Goal: Transaction & Acquisition: Book appointment/travel/reservation

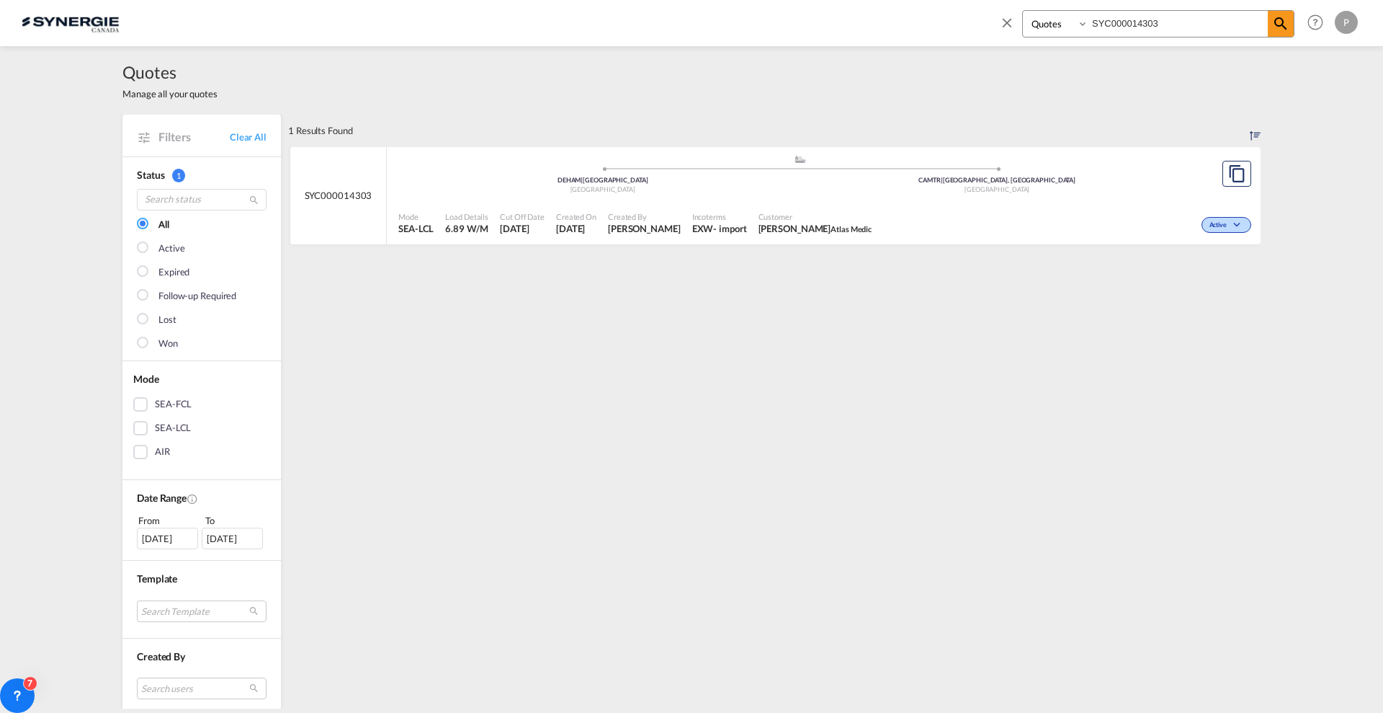
select select "Quotes"
click at [1133, 19] on input "SYC000014303" at bounding box center [1178, 23] width 179 height 25
paste input "230"
click at [1281, 22] on md-icon "icon-magnify" at bounding box center [1280, 23] width 17 height 17
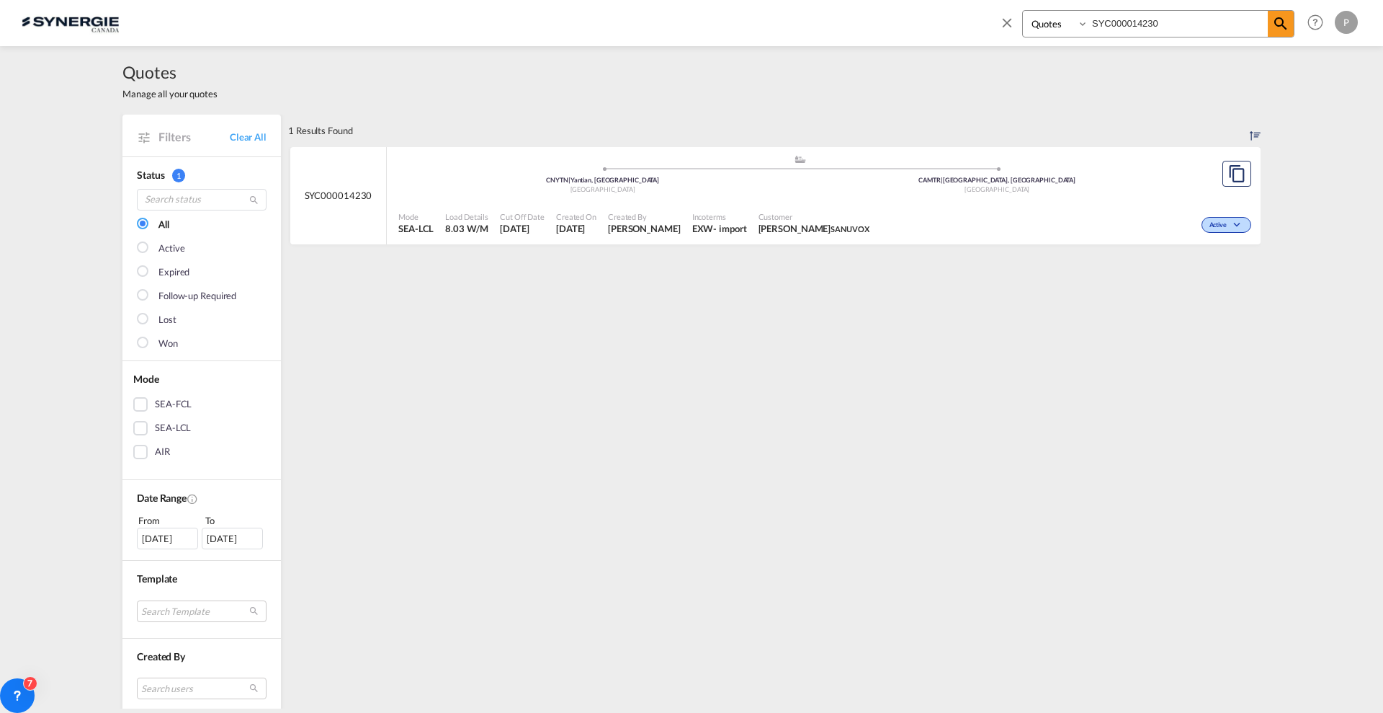
click at [708, 199] on div ".a{fill:#aaa8ad;} .a{fill:#aaa8ad;} CNYTN | Yantian, GD China CAMTR | Montreal,…" at bounding box center [799, 177] width 803 height 47
click at [1189, 16] on input "SYC000014230" at bounding box center [1178, 23] width 179 height 25
type input "SYC000014231"
click at [870, 219] on span "Customer" at bounding box center [814, 216] width 111 height 11
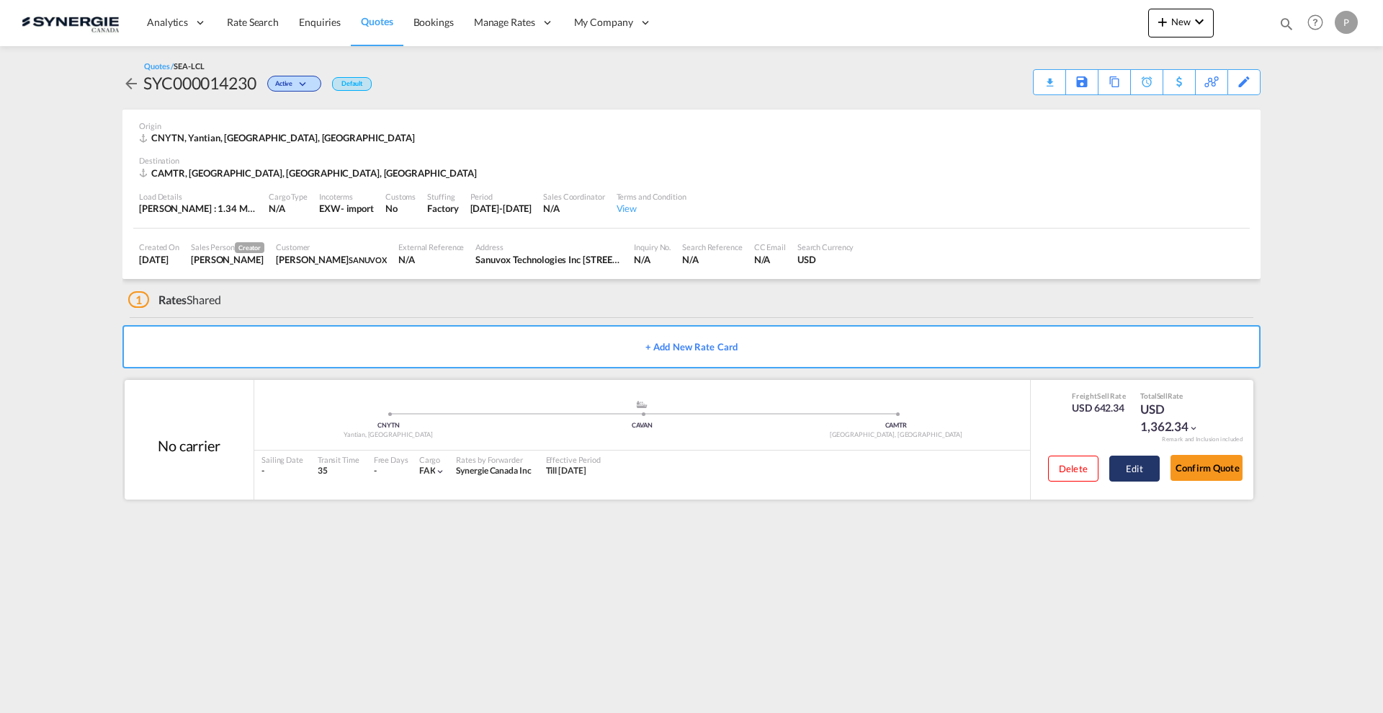
click at [1149, 465] on button "Edit" at bounding box center [1134, 468] width 50 height 26
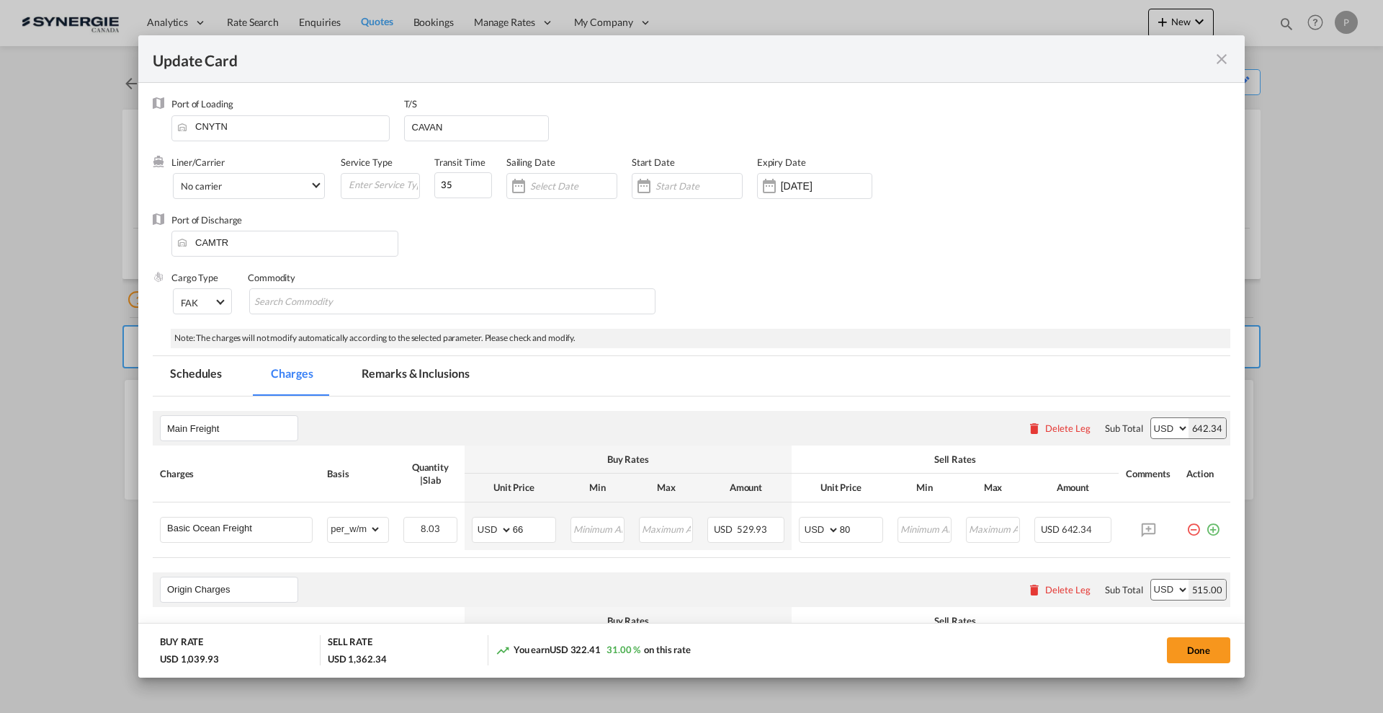
select select "per_w/m"
select select "flat"
select select "per_hbl"
select select "per_bl"
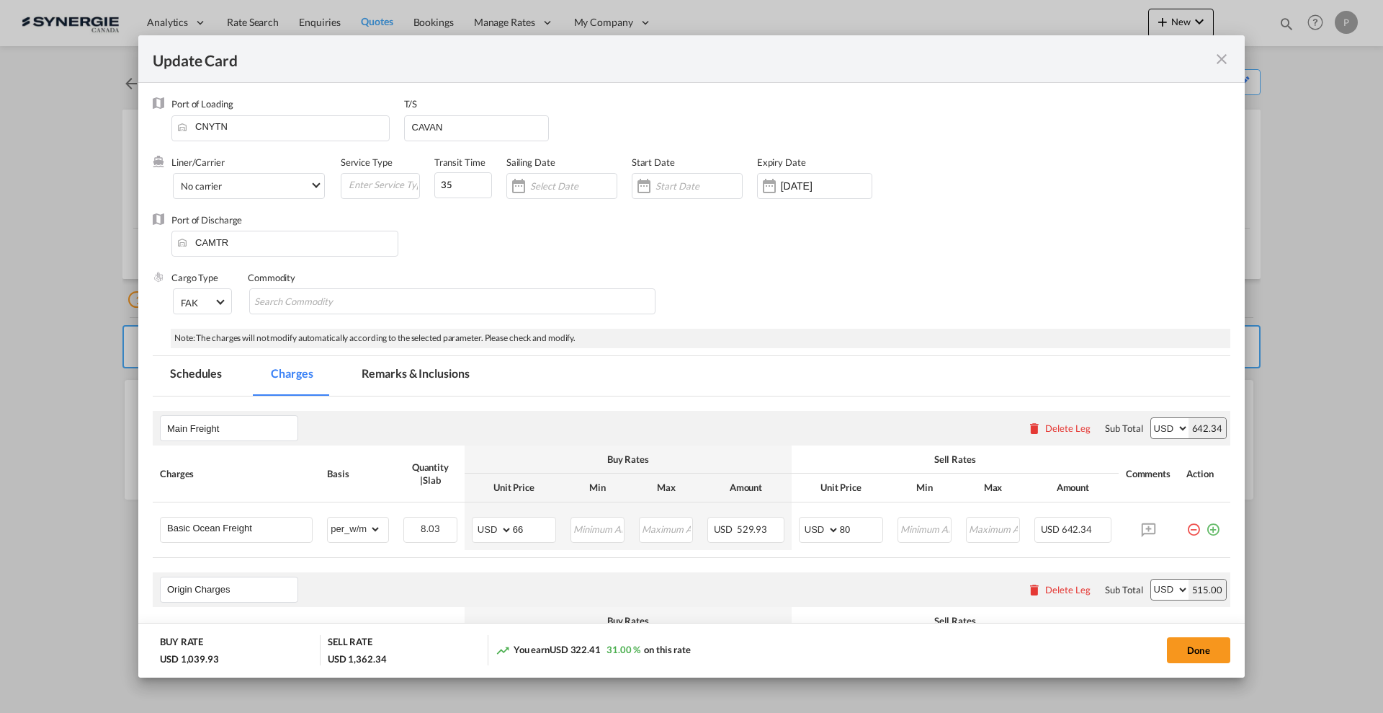
select select "per_bl"
select select "per_shipment"
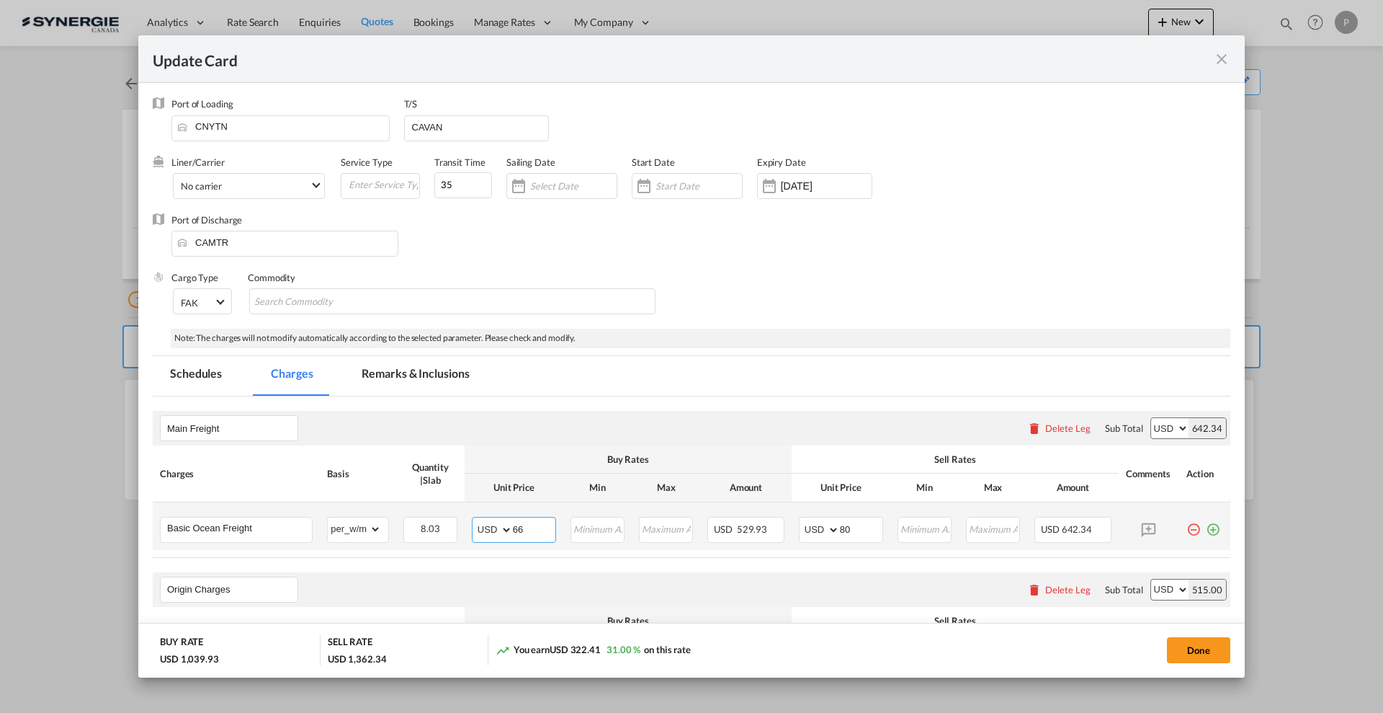
drag, startPoint x: 529, startPoint y: 525, endPoint x: 511, endPoint y: 519, distance: 18.9
click at [513, 519] on input "66" at bounding box center [534, 528] width 43 height 22
type input "73"
click at [840, 521] on input "80" at bounding box center [861, 528] width 43 height 22
drag, startPoint x: 854, startPoint y: 530, endPoint x: 838, endPoint y: 527, distance: 16.8
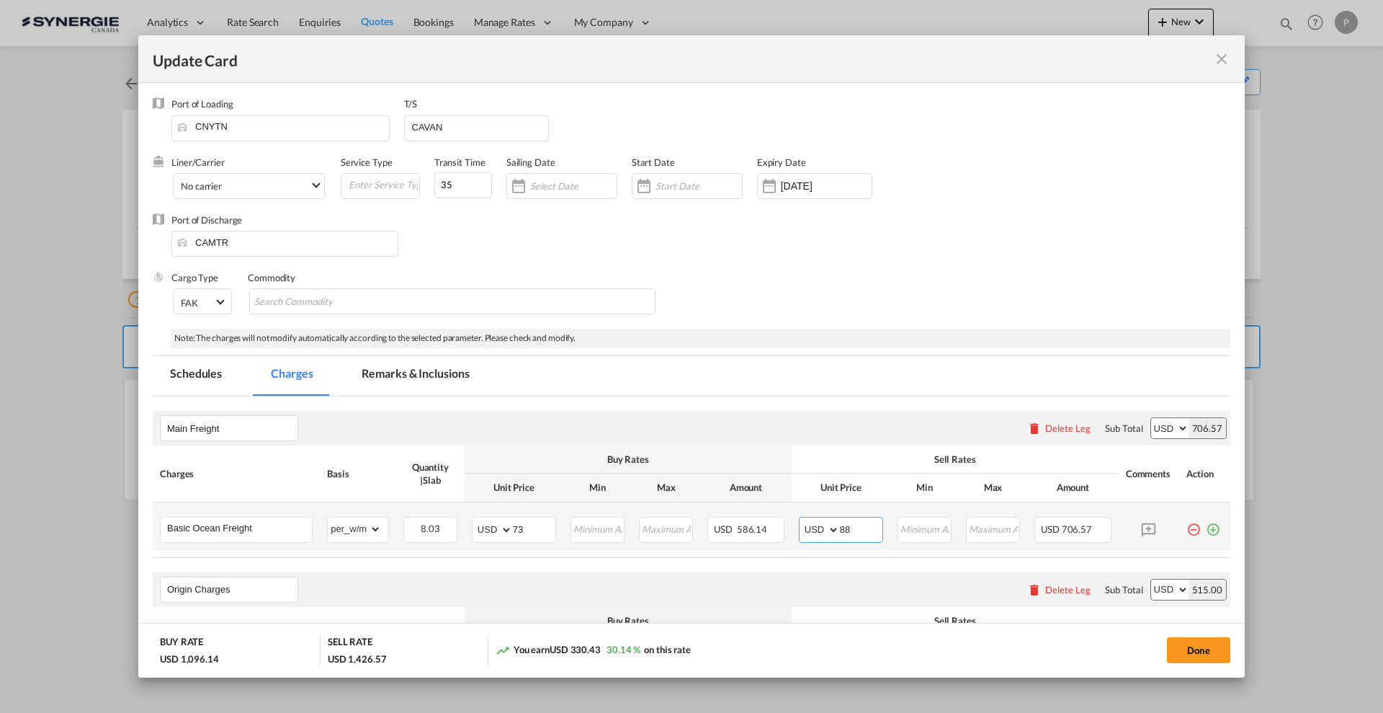
click at [840, 527] on input "88" at bounding box center [861, 528] width 43 height 22
type input "85"
click at [1182, 645] on button "Done" at bounding box center [1198, 650] width 63 height 26
type input "19 Sep 2025"
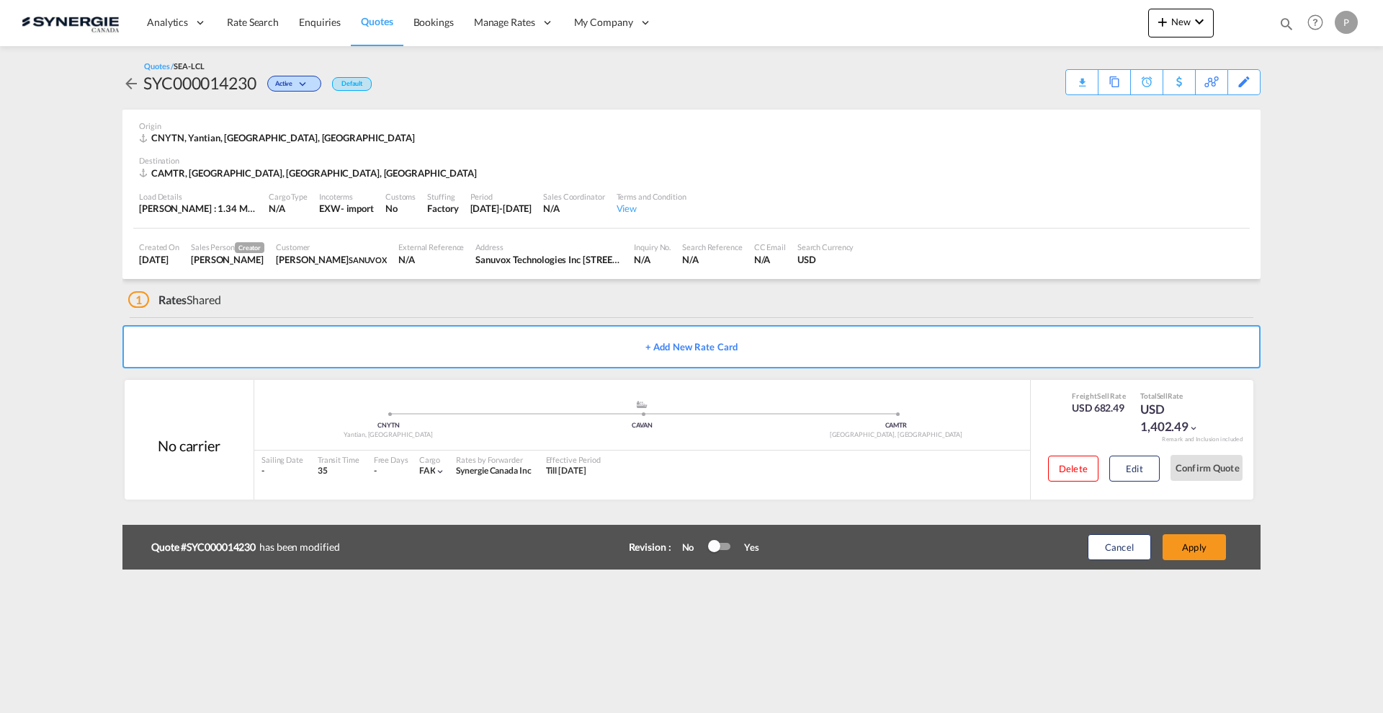
click at [715, 545] on div at bounding box center [714, 546] width 12 height 12
click at [1247, 81] on div "Edit" at bounding box center [1244, 82] width 17 height 24
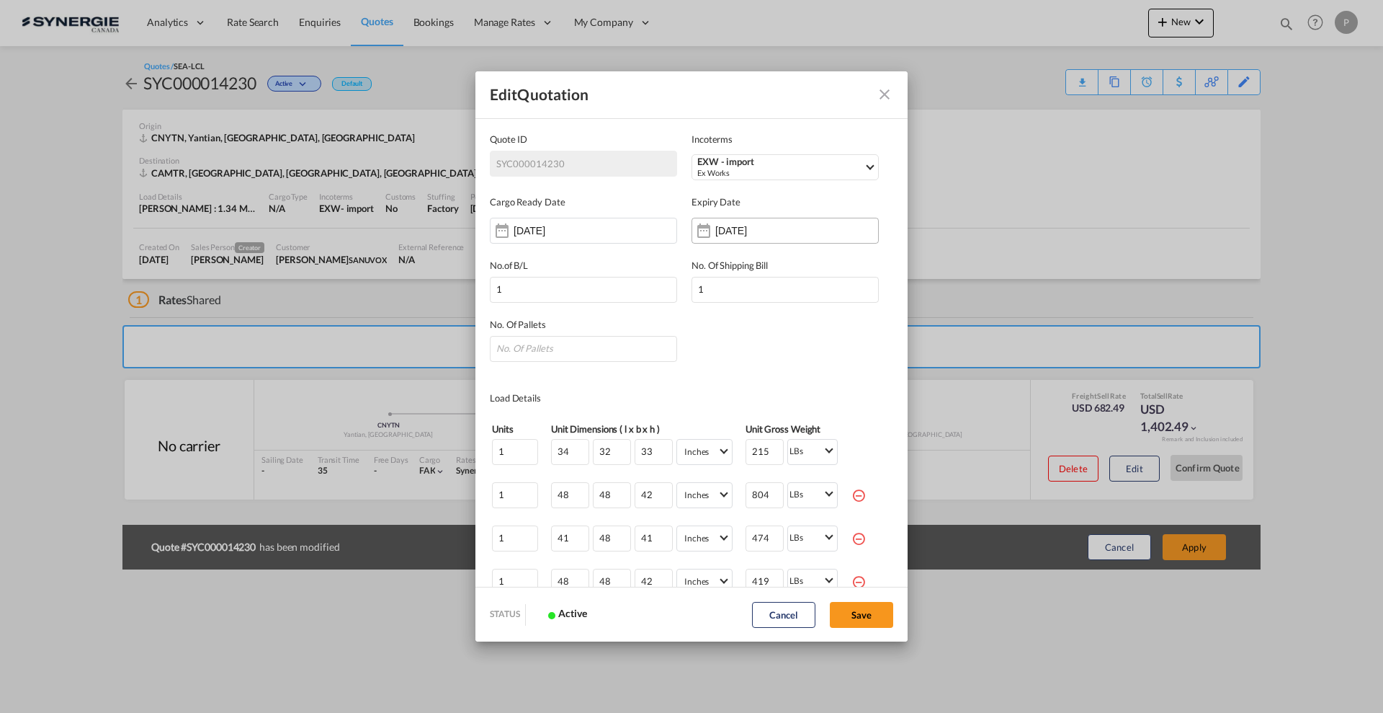
click at [769, 226] on input "31 Aug 2025" at bounding box center [760, 231] width 91 height 12
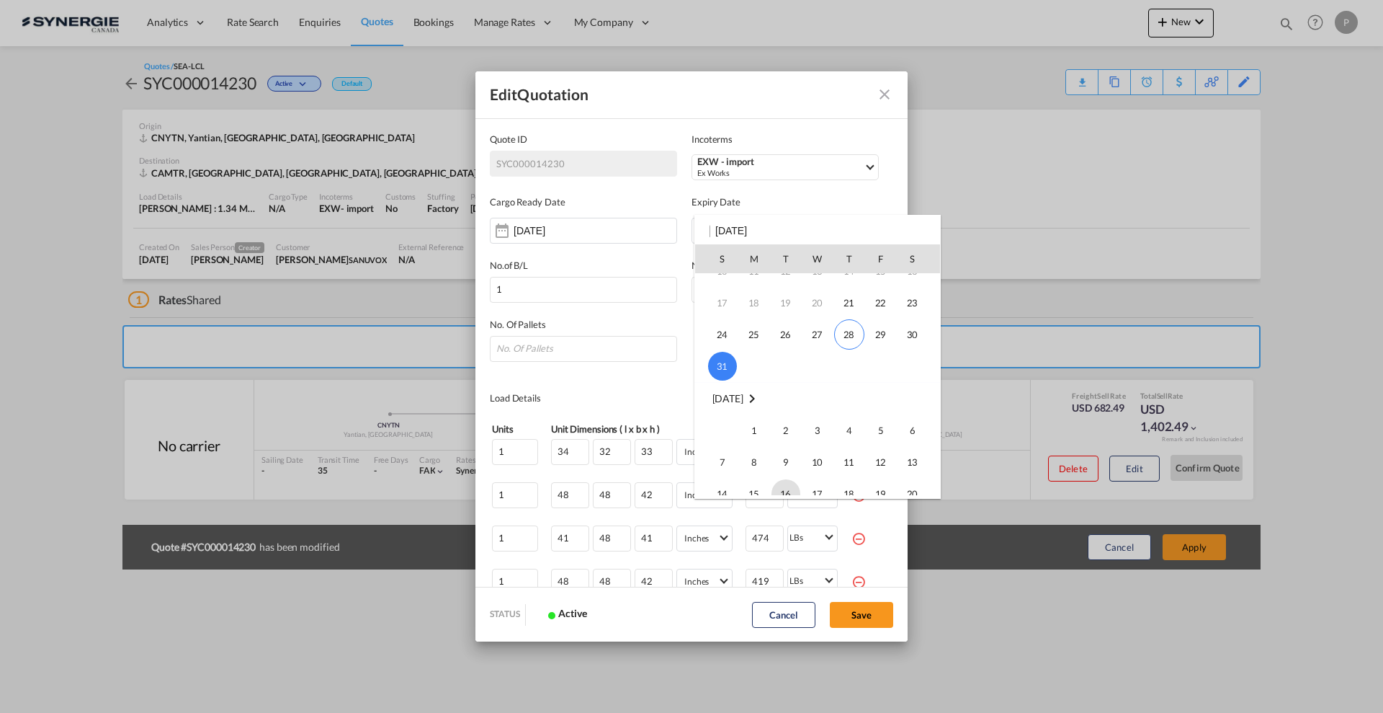
scroll to position [180, 0]
click at [736, 398] on span "14" at bounding box center [722, 395] width 29 height 29
type input "14 Sep 2025"
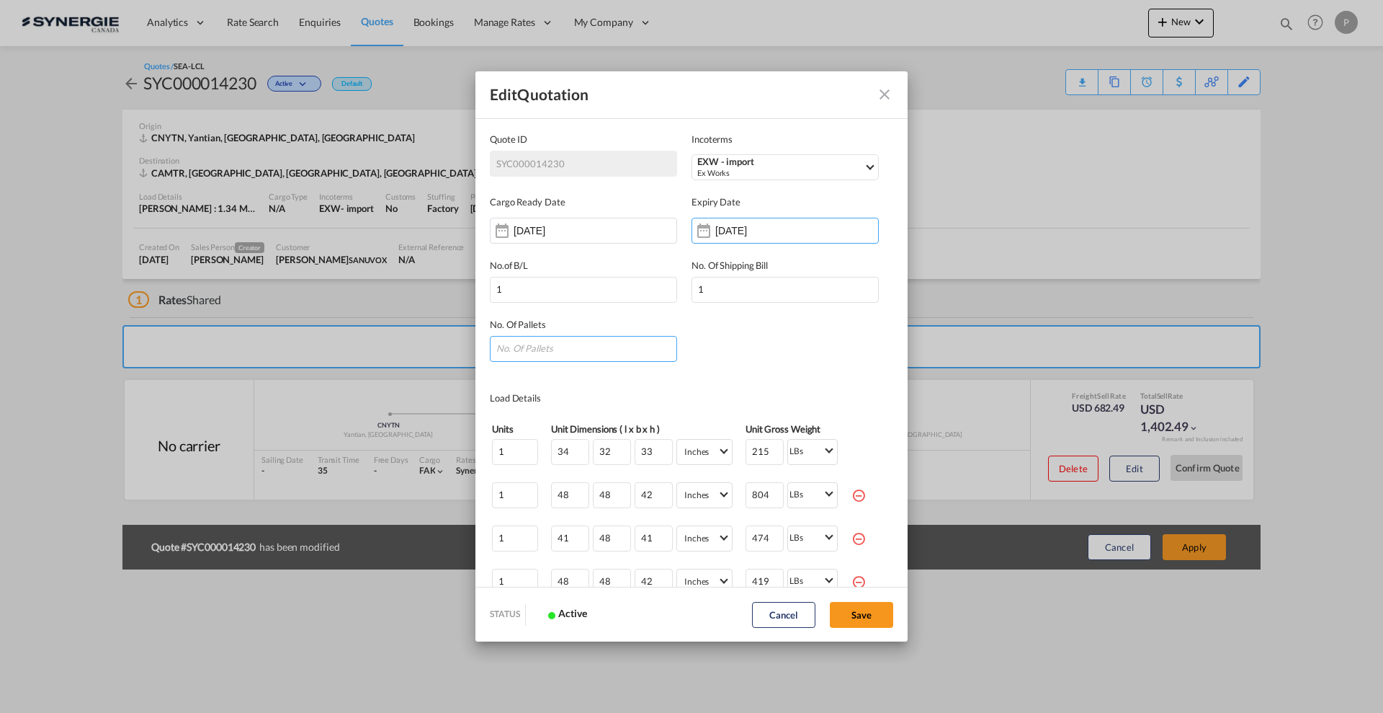
click at [560, 352] on input "Quote ID IncotermsSelect ..." at bounding box center [583, 349] width 187 height 26
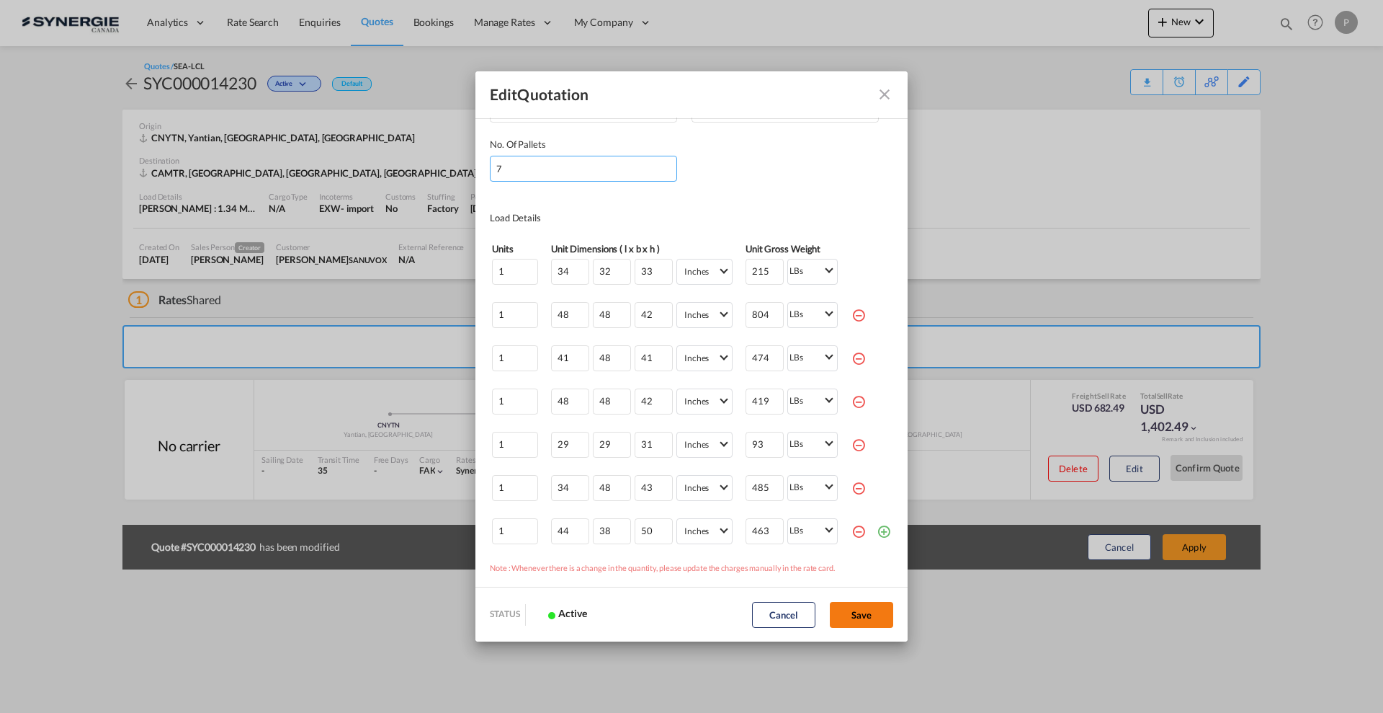
type input "7"
click at [854, 609] on button "Save" at bounding box center [861, 615] width 63 height 26
type input "20 Aug 2025"
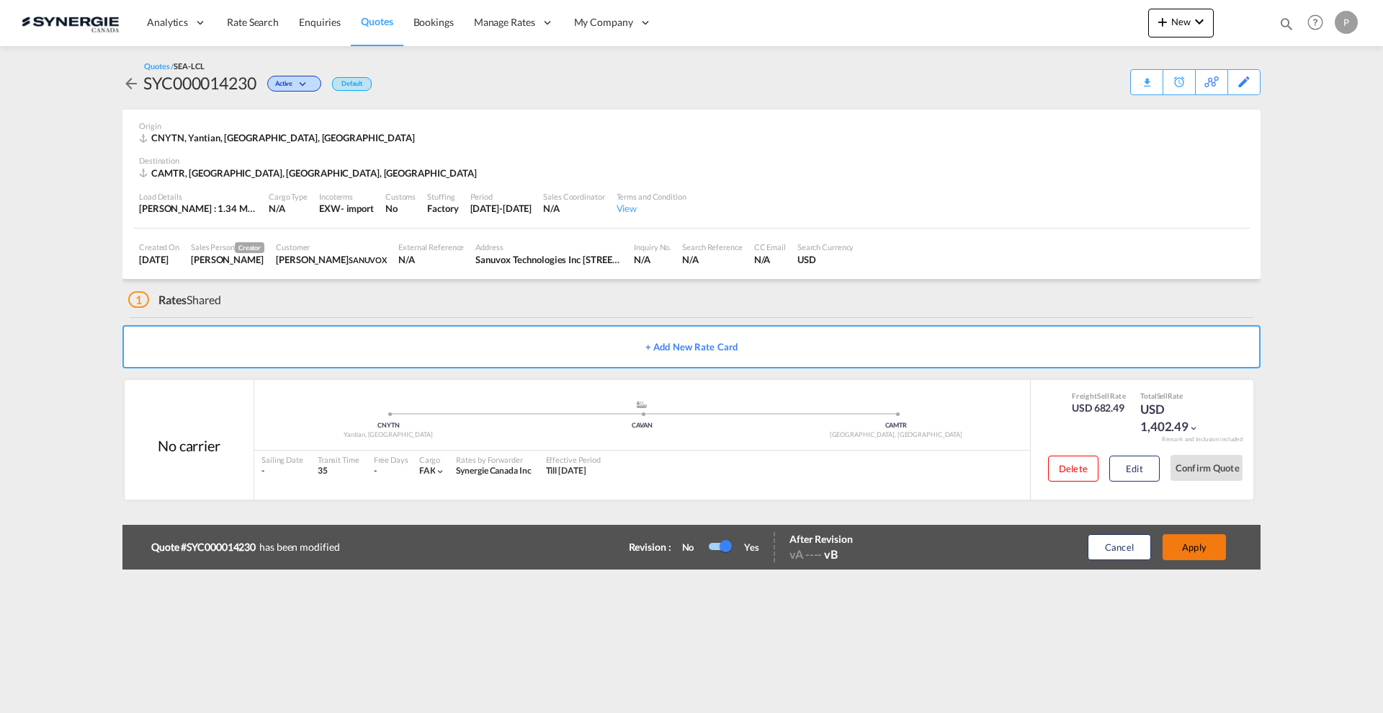
click at [1208, 541] on button "Apply" at bounding box center [1194, 547] width 63 height 26
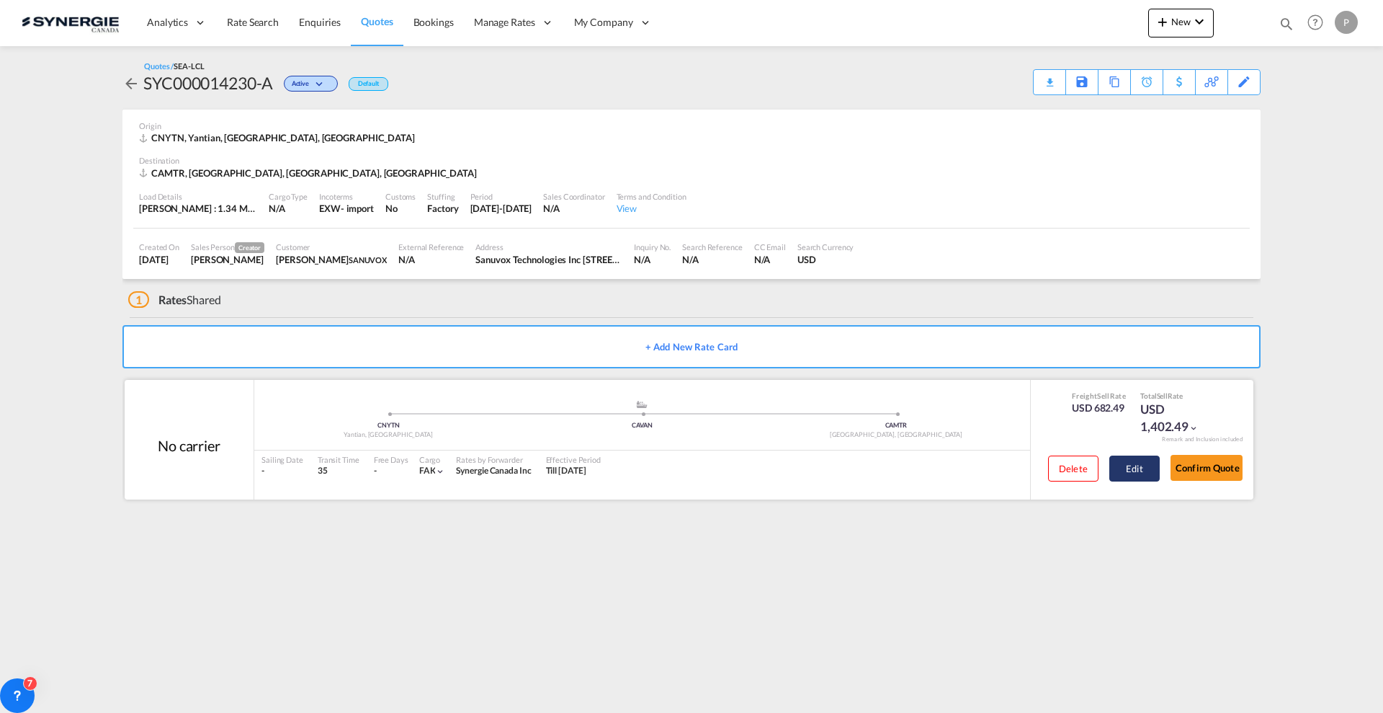
click at [1144, 460] on button "Edit" at bounding box center [1134, 468] width 50 height 26
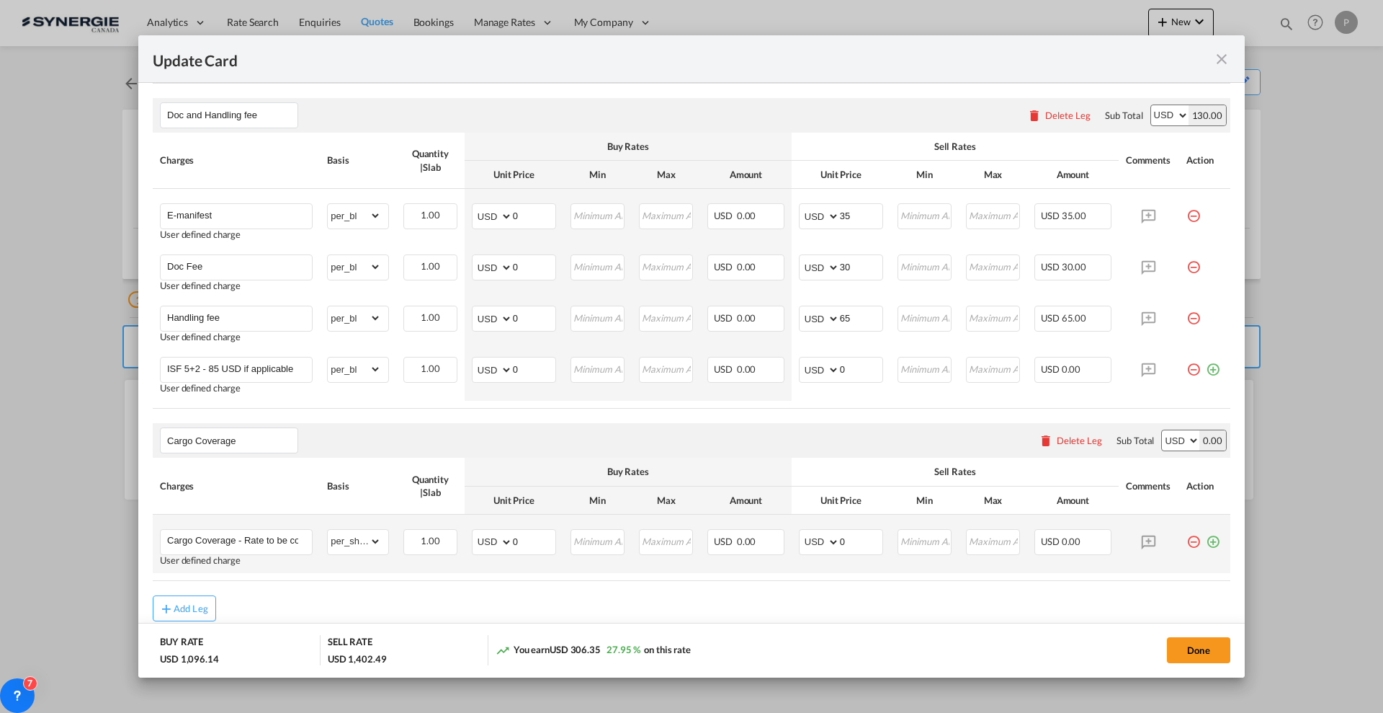
scroll to position [901, 0]
click at [529, 321] on input "0" at bounding box center [534, 315] width 43 height 22
type input "30"
click at [1200, 645] on button "Done" at bounding box center [1198, 650] width 63 height 26
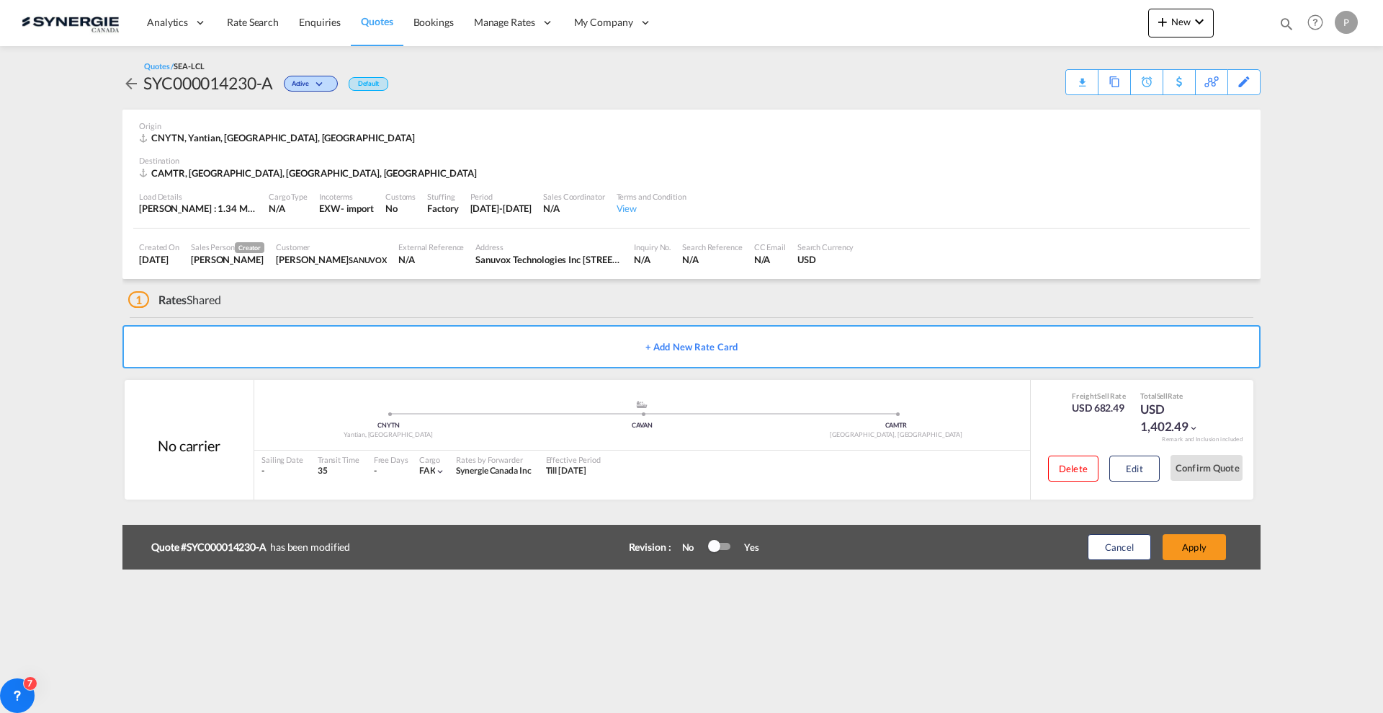
type input "19 Sep 2025"
click at [1194, 540] on button "Apply" at bounding box center [1194, 547] width 63 height 26
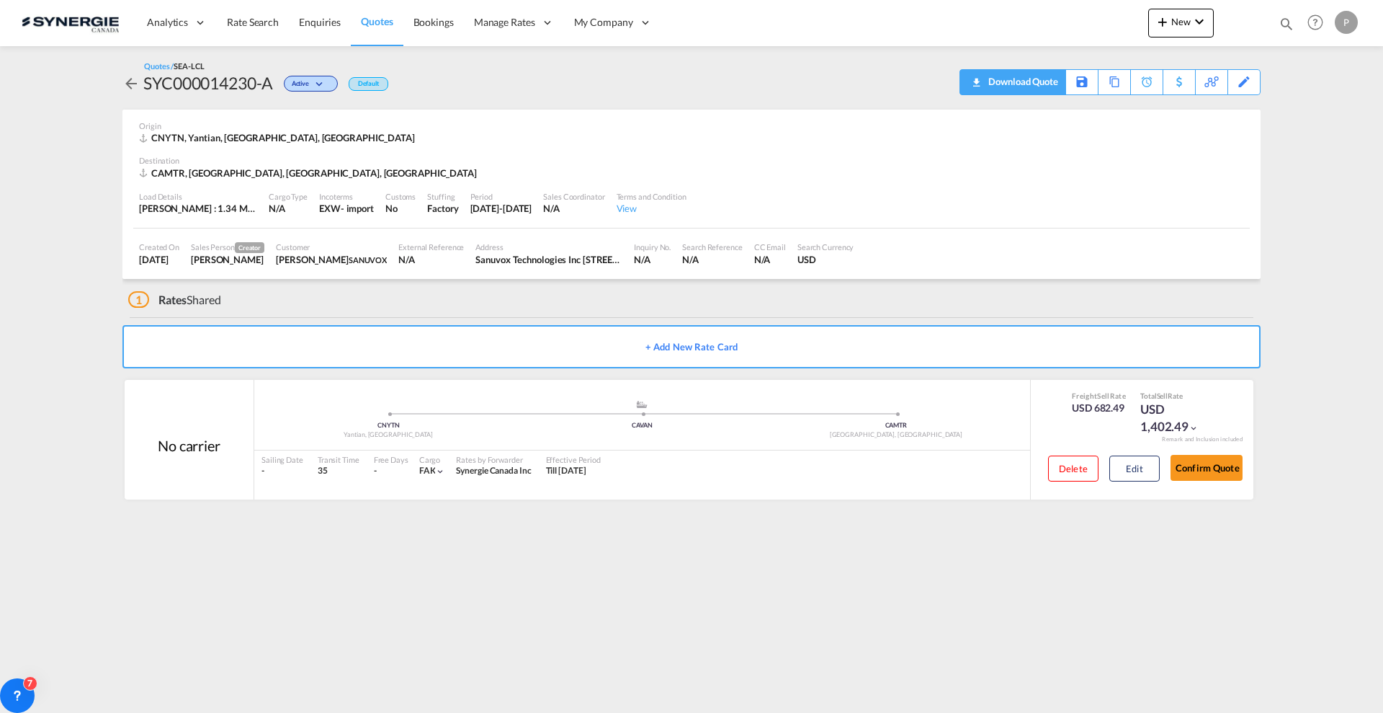
click at [1040, 83] on div "Download Quote" at bounding box center [1021, 81] width 73 height 23
click at [1151, 460] on button "Edit" at bounding box center [1134, 468] width 50 height 26
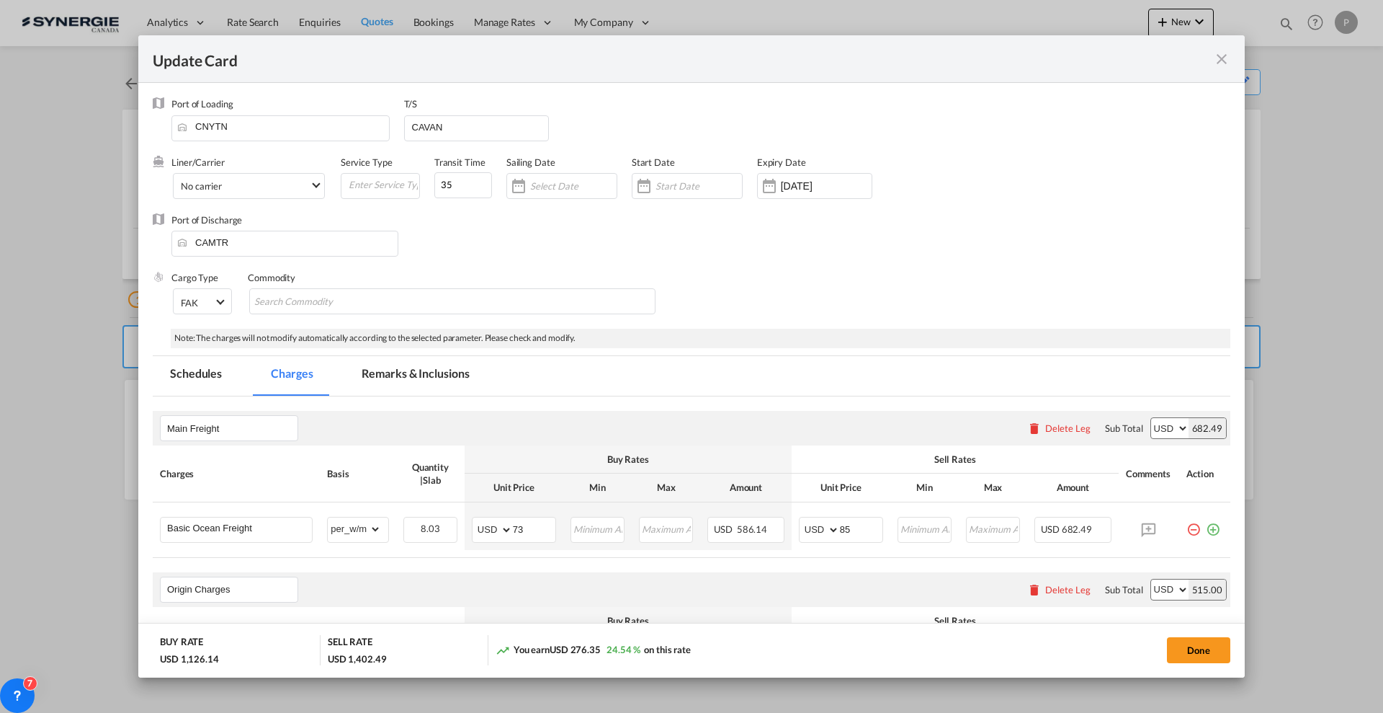
click at [1224, 65] on md-icon "icon-close fg-AAA8AD m-0 pointer" at bounding box center [1221, 58] width 17 height 17
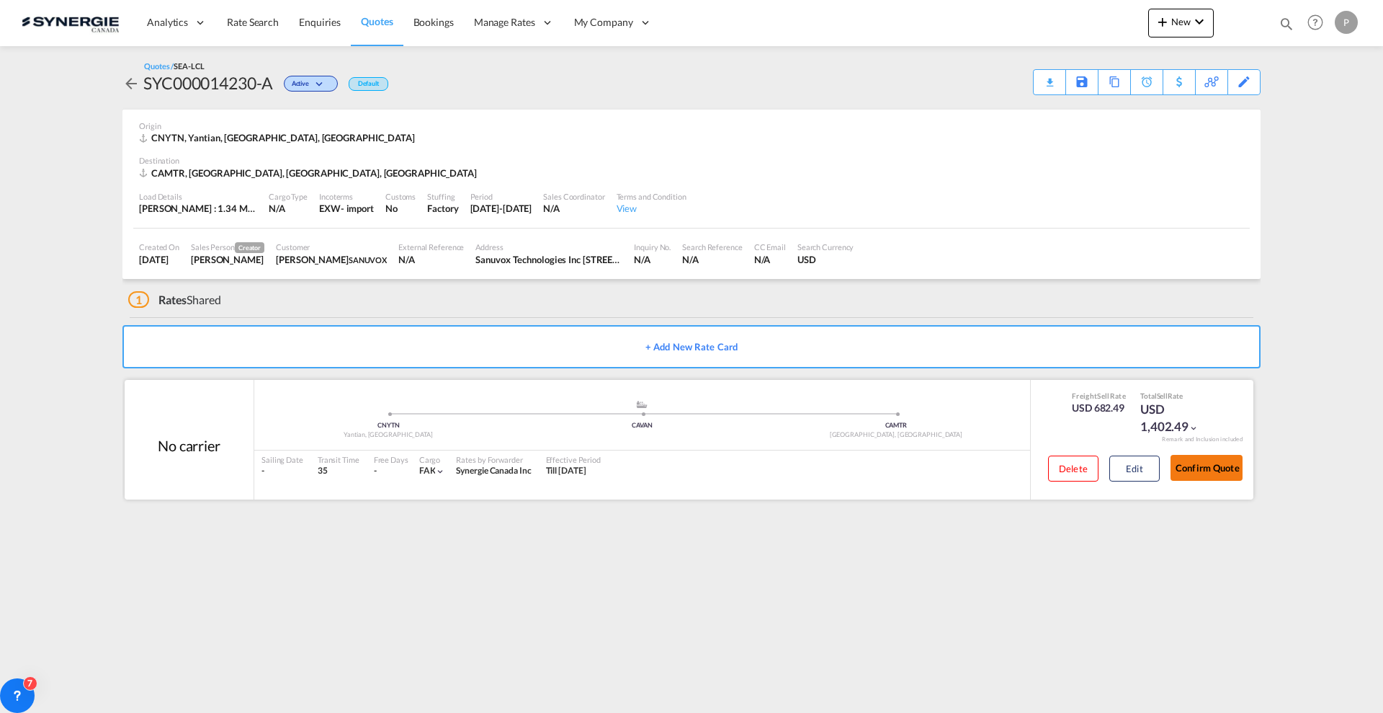
click at [1203, 472] on button "Confirm Quote" at bounding box center [1207, 468] width 72 height 26
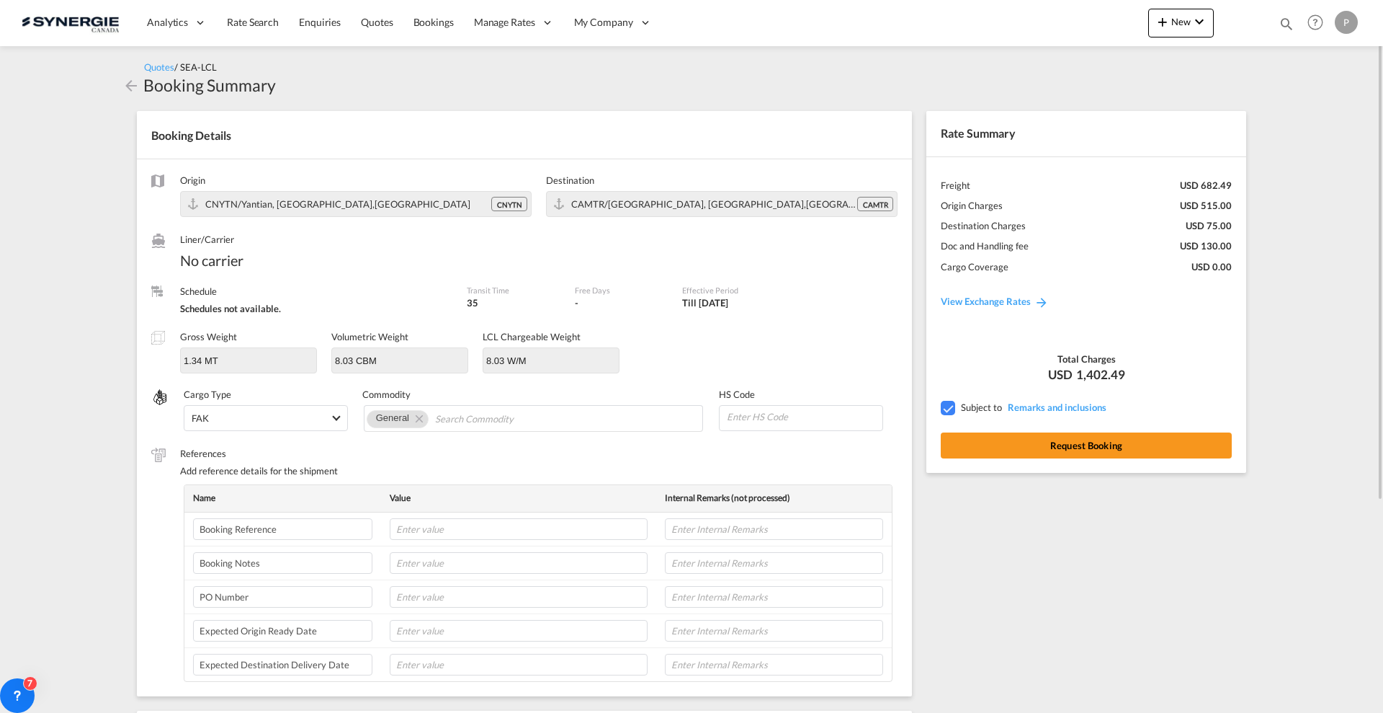
click at [1129, 429] on div "Rate Summary Freight USD 682.49 Origin Charges USD 515.00 Destination Charges U…" at bounding box center [1086, 291] width 320 height 361
click at [1129, 439] on button "Request Booking" at bounding box center [1086, 445] width 291 height 26
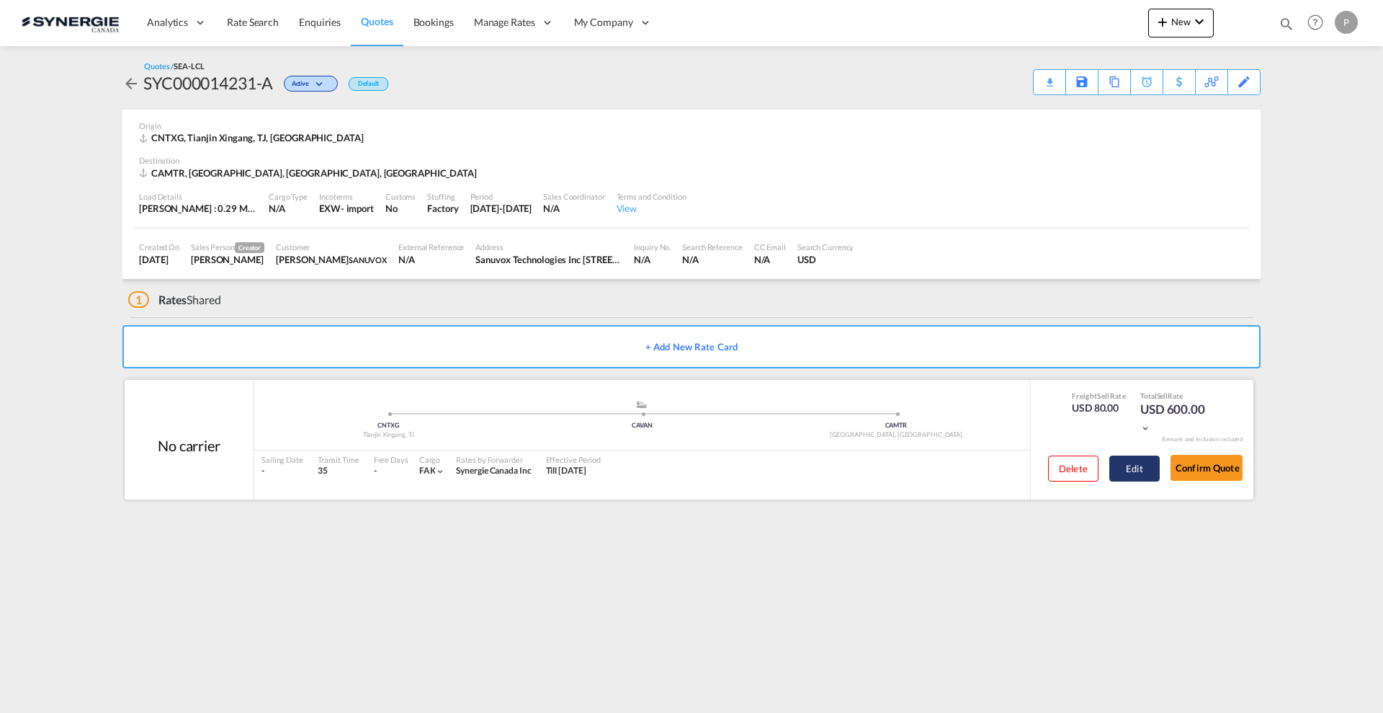
click at [1135, 472] on button "Edit" at bounding box center [1134, 468] width 50 height 26
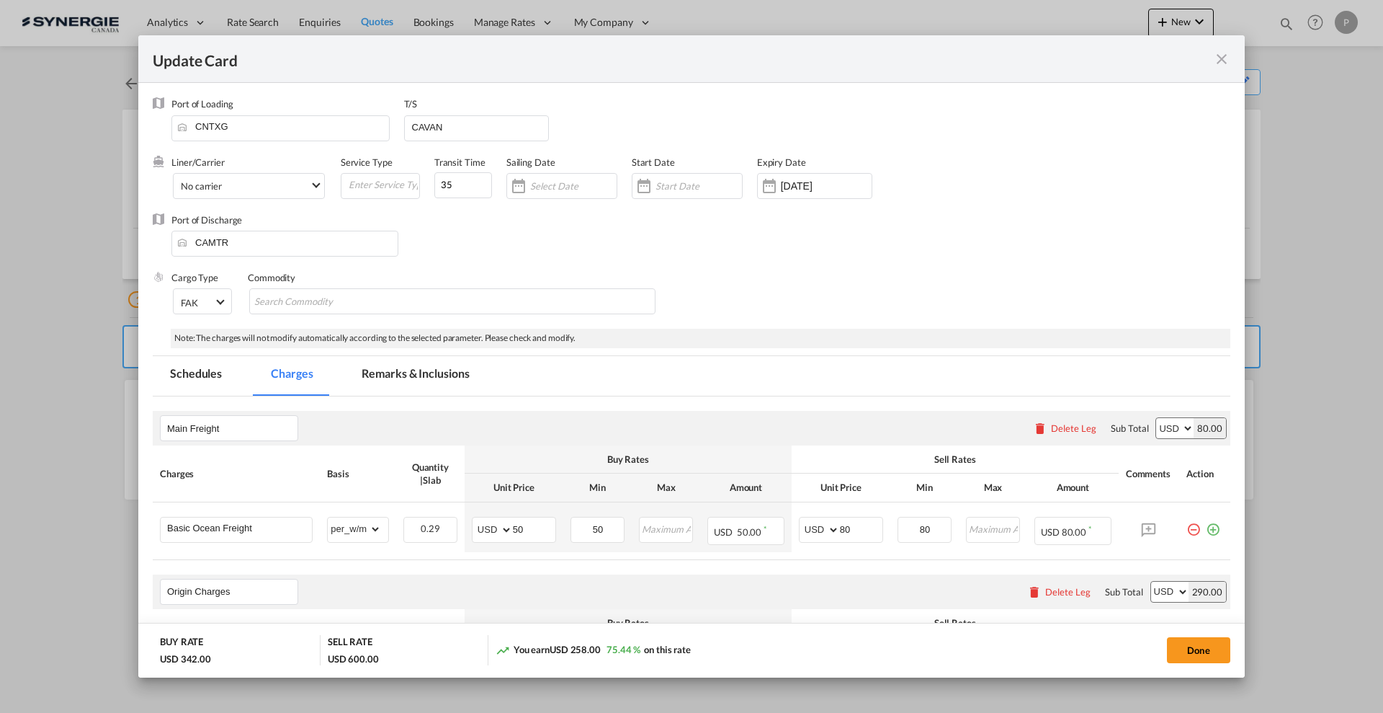
select select "per_w/m"
select select "flat"
select select "per_hbl"
select select "per_bl"
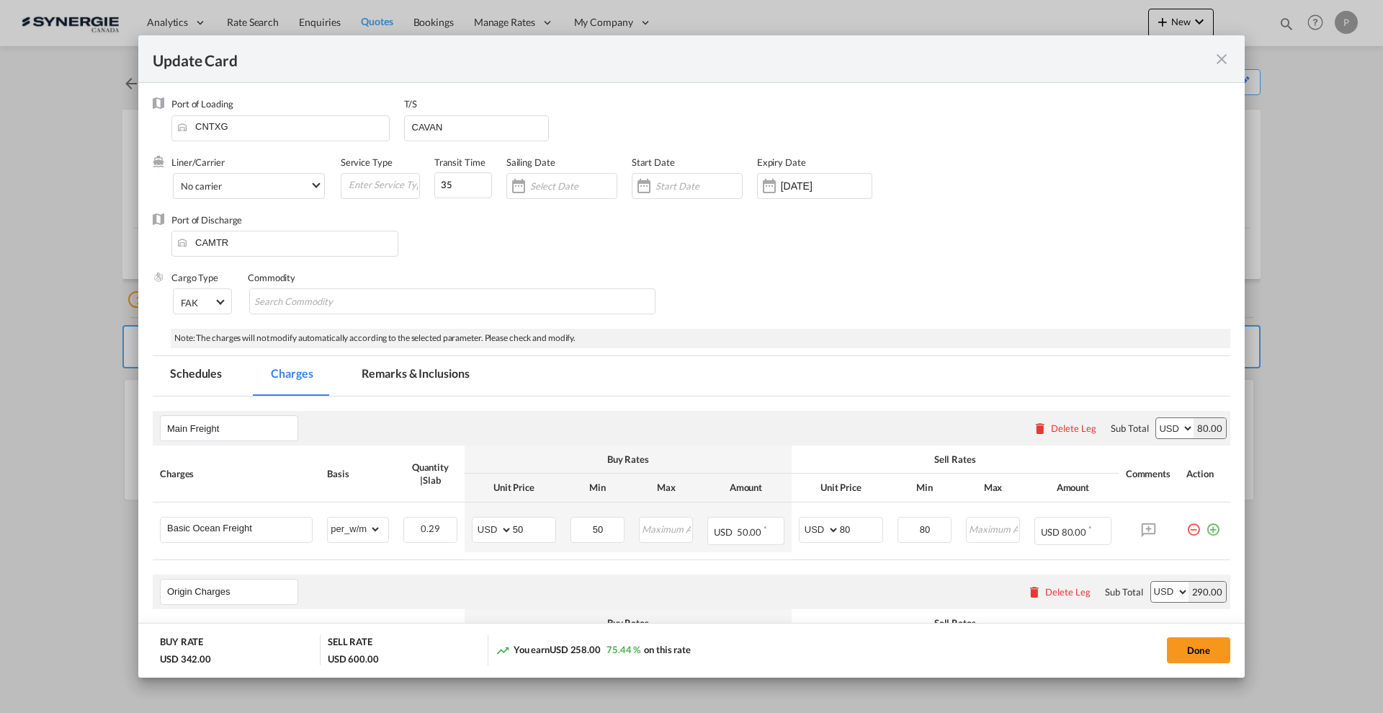
select select "per_bl"
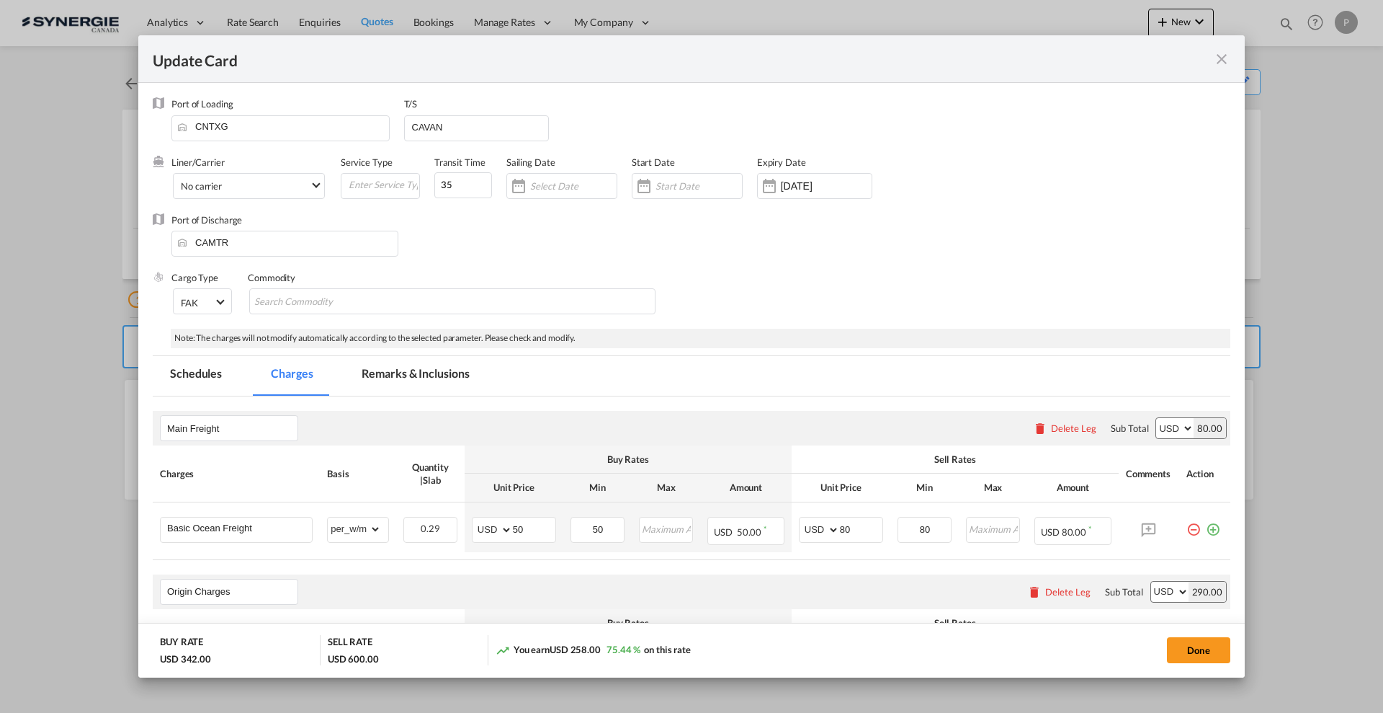
select select "per_shipment"
click at [513, 522] on input "50" at bounding box center [534, 528] width 43 height 22
type input "70"
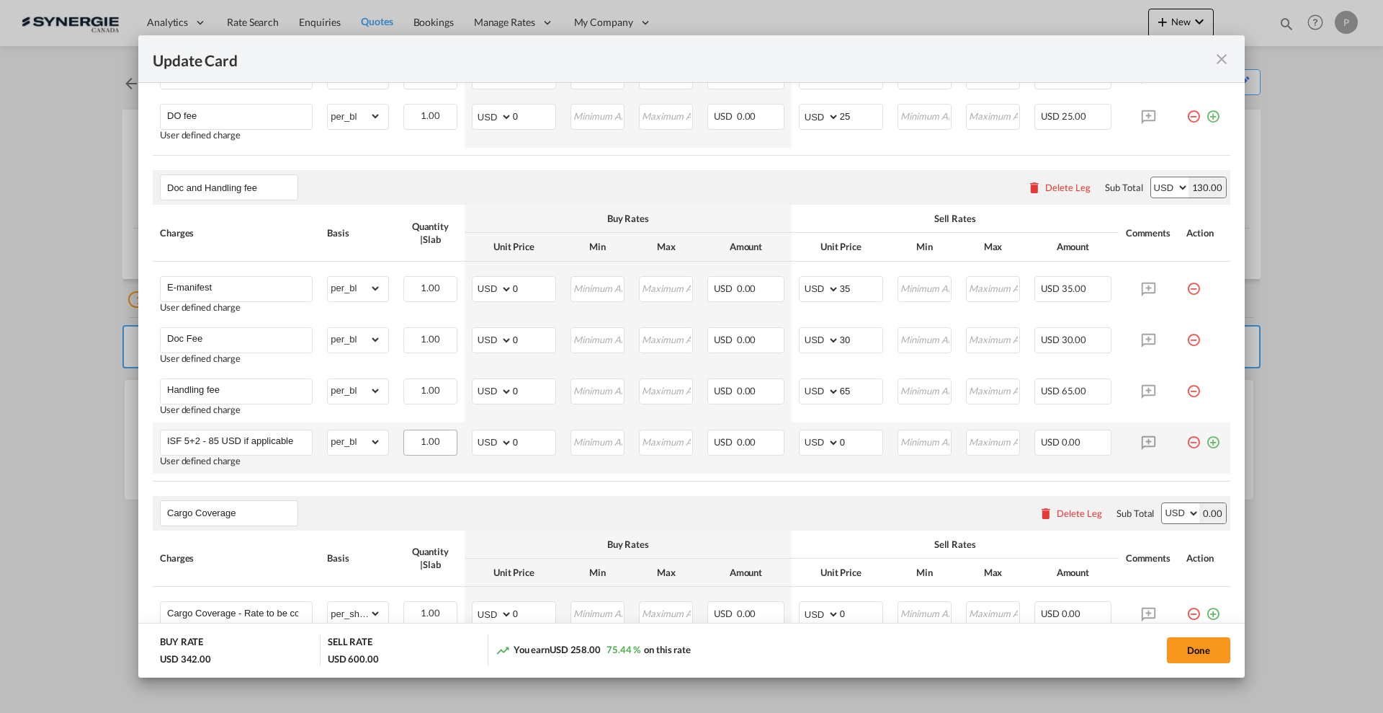
scroll to position [991, 0]
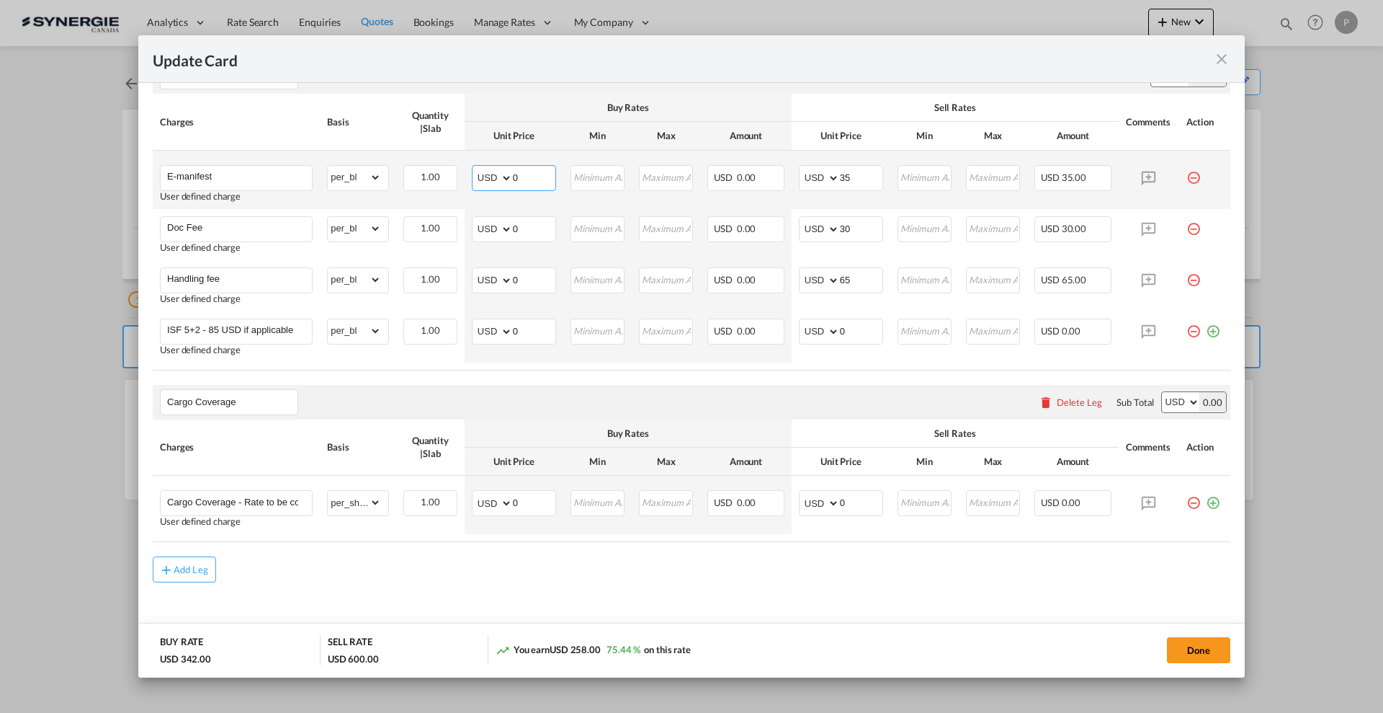
click at [534, 173] on input "0" at bounding box center [534, 177] width 43 height 22
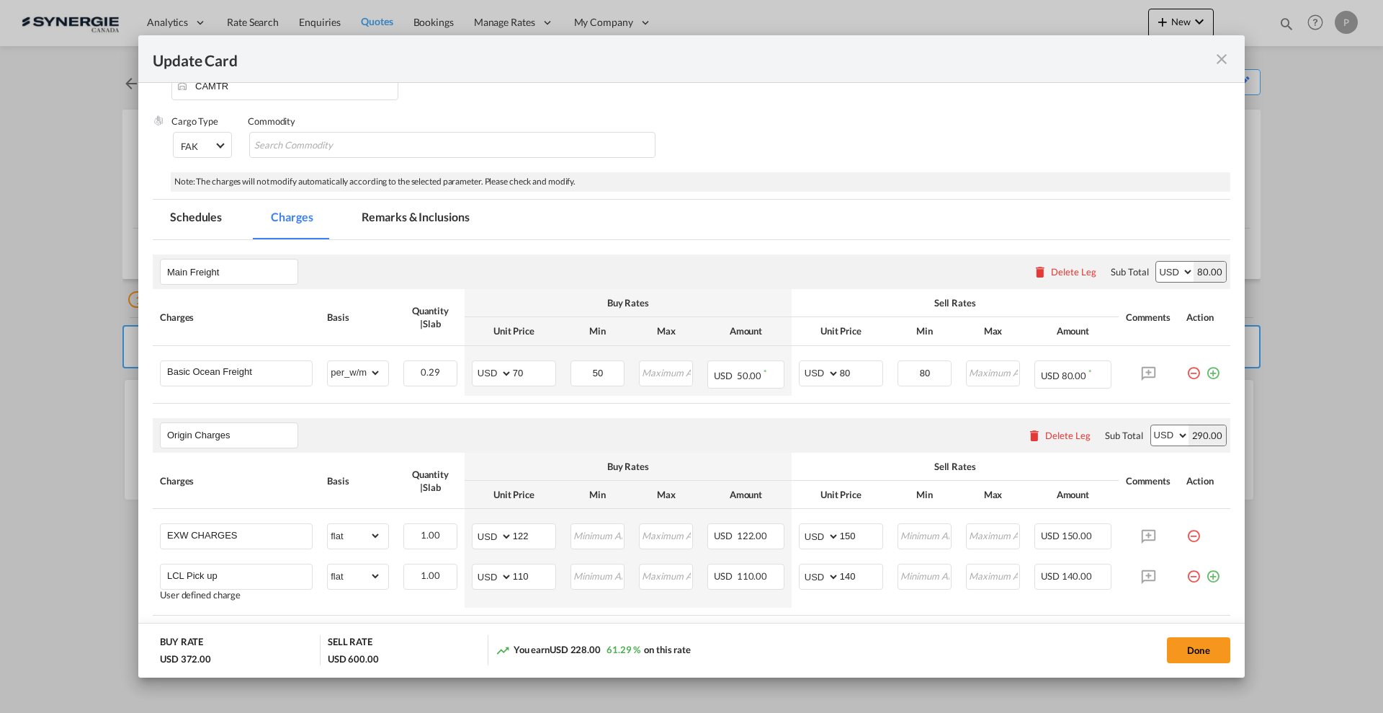
scroll to position [0, 0]
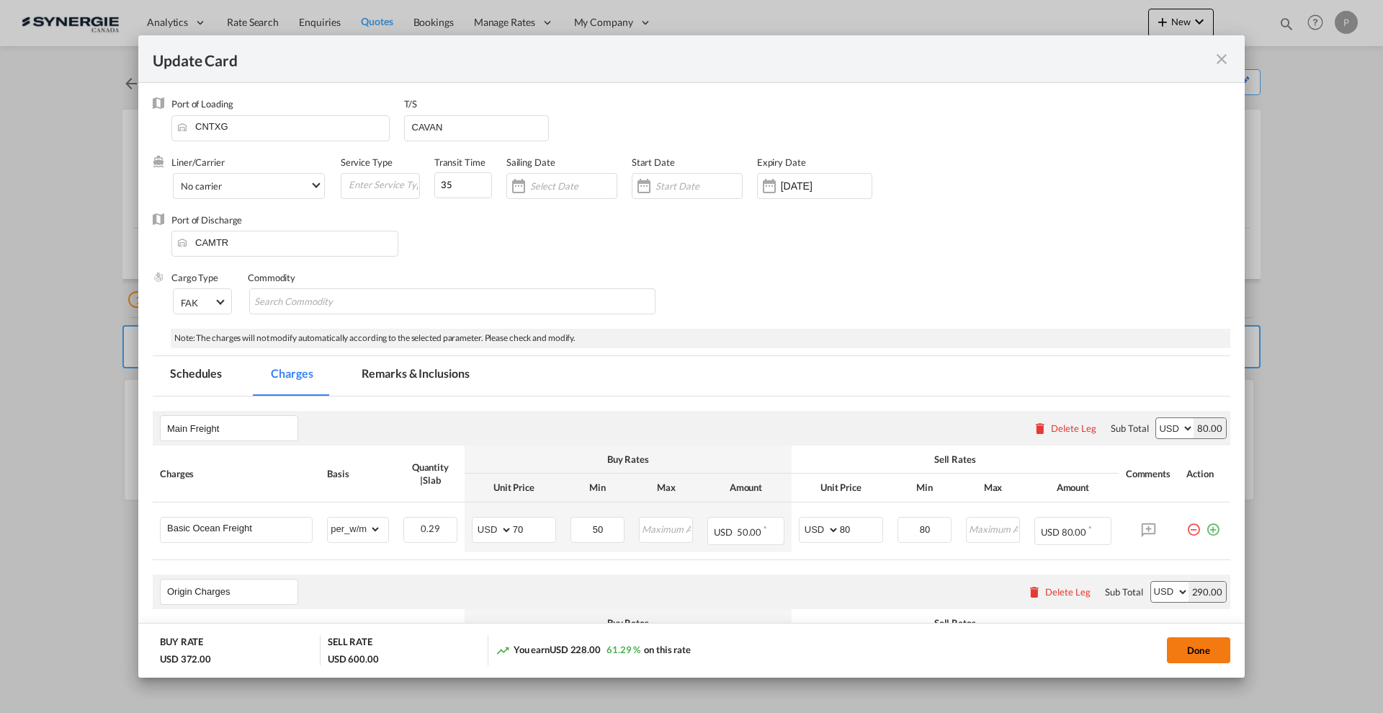
type input "30"
click at [1182, 651] on button "Done" at bounding box center [1198, 650] width 63 height 26
type input "19 Sep 2025"
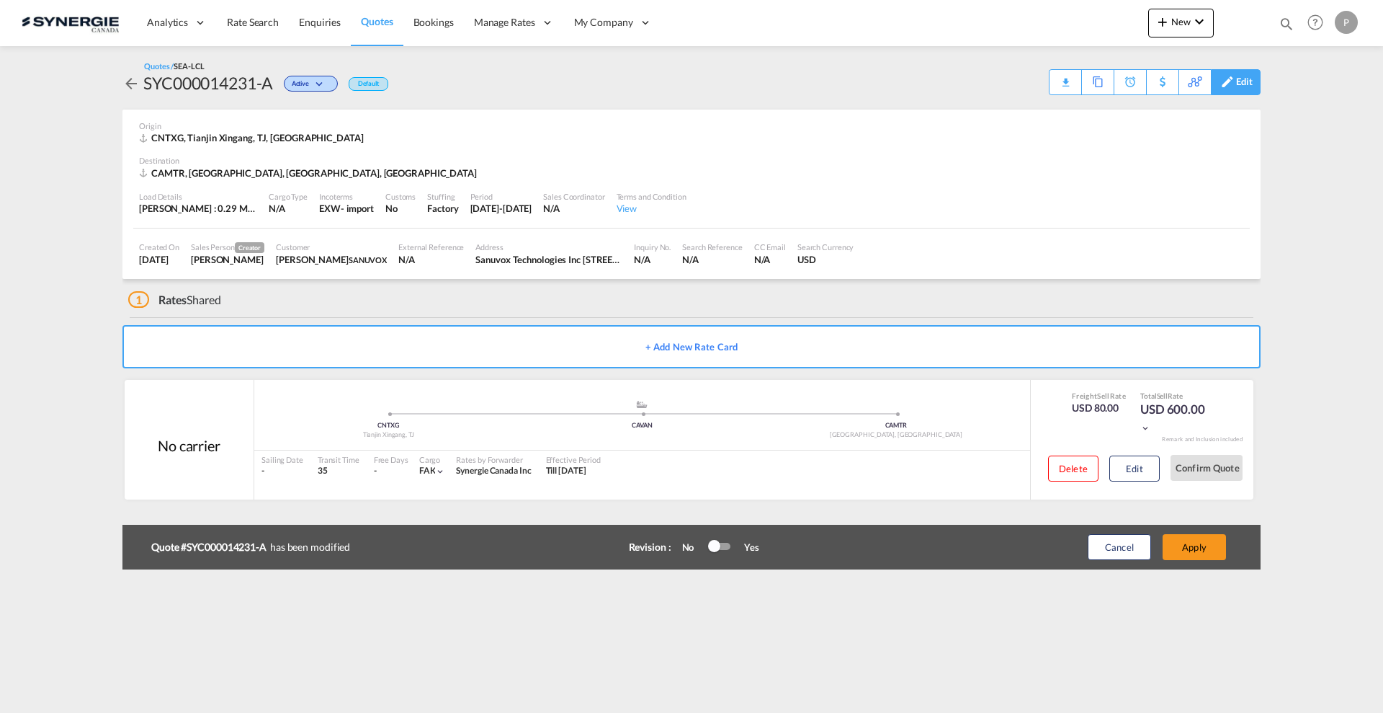
click at [1239, 79] on div "Edit" at bounding box center [1244, 82] width 17 height 24
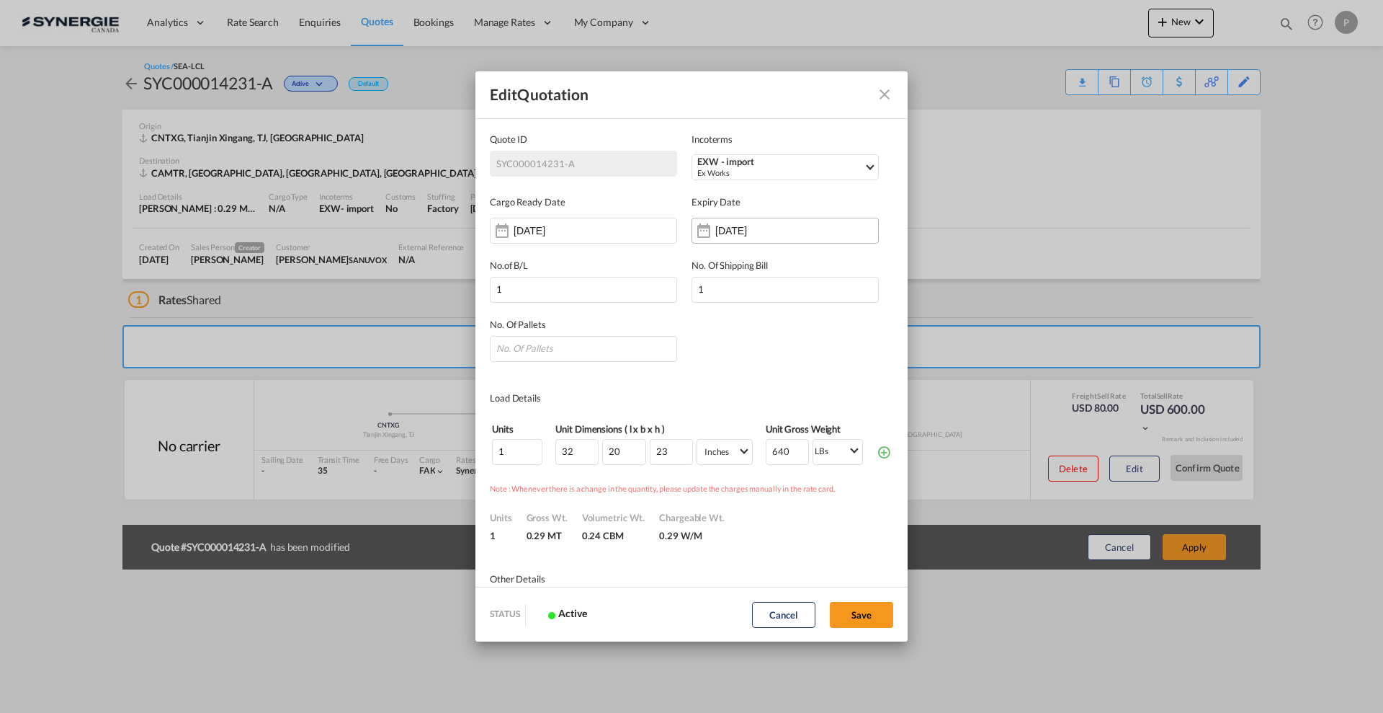
click at [767, 227] on input "20 Sep 2025" at bounding box center [760, 231] width 91 height 12
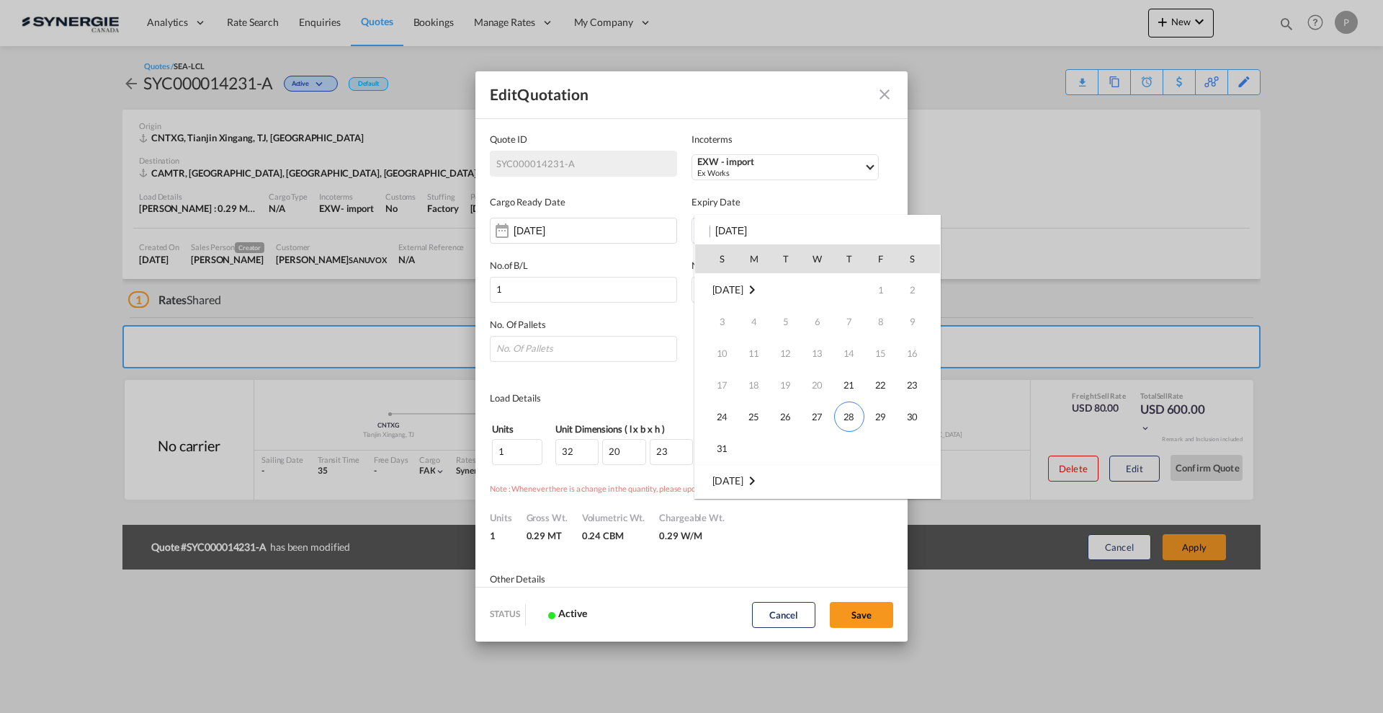
scroll to position [191, 0]
click at [715, 384] on span "14" at bounding box center [722, 384] width 29 height 29
type input "14 Sep 2025"
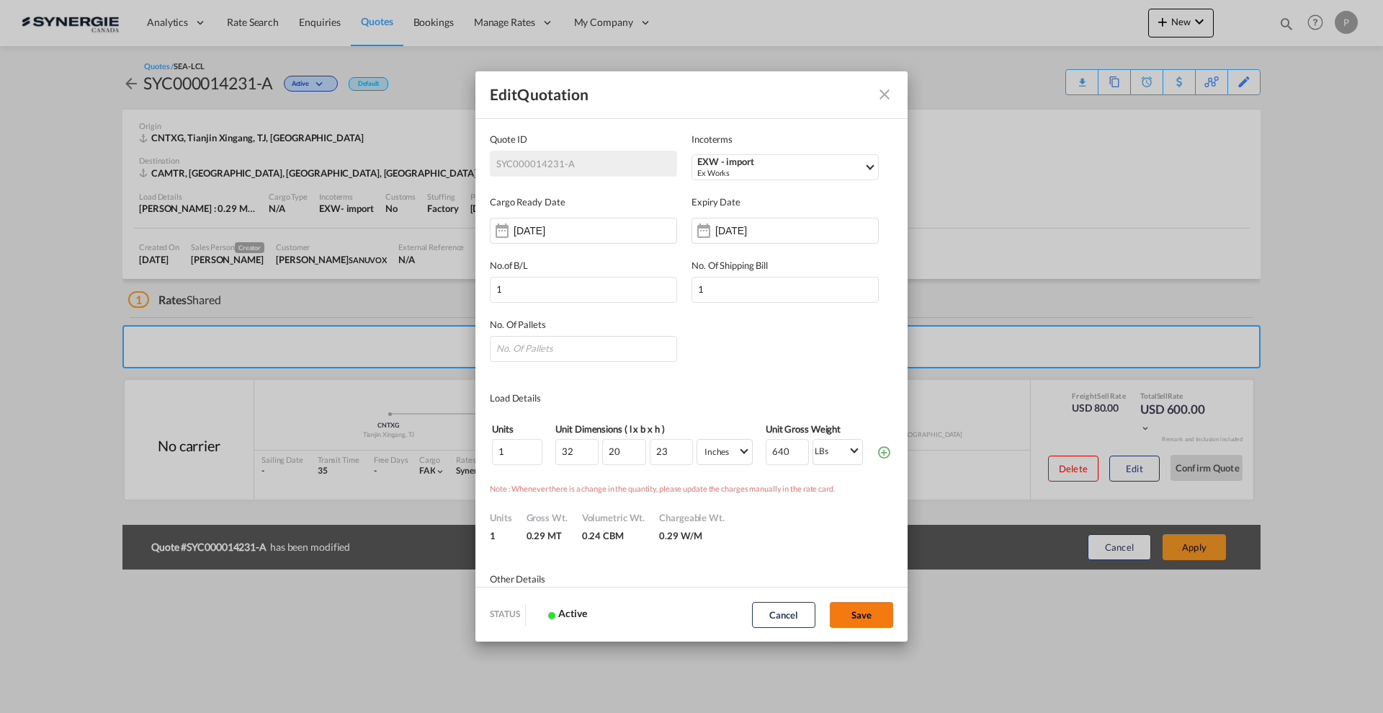
click at [868, 609] on button "Save" at bounding box center [861, 615] width 63 height 26
click at [597, 344] on input "Quote ID IncotermsSelect ..." at bounding box center [583, 349] width 187 height 26
type input "1"
click at [837, 608] on button "Save" at bounding box center [861, 615] width 63 height 26
type input "20 Aug 2025"
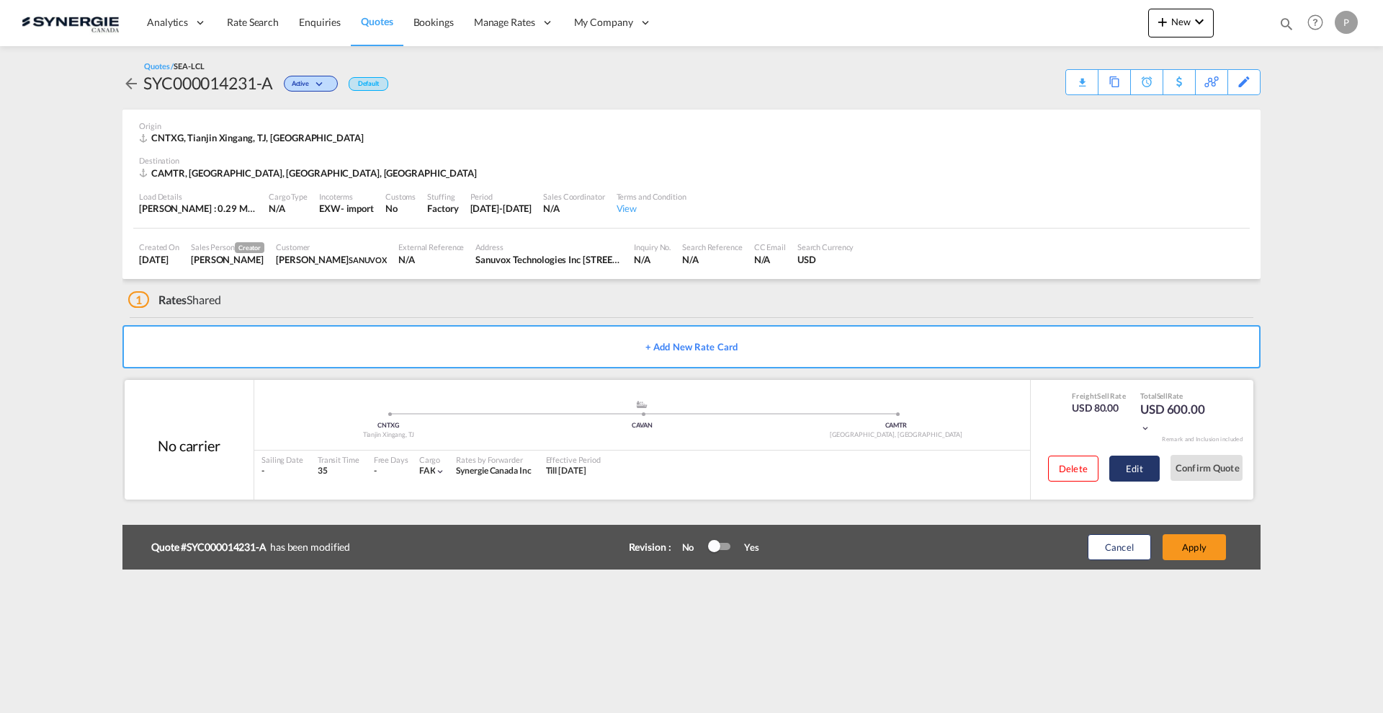
click at [1133, 465] on button "Edit" at bounding box center [1134, 468] width 50 height 26
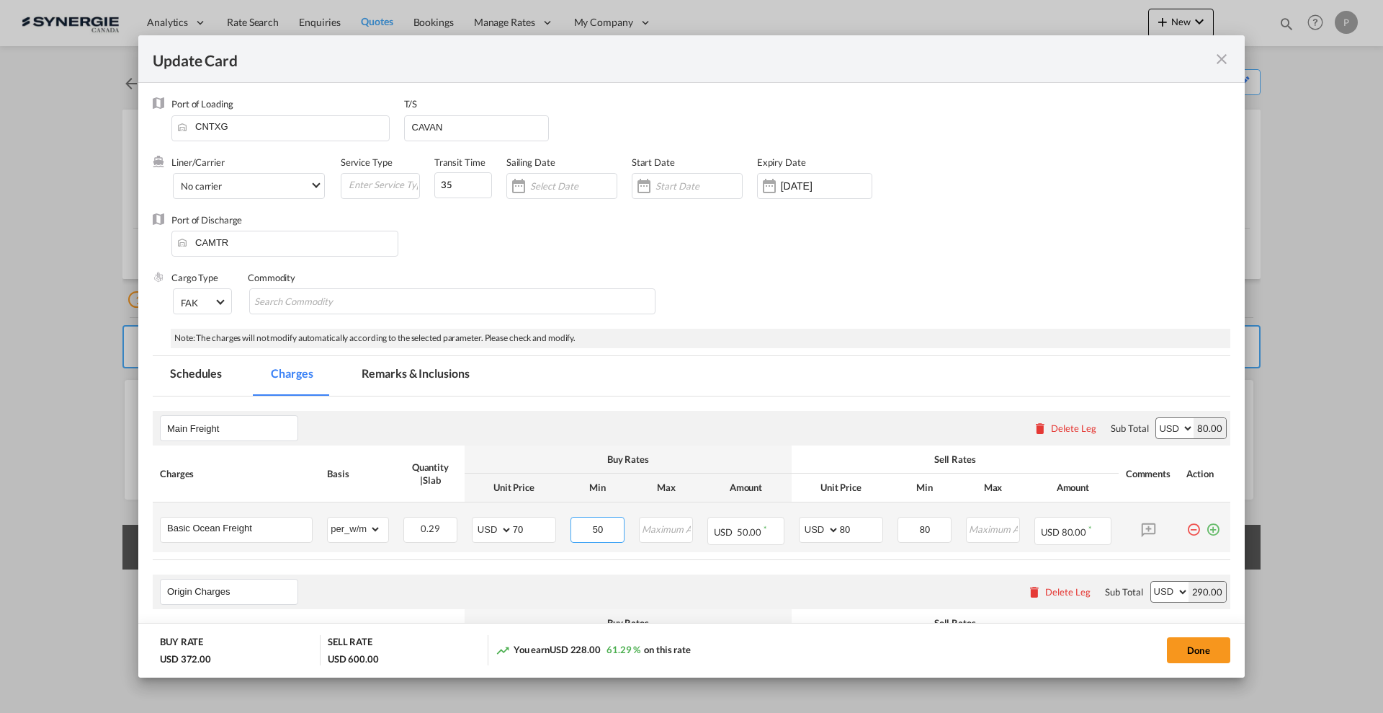
click at [586, 527] on input "50" at bounding box center [598, 528] width 52 height 22
type input "70"
click at [655, 421] on div "Main Freight Please enter leg name Leg Name Already Exists Delete Leg Sub Total…" at bounding box center [692, 428] width 1078 height 35
click at [1200, 646] on button "Done" at bounding box center [1198, 650] width 63 height 26
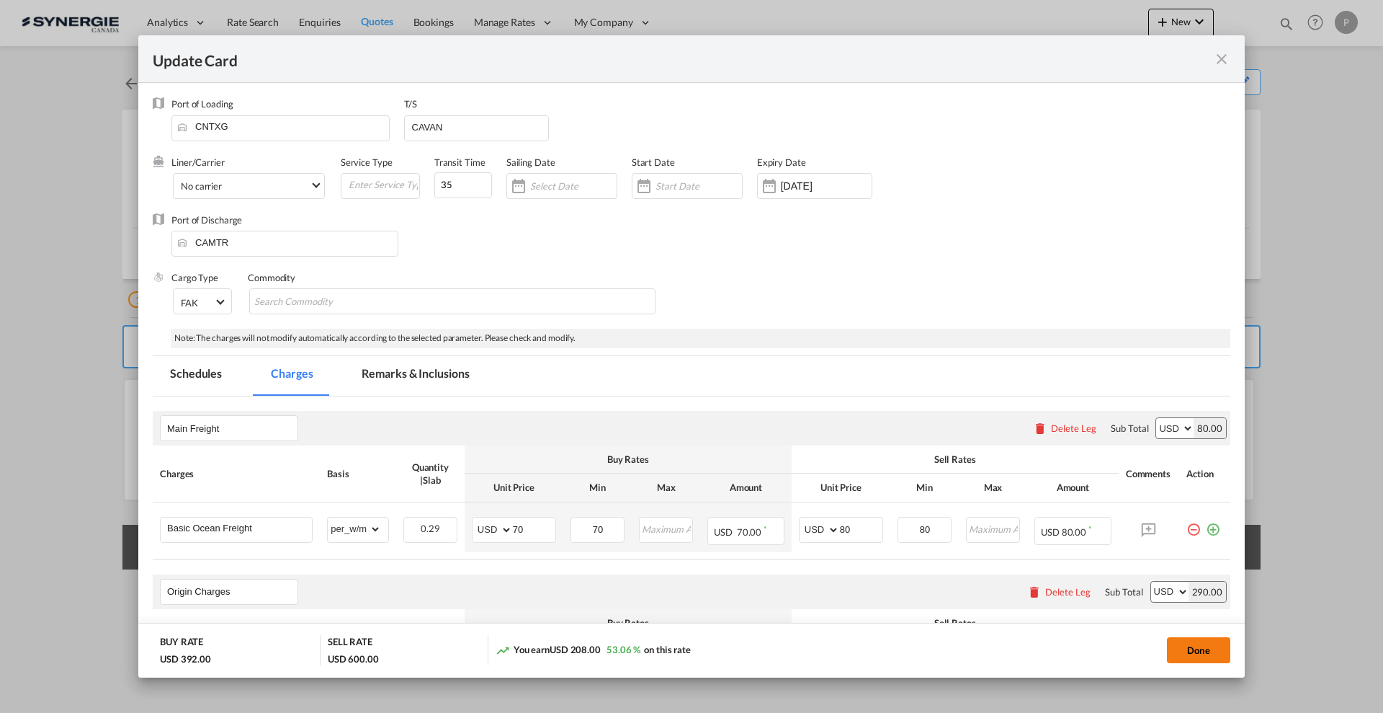
type input "19 Sep 2025"
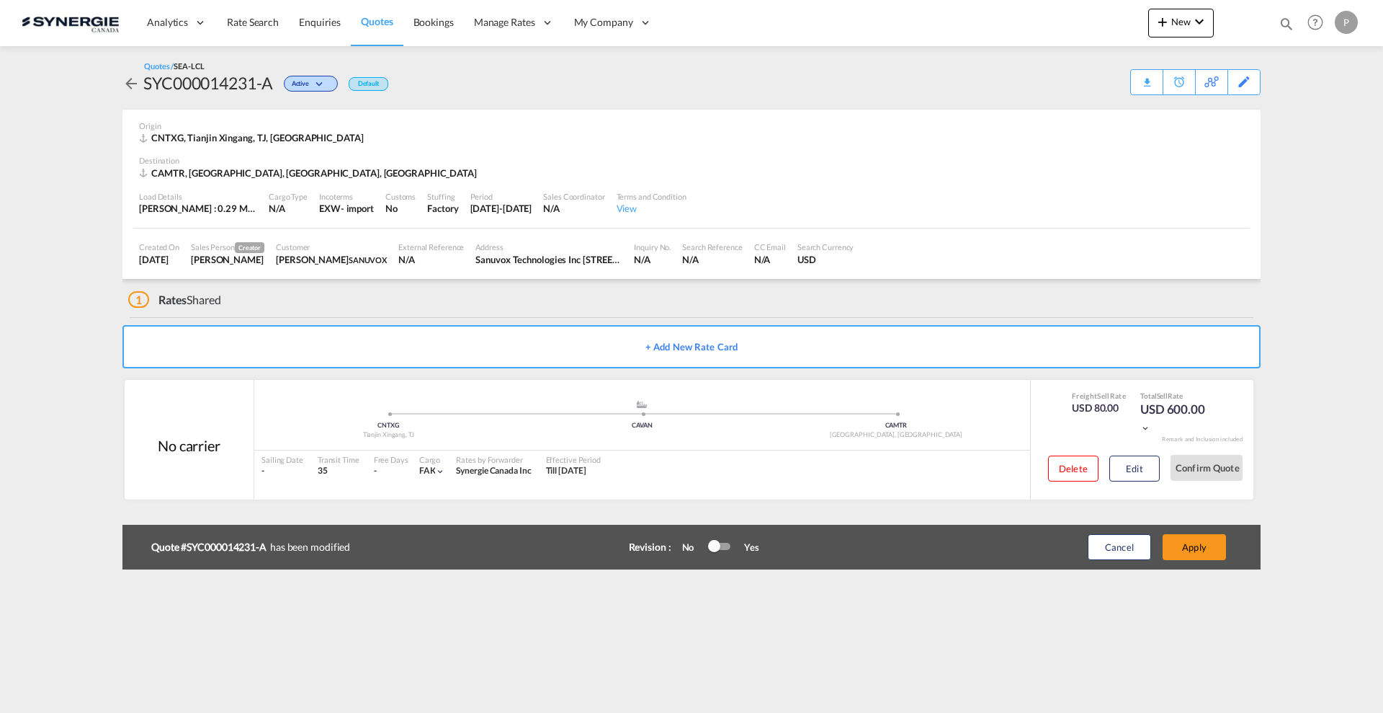
click at [711, 543] on div at bounding box center [714, 546] width 12 height 12
click at [1212, 545] on button "Apply" at bounding box center [1194, 547] width 63 height 26
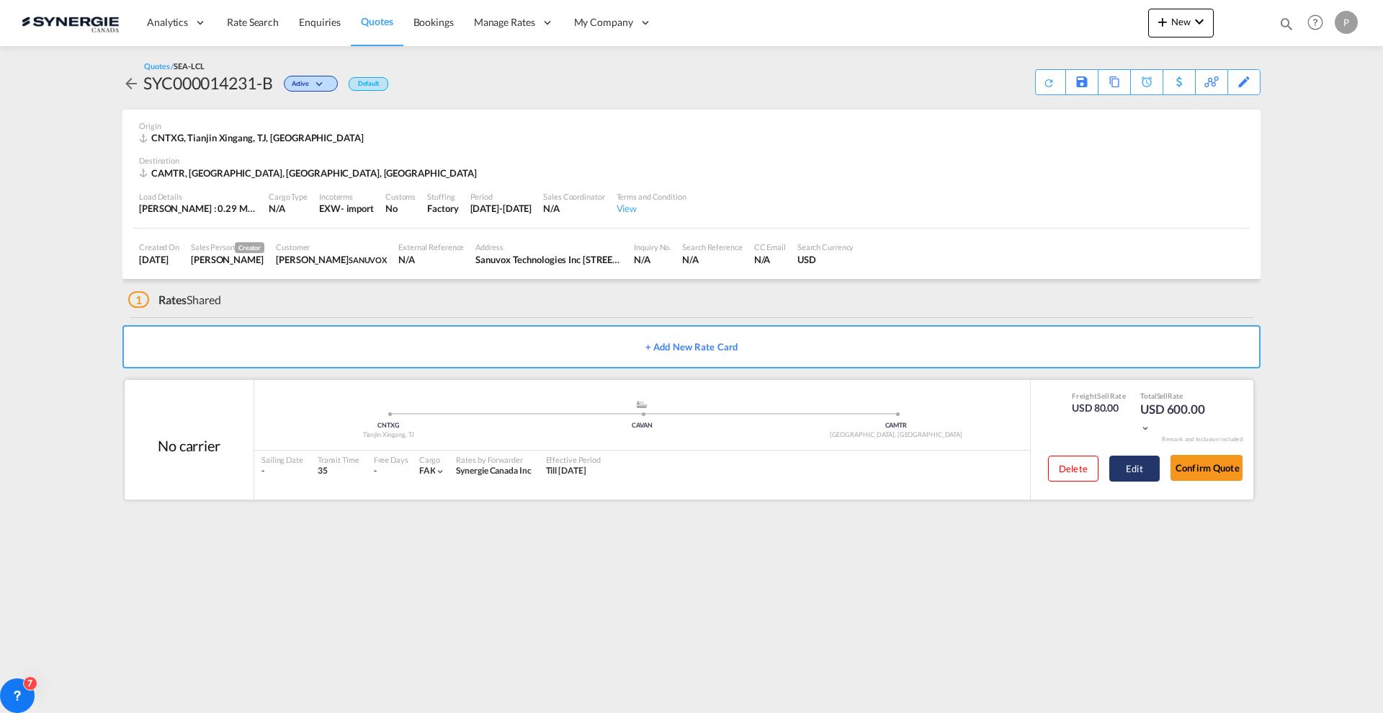
click at [1146, 467] on button "Edit" at bounding box center [1134, 468] width 50 height 26
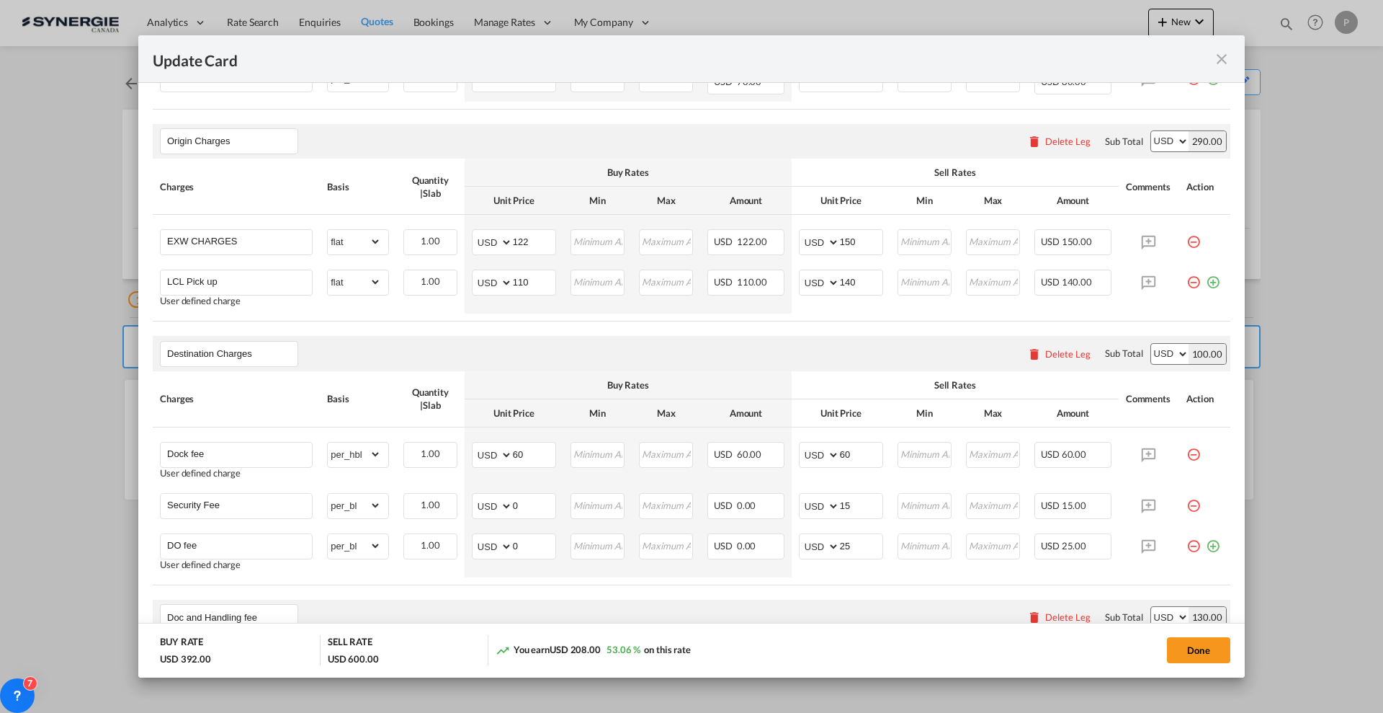
scroll to position [991, 0]
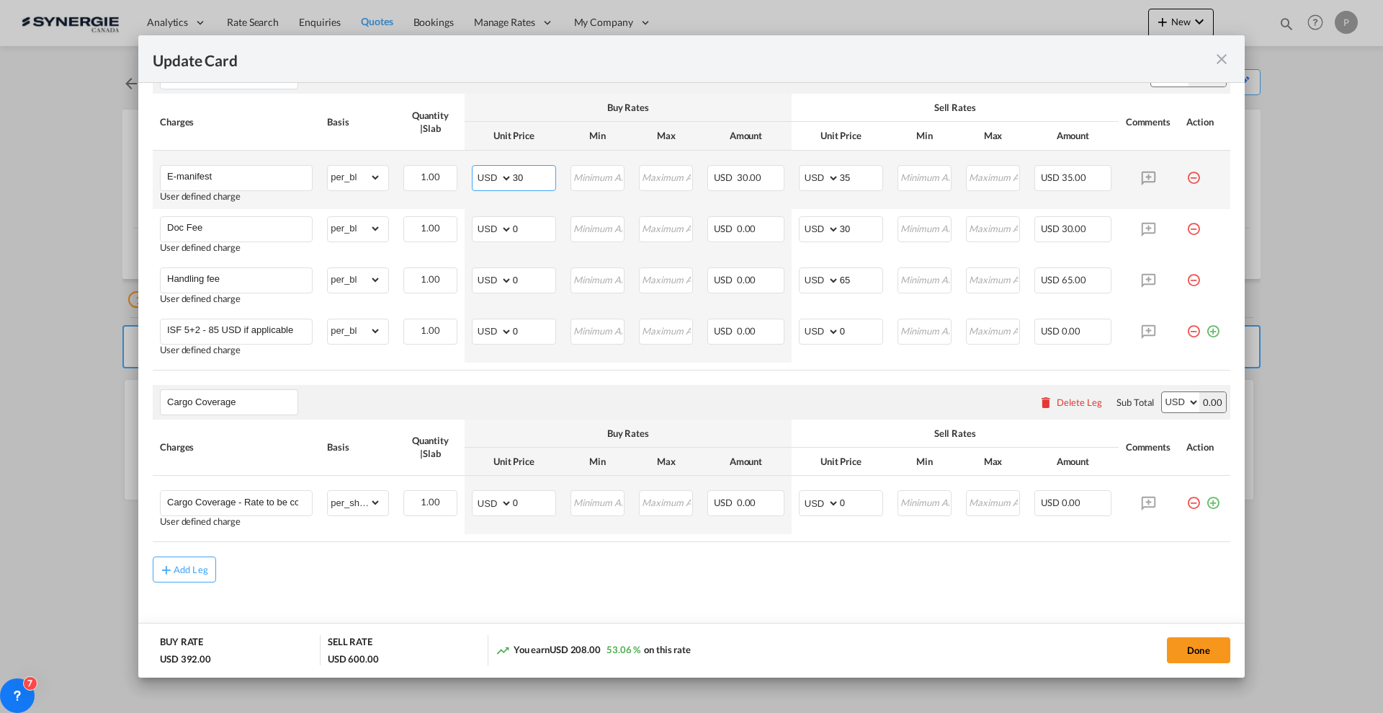
click at [521, 178] on input "30" at bounding box center [534, 177] width 43 height 22
type input "0"
click at [527, 279] on input "0" at bounding box center [534, 279] width 43 height 22
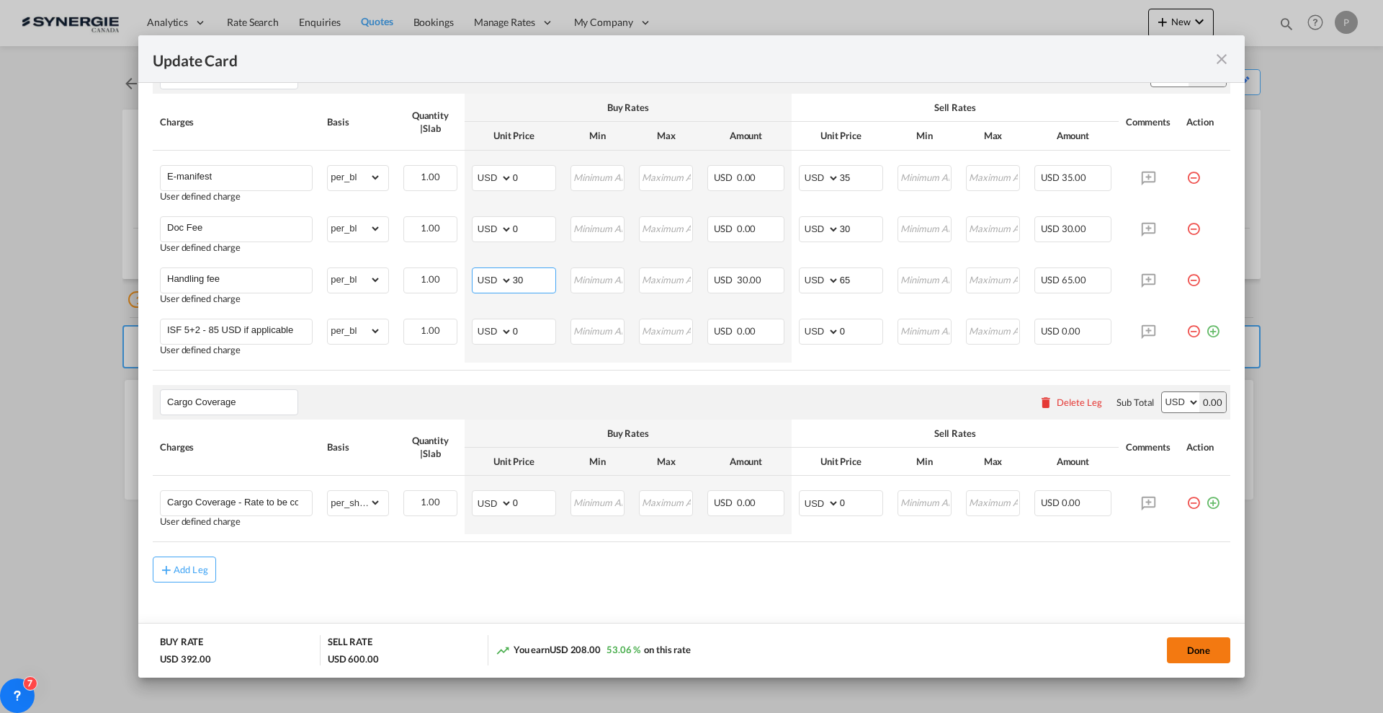
type input "30"
click at [1180, 650] on button "Done" at bounding box center [1198, 650] width 63 height 26
type input "19 Sep 2025"
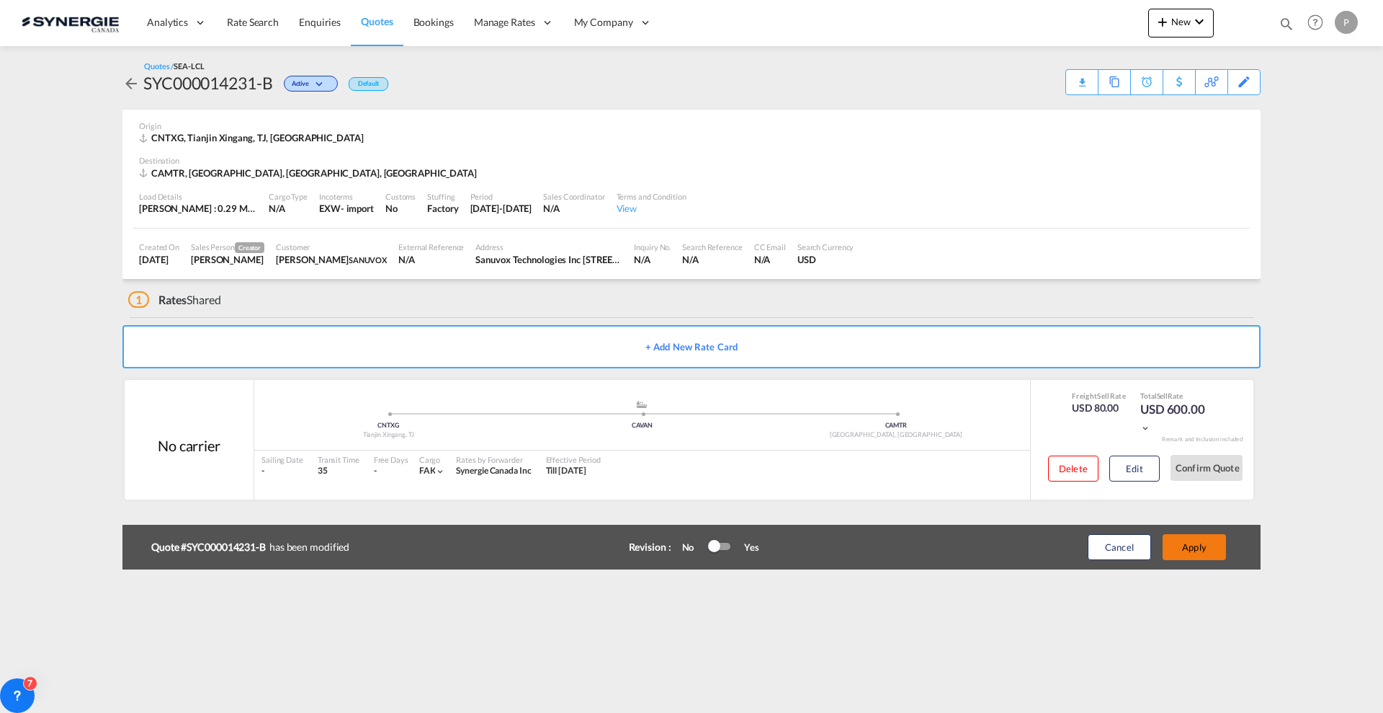
click at [1189, 556] on button "Apply" at bounding box center [1194, 547] width 63 height 26
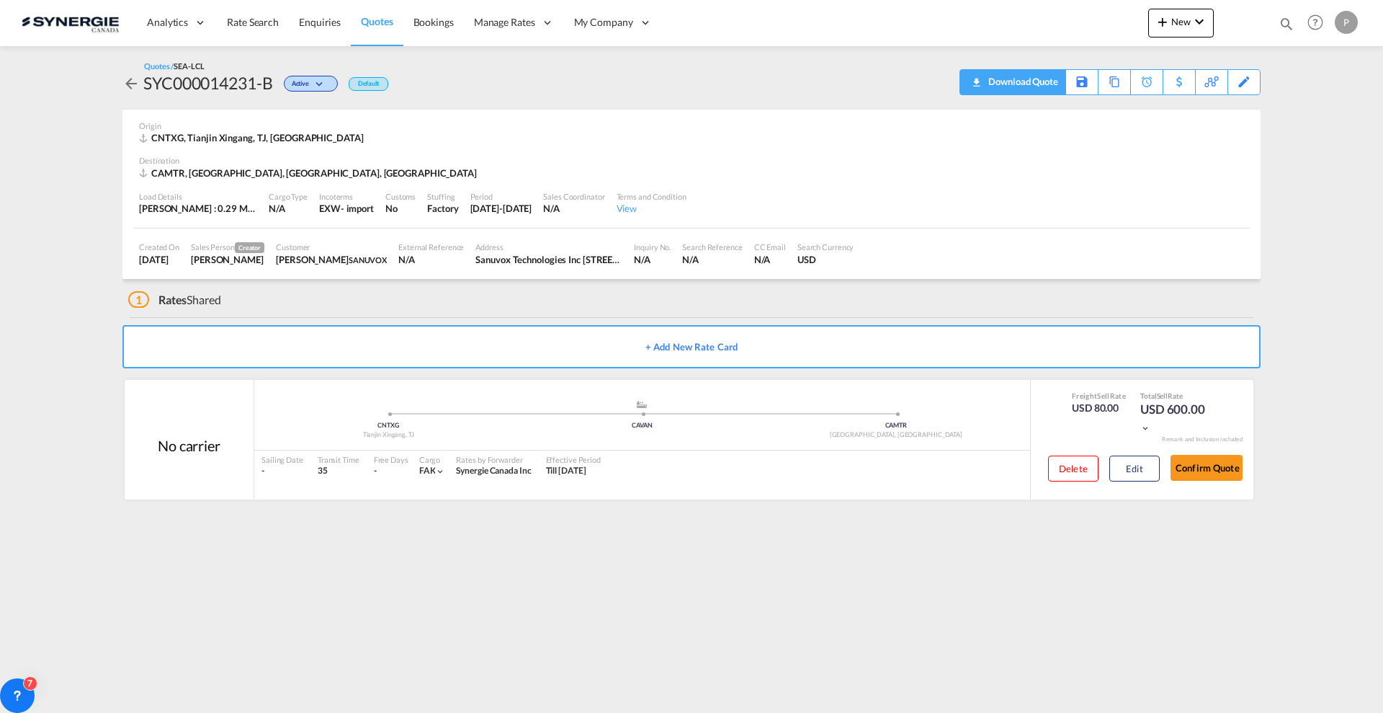
click at [1037, 79] on div "Download Quote" at bounding box center [1021, 81] width 73 height 23
click at [1209, 463] on button "Confirm Quote" at bounding box center [1207, 468] width 72 height 26
click at [1133, 477] on button "Edit" at bounding box center [1134, 468] width 50 height 26
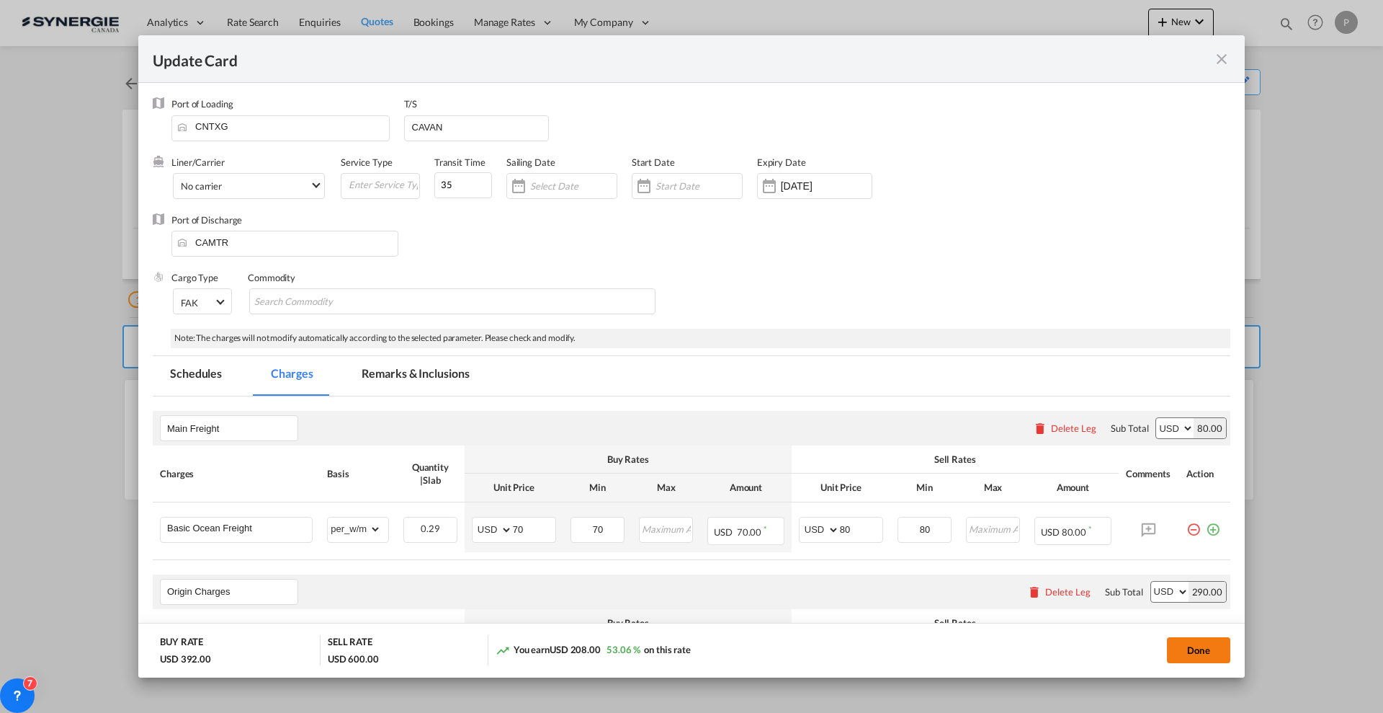
click at [1212, 644] on button "Done" at bounding box center [1198, 650] width 63 height 26
type input "19 Sep 2025"
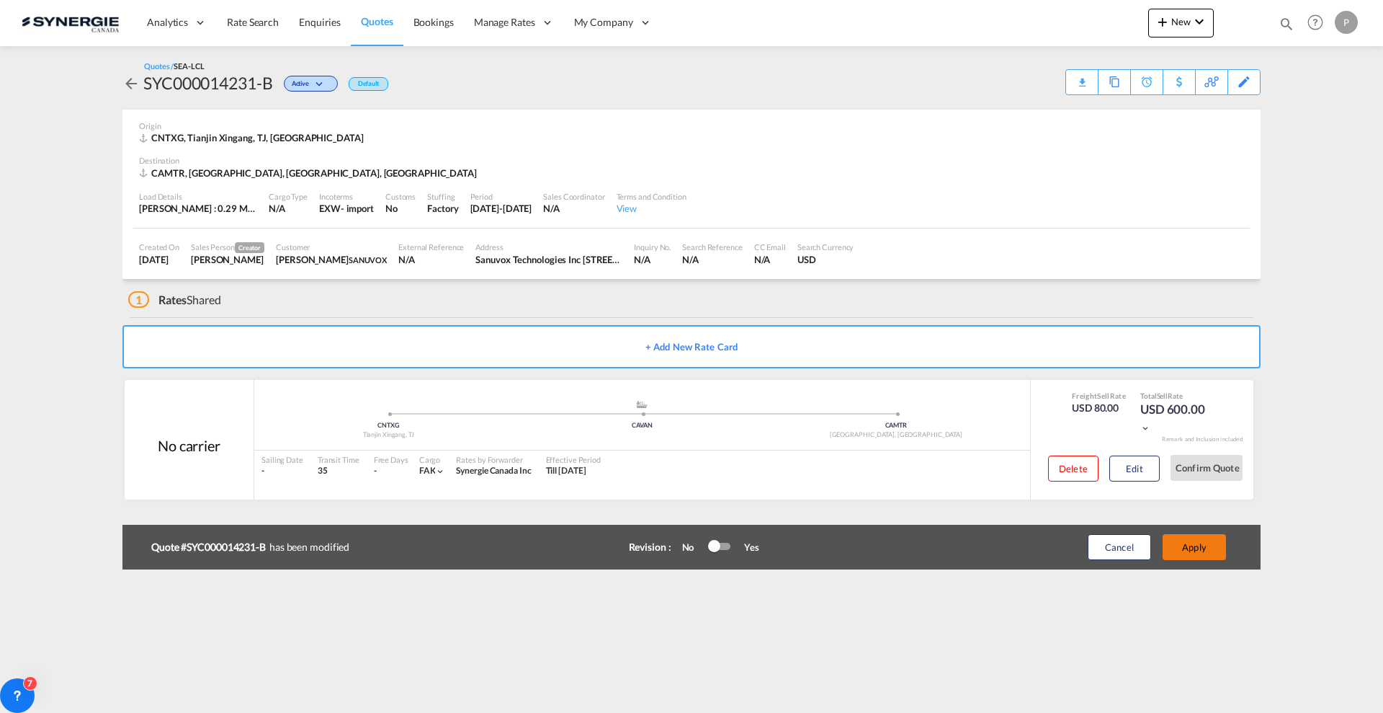
click at [1200, 540] on button "Apply" at bounding box center [1194, 547] width 63 height 26
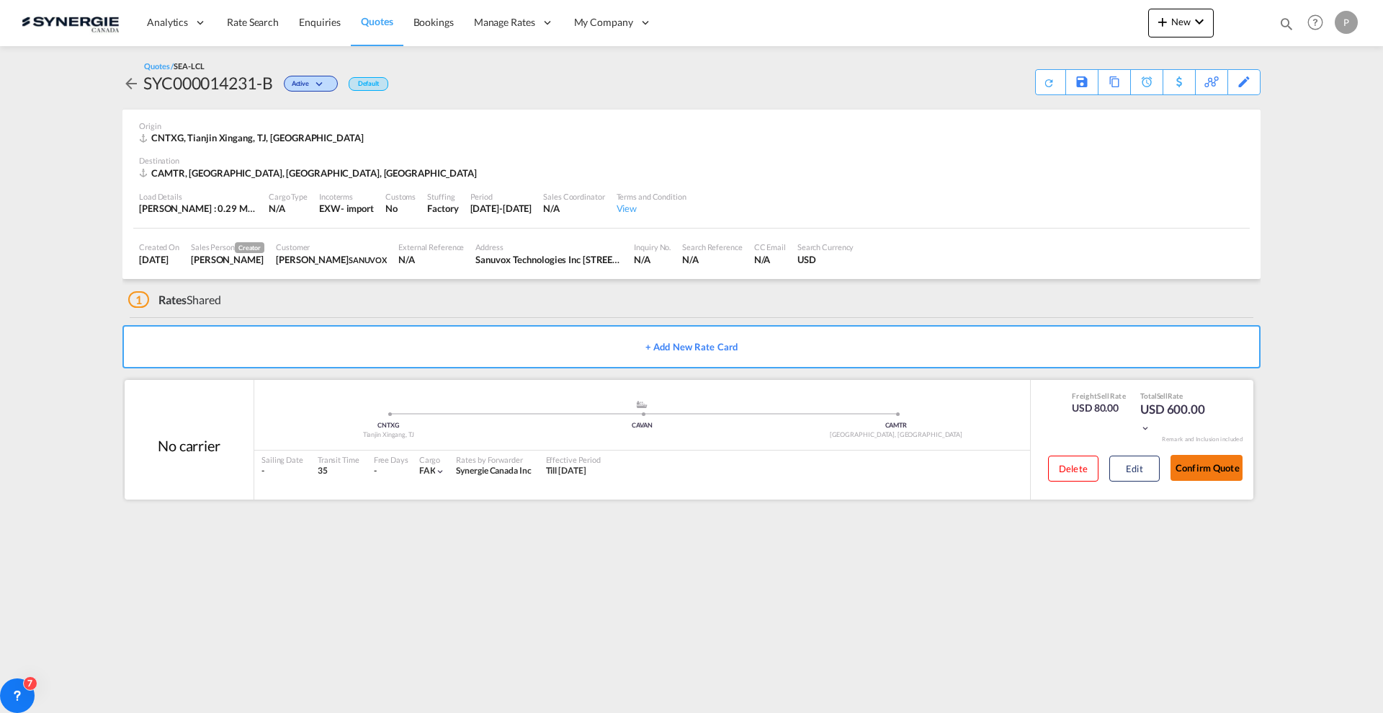
click at [1204, 471] on button "Confirm Quote" at bounding box center [1207, 468] width 72 height 26
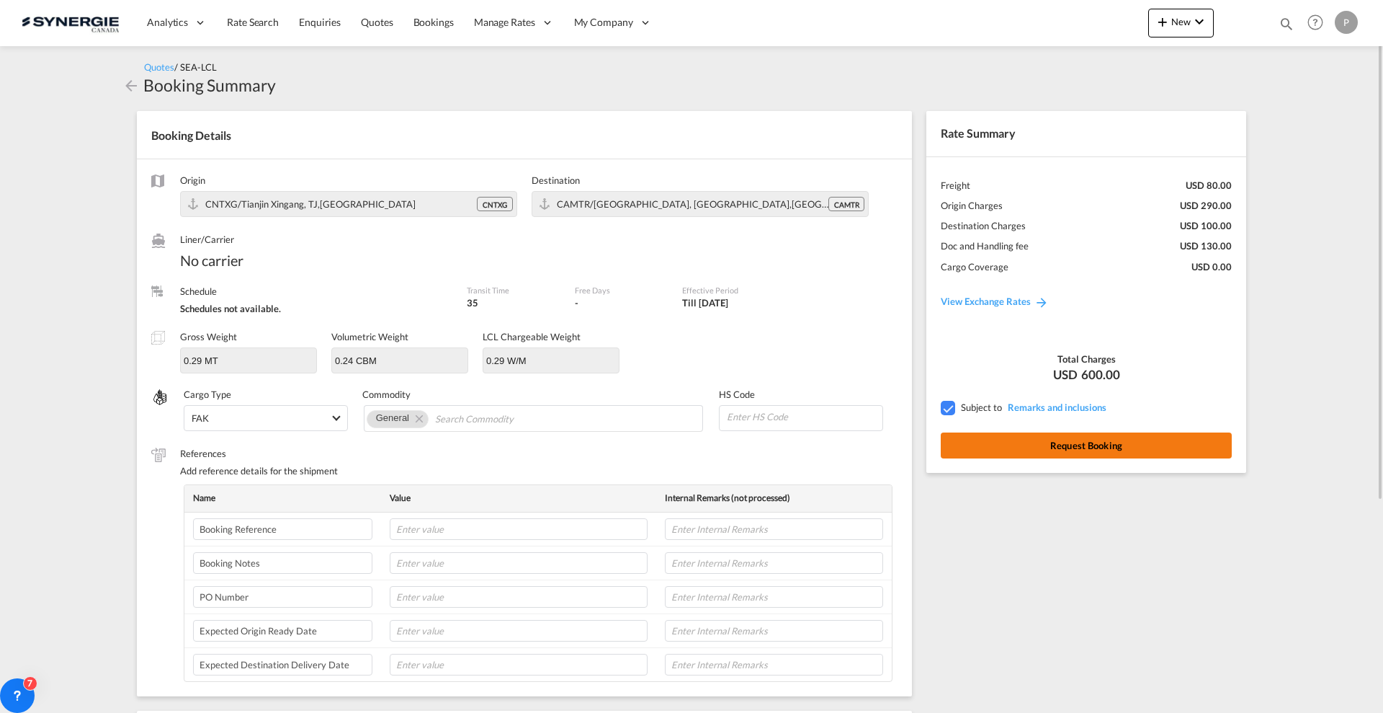
click at [1140, 452] on button "Request Booking" at bounding box center [1086, 445] width 291 height 26
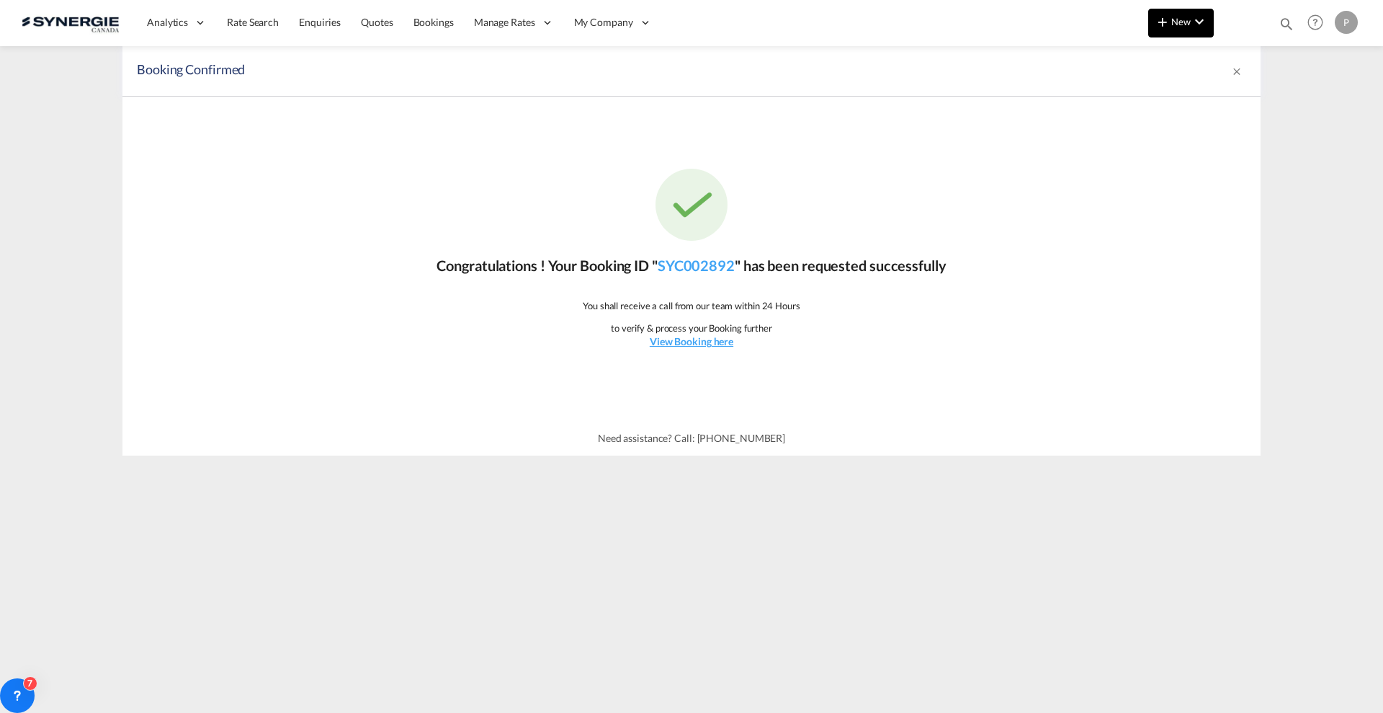
click at [1194, 22] on md-icon "icon-chevron-down" at bounding box center [1199, 21] width 17 height 17
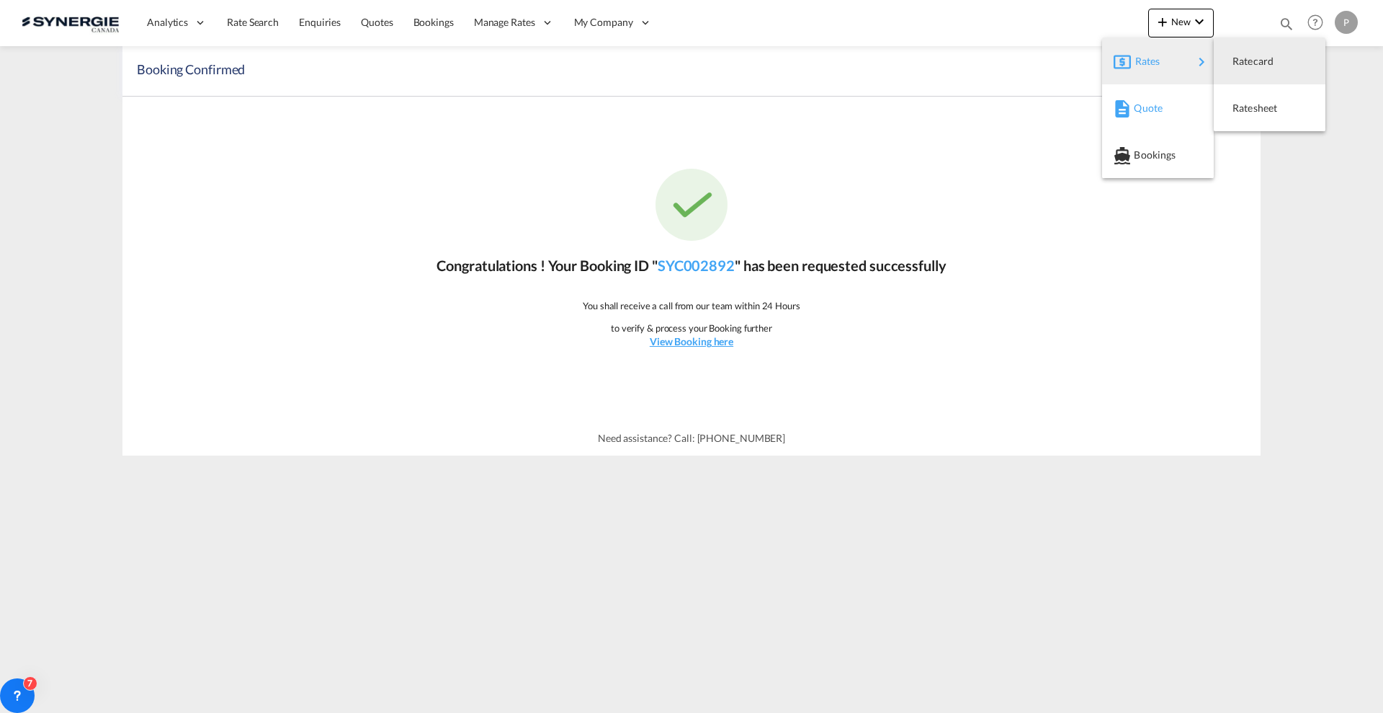
click at [1159, 98] on div "Quote" at bounding box center [1160, 108] width 53 height 36
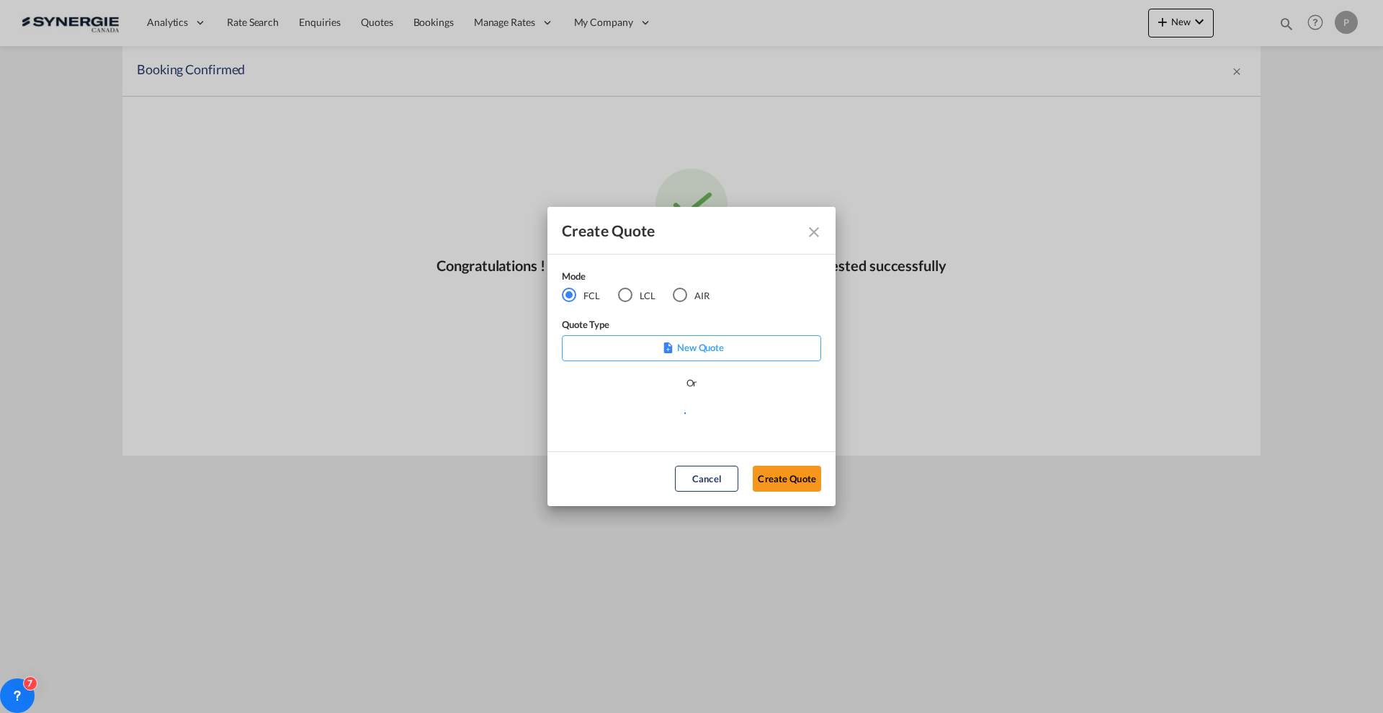
click at [633, 296] on md-radio-button "LCL" at bounding box center [636, 295] width 37 height 16
click at [652, 413] on md-select "Select template New DAP Import LCL Karen Mercier | 09 Jul 2025 BRAZIL LCL EXPOR…" at bounding box center [691, 418] width 259 height 29
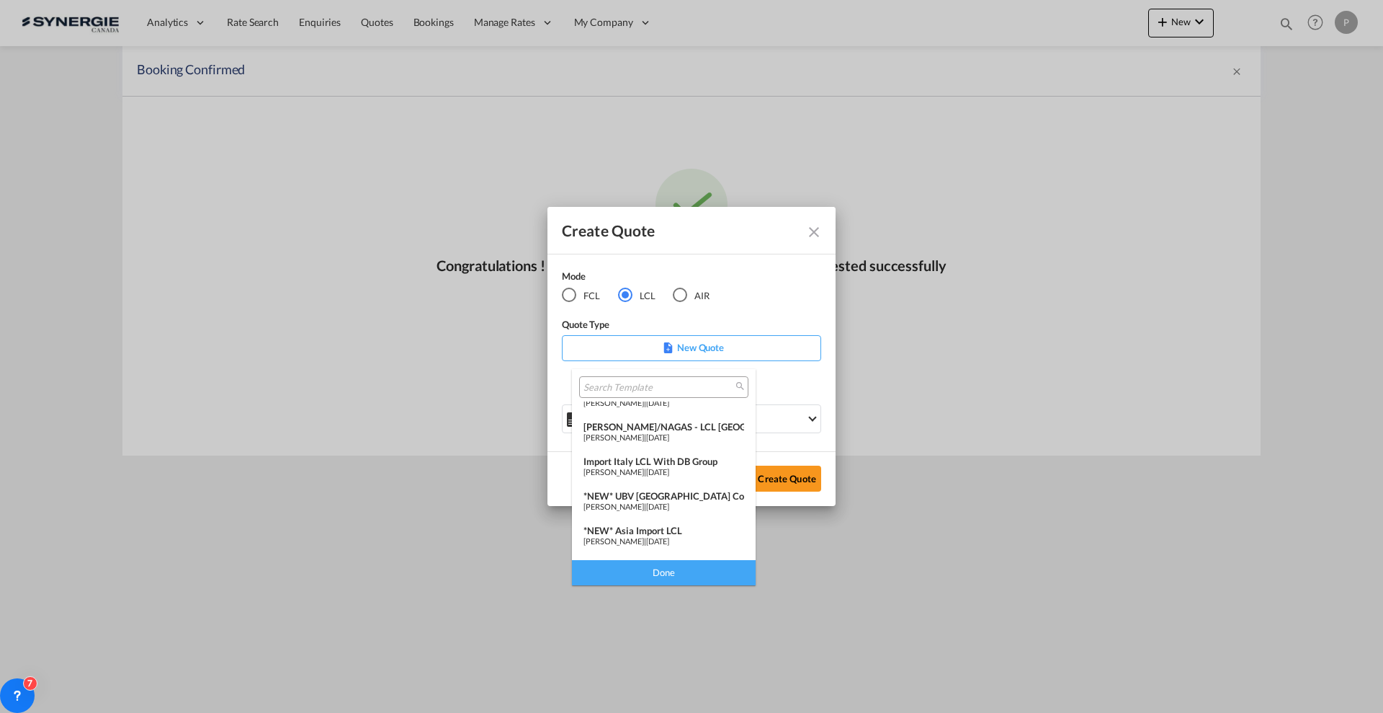
scroll to position [180, 0]
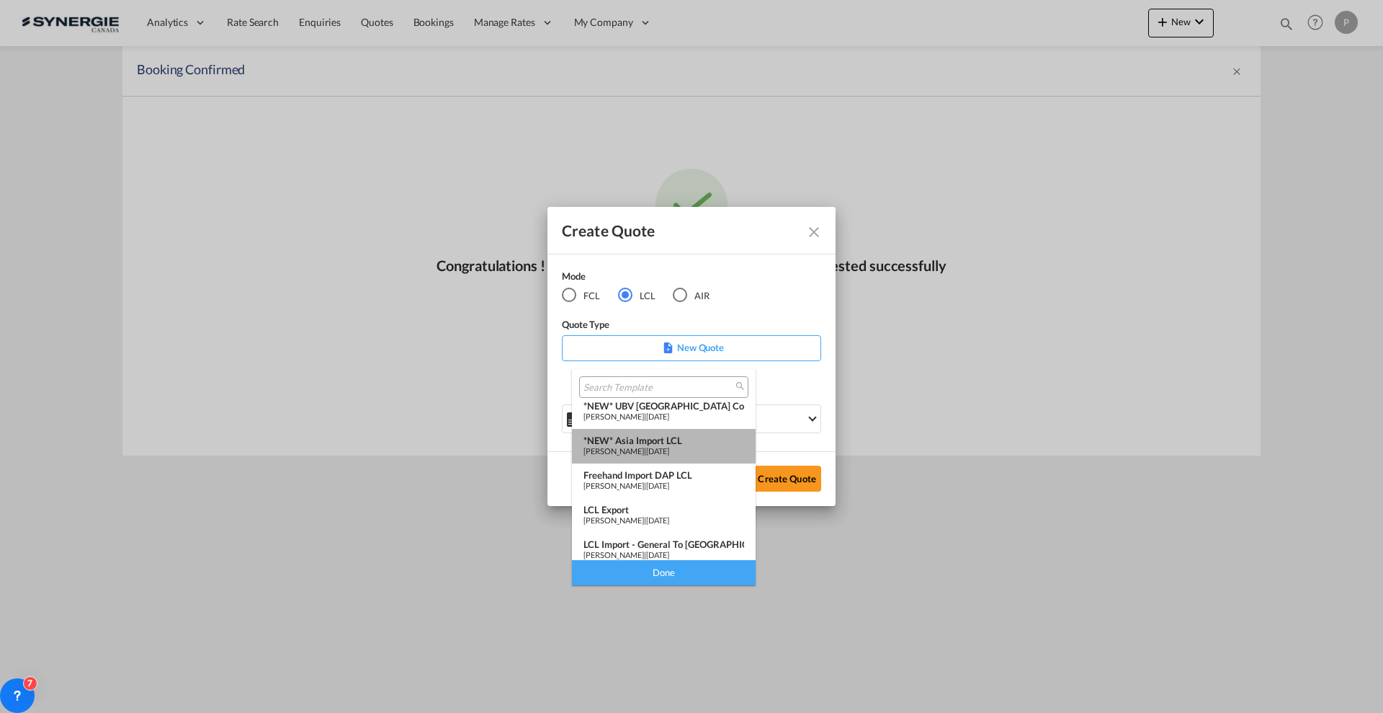
click at [666, 455] on md-option "*NEW* Asia Import LCL Pablo Gomez Saldarriaga | 06 Dec 2024" at bounding box center [664, 446] width 184 height 35
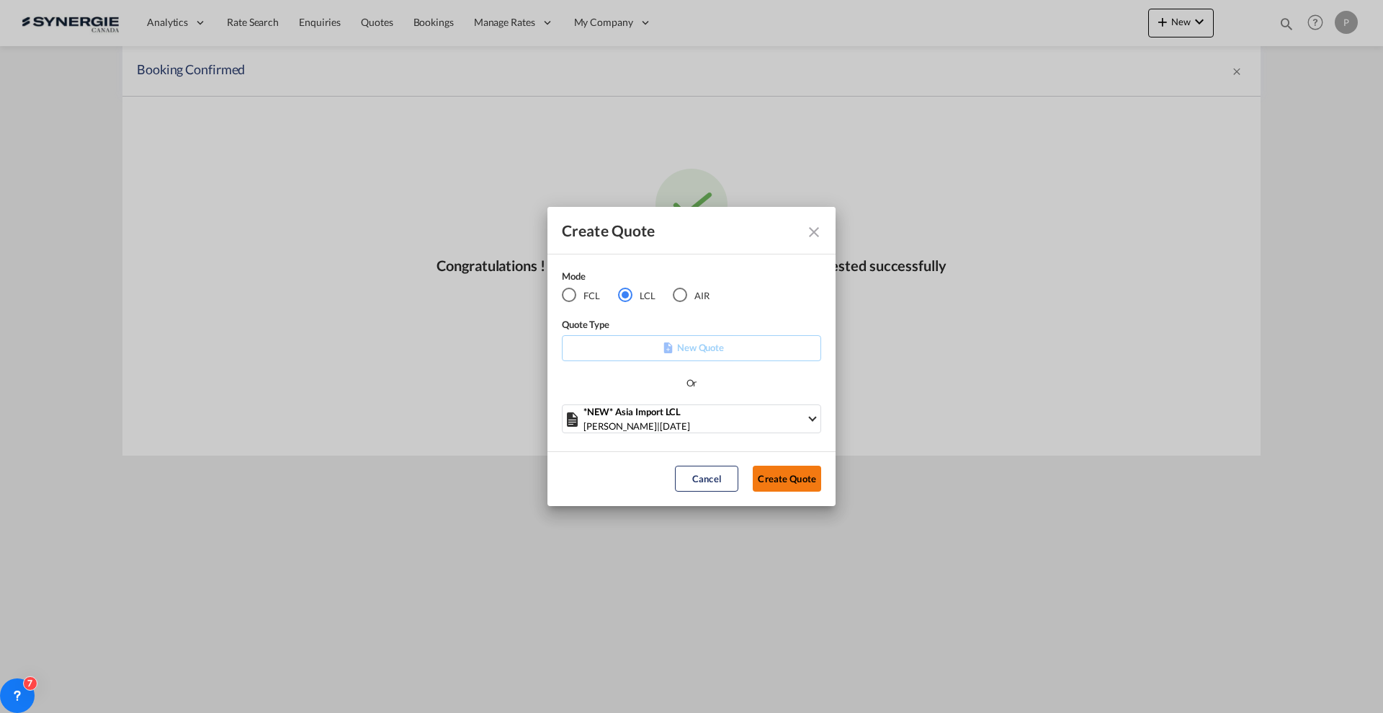
click at [780, 481] on button "Create Quote" at bounding box center [787, 478] width 68 height 26
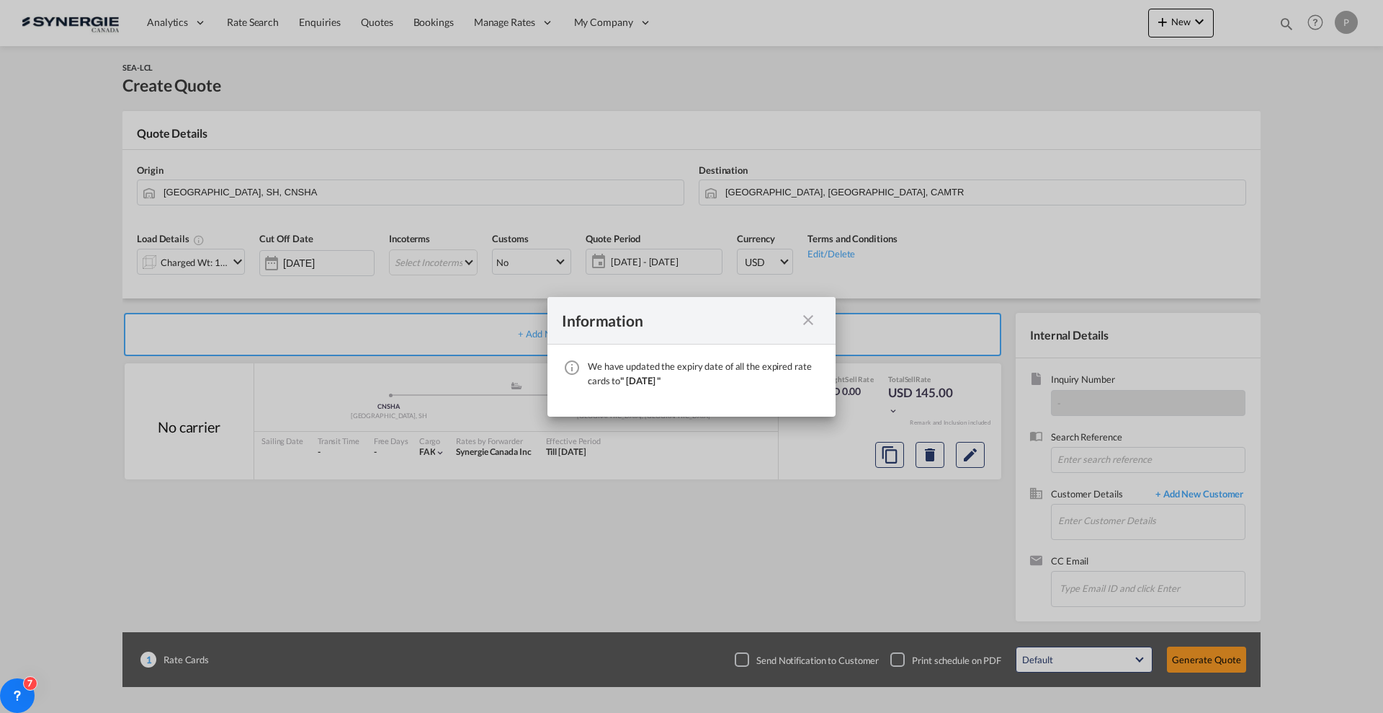
click at [807, 316] on md-icon "icon-close fg-AAA8AD cursor" at bounding box center [808, 319] width 17 height 17
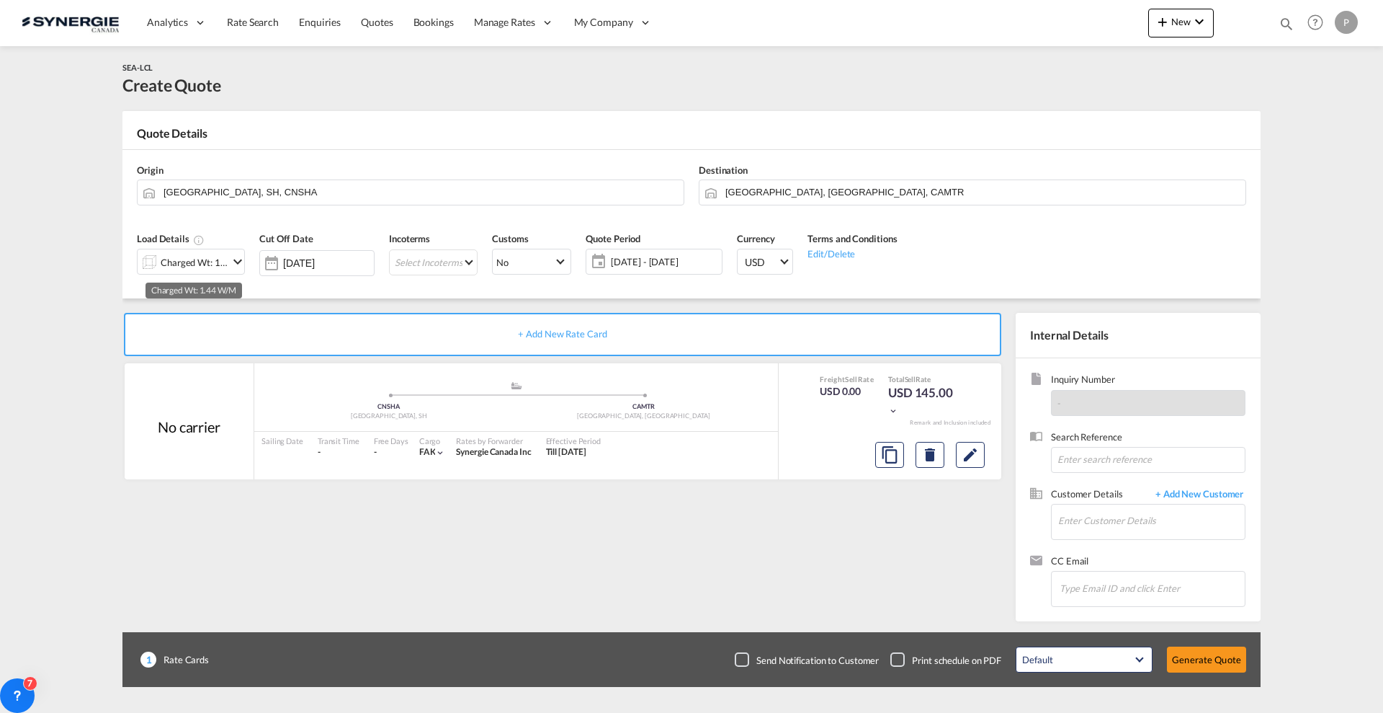
click at [206, 264] on div "Charged Wt: 1.44 W/M" at bounding box center [195, 262] width 68 height 20
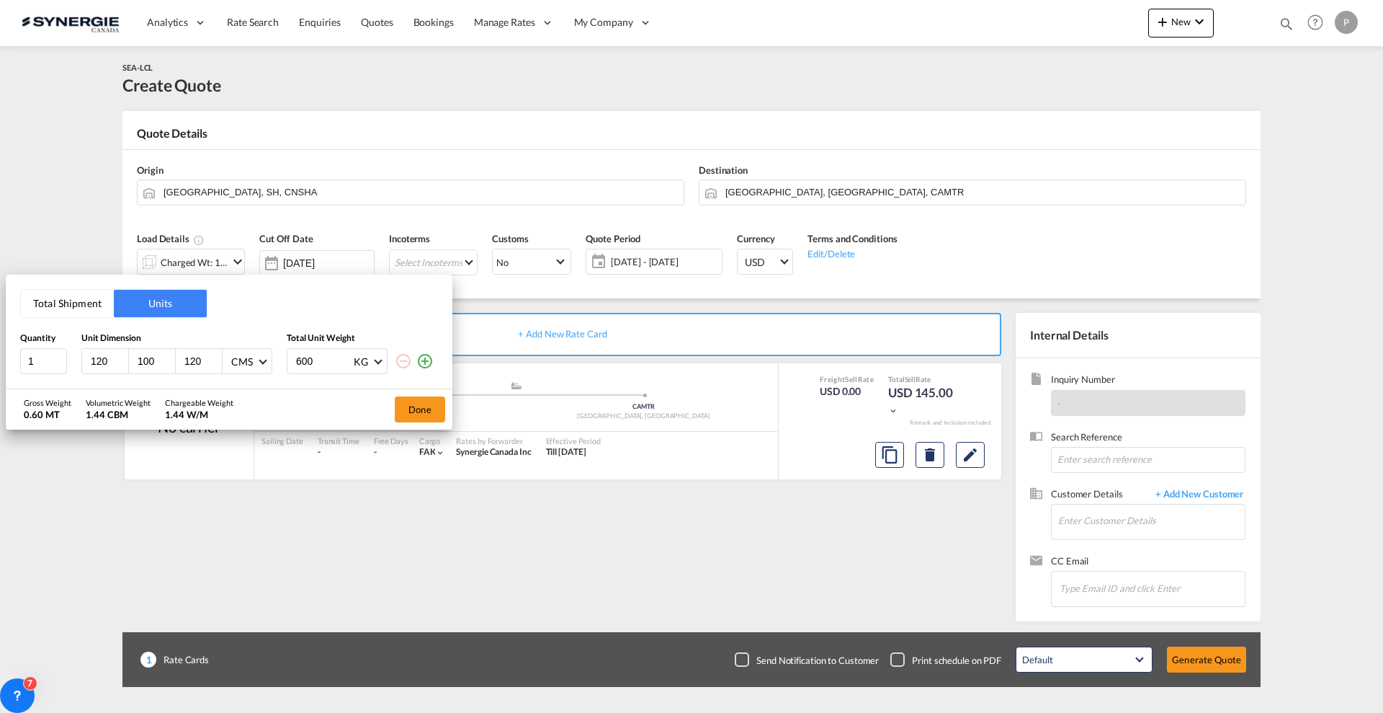
click at [55, 323] on div "Total Shipment Units Quantity Unit Dimension Total Unit Weight 1 120 100 120 CM…" at bounding box center [229, 331] width 447 height 114
click at [61, 289] on div "Total Shipment Units" at bounding box center [113, 303] width 187 height 29
click at [46, 359] on input "1" at bounding box center [43, 361] width 47 height 26
click at [65, 303] on button "Total Shipment" at bounding box center [67, 303] width 93 height 27
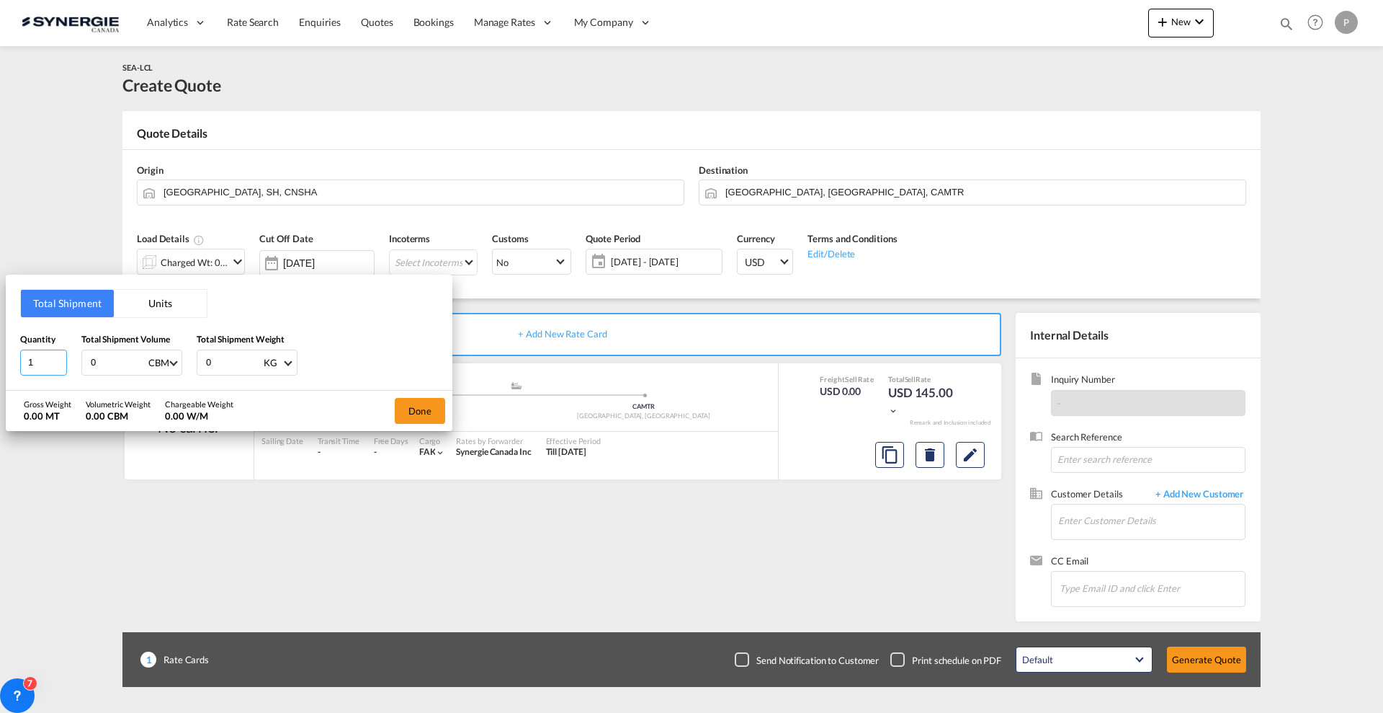
click at [49, 362] on input "1" at bounding box center [43, 362] width 47 height 26
type input "17"
type input "0.898"
type input "351"
click at [386, 408] on div "Gross Weight 0.35 MT Volumetric Weight 0.90 CBM Chargeable Weight 0.90 W/M Done" at bounding box center [229, 410] width 447 height 40
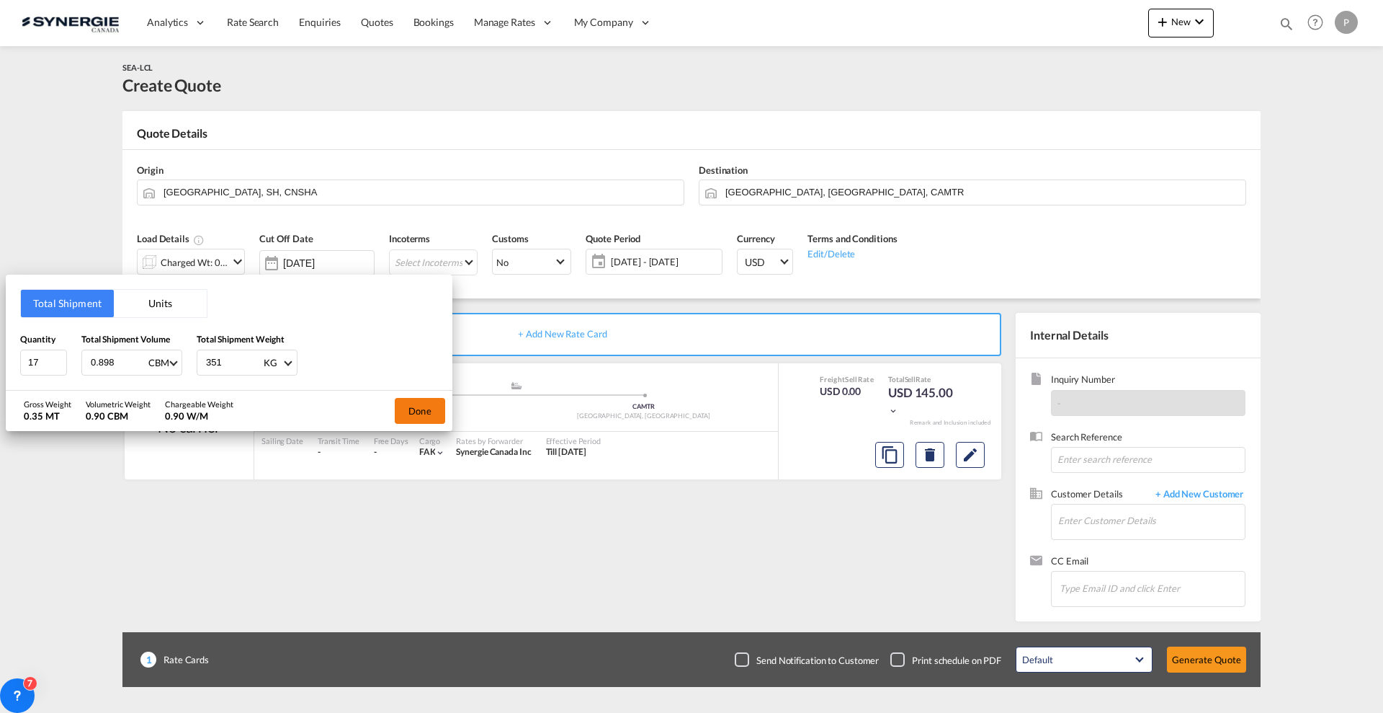
click at [401, 406] on button "Done" at bounding box center [420, 411] width 50 height 26
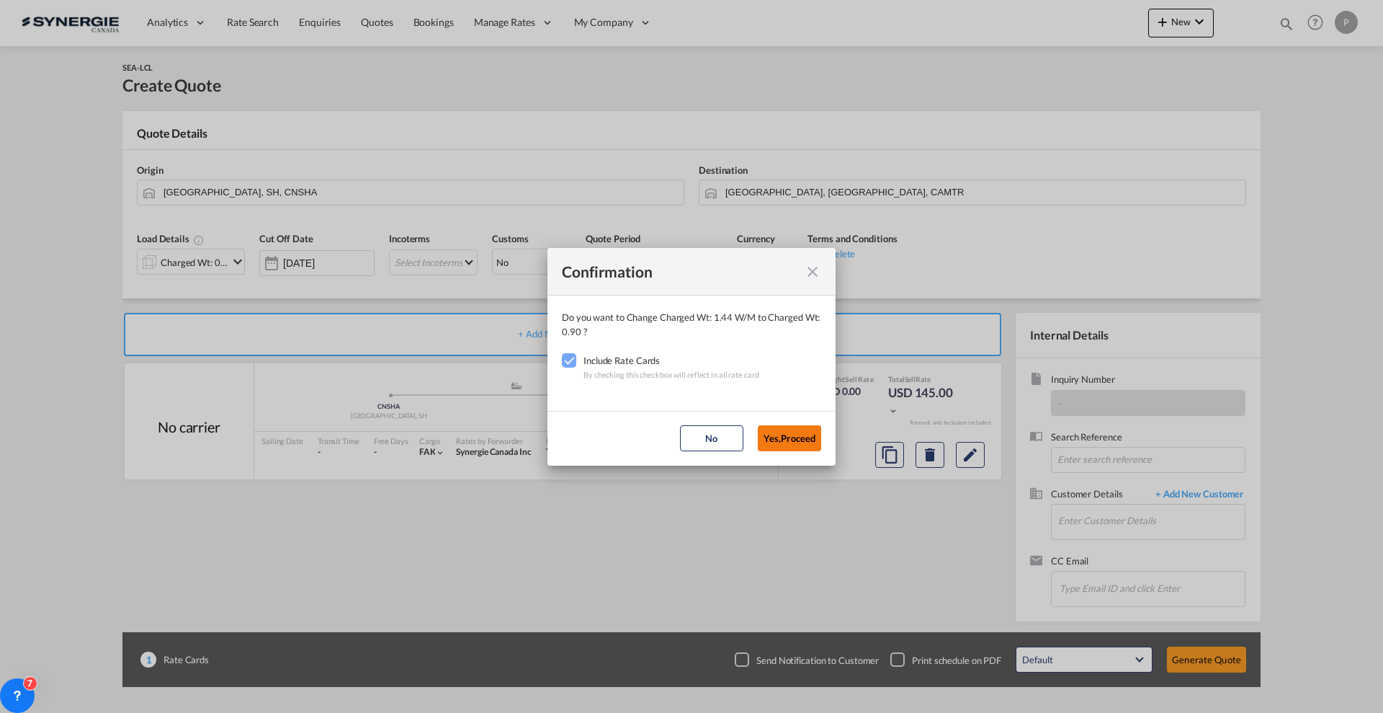
click at [771, 433] on button "Yes,Proceed" at bounding box center [789, 438] width 63 height 26
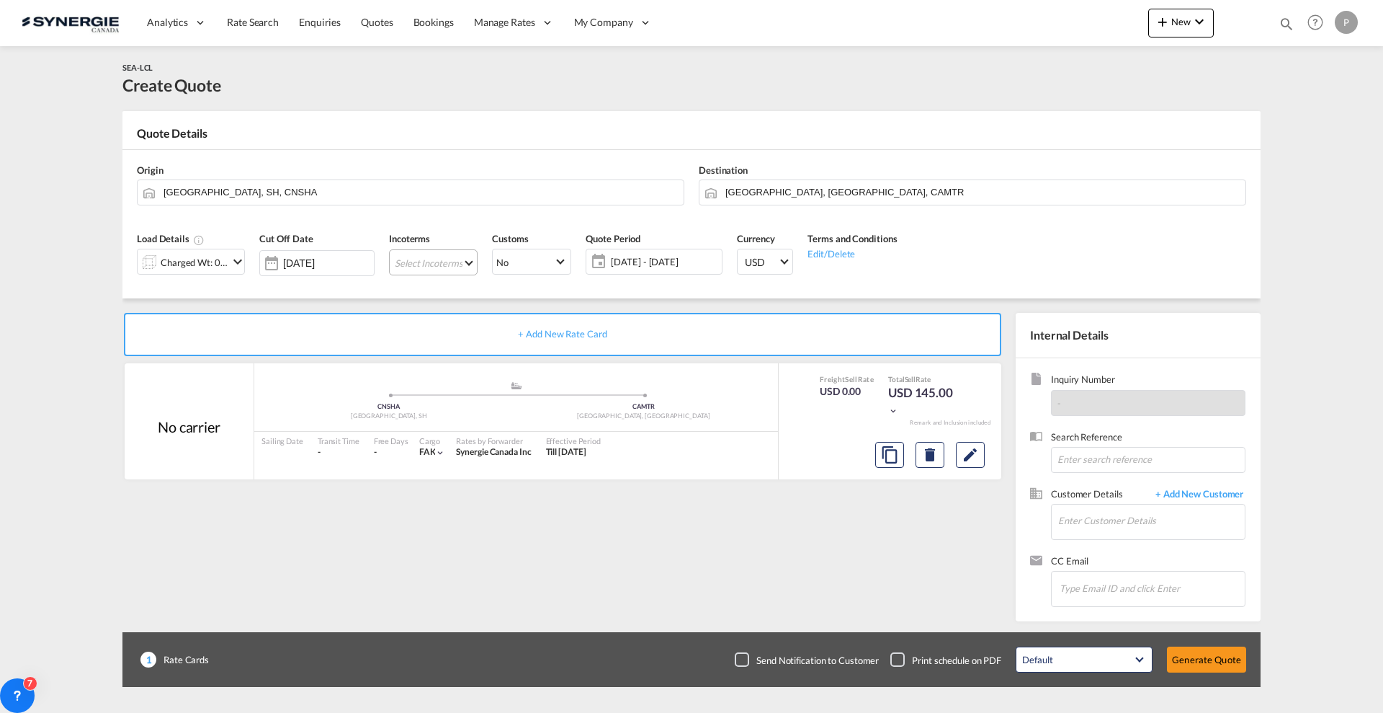
click at [426, 259] on md-select "Select Incoterms CIP - export Carriage and Insurance Paid to DAP - import Deliv…" at bounding box center [433, 262] width 89 height 26
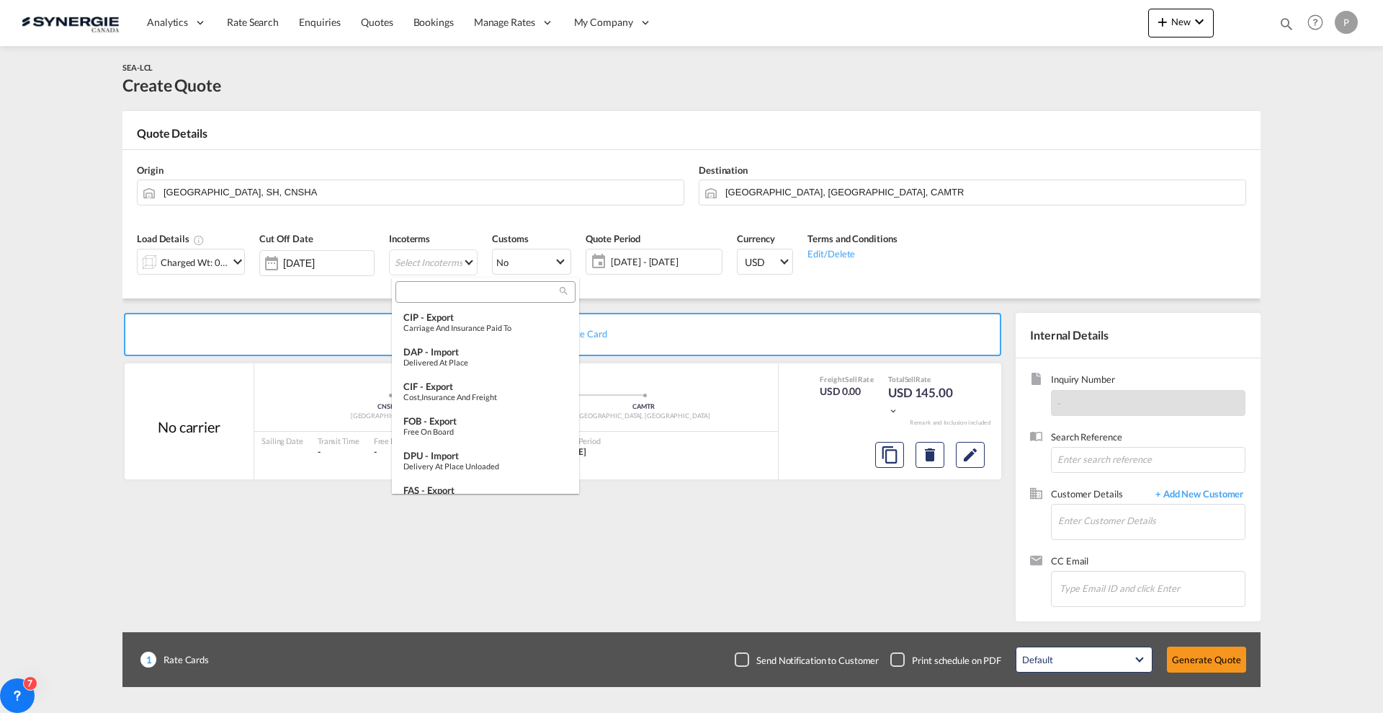
click at [450, 289] on input "search" at bounding box center [480, 291] width 160 height 13
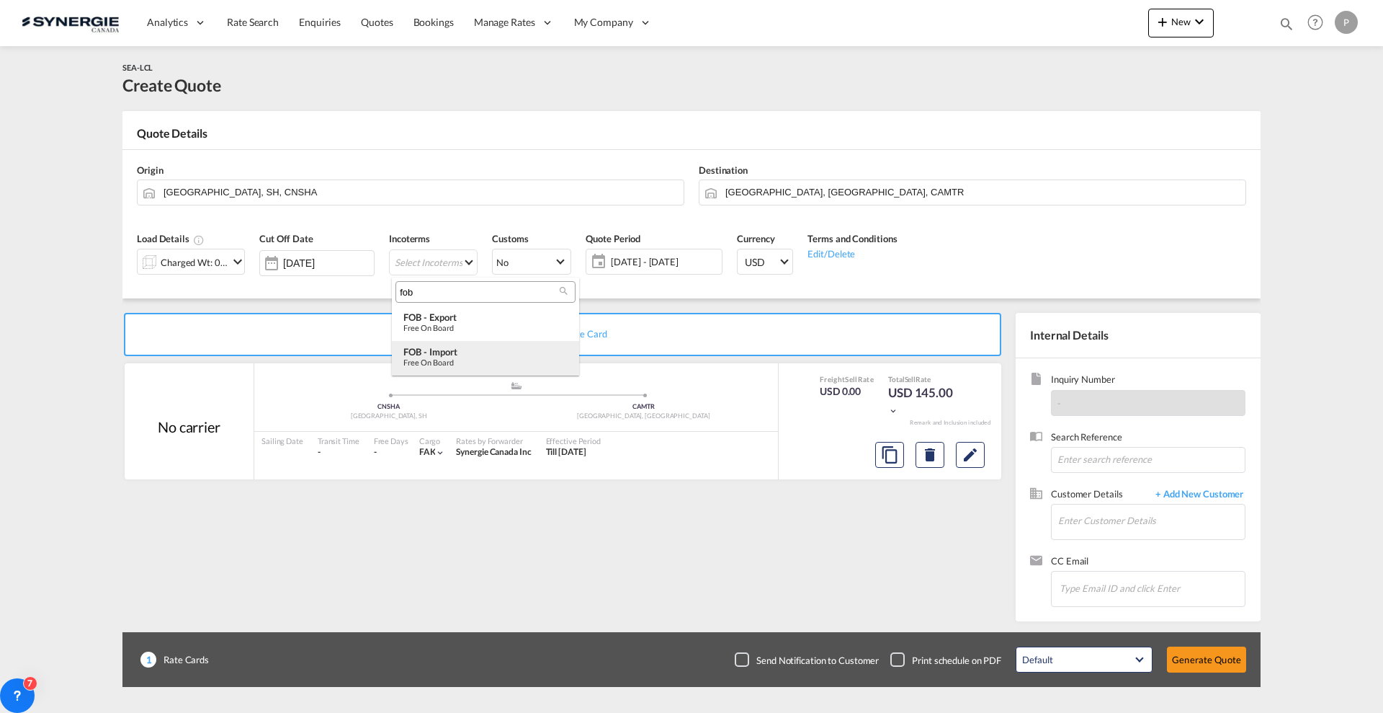
type input "fob"
click at [485, 348] on div "FOB - import" at bounding box center [485, 352] width 164 height 12
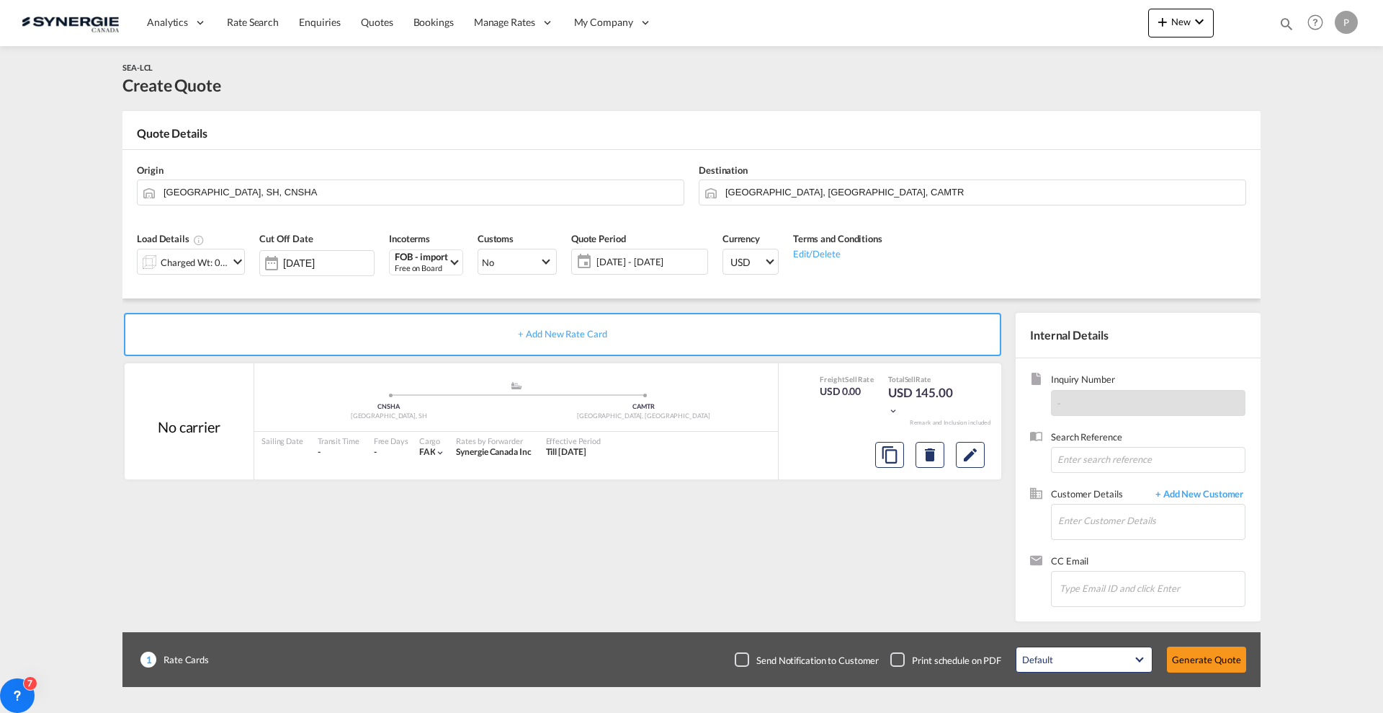
click at [668, 259] on span "28 Aug - 27 Sep 2025" at bounding box center [650, 261] width 107 height 13
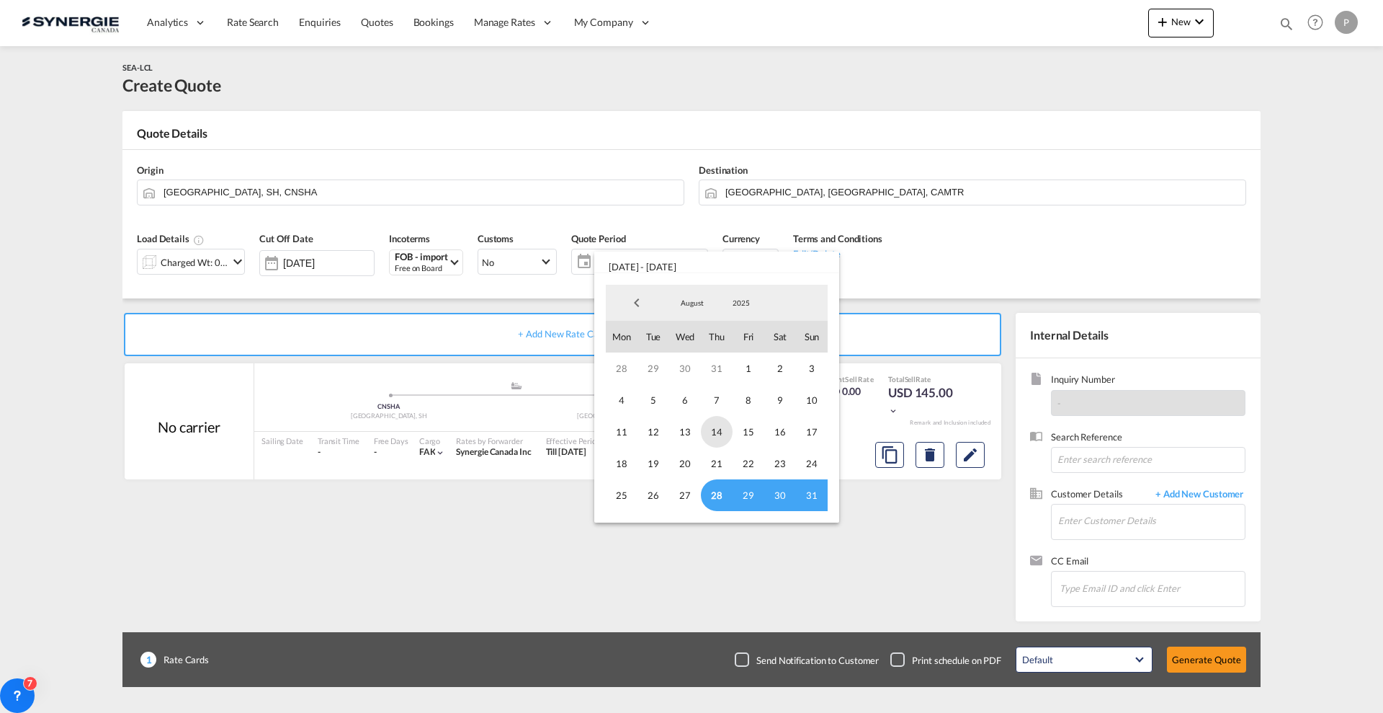
click at [708, 433] on span "14" at bounding box center [717, 432] width 32 height 32
click at [804, 494] on span "31" at bounding box center [812, 495] width 32 height 32
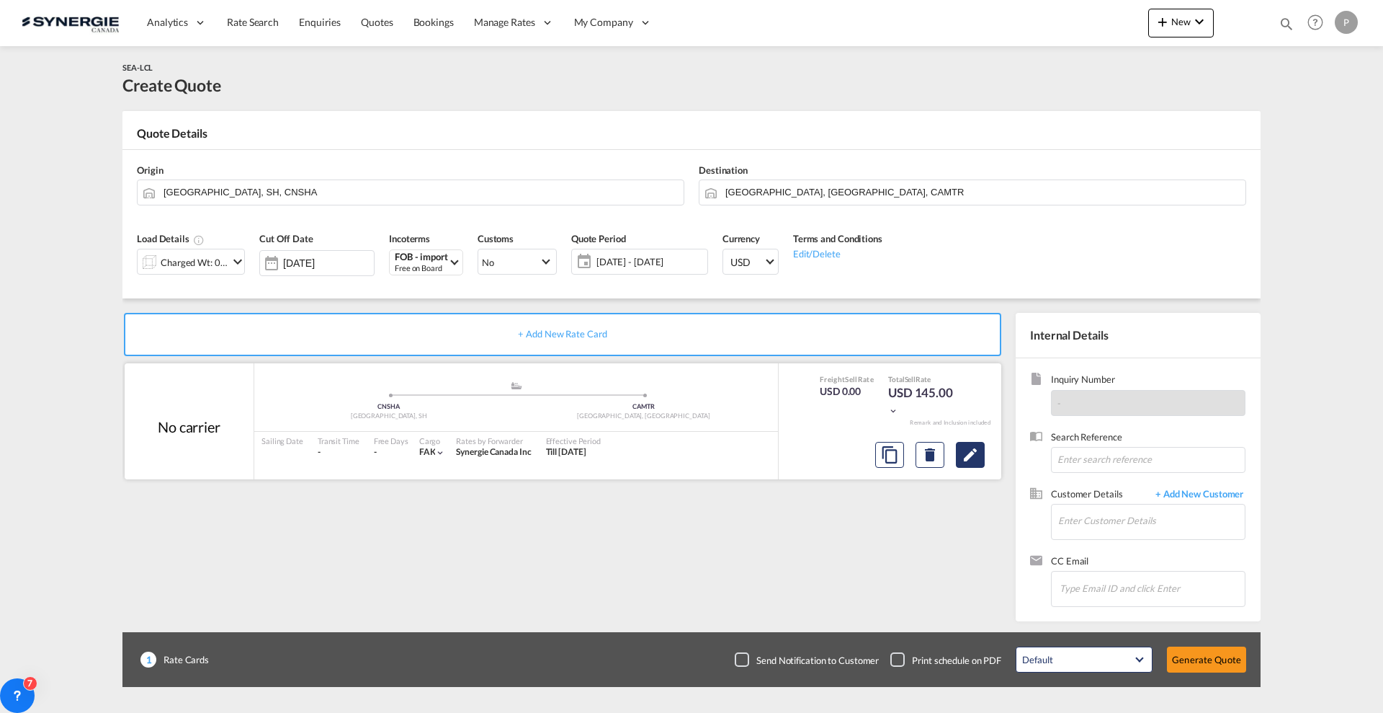
click at [966, 446] on md-icon "Edit" at bounding box center [970, 454] width 17 height 17
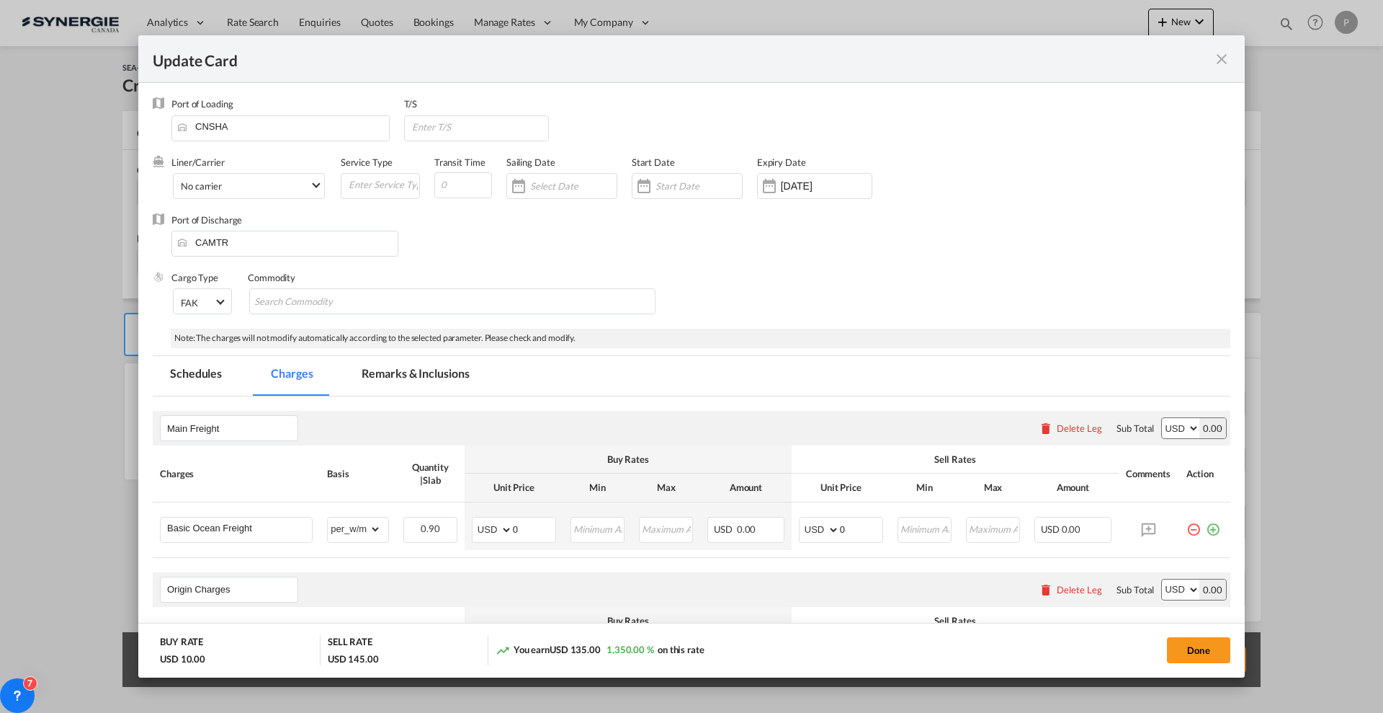
click at [50, 417] on div "Update Card Port of Loading CNSHA T/S Liner/Carrier No carrier 2HM LOGISTICS D.…" at bounding box center [691, 356] width 1383 height 713
click at [530, 521] on input "0" at bounding box center [534, 528] width 43 height 22
type input "66"
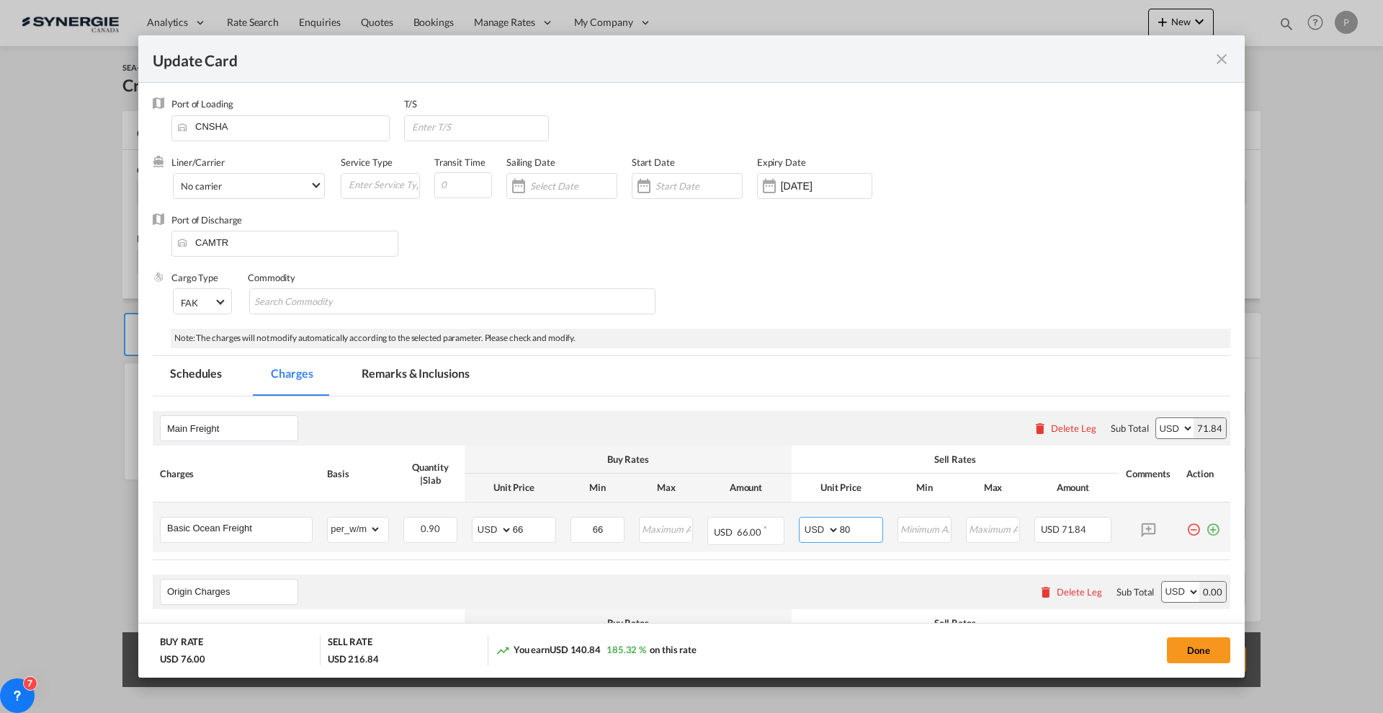
type input "80"
click at [689, 367] on md-tabs-canvas "Schedules Charges Remarks & Inclusions Schedules Charges Remarks & Inclusions" at bounding box center [692, 376] width 1078 height 40
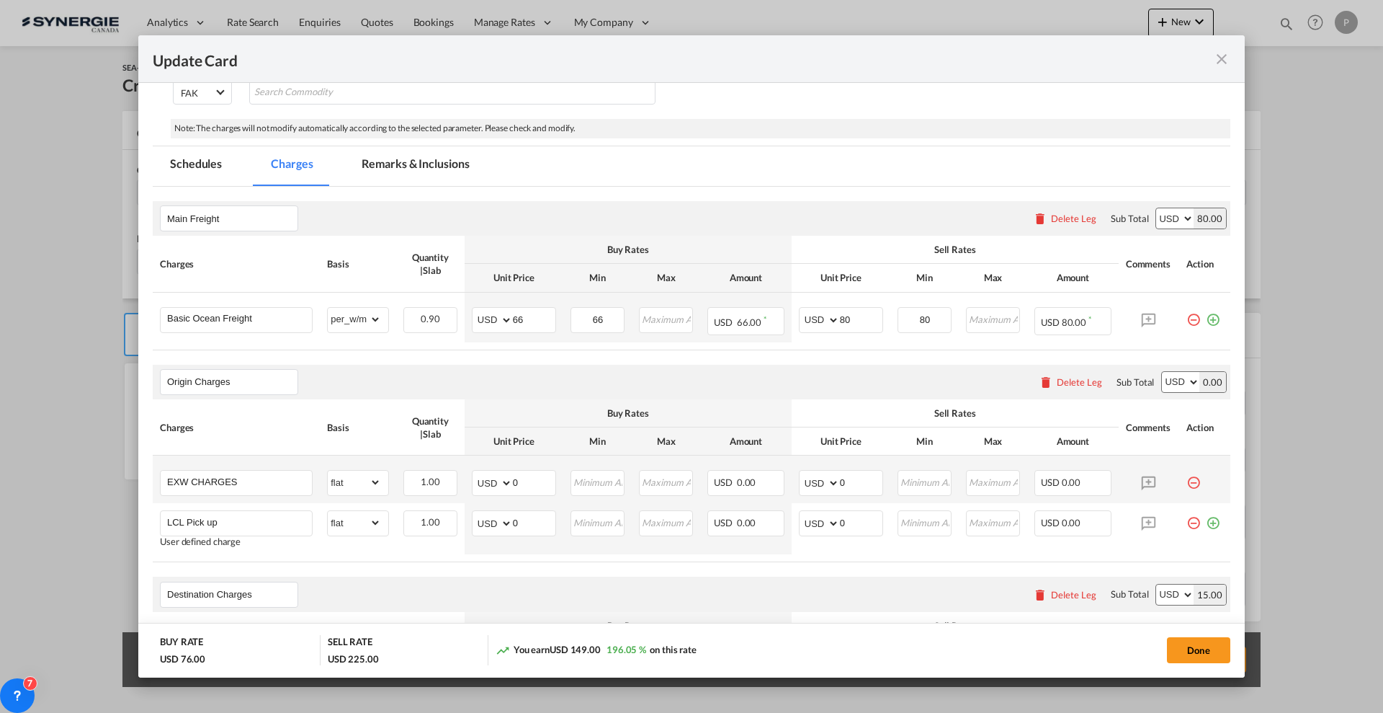
scroll to position [270, 0]
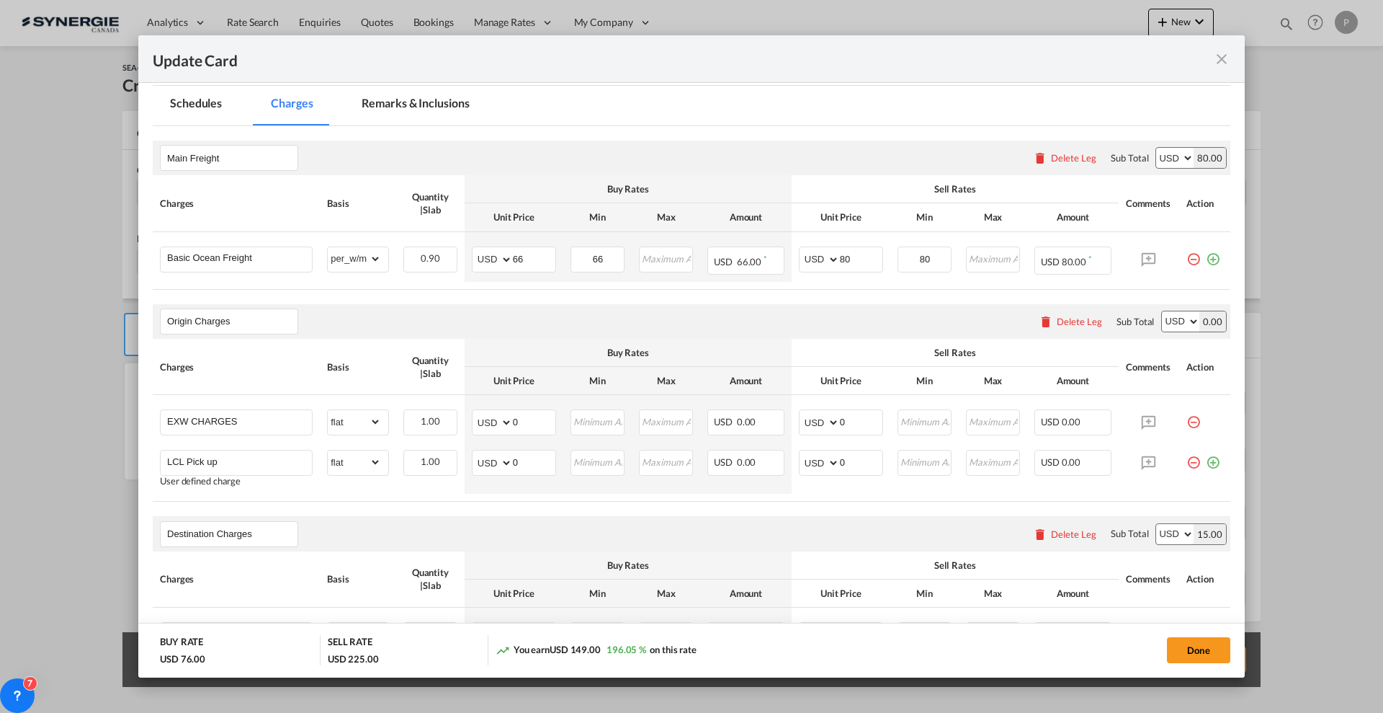
click at [1084, 318] on div "Delete Leg" at bounding box center [1079, 322] width 45 height 12
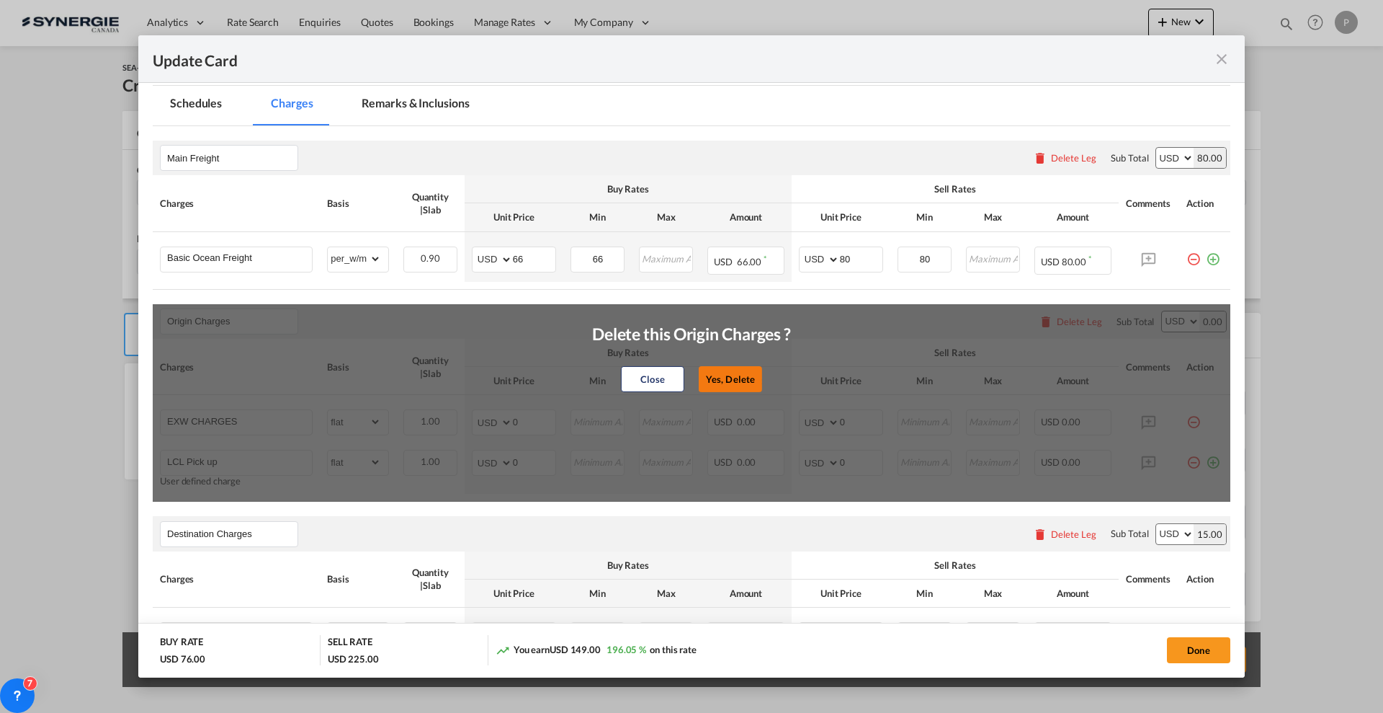
click at [738, 369] on button "Yes, Delete" at bounding box center [730, 379] width 63 height 26
type input "Destination Charges"
type input "Dock fee"
select select "per_hbl"
type input "Terminal fee"
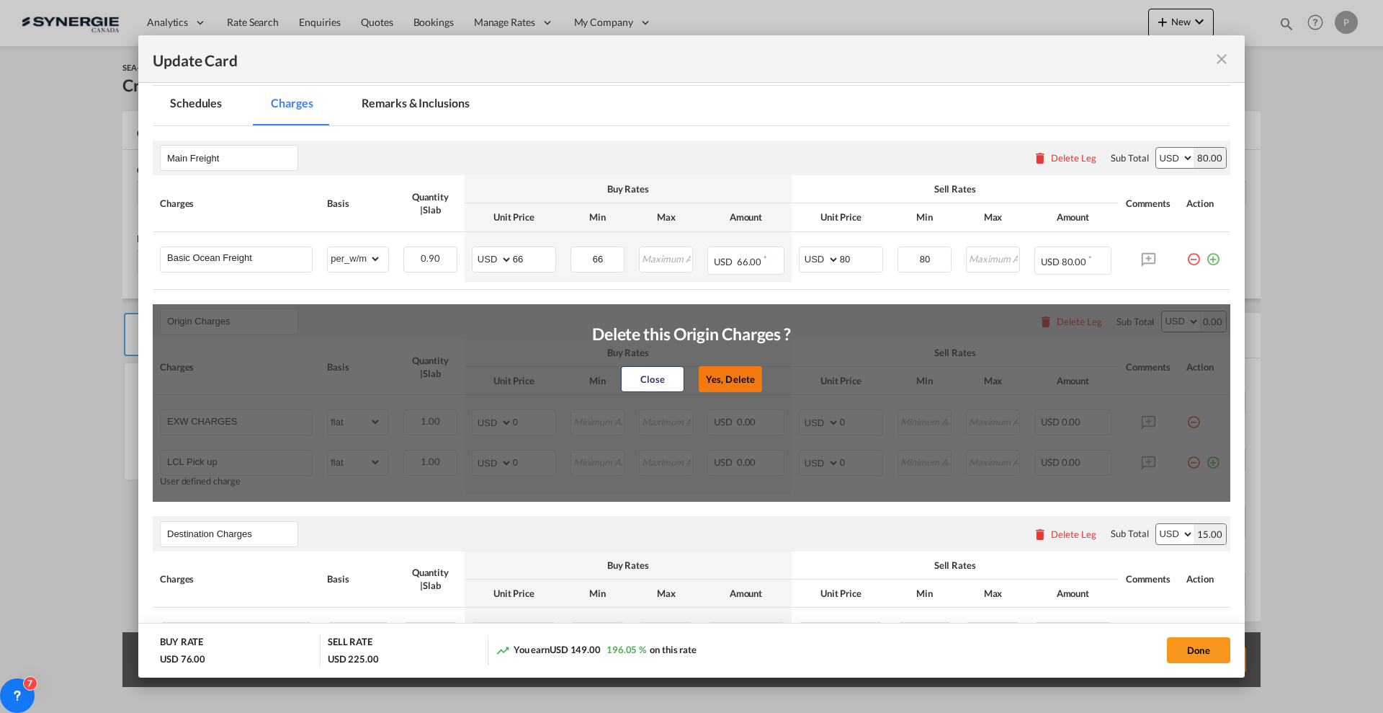
select select "per_w/m"
type input "Doc and Handling fee"
type input "E-manifest"
select select "per_bl"
type input "35"
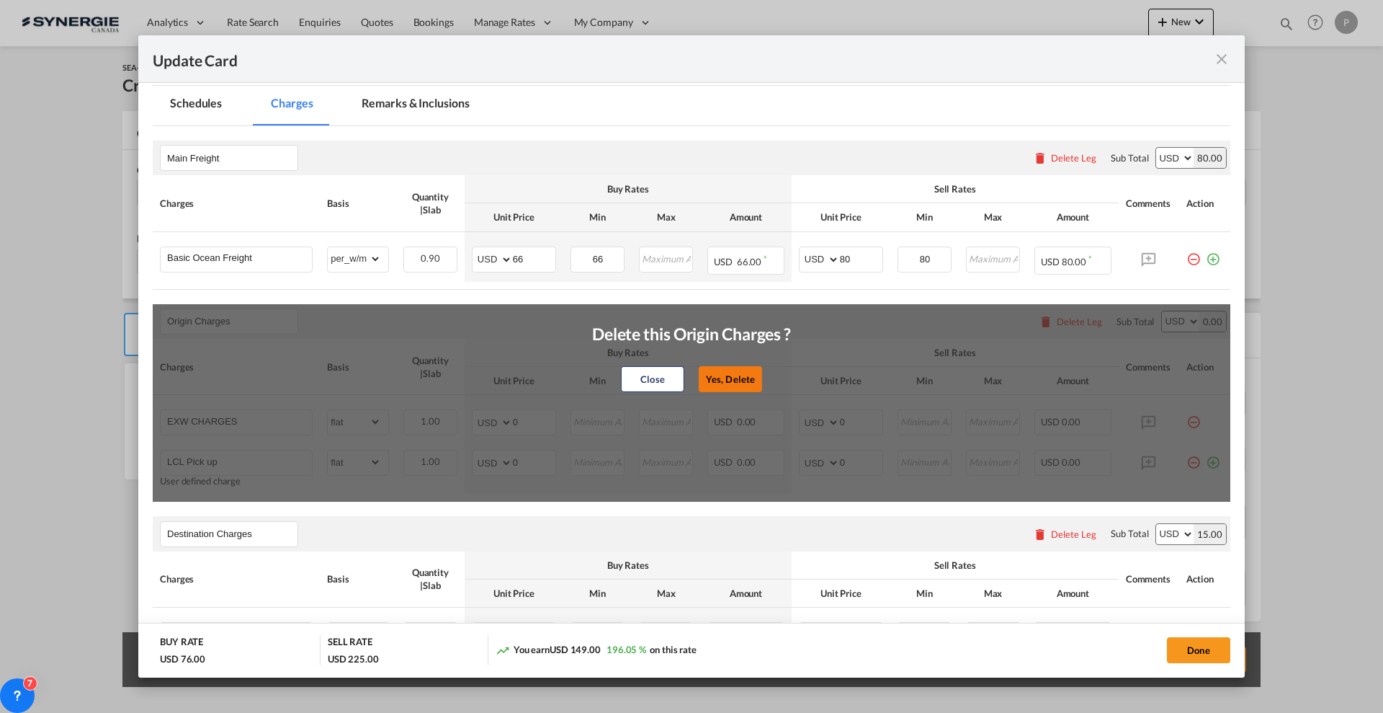
type input "Doc Fee"
select select "per_bl"
type input "30"
type input "Handling fee"
type input "0"
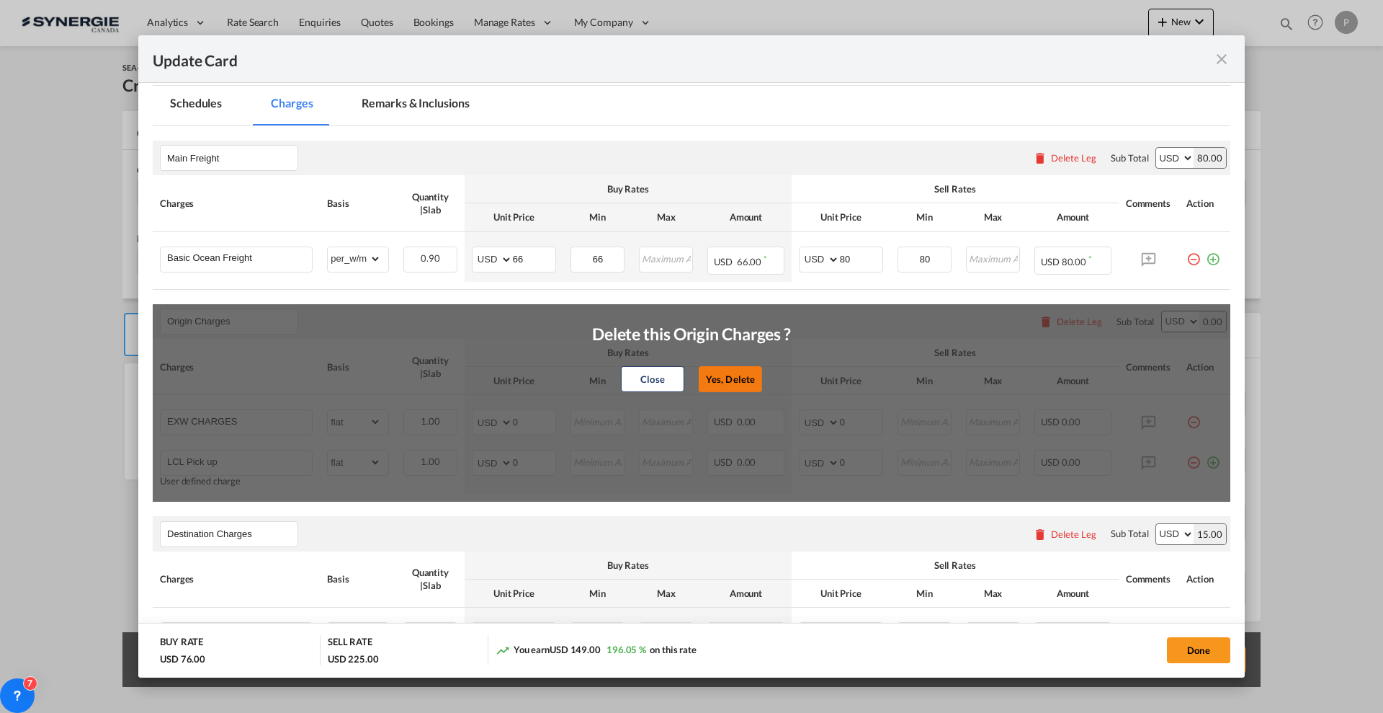
type input "65"
type input "ISF 5+2 - 85 USD if applicable"
select select "per_bl"
type input "Cargo Coverage"
type input "Cargo Coverage - Rate to be confirmed depending on commodity and value Min 50 U…"
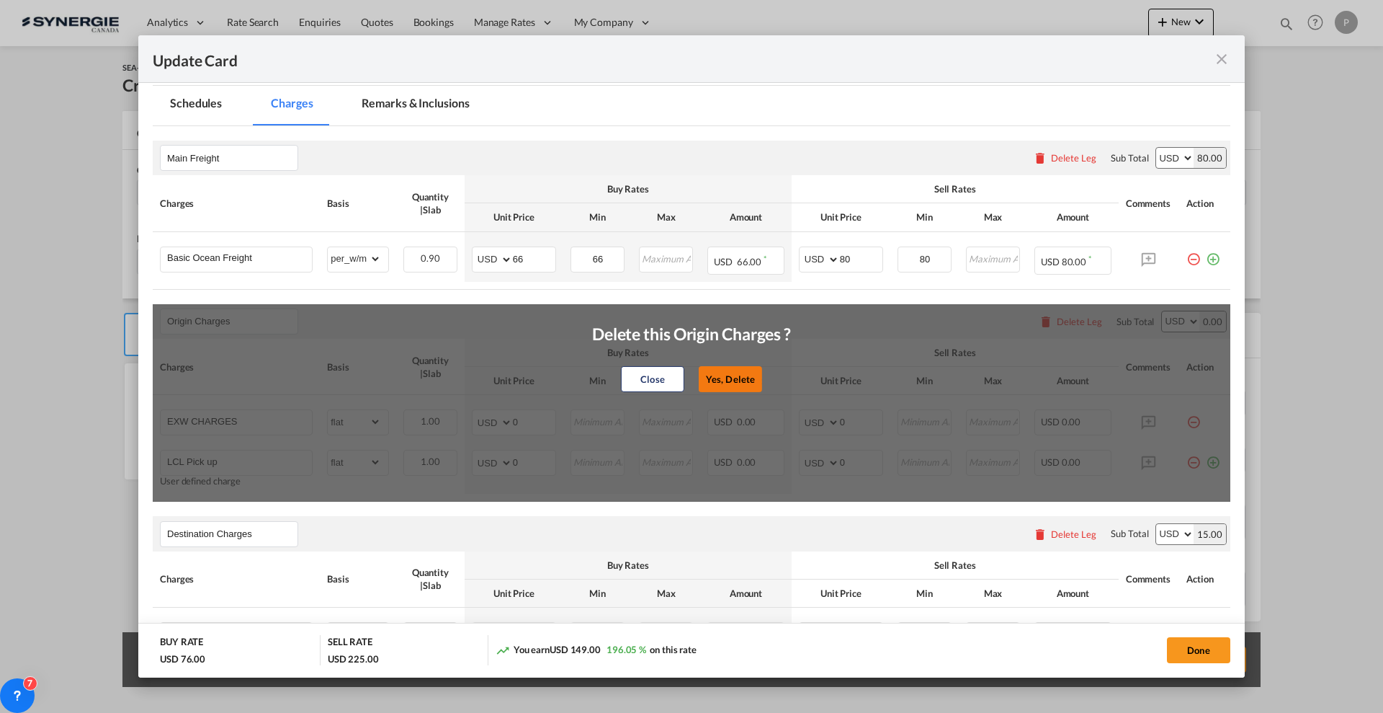
select select "per_shipment"
type input "0"
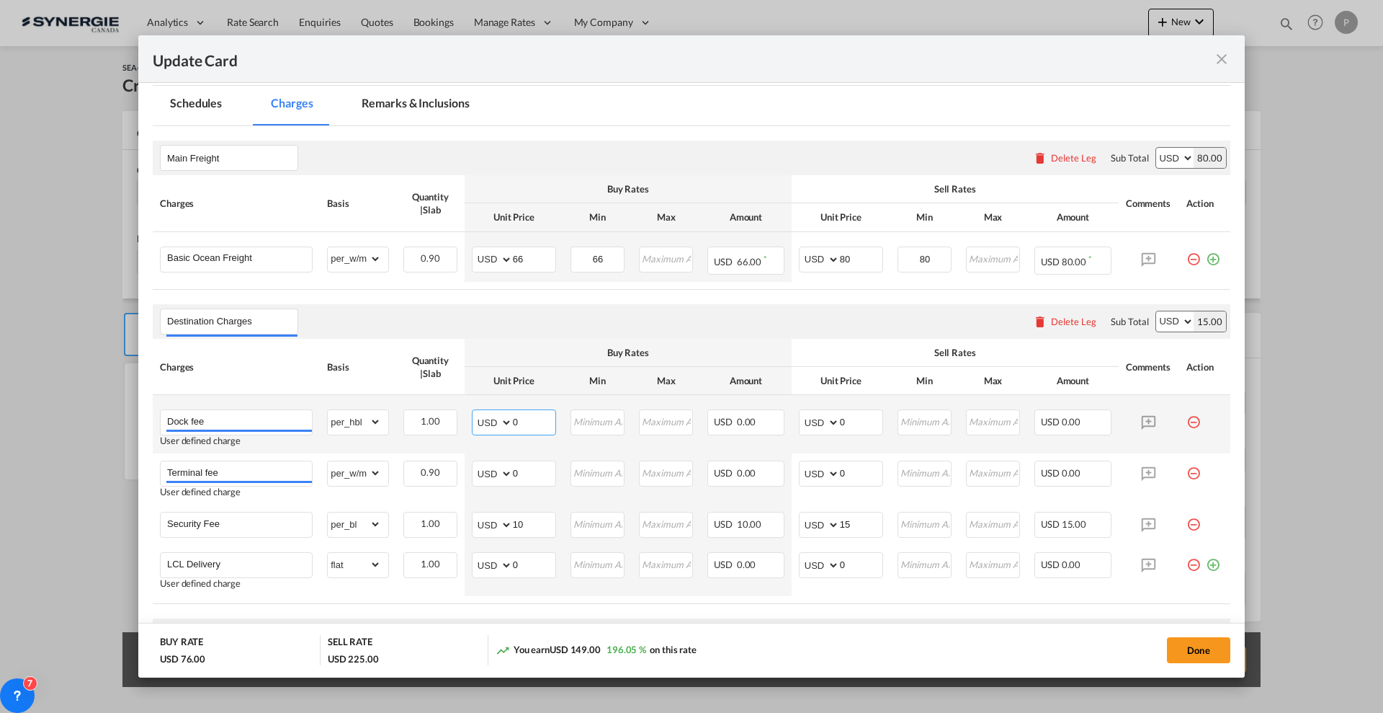
click at [532, 426] on input "0" at bounding box center [534, 421] width 43 height 22
type input "30"
type input "60"
click at [537, 420] on input "30" at bounding box center [534, 421] width 43 height 22
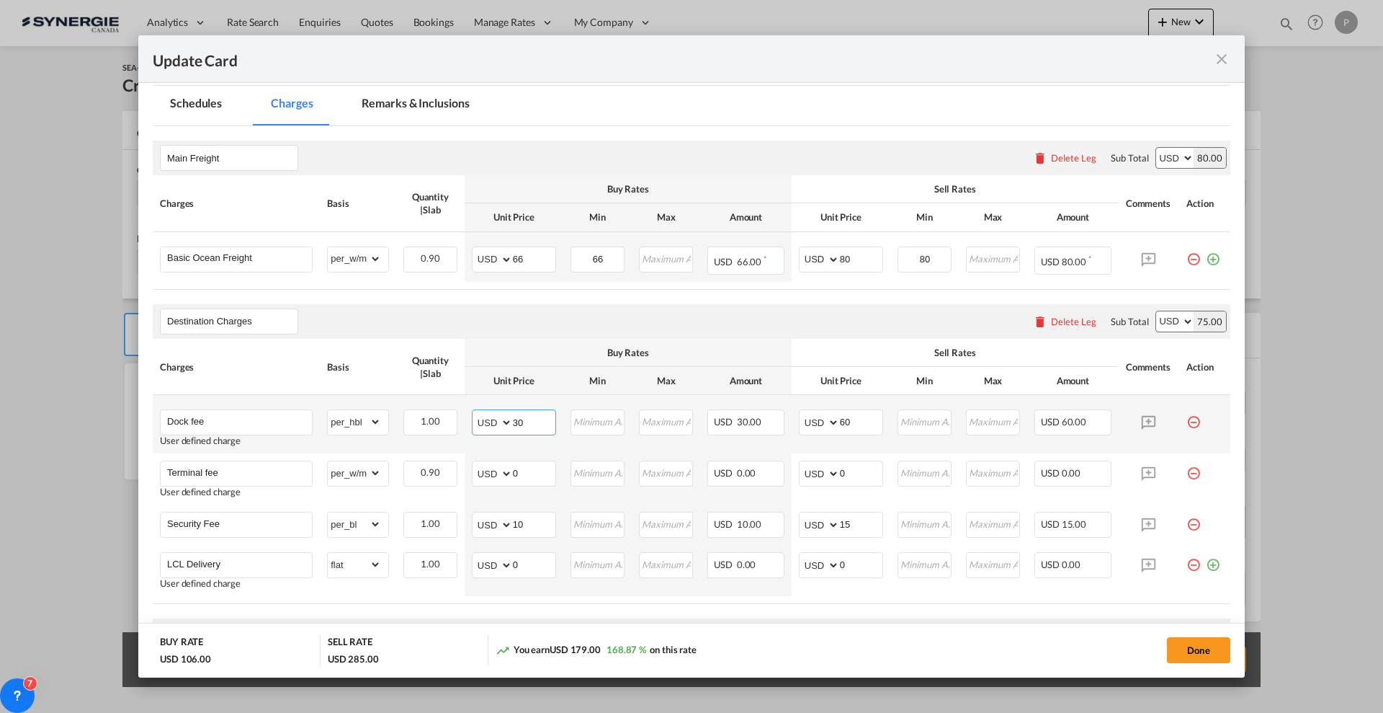
click at [537, 420] on input "30" at bounding box center [534, 421] width 43 height 22
type input "50"
click at [1187, 473] on md-icon "icon-minus-circle-outline red-400-fg pt-7" at bounding box center [1194, 467] width 14 height 14
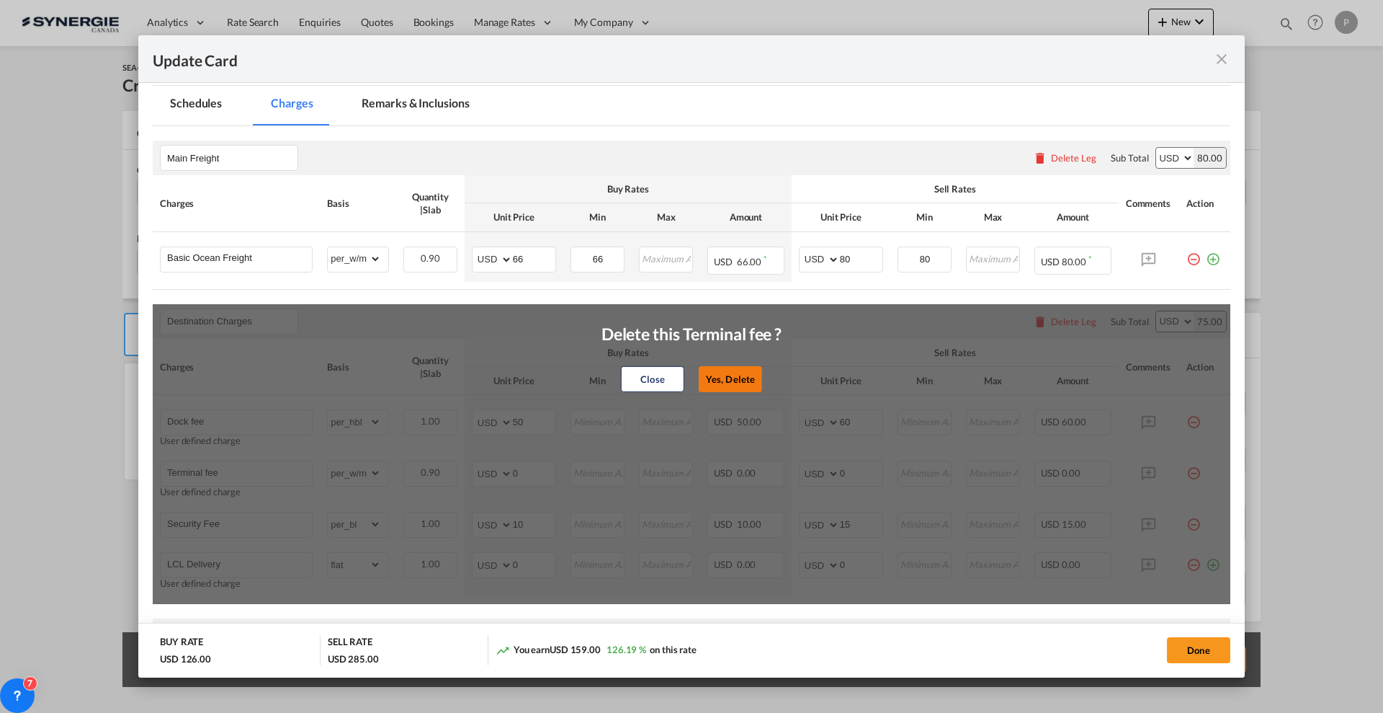
click at [740, 373] on button "Yes, Delete" at bounding box center [730, 379] width 63 height 26
type input "Security Fee"
select select "per_bl"
type input "10"
type input "15"
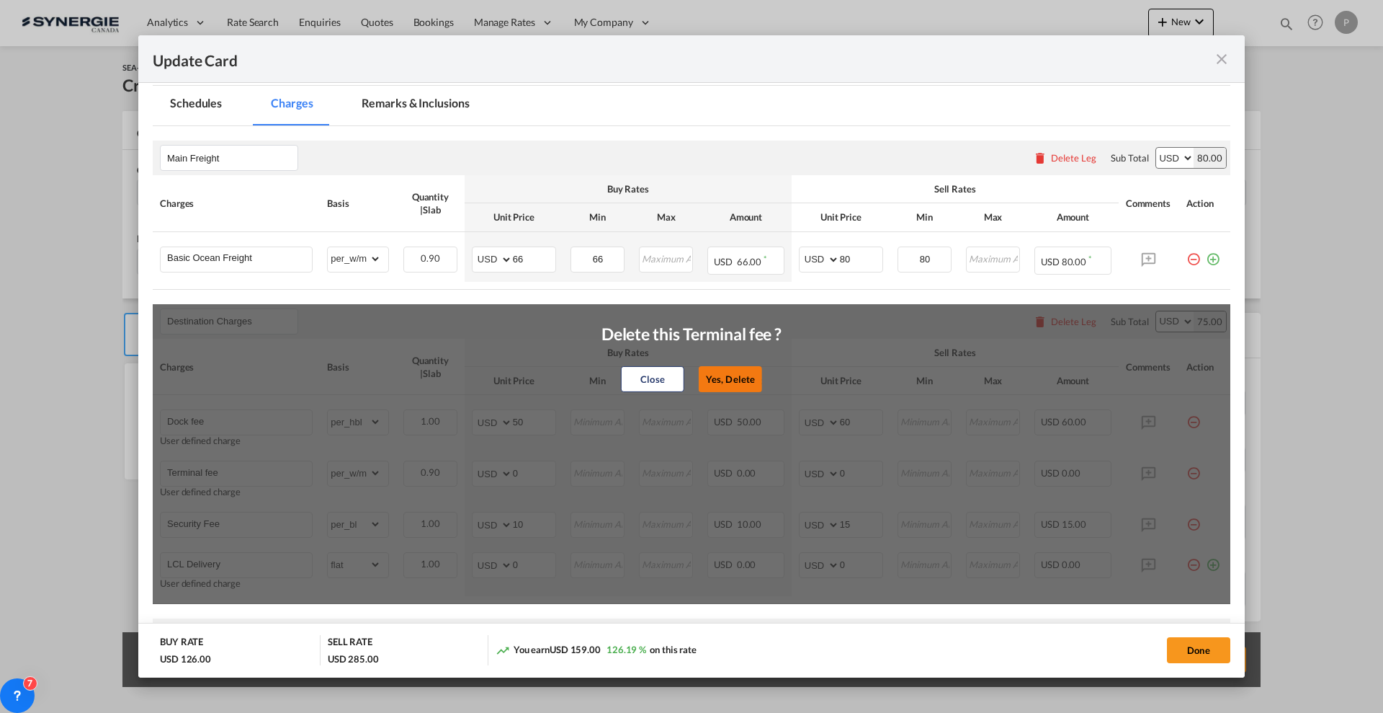
type input "LCL Delivery"
select select "flat"
type input "0"
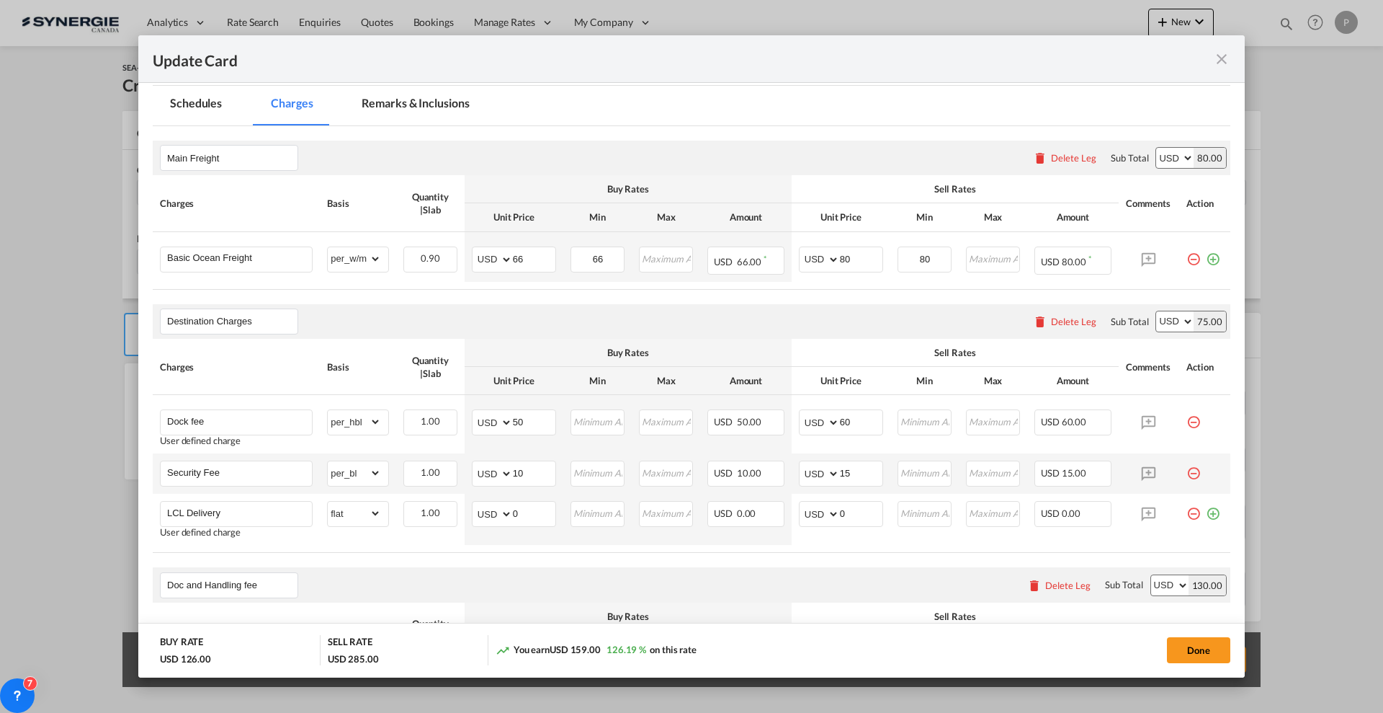
click at [1187, 470] on md-icon "icon-minus-circle-outline red-400-fg pt-7" at bounding box center [1194, 467] width 14 height 14
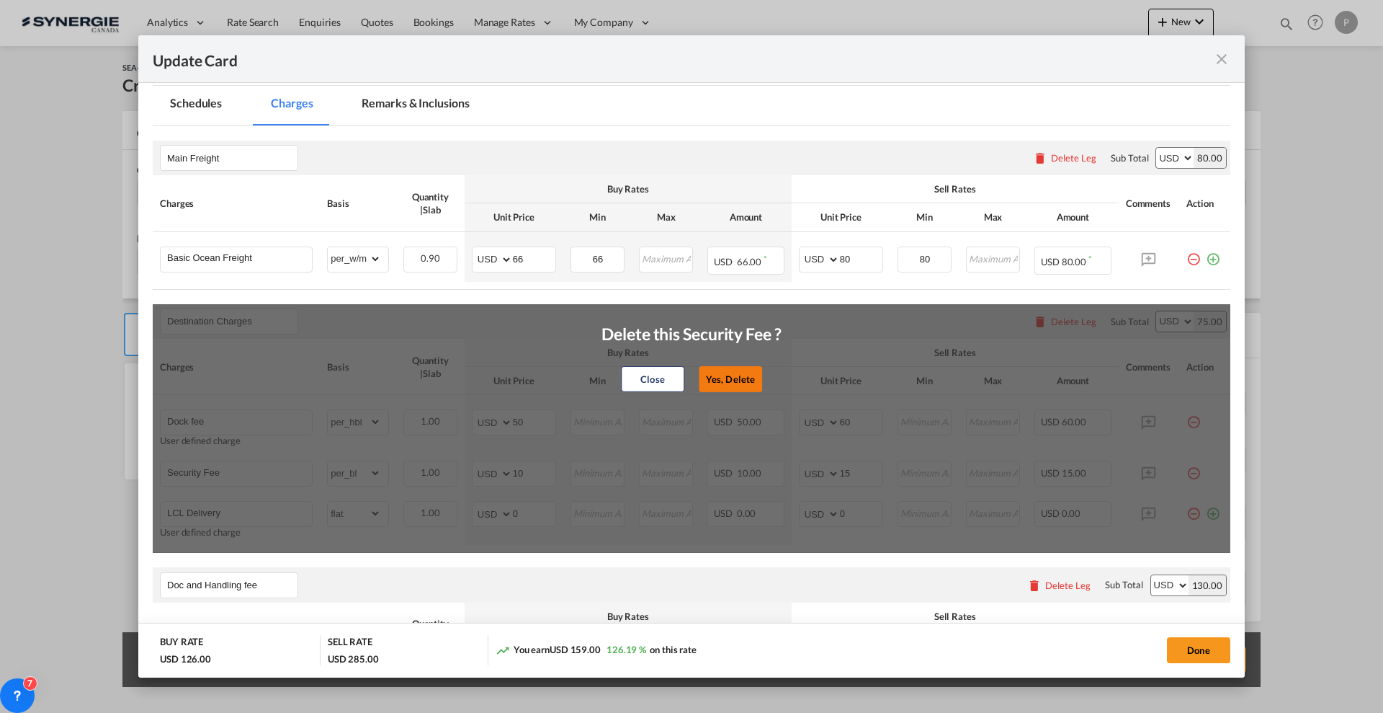
click at [725, 380] on button "Yes, Delete" at bounding box center [730, 379] width 63 height 26
type input "LCL Delivery"
select select "flat"
type input "0"
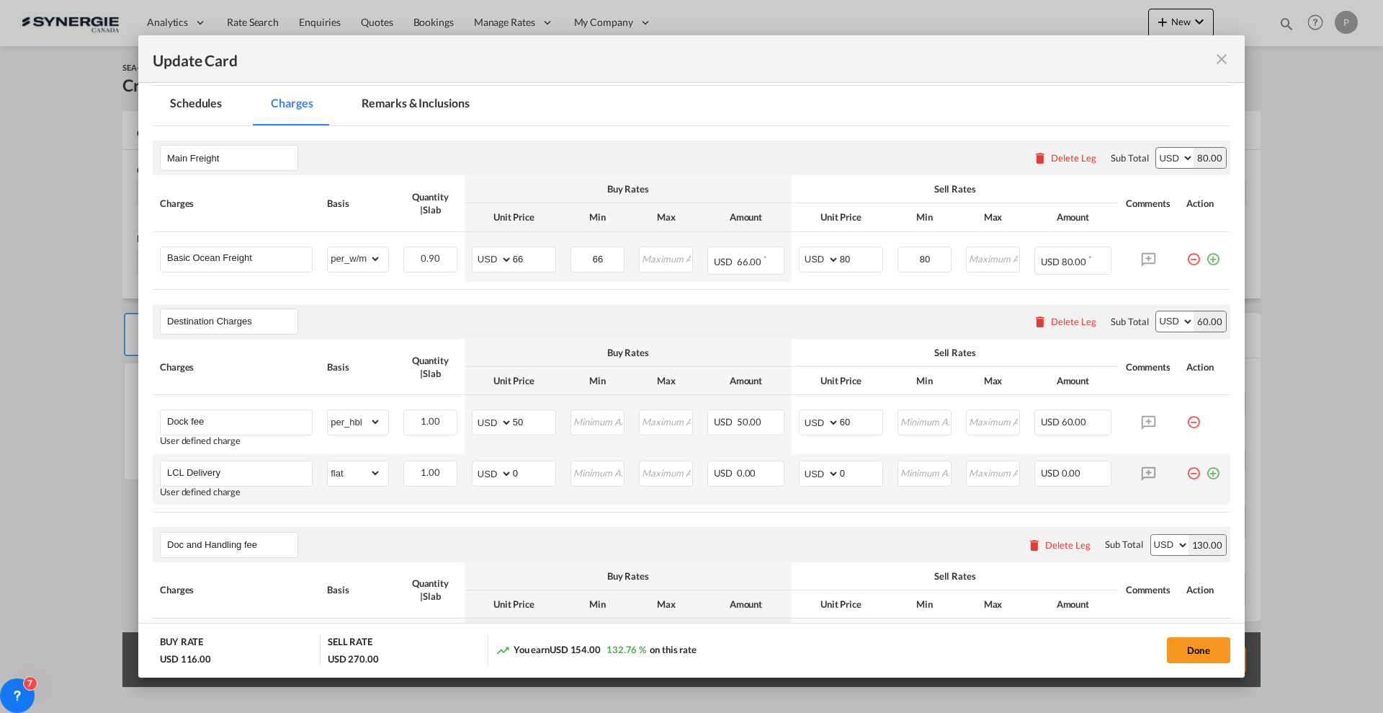
click at [519, 457] on td "AED AFN ALL AMD ANG AOA ARS AUD AWG AZN BAM BBD BDT BGN BHD BIF BMD BND BOB BRL…" at bounding box center [514, 478] width 99 height 51
click at [523, 465] on input "0" at bounding box center [534, 472] width 43 height 22
type input "70"
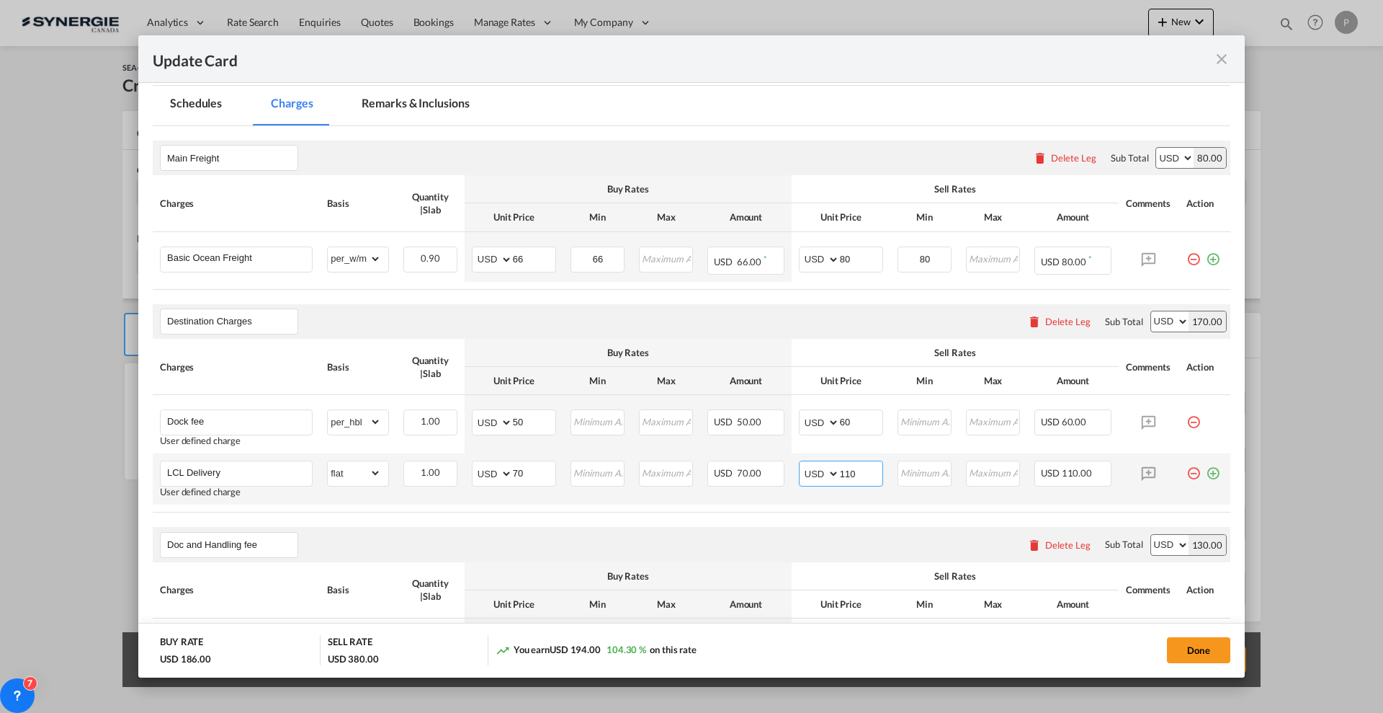
click at [840, 472] on input "110" at bounding box center [861, 472] width 43 height 22
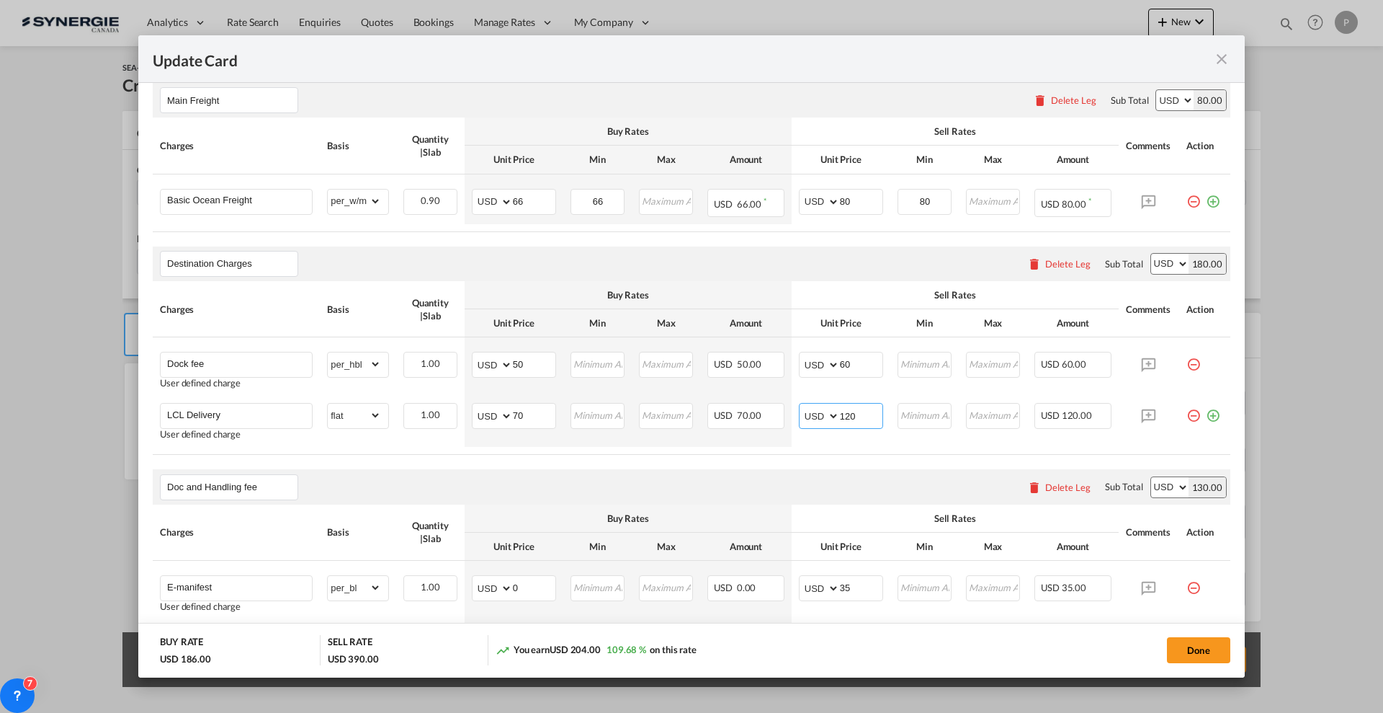
scroll to position [90, 0]
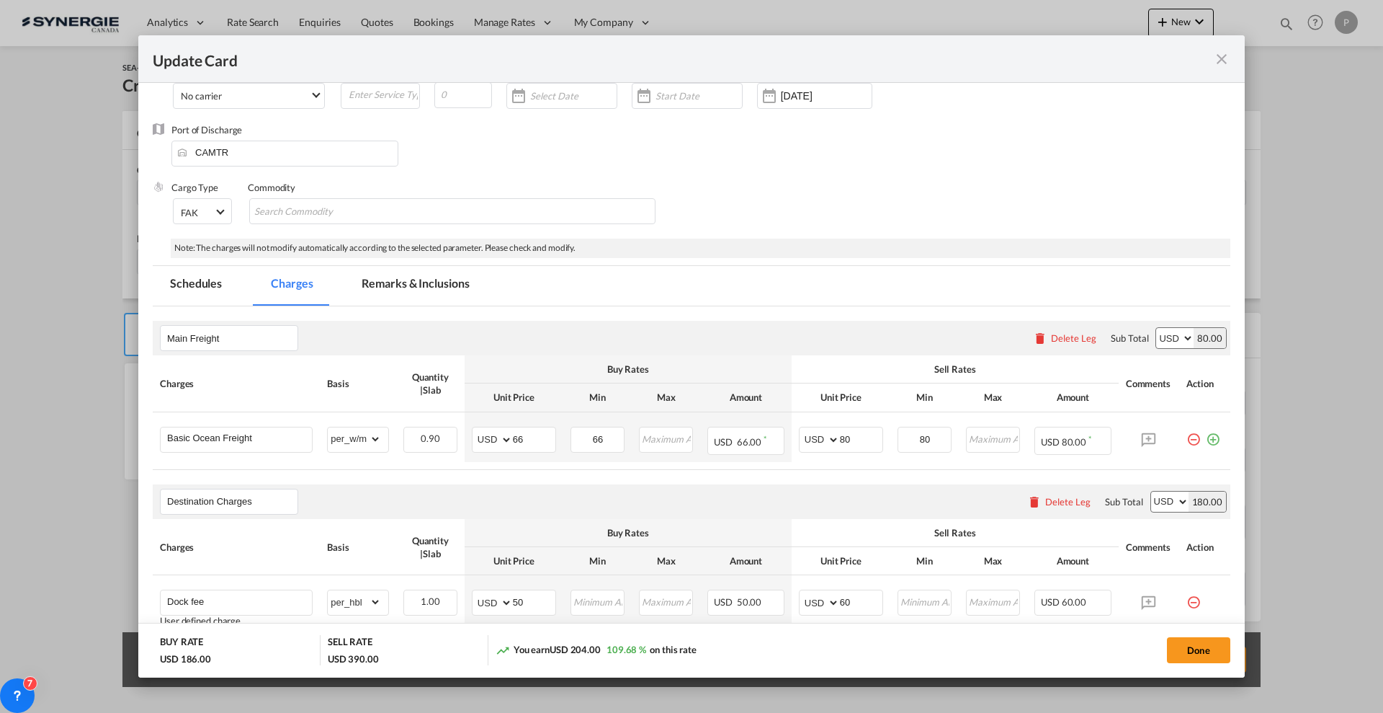
type input "120"
click at [407, 285] on md-tab-item "Remarks & Inclusions" at bounding box center [415, 286] width 142 height 40
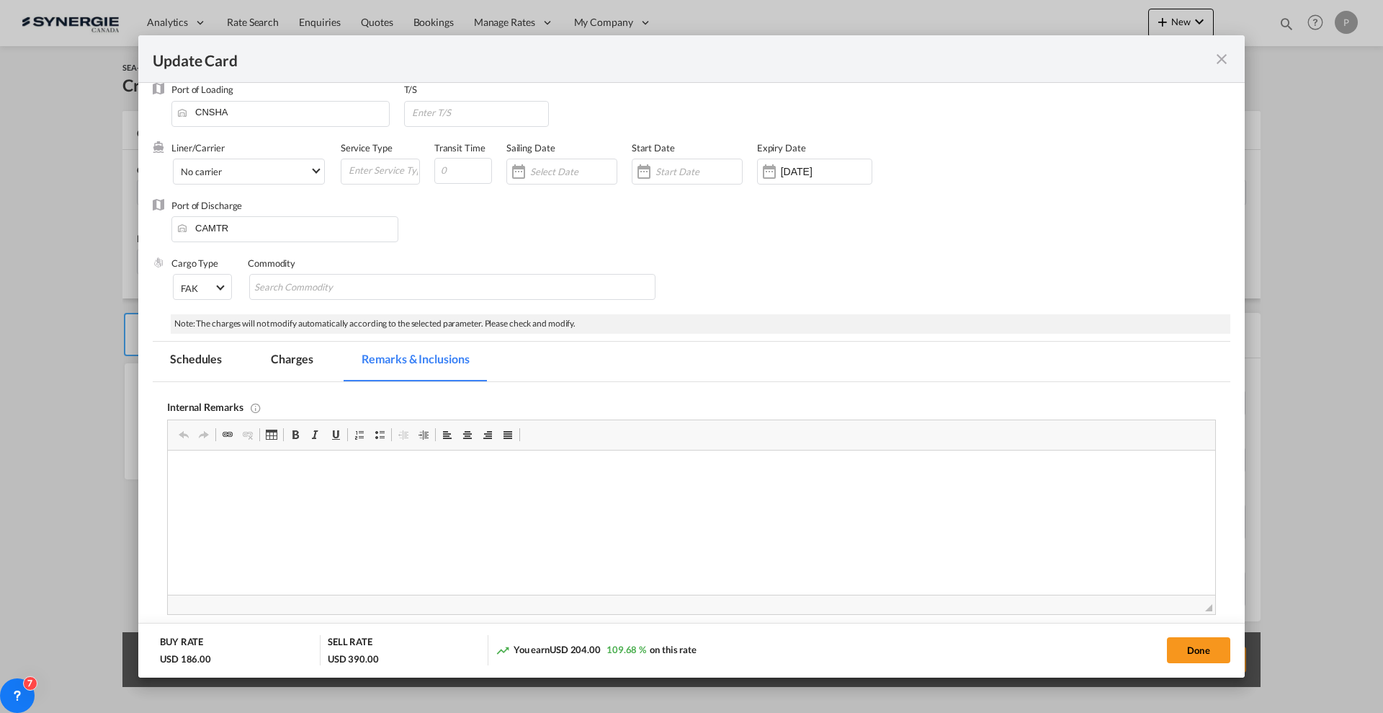
scroll to position [0, 0]
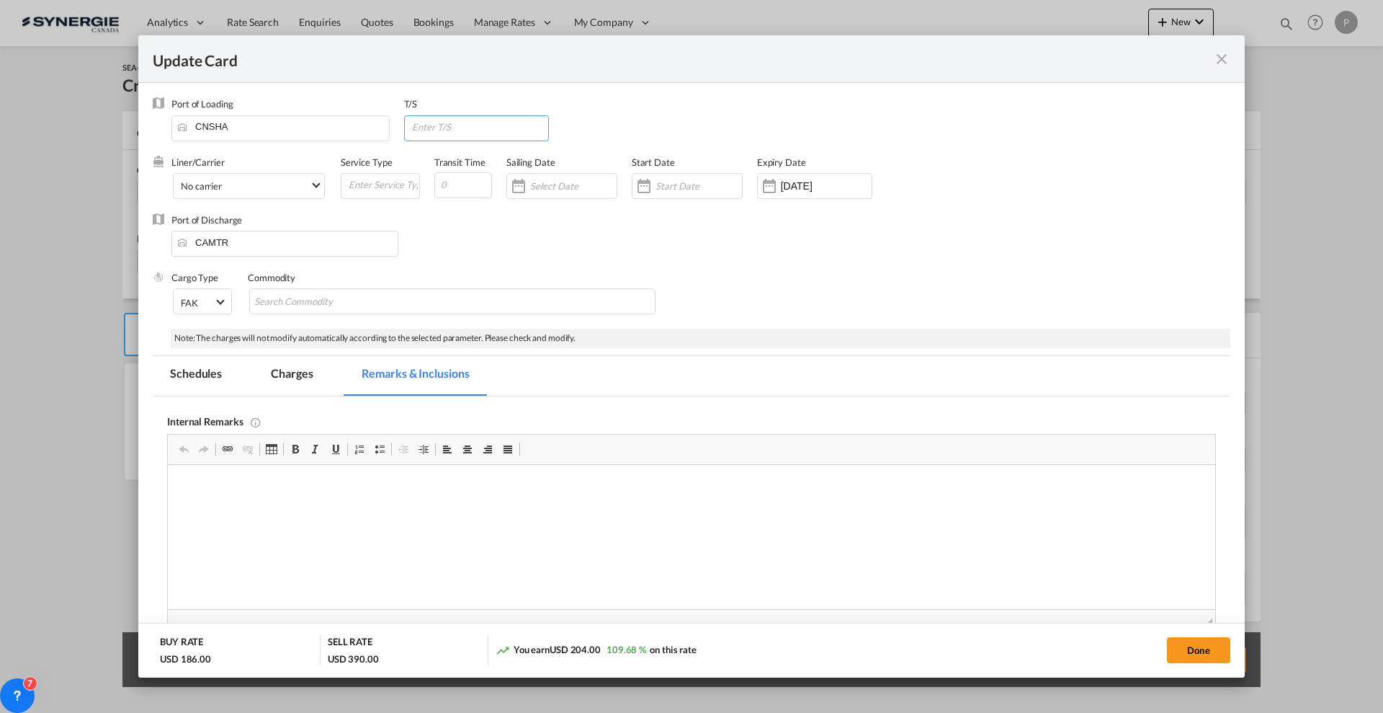
click at [457, 133] on input "Update Card Port ..." at bounding box center [480, 127] width 138 height 22
type input "CAVAN"
type input "35"
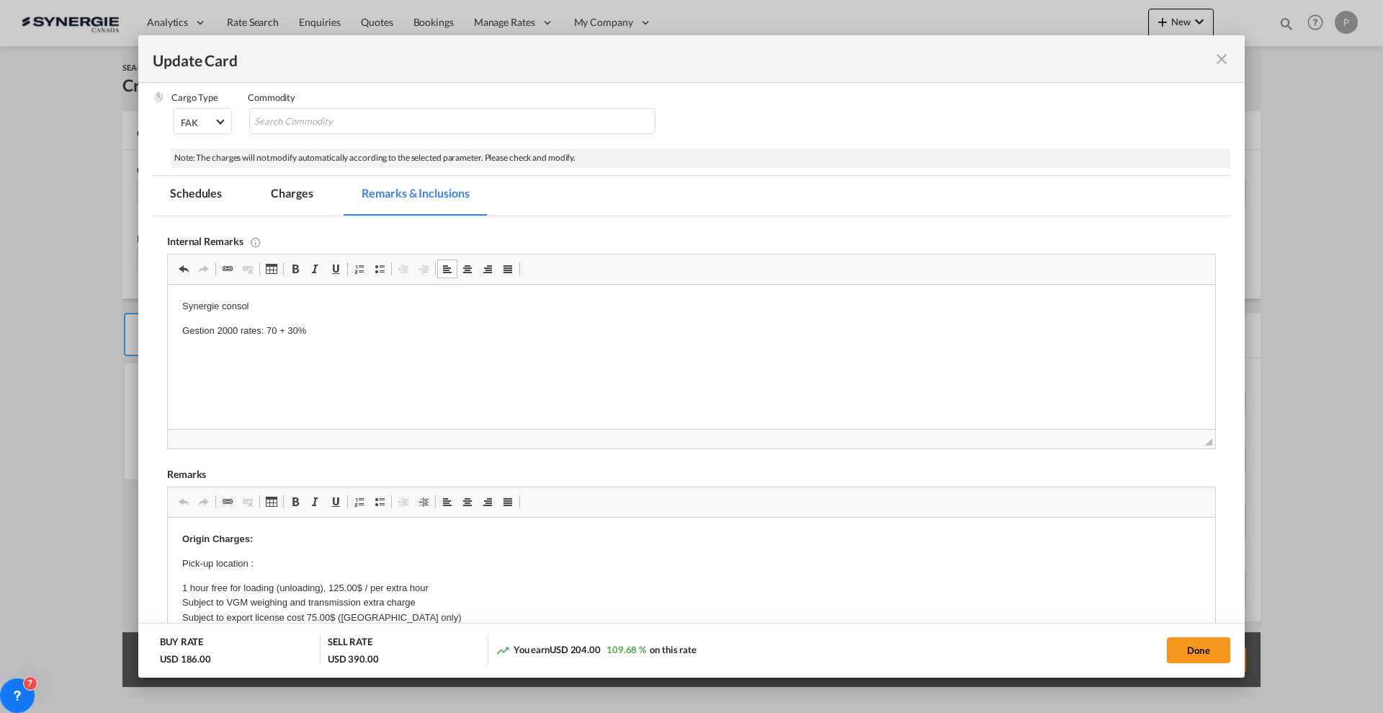
scroll to position [360, 0]
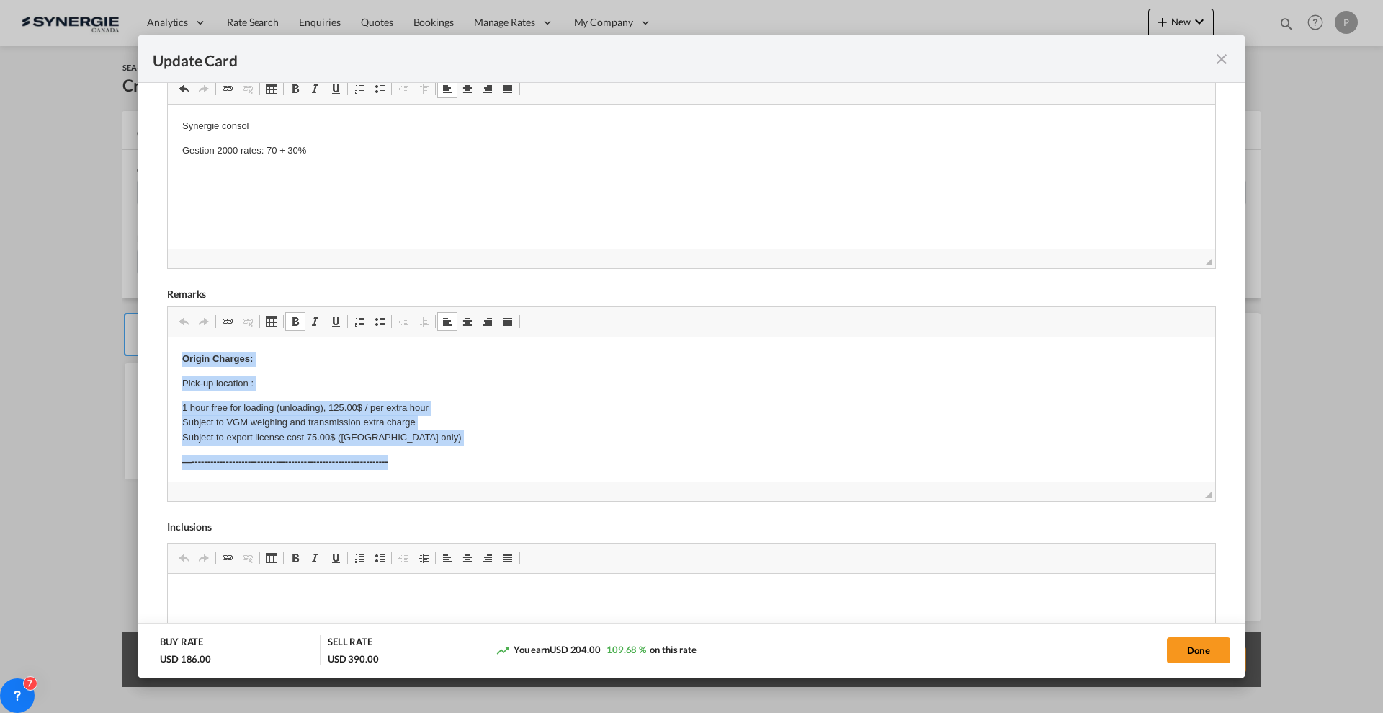
drag, startPoint x: 427, startPoint y: 450, endPoint x: 143, endPoint y: 337, distance: 305.3
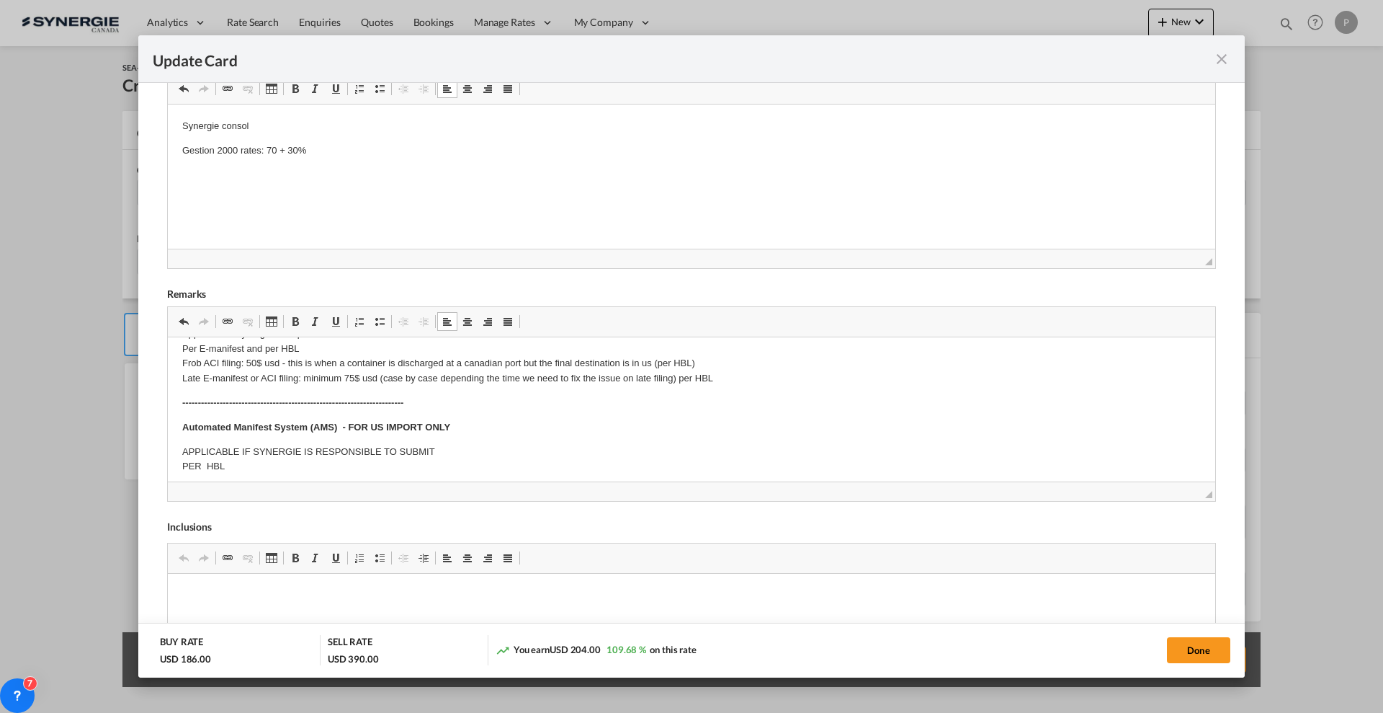
scroll to position [90, 0]
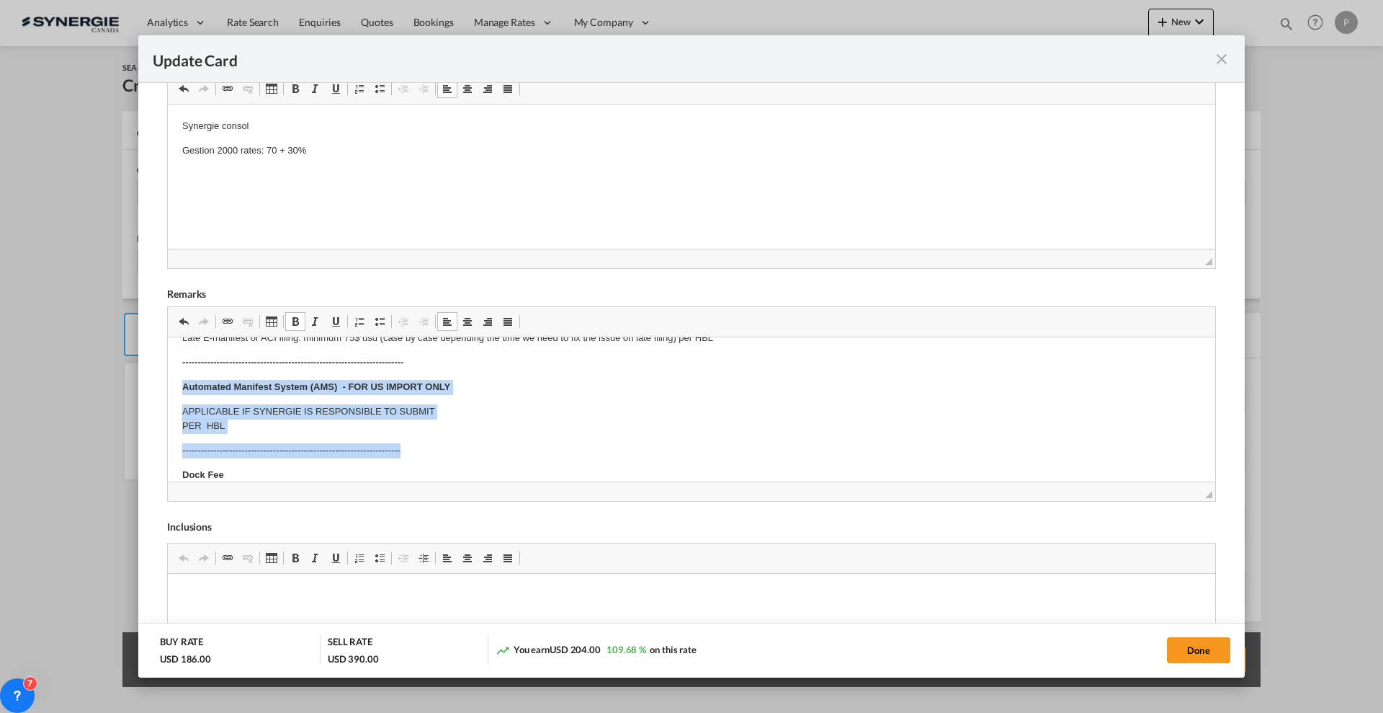
drag, startPoint x: 174, startPoint y: 386, endPoint x: 469, endPoint y: 443, distance: 300.1
click at [469, 443] on html "​​​​​​​ E Manifest (ACI): Applicable if Synergie is responsible to submit Per E…" at bounding box center [692, 652] width 1048 height 810
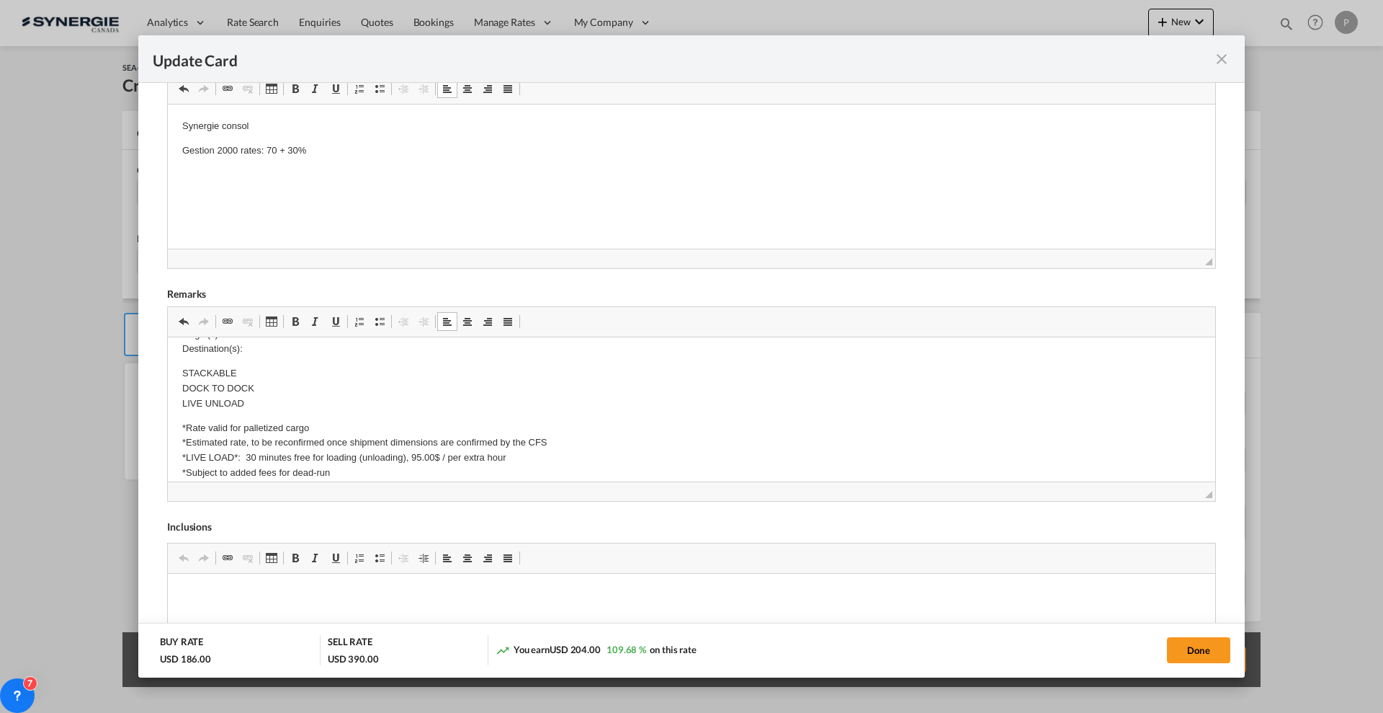
scroll to position [180, 0]
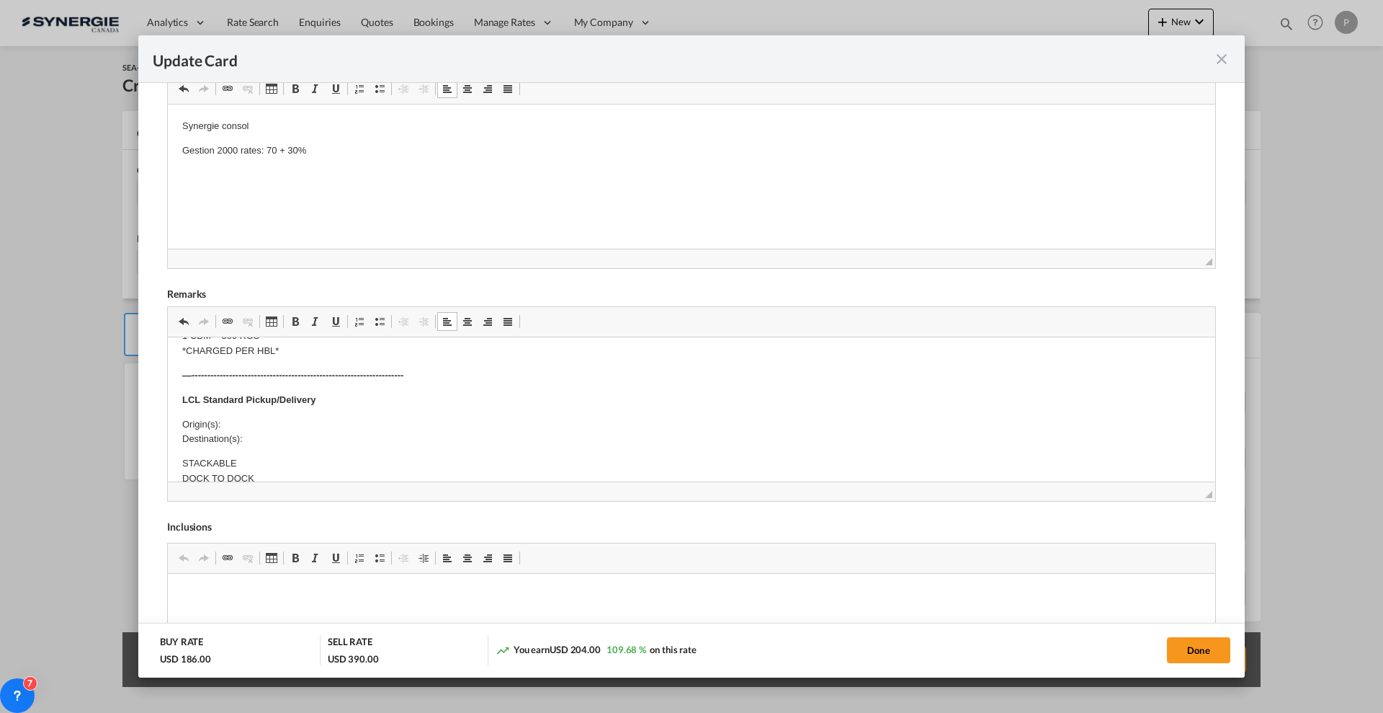
click at [267, 421] on p "Origin(s): Destination(s):" at bounding box center [691, 432] width 1019 height 30
click at [317, 442] on body "E Manifest (ACI): Applicable if Synergie is responsible to submit Per E-manifes…" at bounding box center [691, 517] width 1019 height 693
click at [264, 424] on p "Origin(s): Montreal CFS Destination(s):" at bounding box center [691, 432] width 1019 height 30
click at [277, 437] on p "Origin(s): Montreal CFS Destination(s):" at bounding box center [691, 432] width 1019 height 30
click at [1189, 646] on button "Done" at bounding box center [1198, 650] width 63 height 26
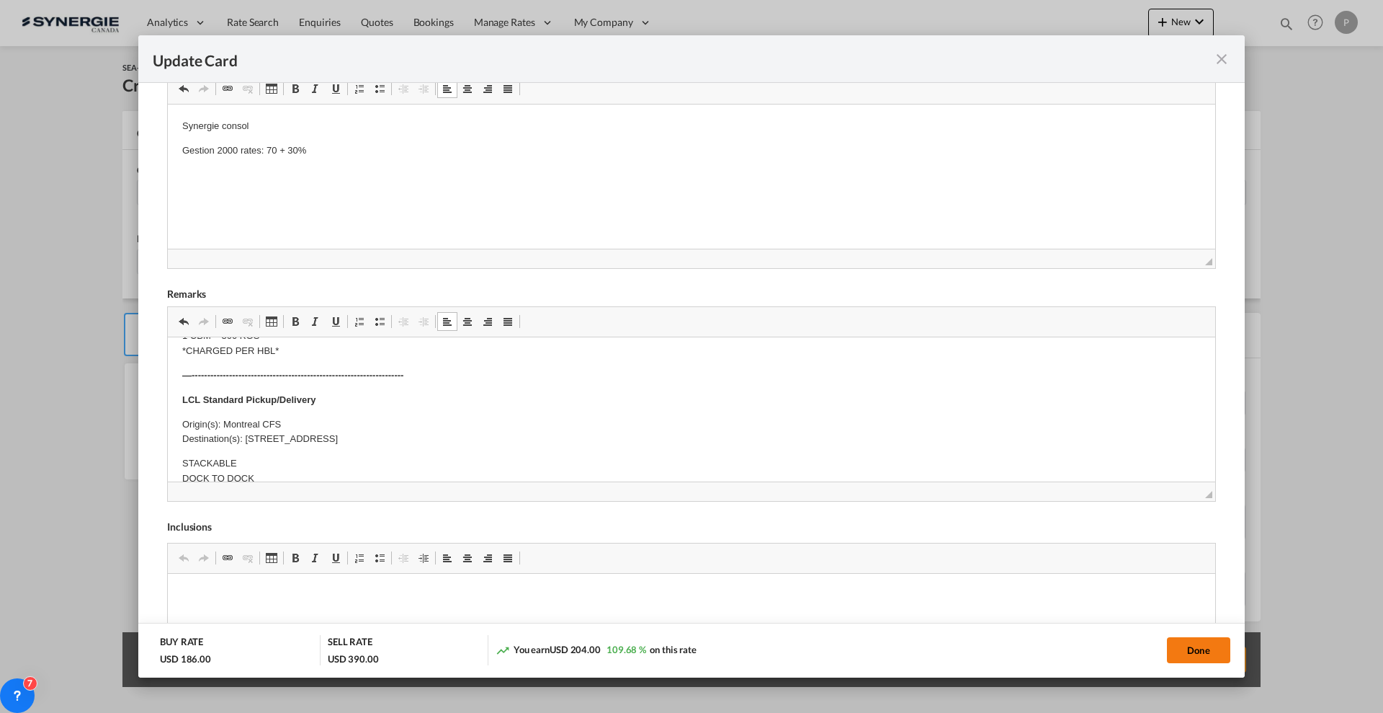
type input "26 Sep 2025"
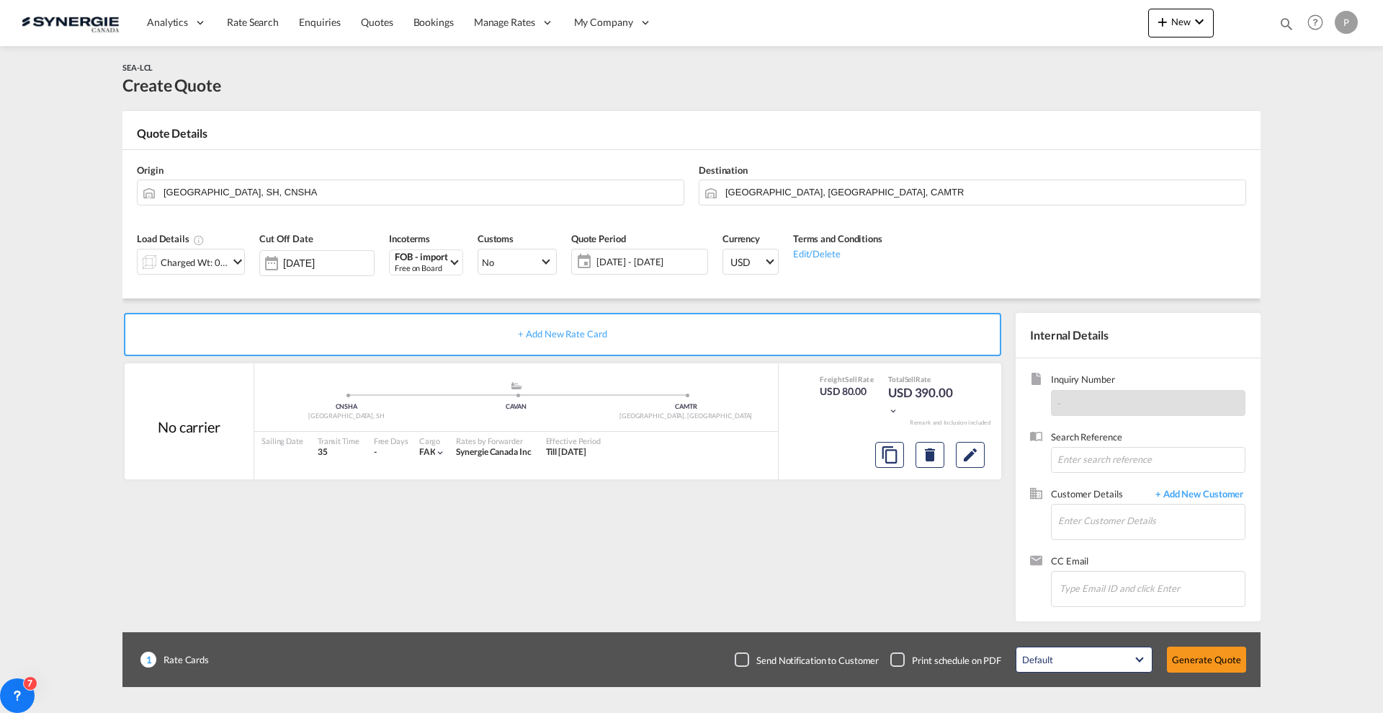
scroll to position [55, 0]
click at [1139, 524] on input "Enter Customer Details" at bounding box center [1151, 520] width 187 height 32
click at [1112, 524] on input "Enter Customer Details" at bounding box center [1151, 520] width 187 height 32
paste input "yohan@layp.ca"
click at [1112, 549] on div "Yohan Plourde yohan@layp.ca | Les Agences Yohan Plourde Inc" at bounding box center [1151, 545] width 187 height 39
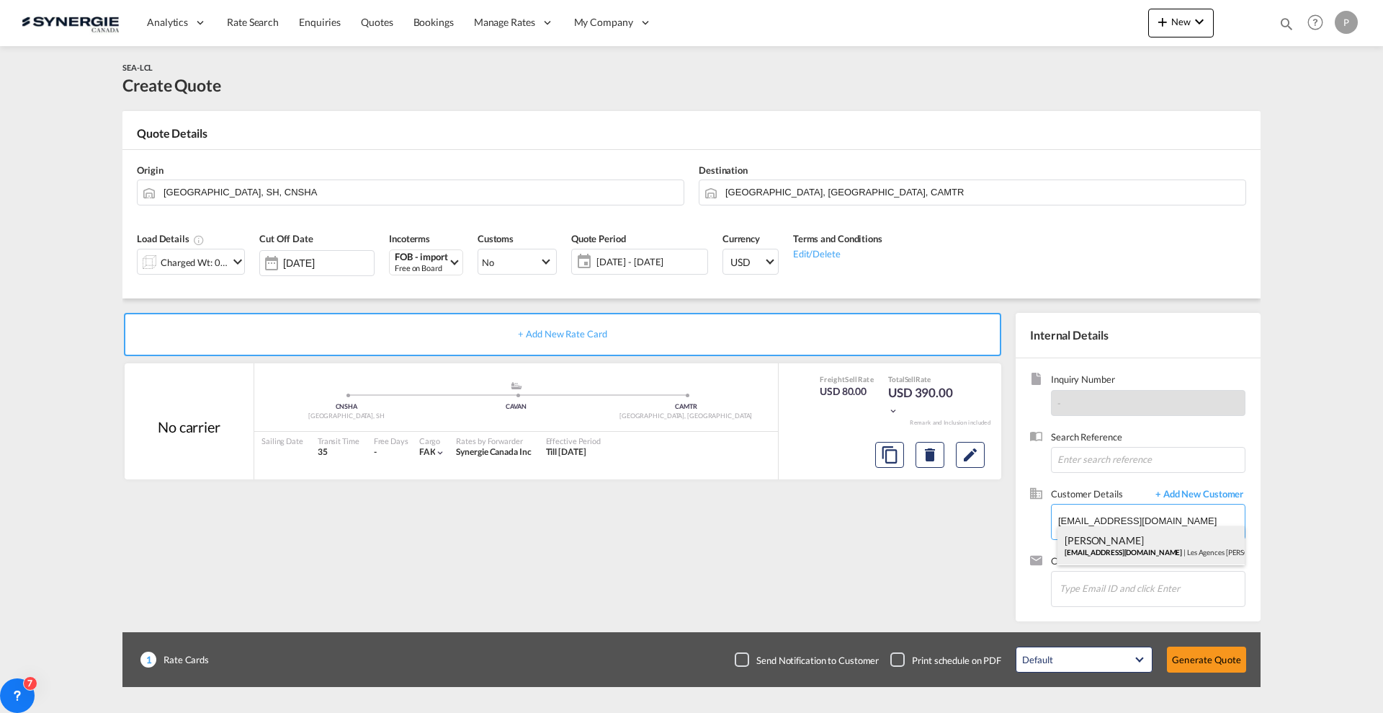
type input "Les Agences Yohan Plourde Inc, Yohan Plourde, yohan@layp.ca"
click at [973, 460] on md-icon "Edit" at bounding box center [970, 454] width 17 height 17
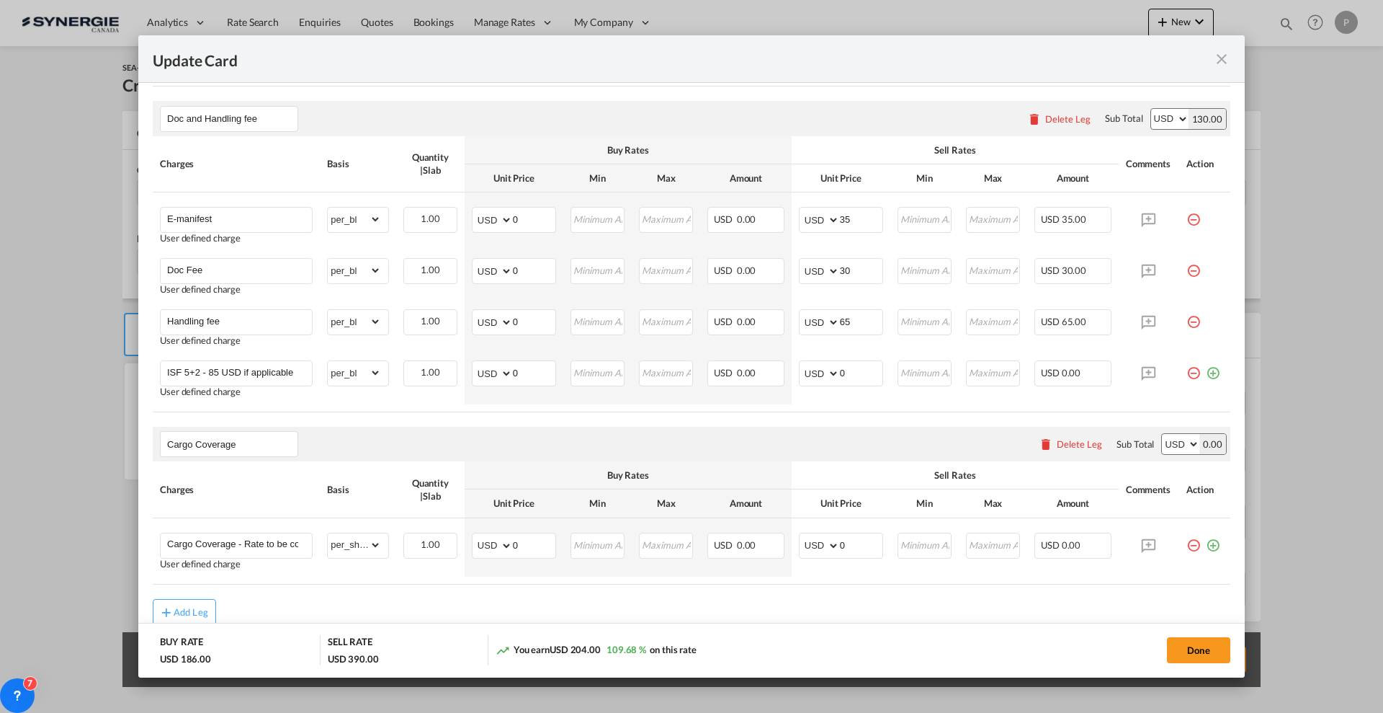
scroll to position [720, 0]
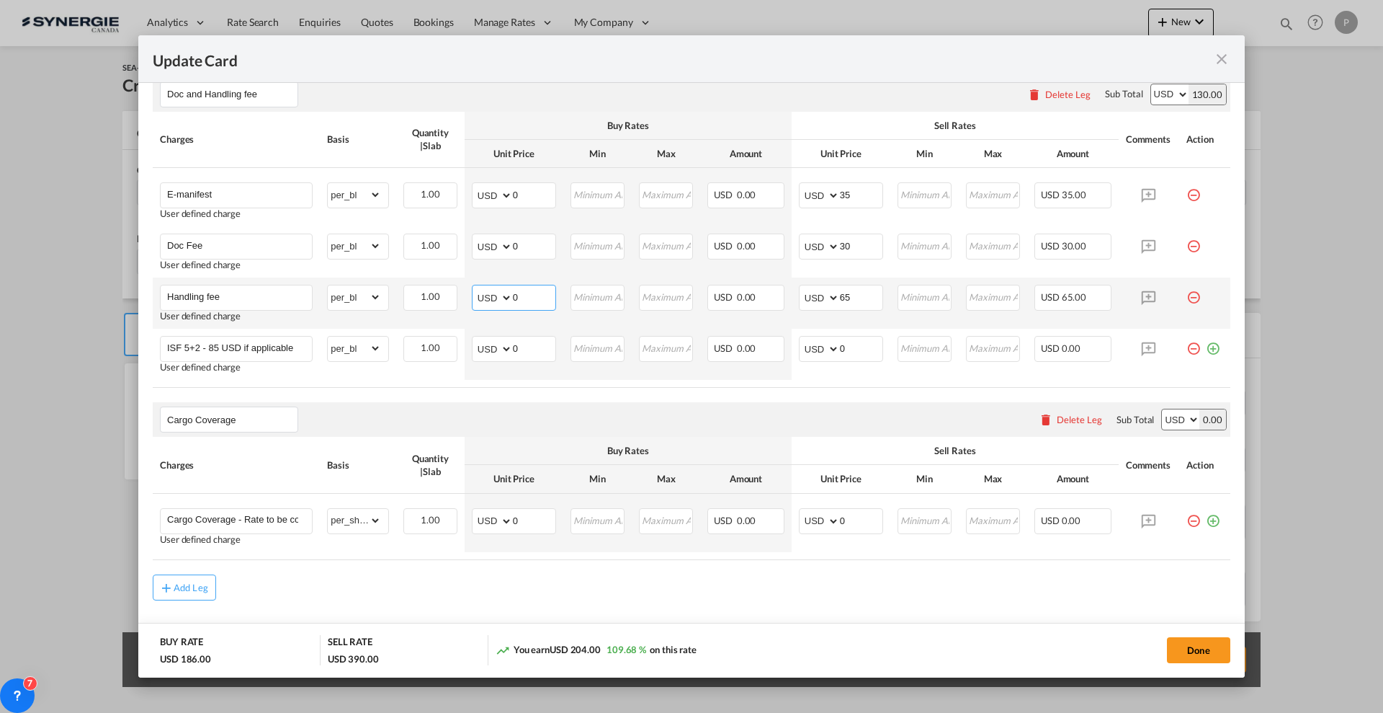
click at [522, 300] on input "0" at bounding box center [534, 296] width 43 height 22
type input "15"
click at [1189, 658] on button "Done" at bounding box center [1198, 650] width 63 height 26
type input "26 Sep 2025"
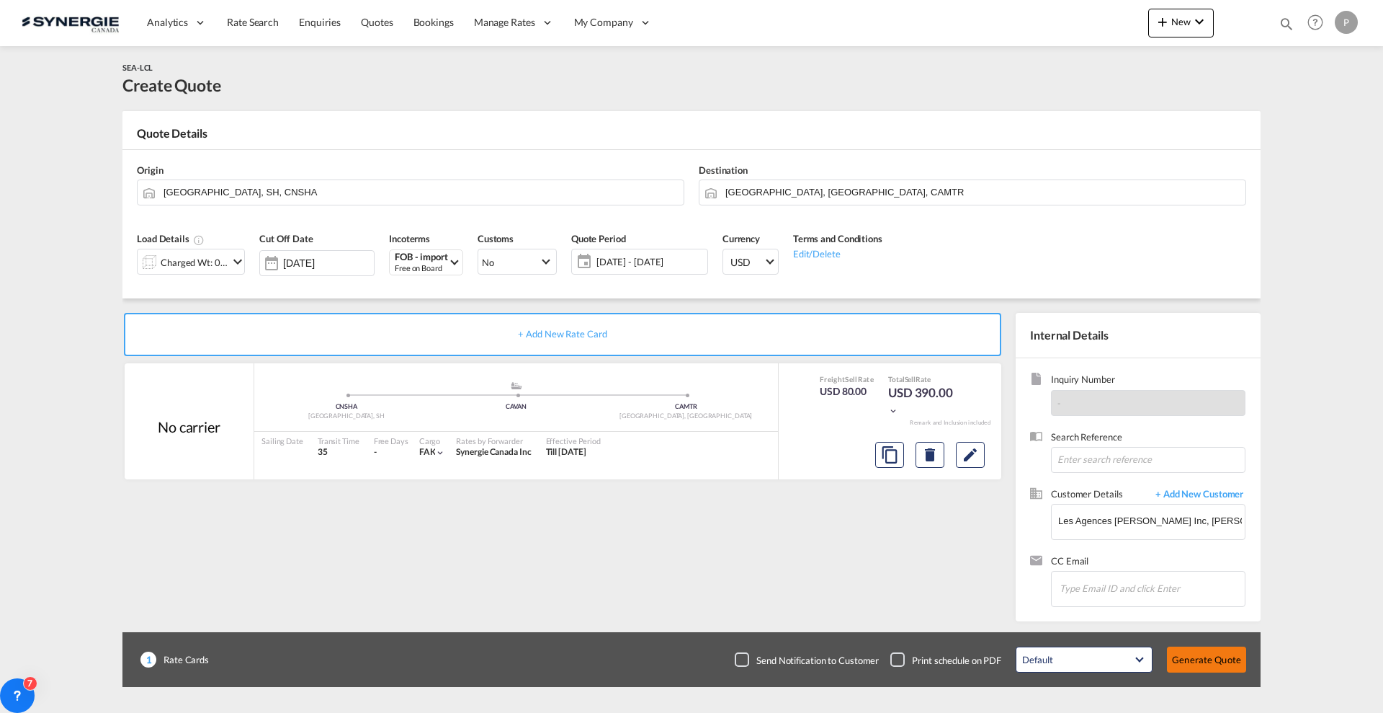
click at [1188, 658] on button "Generate Quote" at bounding box center [1206, 659] width 79 height 26
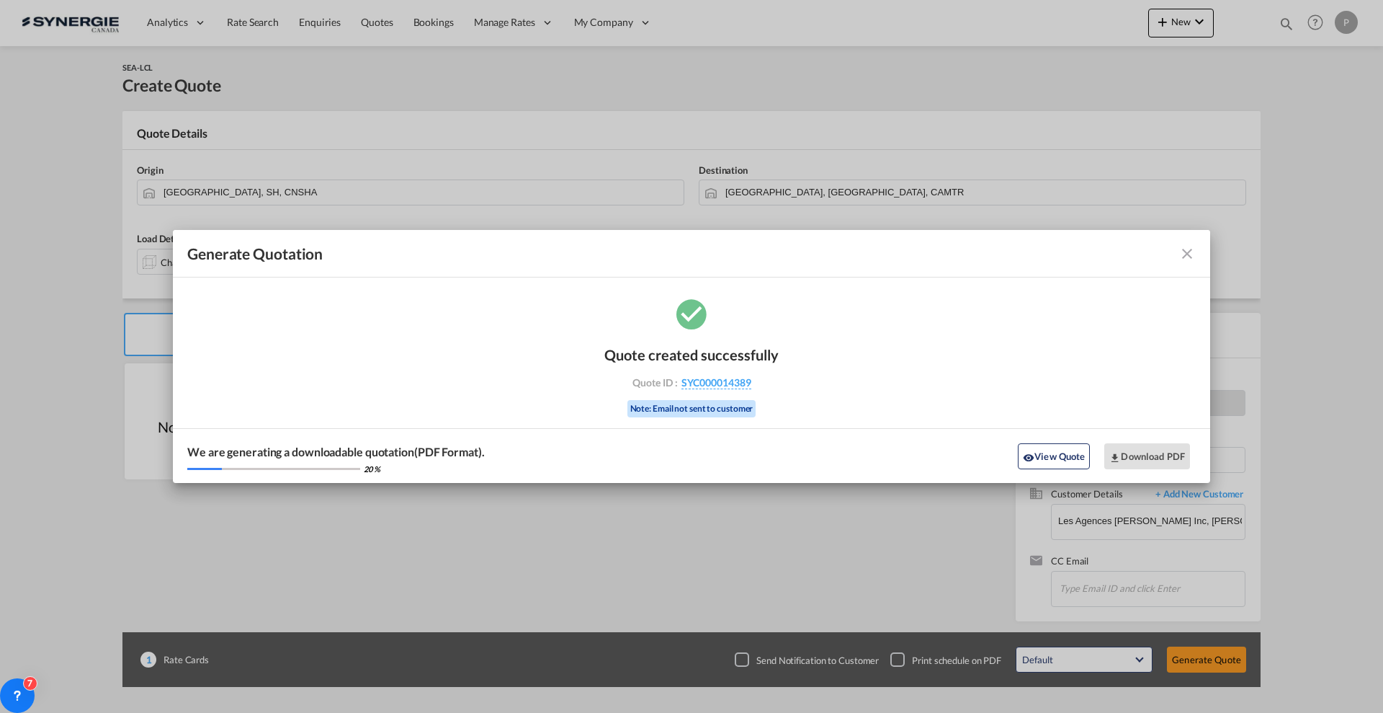
click at [771, 385] on div "Quote ID : SYC000014389" at bounding box center [691, 382] width 167 height 13
drag, startPoint x: 771, startPoint y: 385, endPoint x: 751, endPoint y: 383, distance: 20.4
click at [751, 383] on div "Quote ID : SYC000014389" at bounding box center [691, 382] width 167 height 13
copy div "SYC000014389"
click at [1156, 455] on button "Download PDF" at bounding box center [1147, 456] width 86 height 26
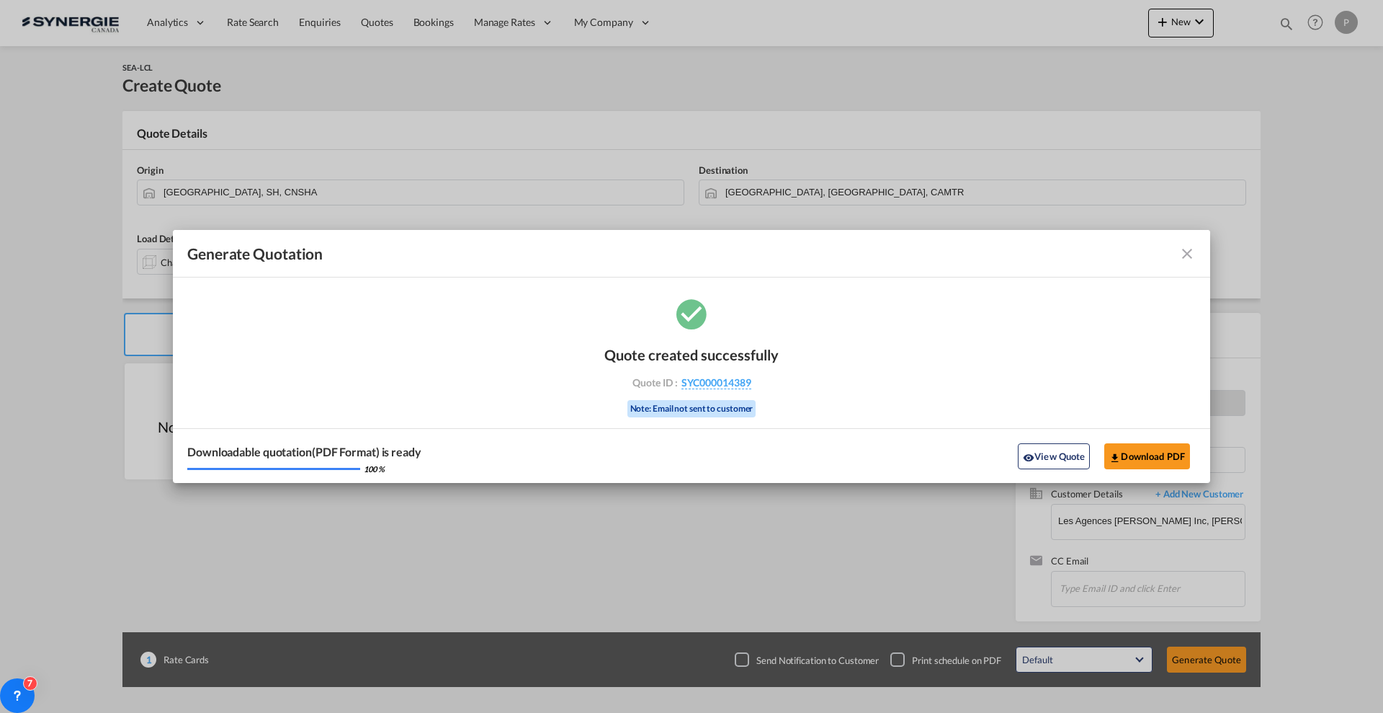
click at [1192, 253] on md-icon "icon-close fg-AAA8AD cursor m-0" at bounding box center [1187, 253] width 17 height 17
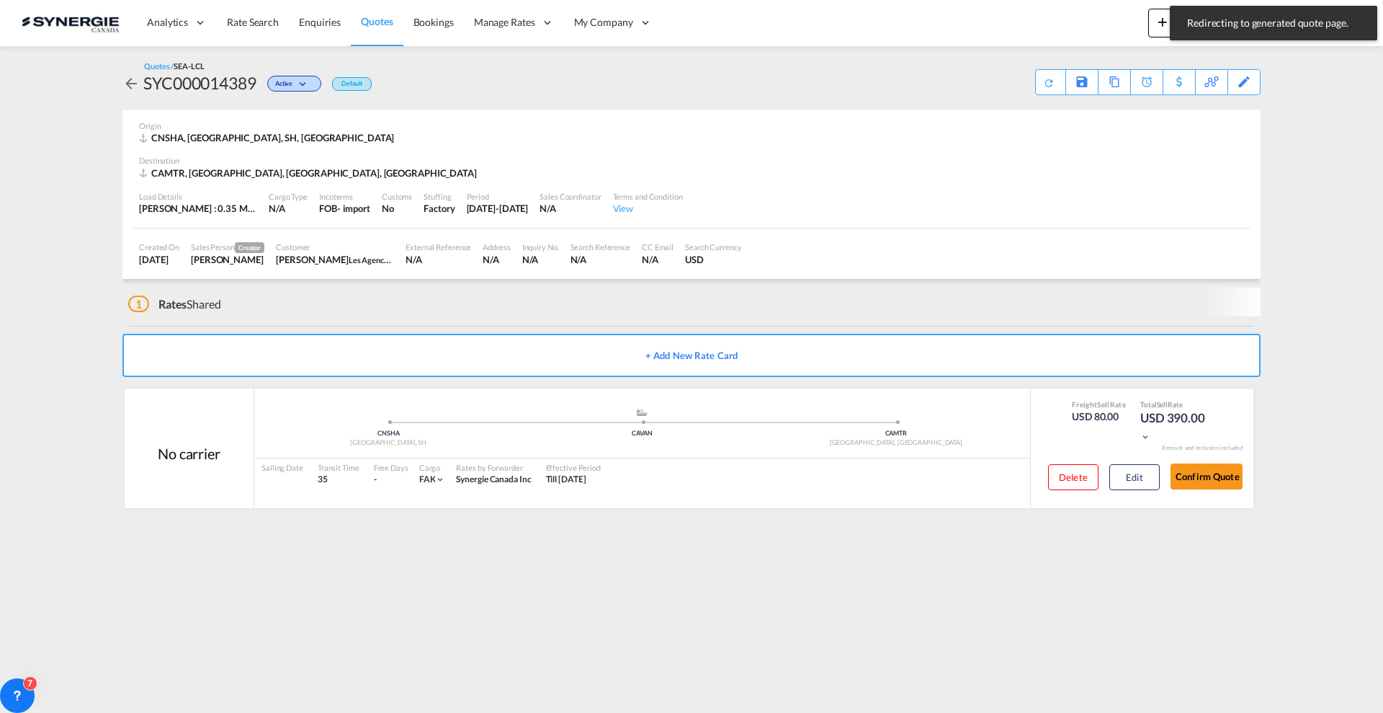
click at [1276, 55] on md-content "Analytics Reports Dashboard Rate Search Enquiries Quotes Bookings" at bounding box center [691, 356] width 1383 height 713
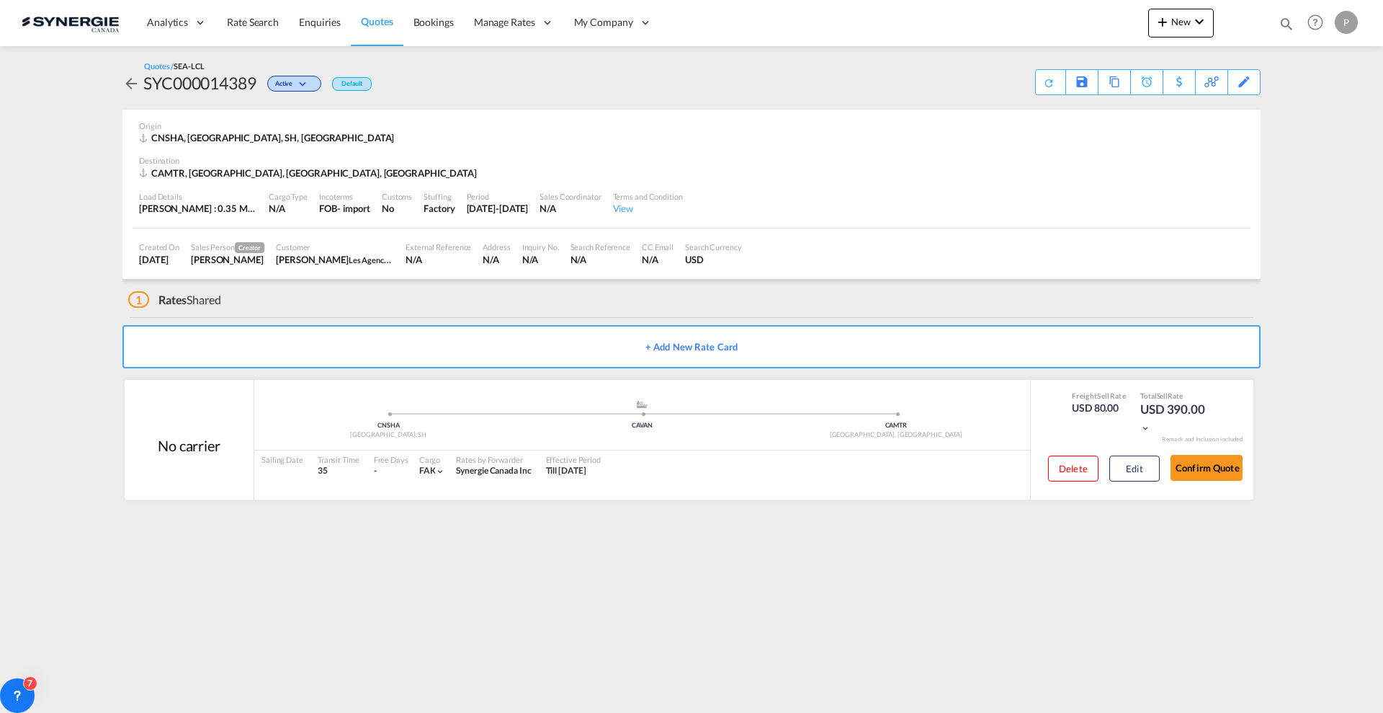
click at [1287, 23] on md-icon "icon-magnify" at bounding box center [1287, 24] width 16 height 16
click at [1016, 29] on span at bounding box center [1010, 27] width 23 height 35
click at [1038, 27] on div "Analytics Reports Dashboard Rate Search Enquiries Quotes Bookings" at bounding box center [692, 22] width 1340 height 45
click at [1290, 22] on md-icon "icon-magnify" at bounding box center [1287, 24] width 16 height 16
drag, startPoint x: 1068, startPoint y: 20, endPoint x: 1068, endPoint y: 32, distance: 12.3
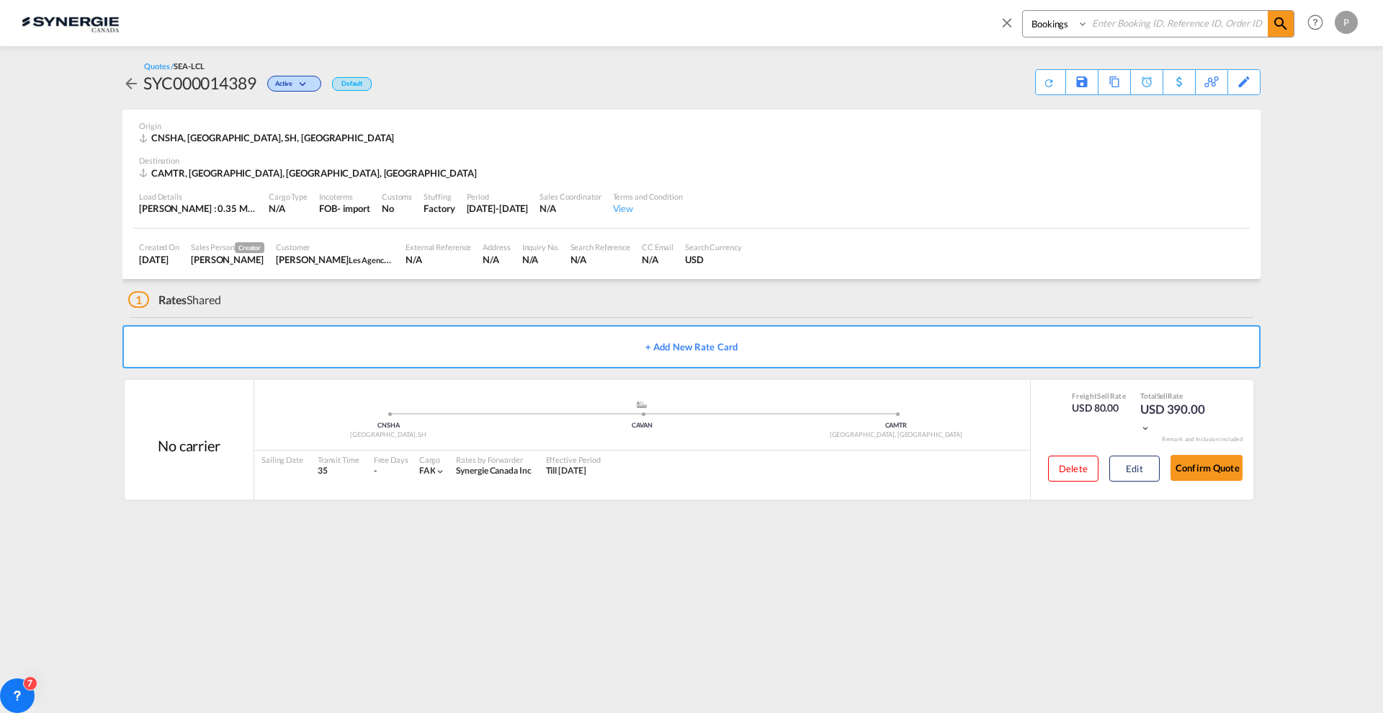
click at [1068, 20] on select "Bookings Quotes Enquiries" at bounding box center [1057, 24] width 68 height 26
select select "Quotes"
click at [1023, 11] on select "Bookings Quotes Enquiries" at bounding box center [1057, 24] width 68 height 26
click at [1113, 22] on input at bounding box center [1178, 23] width 179 height 25
paste input "SYC000013472"
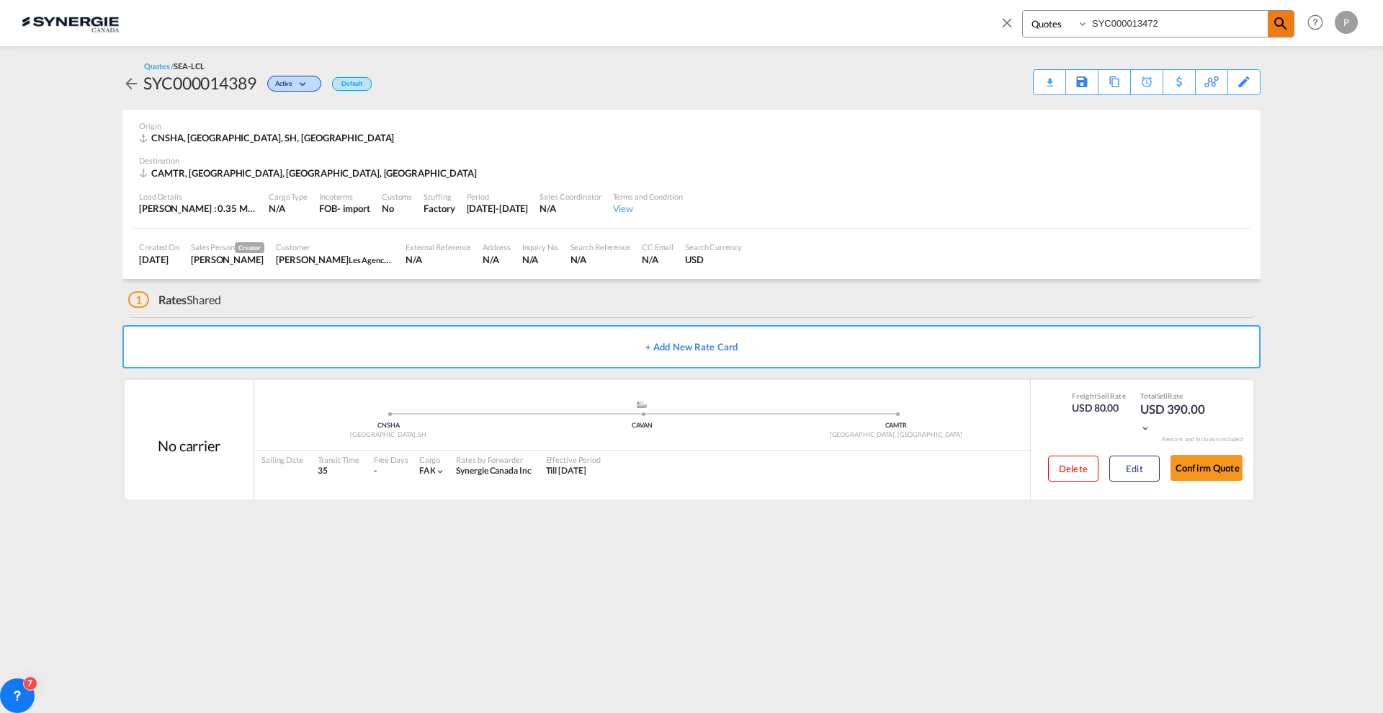
type input "SYC000013472"
click at [1285, 18] on md-icon "icon-magnify" at bounding box center [1280, 23] width 17 height 17
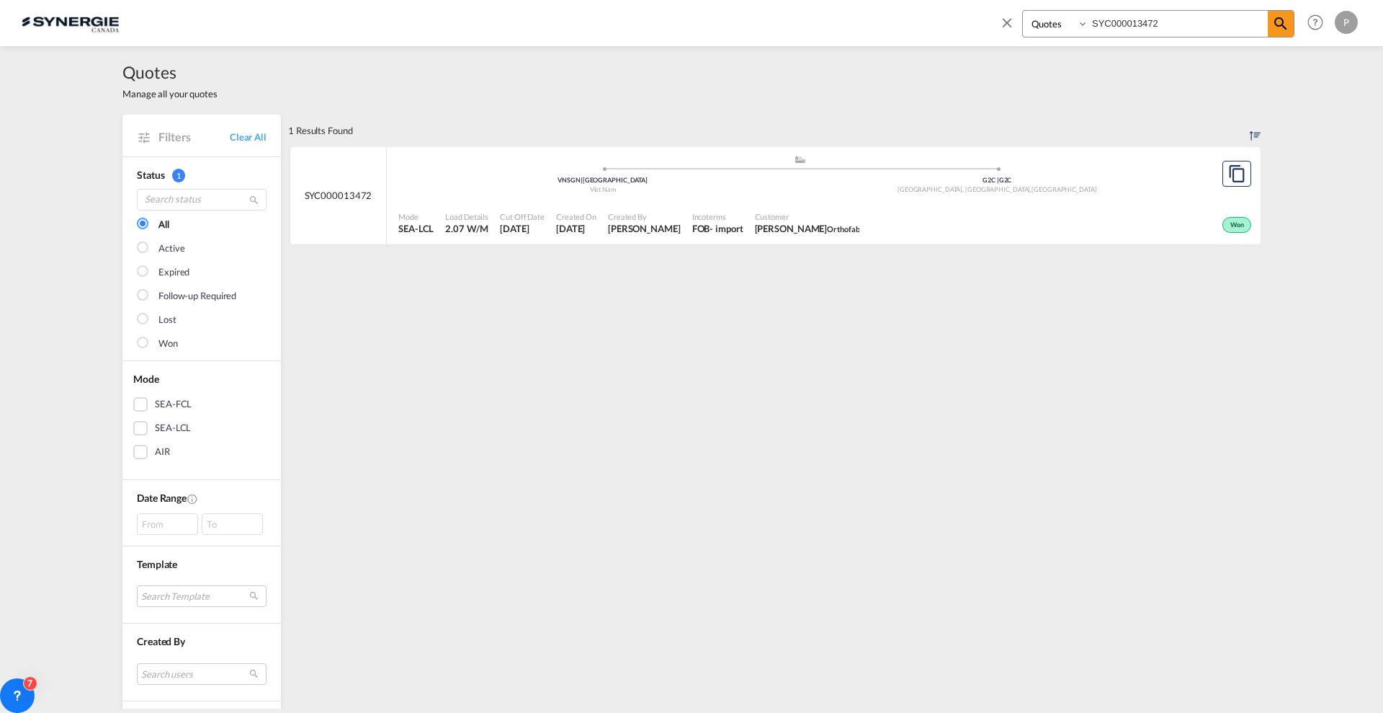
click at [912, 210] on div "Won" at bounding box center [1060, 223] width 390 height 36
click at [1006, 19] on md-icon "icon-close" at bounding box center [1007, 22] width 16 height 16
click at [246, 135] on link "Clear All" at bounding box center [248, 136] width 37 height 13
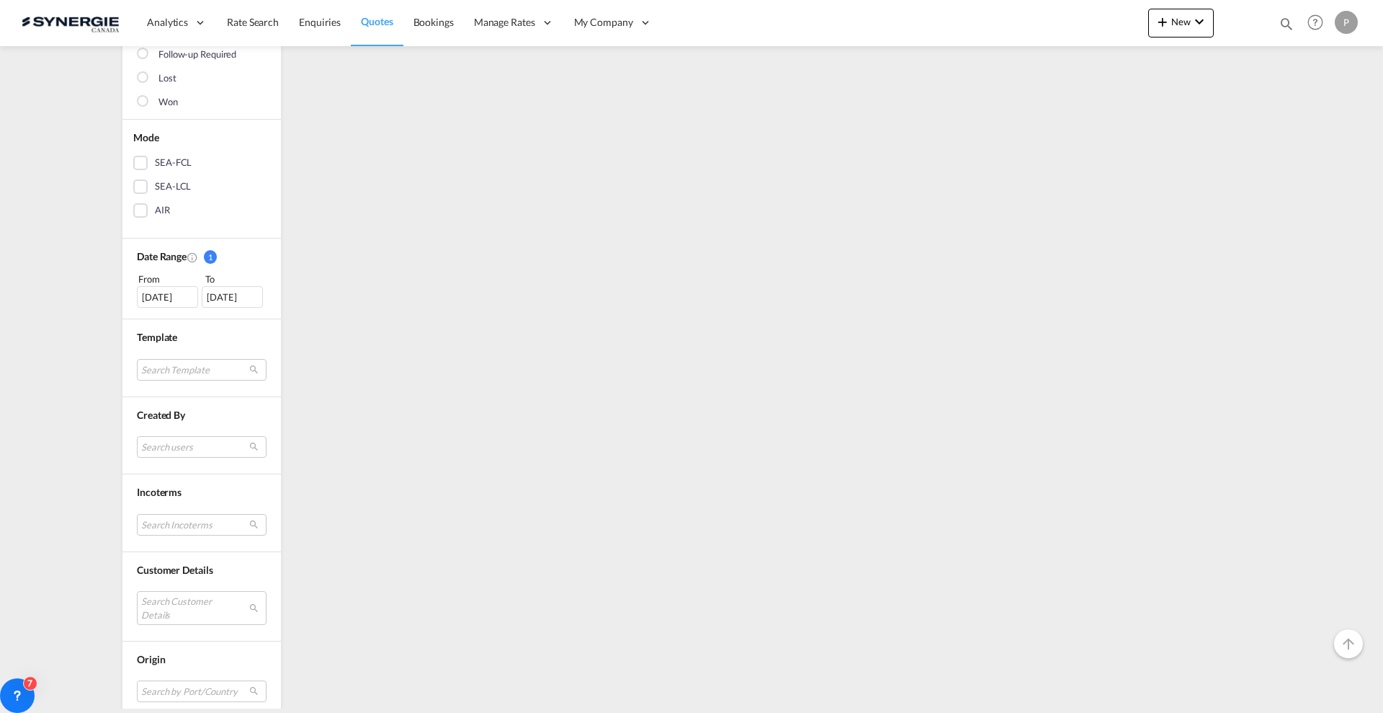
scroll to position [270, 0]
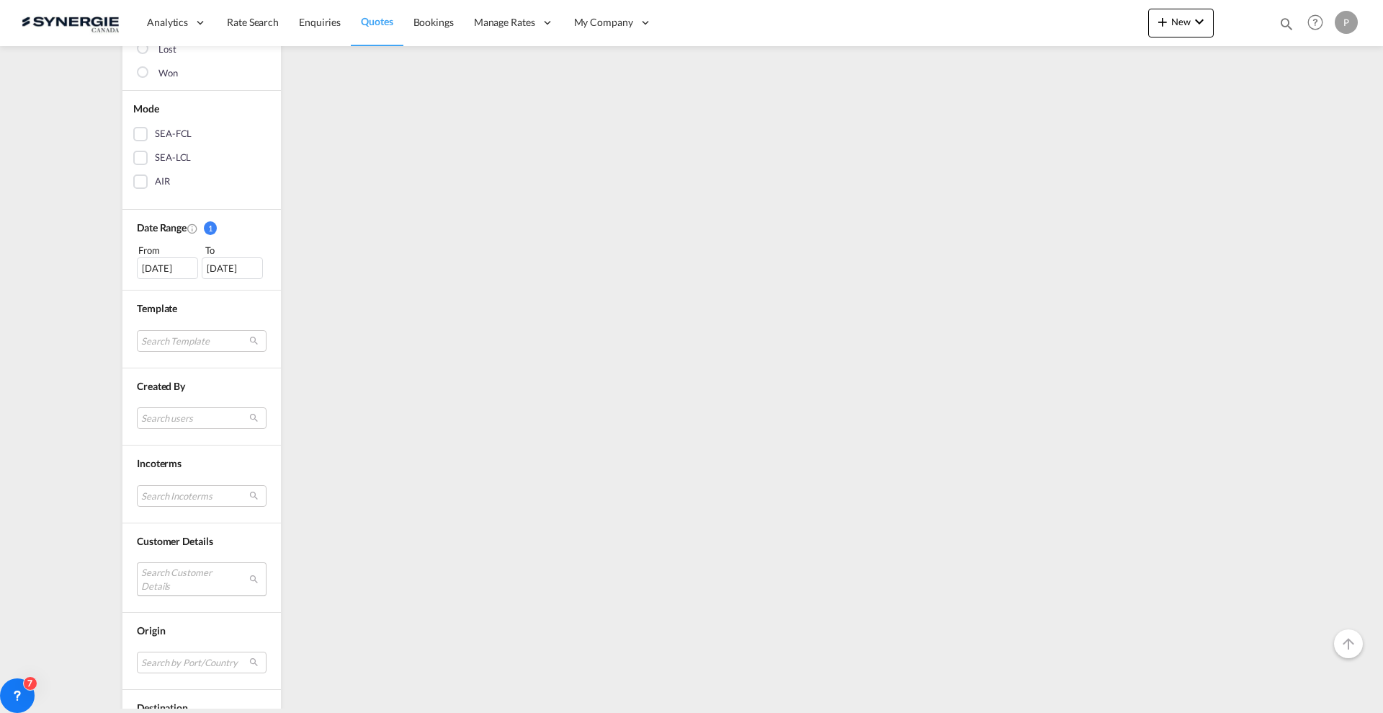
click at [168, 569] on md-select "Search Customer Details user name user krishna BHATT krishna@lyftlogistics.co.i…" at bounding box center [202, 578] width 130 height 33
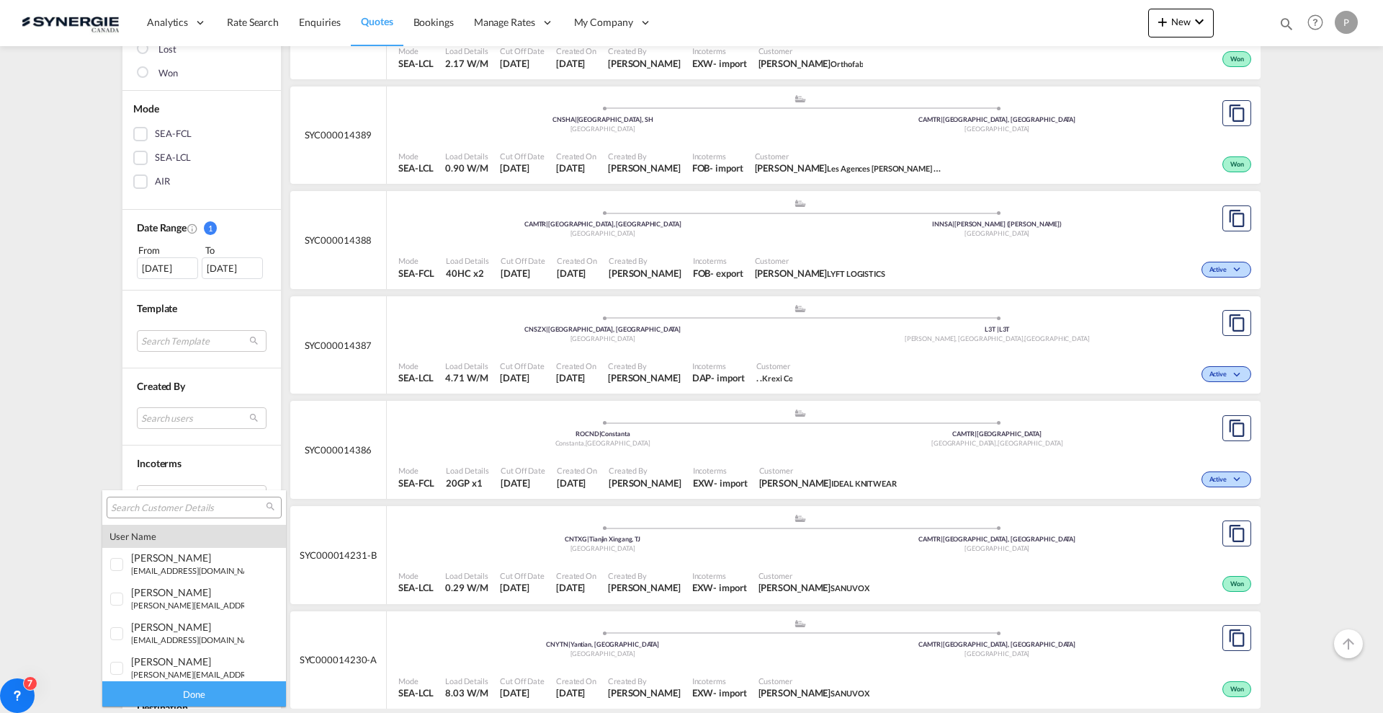
click at [177, 505] on input "search" at bounding box center [188, 507] width 155 height 13
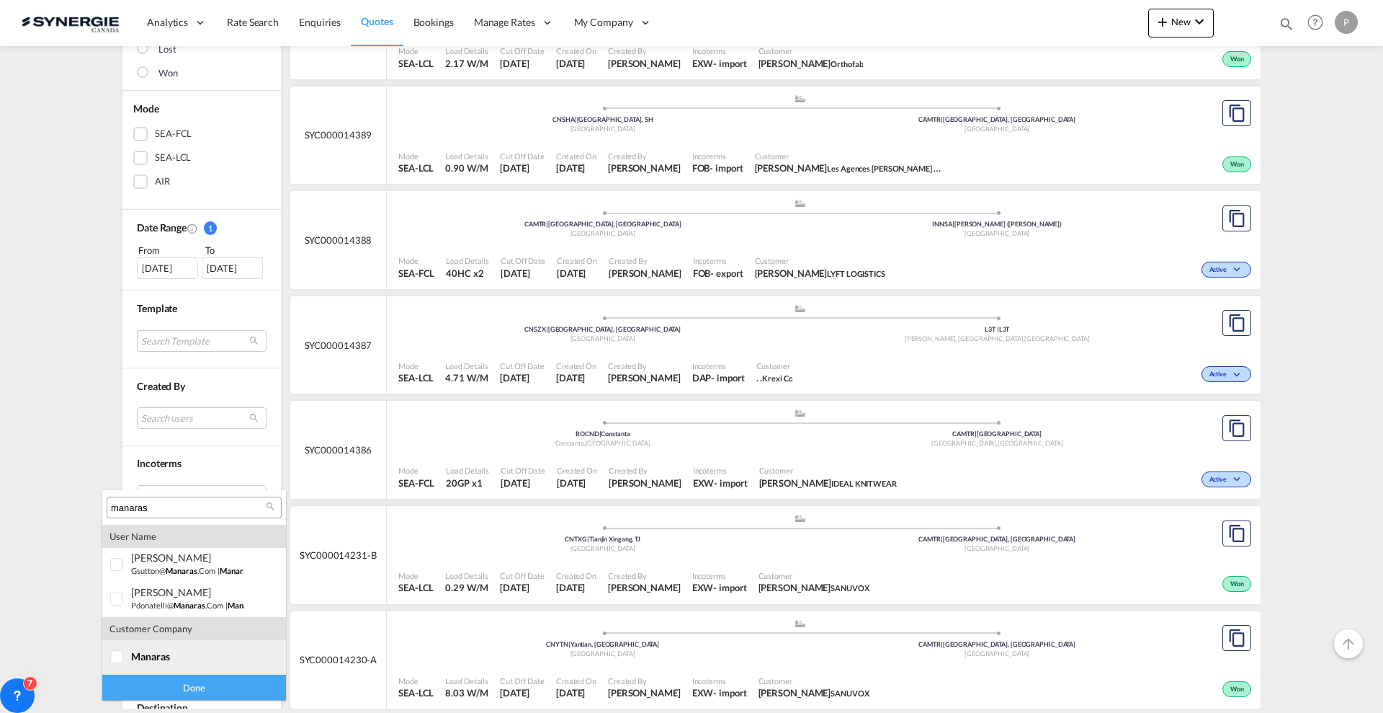
type input "manaras"
click at [172, 659] on div "manaras" at bounding box center [187, 656] width 113 height 12
click at [198, 682] on div "Done" at bounding box center [194, 686] width 184 height 25
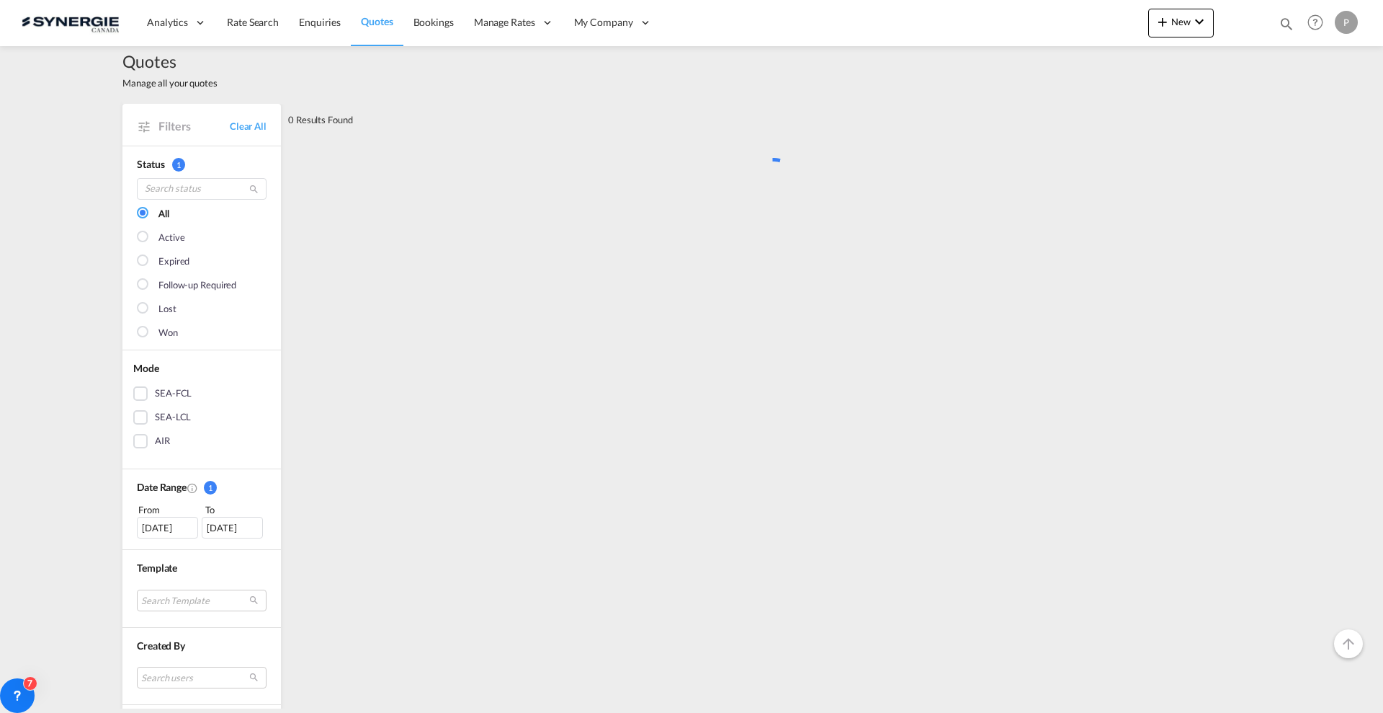
scroll to position [0, 0]
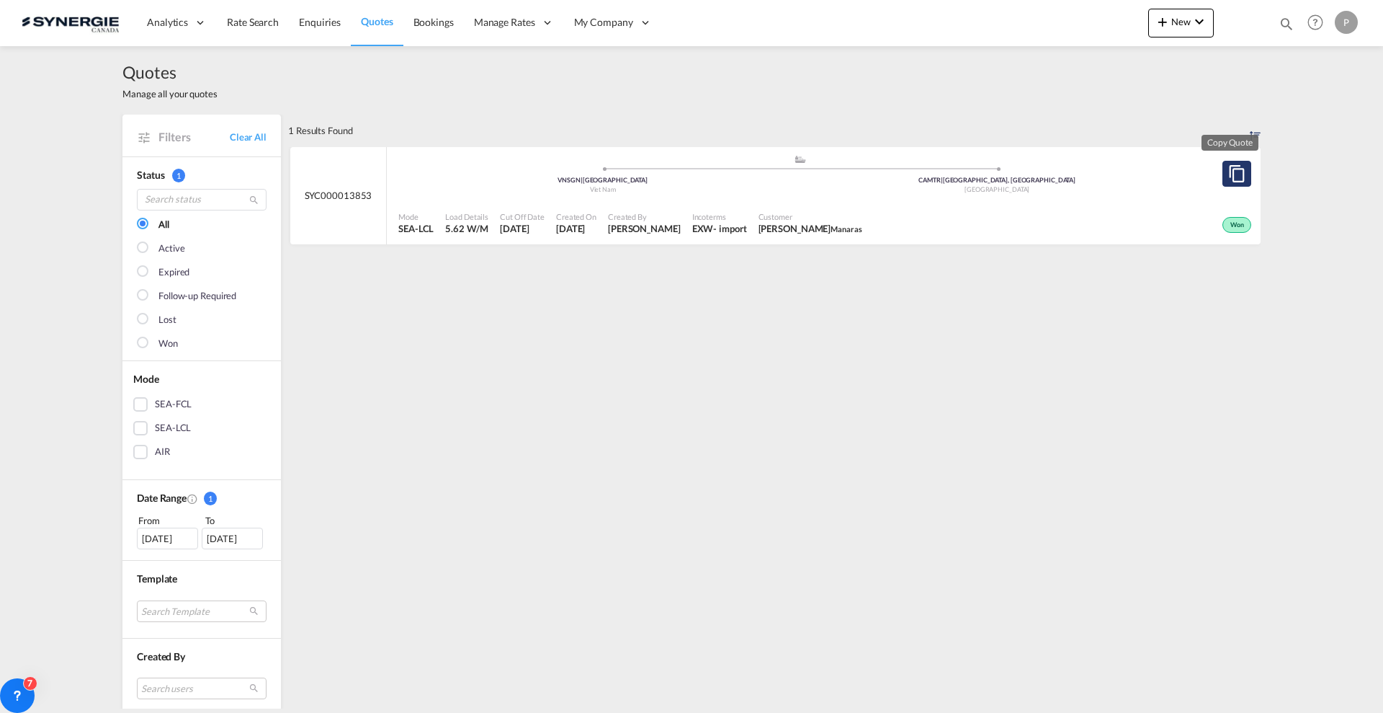
click at [1223, 171] on button "Copy Quote" at bounding box center [1237, 174] width 29 height 26
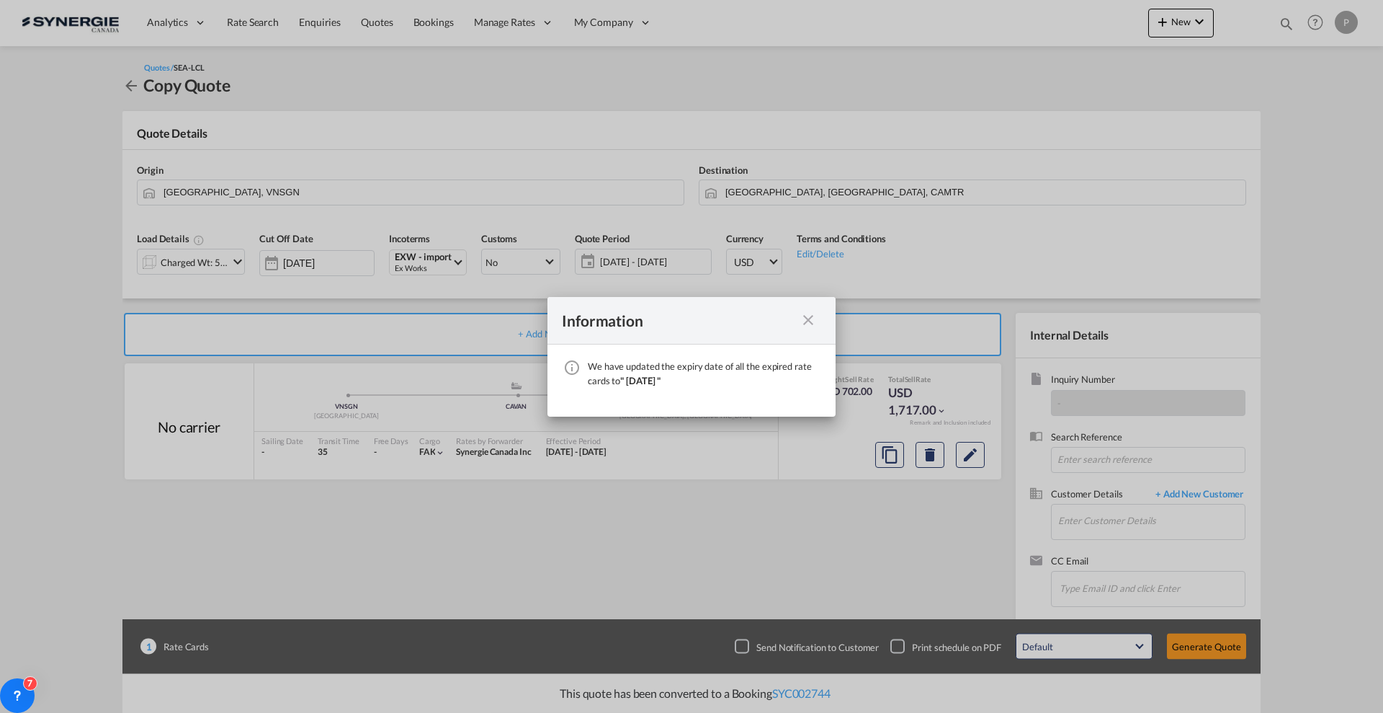
click at [215, 262] on div "Information We have updated the expiry date of all the expired rate cards to " …" at bounding box center [691, 356] width 1383 height 713
click at [805, 321] on md-icon "icon-close fg-AAA8AD cursor" at bounding box center [808, 319] width 17 height 17
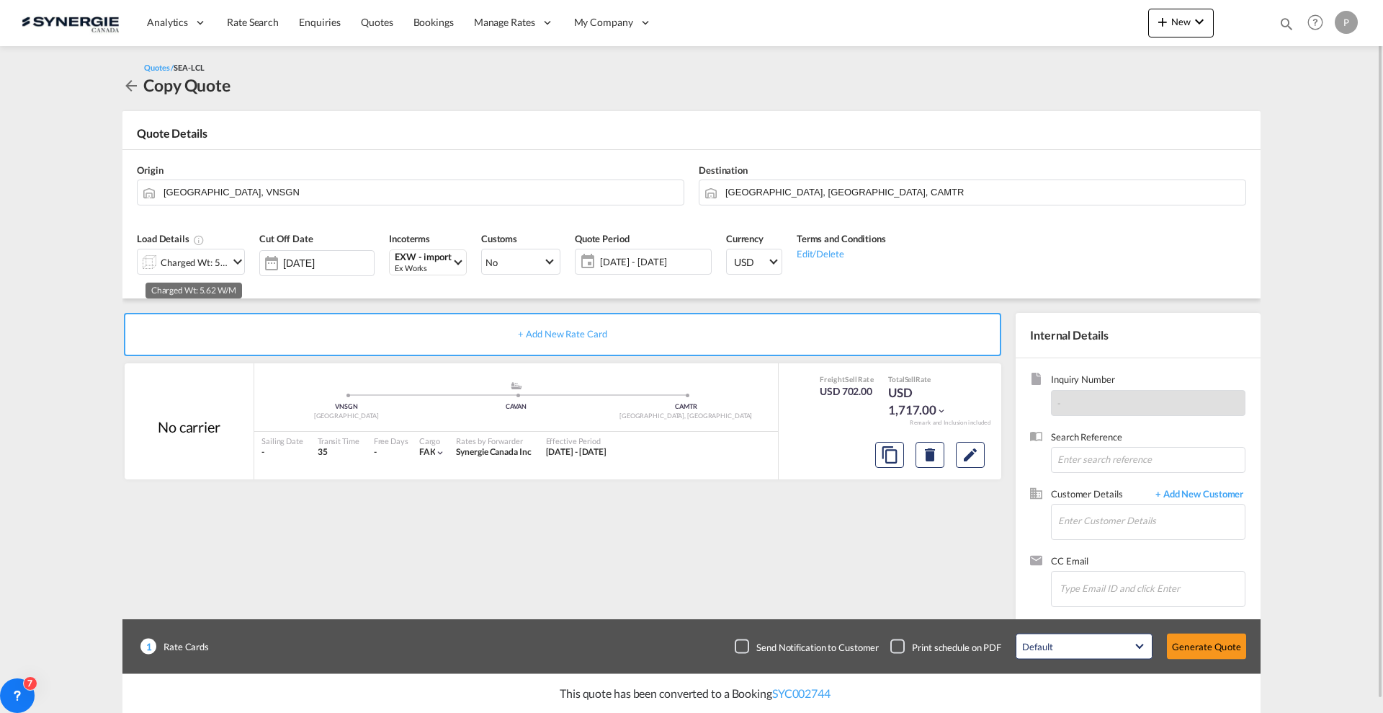
click at [192, 256] on div "Charged Wt: 5.62 W/M" at bounding box center [195, 262] width 68 height 20
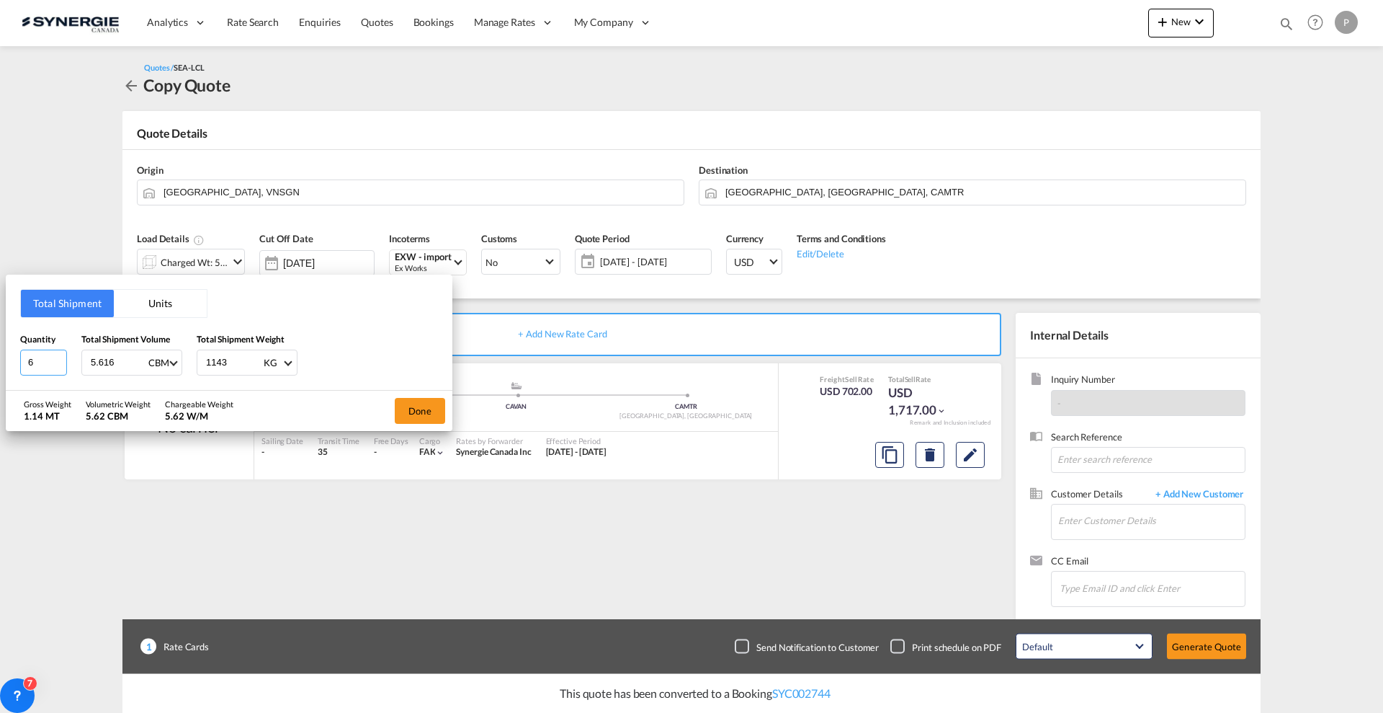
type input "6"
click at [60, 357] on input "6" at bounding box center [43, 362] width 47 height 26
click at [180, 299] on button "Units" at bounding box center [160, 303] width 93 height 27
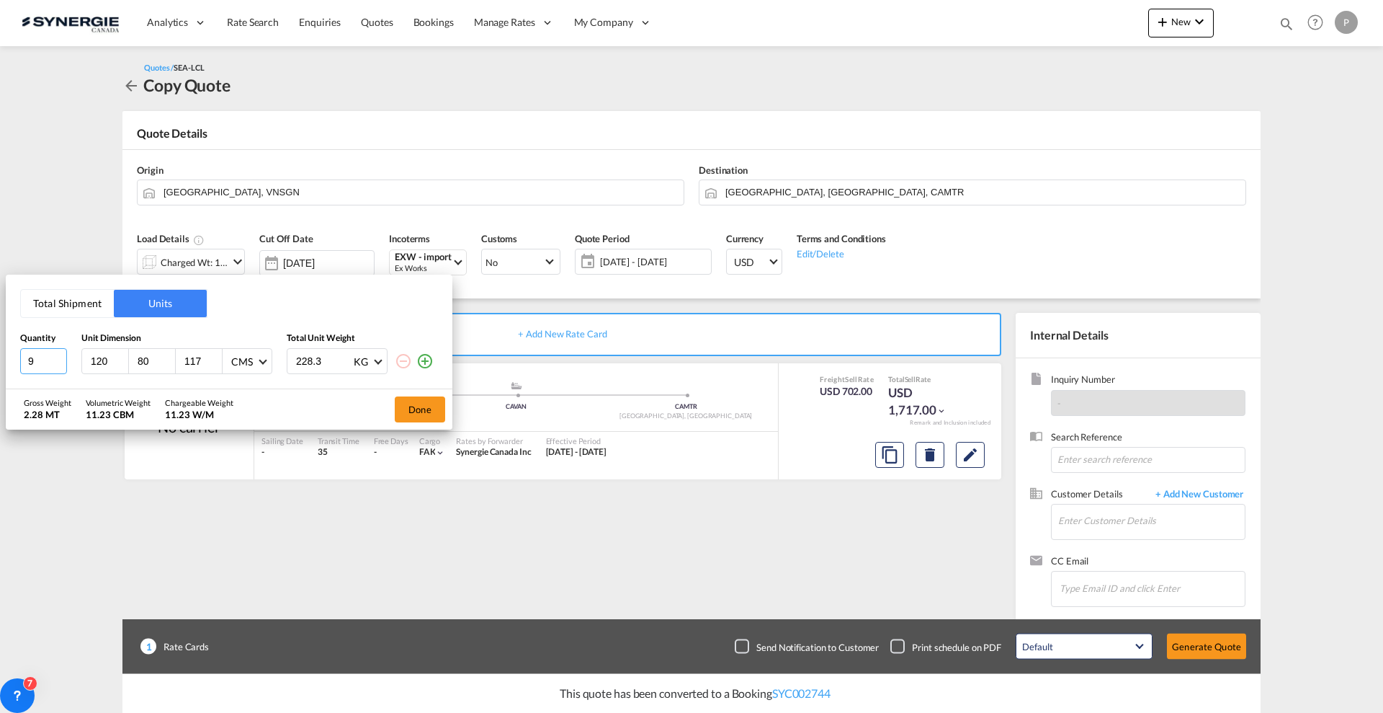
click at [59, 366] on input "9" at bounding box center [43, 361] width 47 height 26
click at [59, 366] on input "8" at bounding box center [43, 361] width 47 height 26
click at [59, 366] on input "7" at bounding box center [43, 361] width 47 height 26
click at [59, 366] on input "6" at bounding box center [43, 361] width 47 height 26
type input "5"
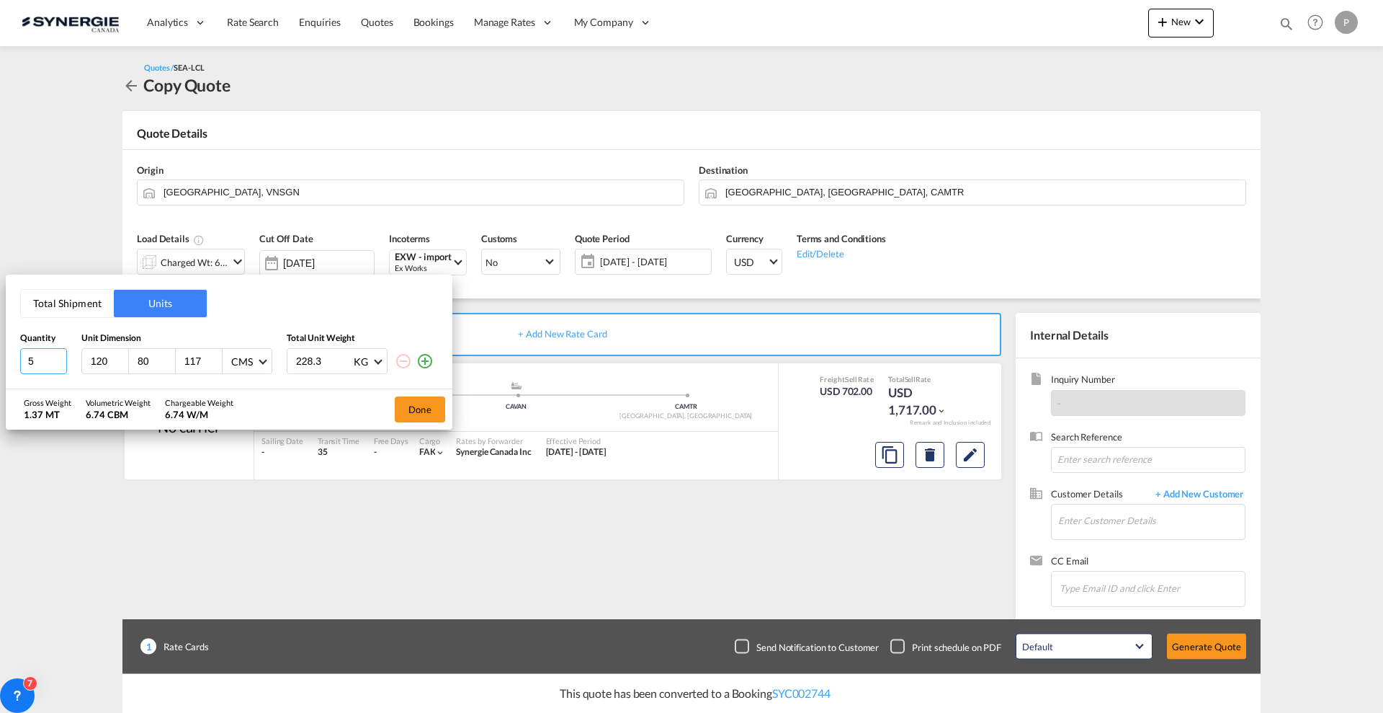
click at [59, 366] on input "5" at bounding box center [43, 361] width 47 height 26
click at [92, 360] on input "120" at bounding box center [108, 360] width 39 height 13
click at [426, 403] on button "Done" at bounding box center [420, 409] width 50 height 26
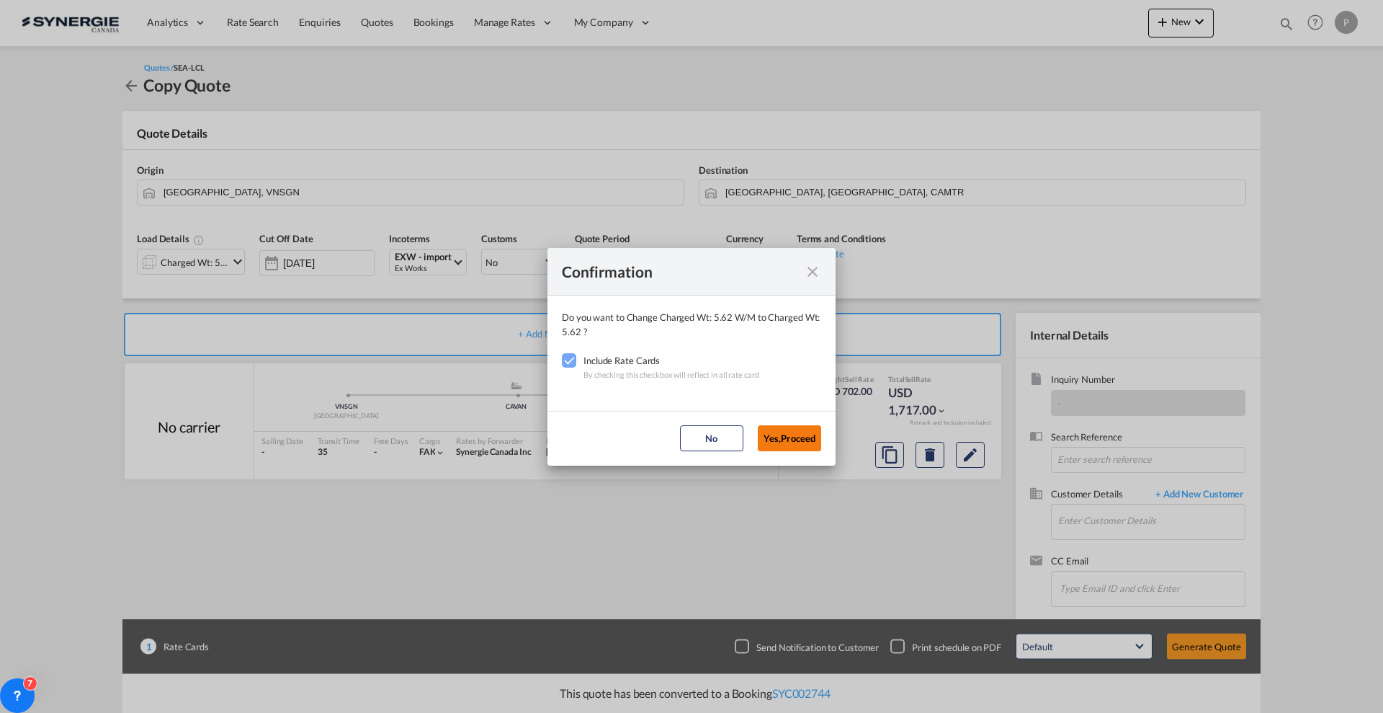
click at [803, 434] on button "Yes,Proceed" at bounding box center [789, 438] width 63 height 26
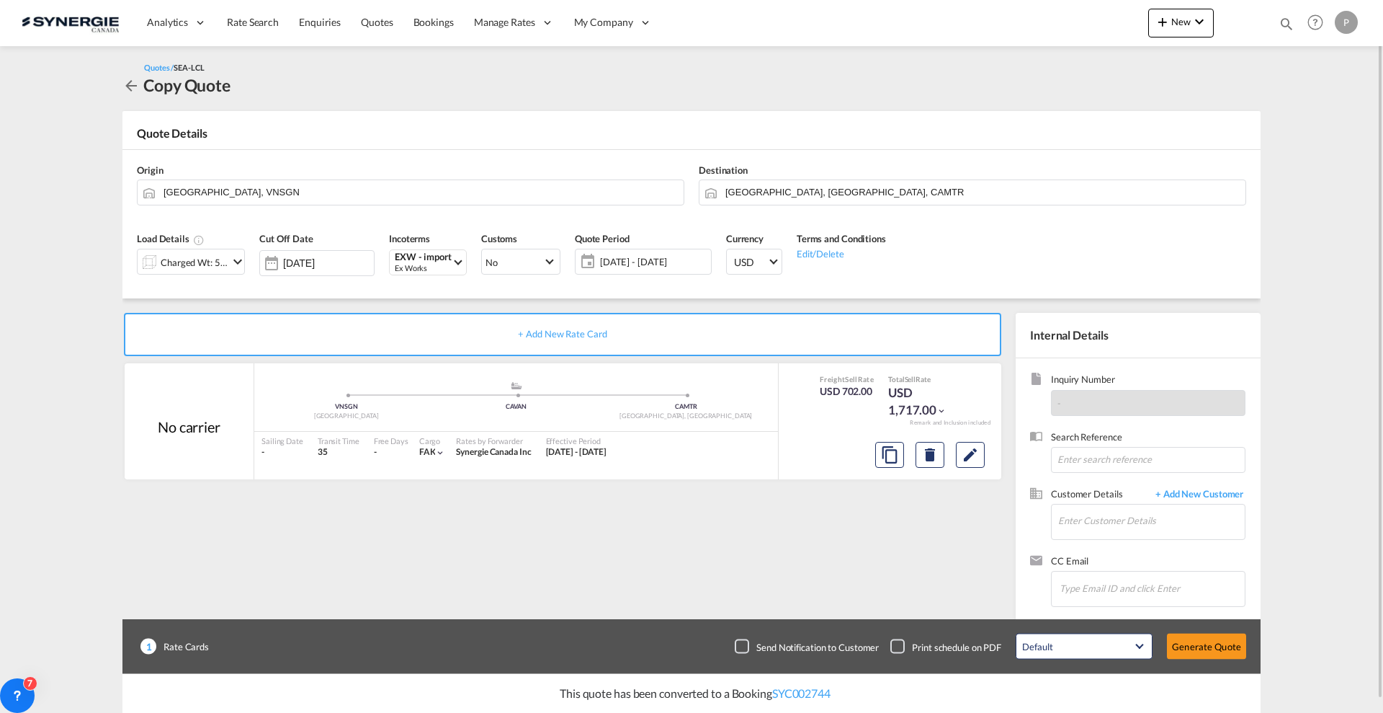
click at [666, 266] on span "28 Aug - 27 Sep 2025" at bounding box center [653, 261] width 107 height 13
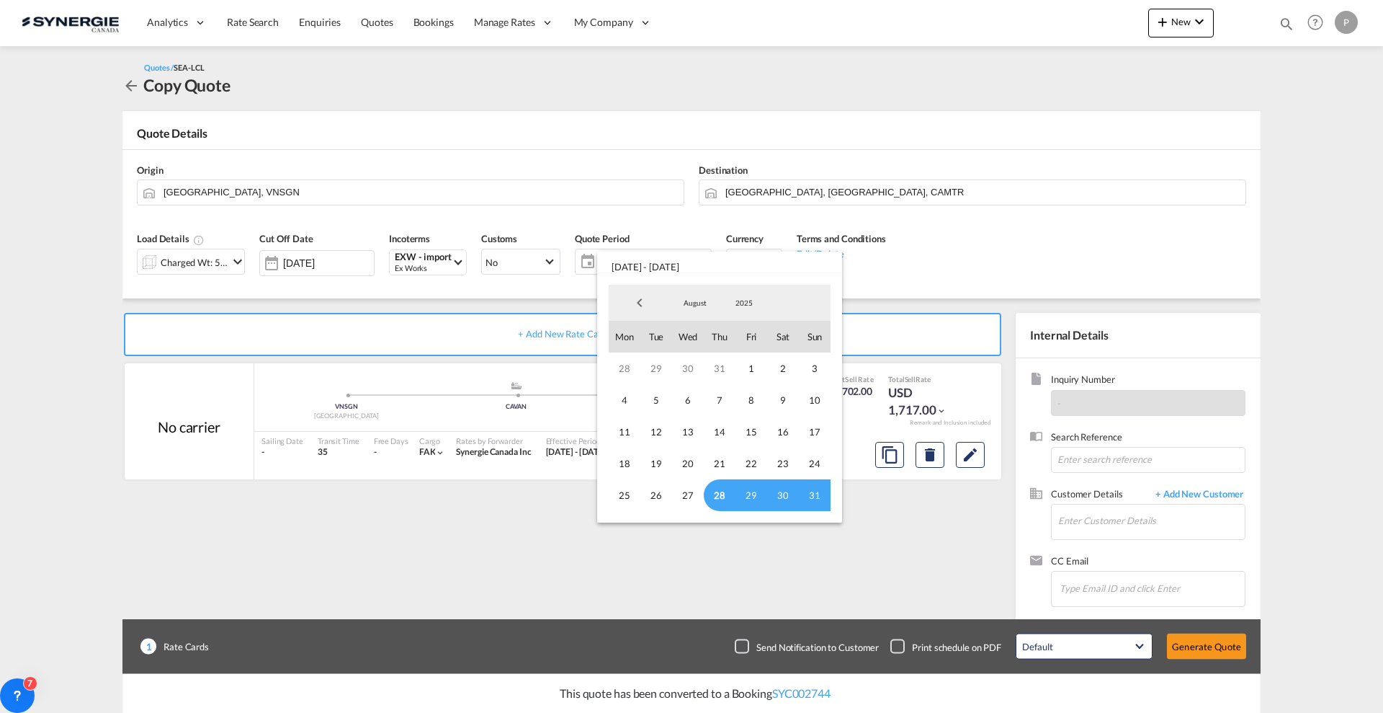
click at [697, 302] on span "August" at bounding box center [695, 303] width 46 height 10
click at [699, 328] on md-option "September" at bounding box center [710, 338] width 98 height 35
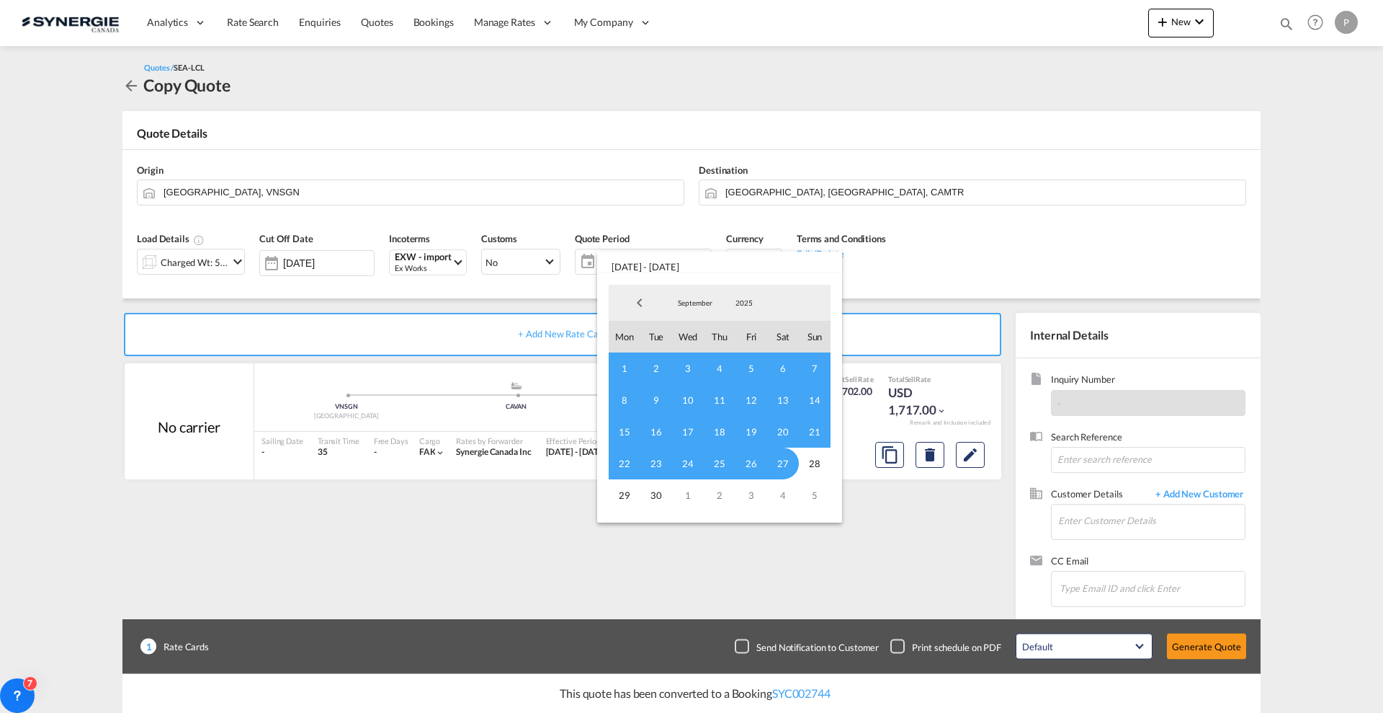
click at [626, 367] on span "1" at bounding box center [625, 368] width 32 height 32
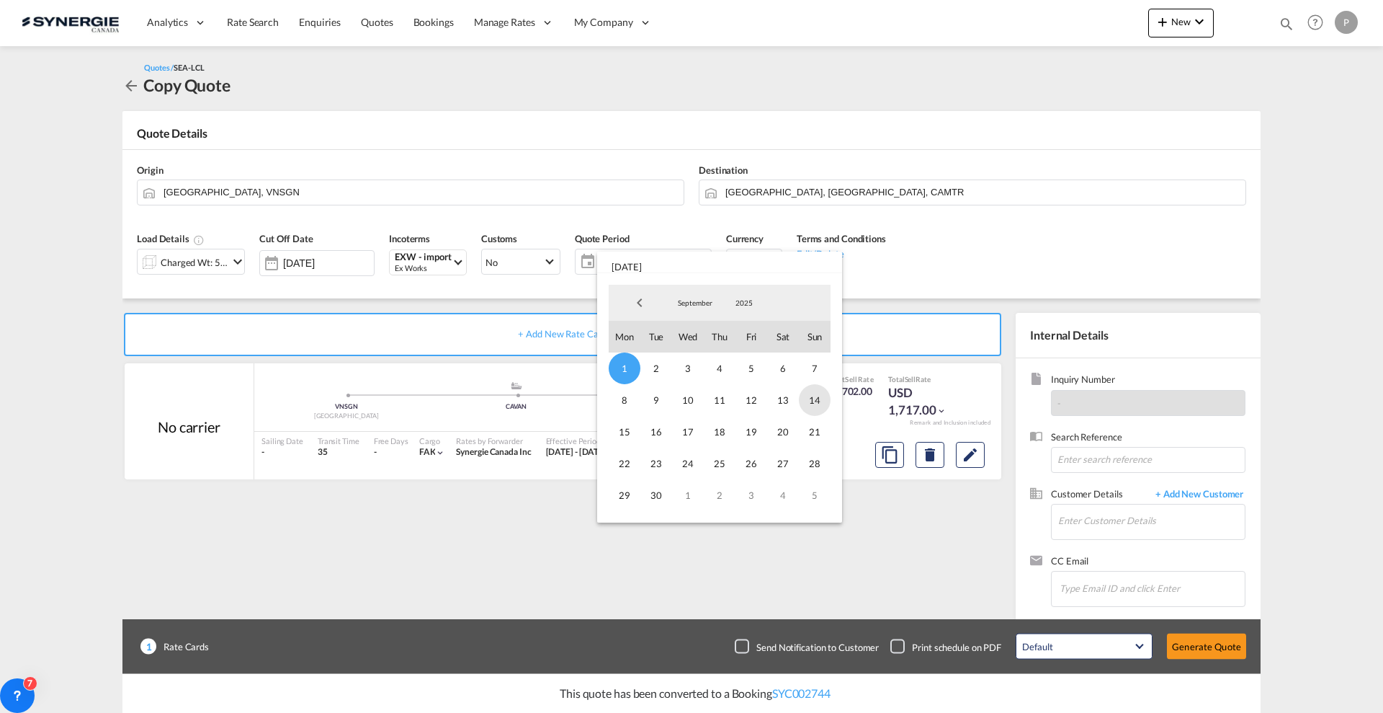
click at [813, 400] on span "14" at bounding box center [815, 400] width 32 height 32
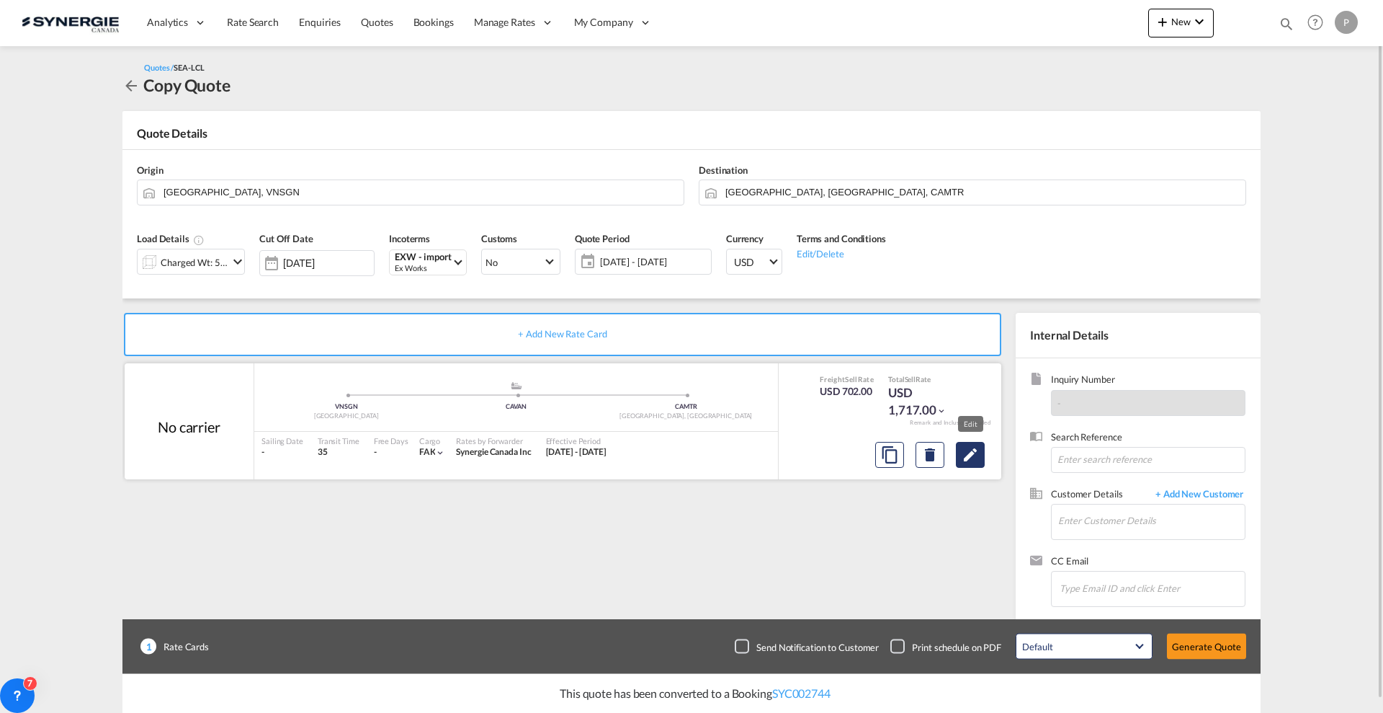
click at [980, 460] on button "Edit" at bounding box center [970, 455] width 29 height 26
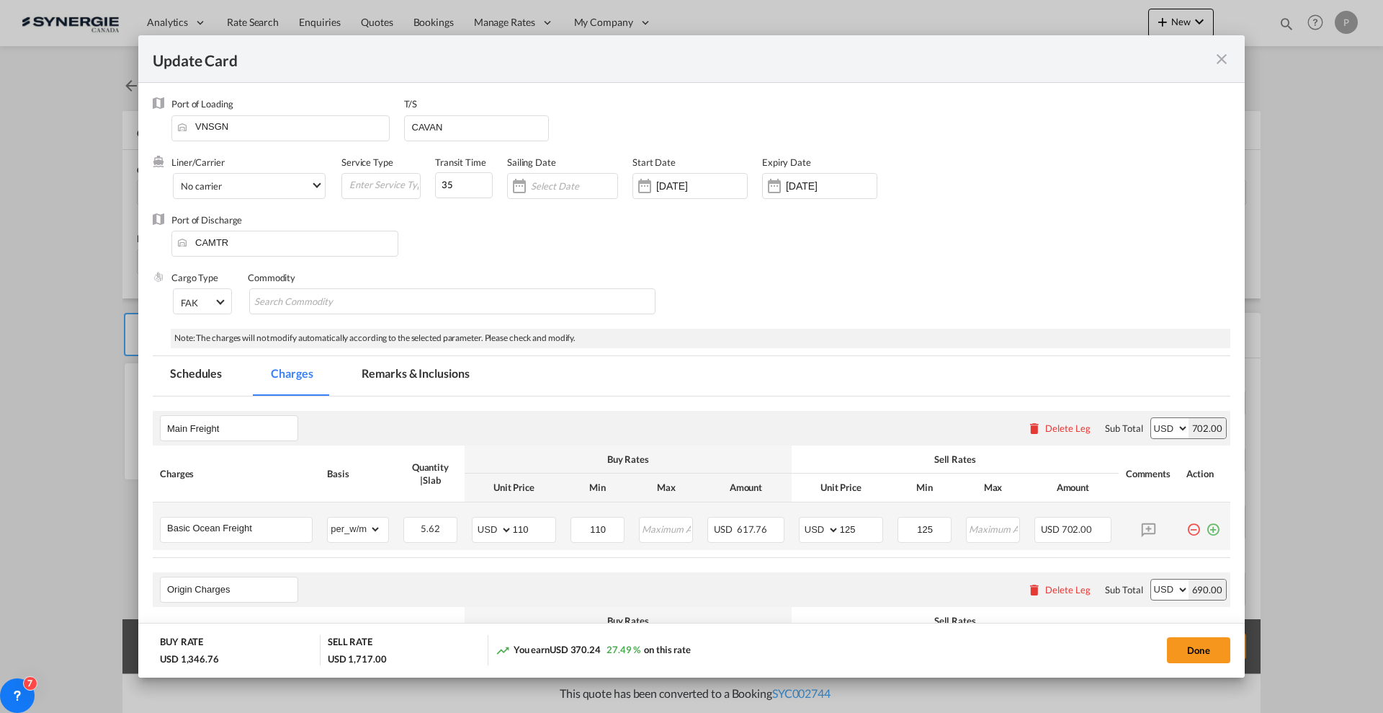
scroll to position [90, 0]
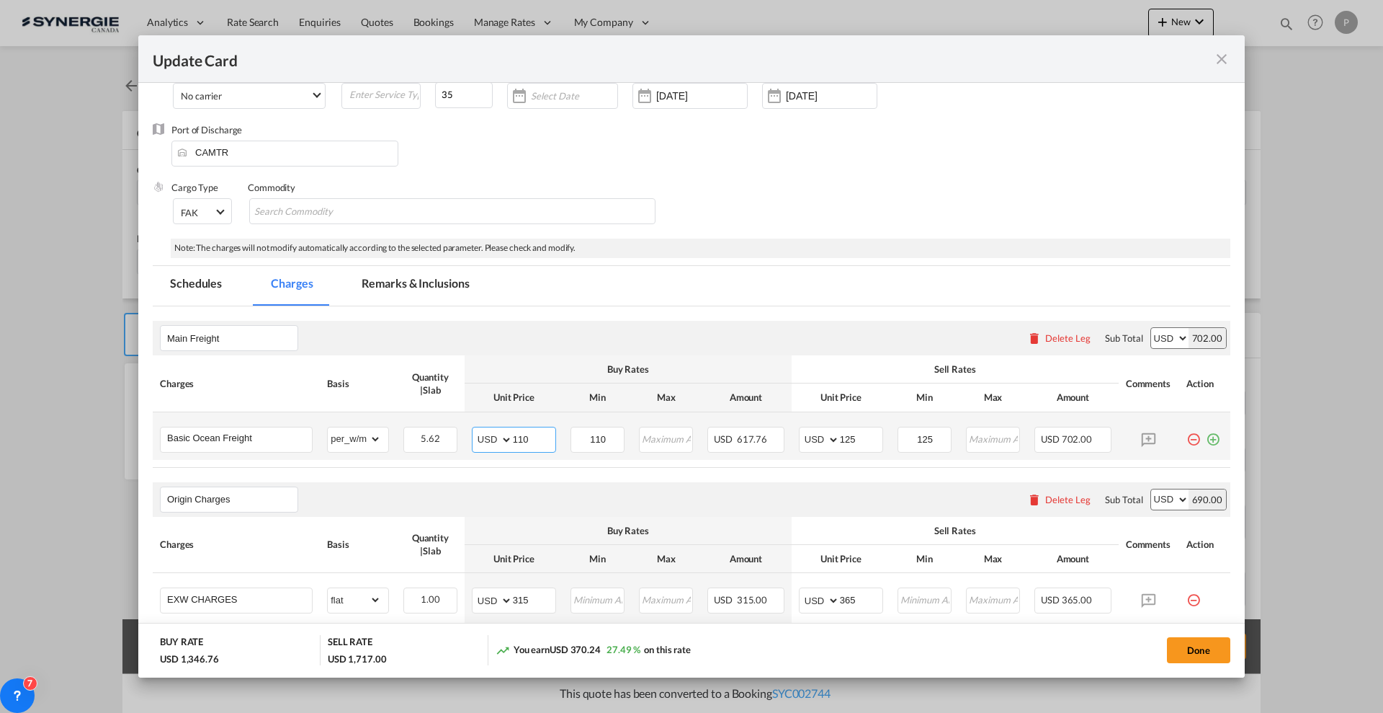
drag, startPoint x: 540, startPoint y: 435, endPoint x: 510, endPoint y: 431, distance: 30.6
click at [510, 431] on md-input-container "AED AFN ALL AMD ANG AOA ARS AUD AWG AZN BAM BBD BDT BGN BHD BIF BMD BND BOB BRL…" at bounding box center [514, 439] width 84 height 26
type input "100"
type input "115"
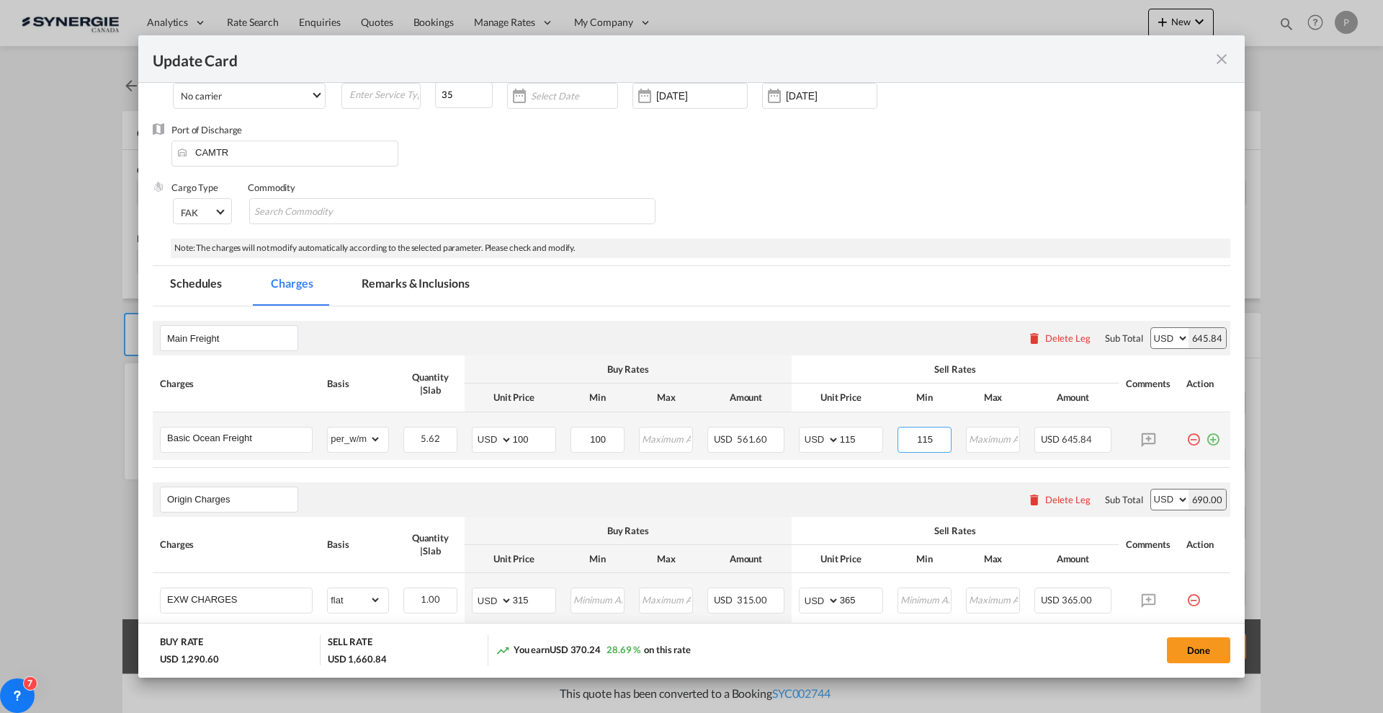
scroll to position [360, 0]
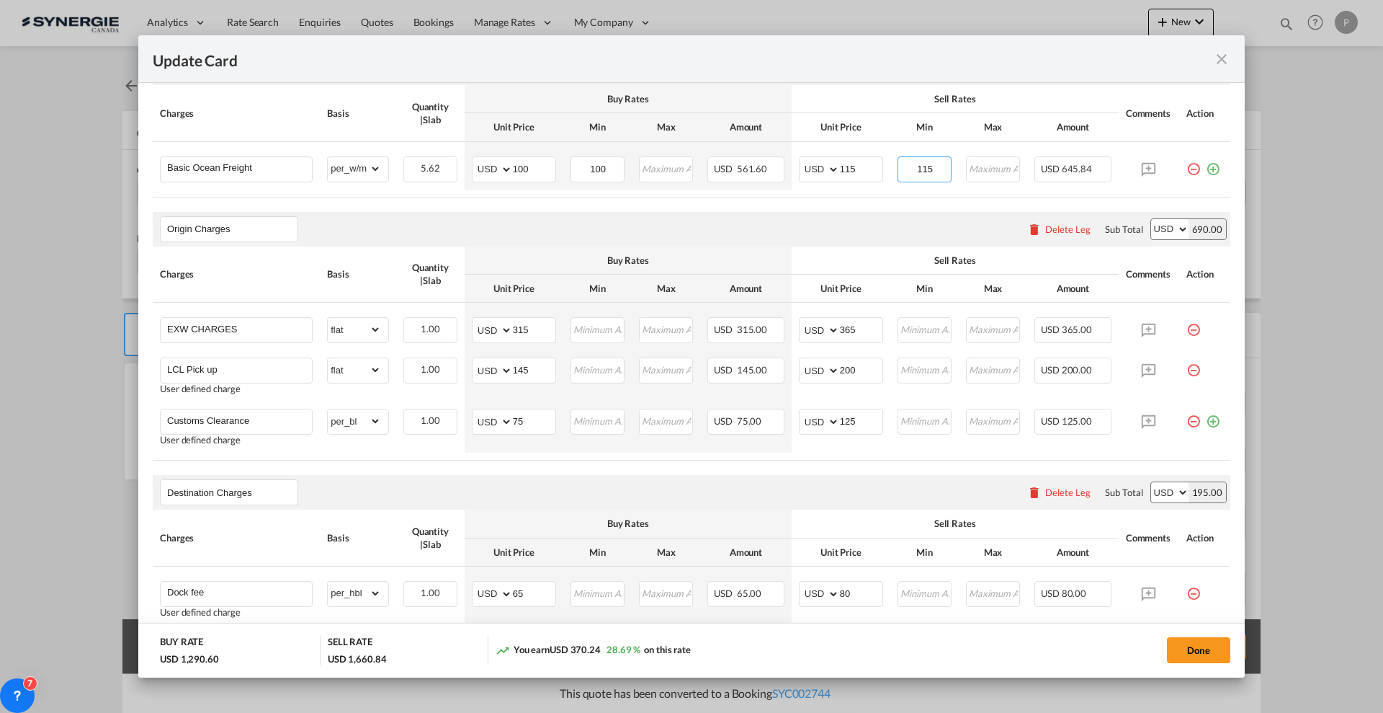
type input "115"
click at [522, 375] on input "145" at bounding box center [534, 369] width 43 height 22
type input "120"
click at [518, 320] on input "315" at bounding box center [534, 329] width 43 height 22
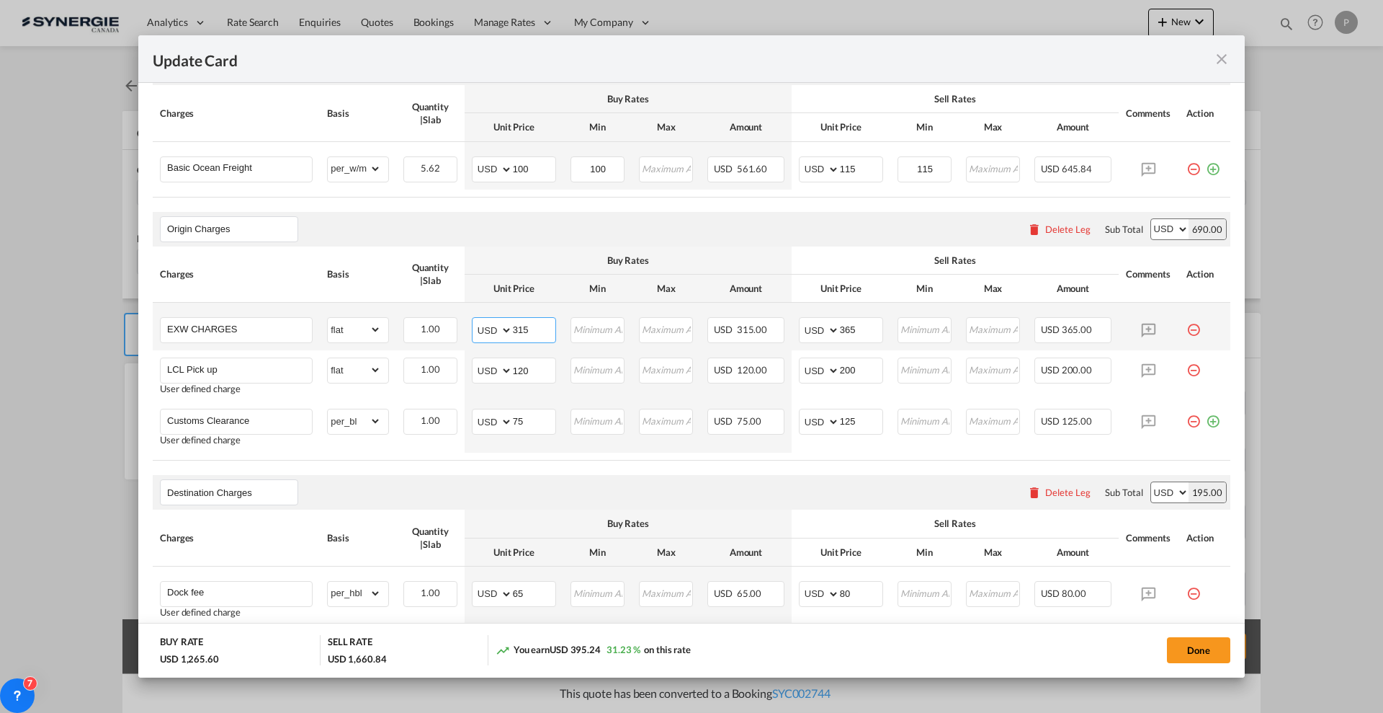
click at [518, 320] on input "315" at bounding box center [534, 329] width 43 height 22
type input "292"
type input "350"
click at [840, 375] on input "200" at bounding box center [861, 369] width 43 height 22
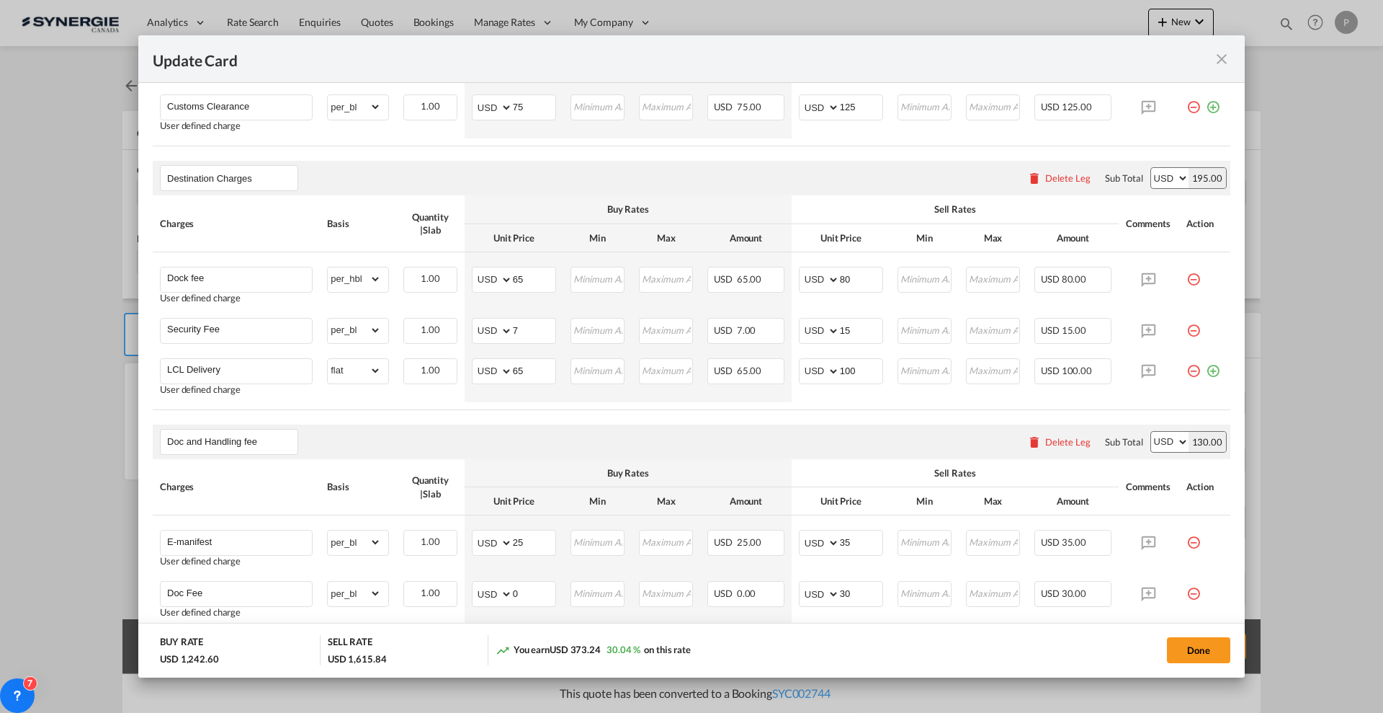
scroll to position [720, 0]
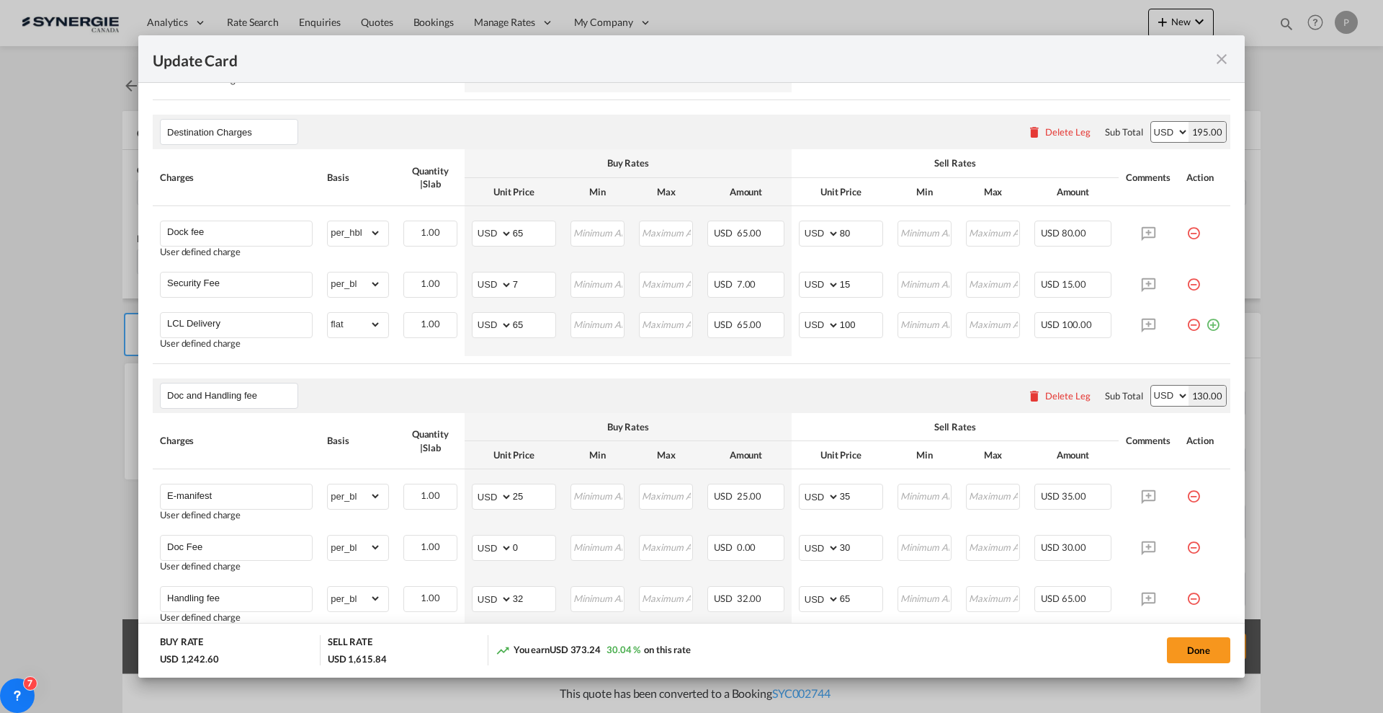
type input "170"
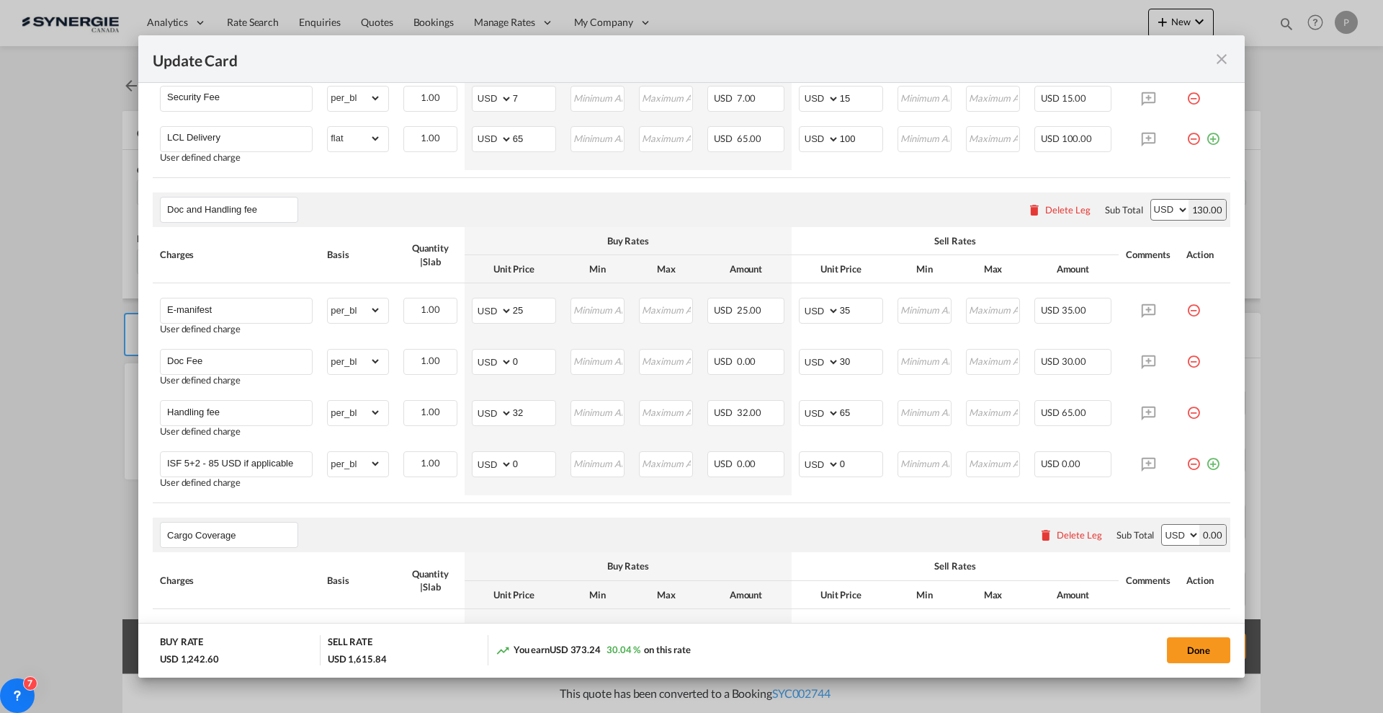
scroll to position [1055, 0]
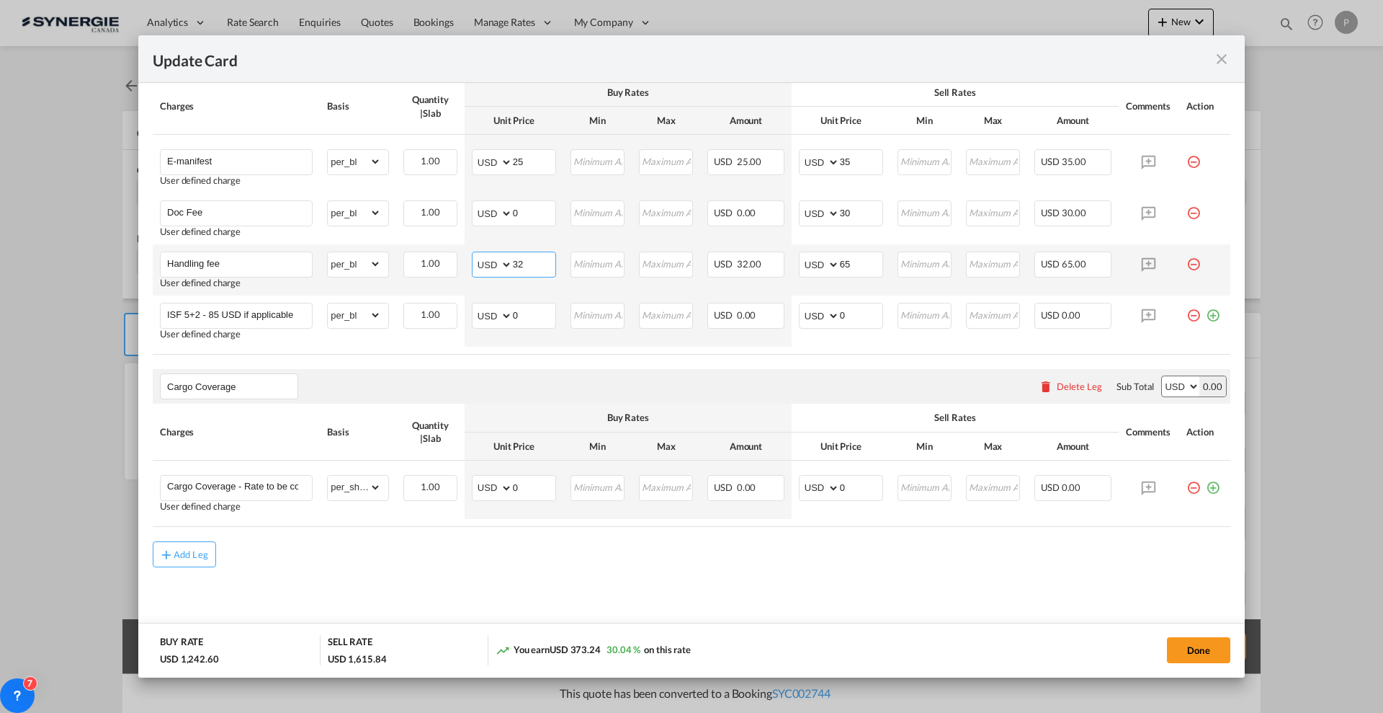
drag, startPoint x: 508, startPoint y: 255, endPoint x: 514, endPoint y: 267, distance: 13.5
click at [508, 255] on select "AED AFN ALL AMD ANG AOA ARS AUD AWG AZN BAM BBD BDT BGN BHD BIF BMD BND BOB BRL…" at bounding box center [493, 264] width 37 height 20
click at [516, 269] on input "32" at bounding box center [534, 263] width 43 height 22
click at [516, 268] on input "32" at bounding box center [534, 263] width 43 height 22
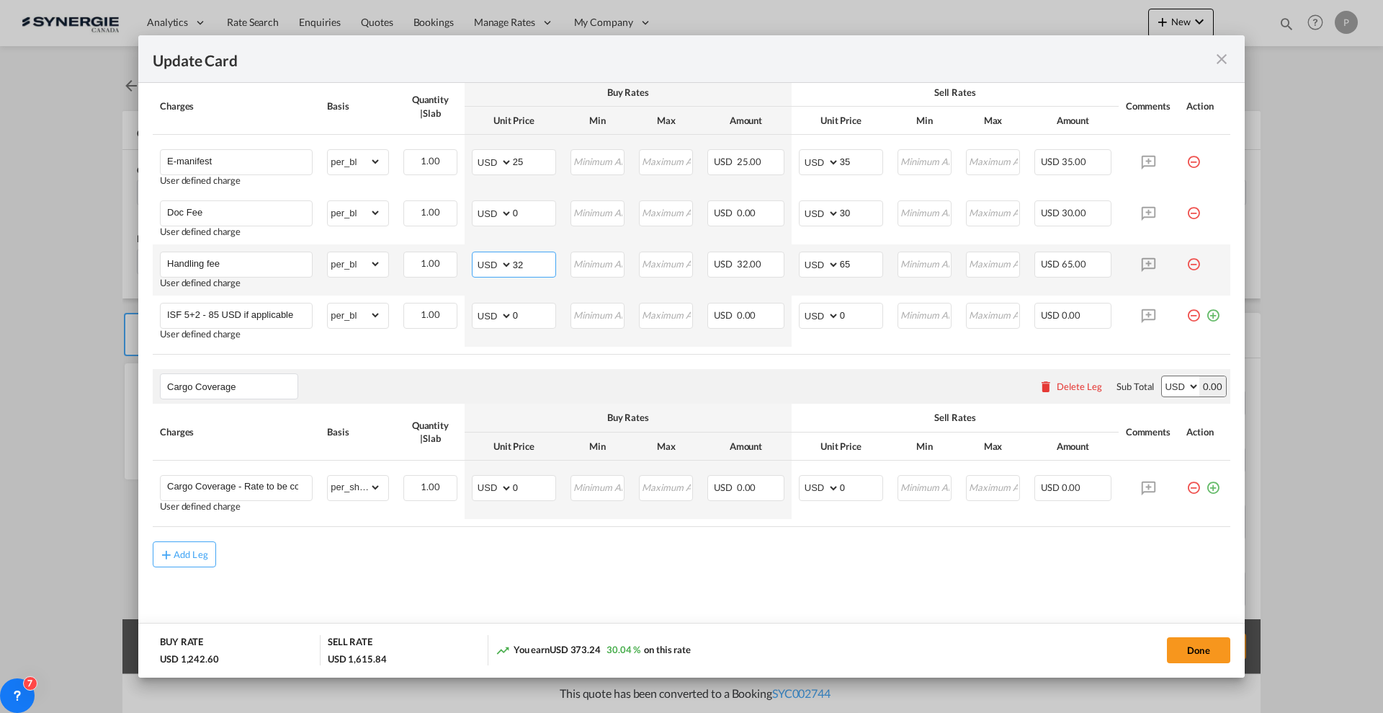
click at [516, 268] on input "32" at bounding box center [534, 263] width 43 height 22
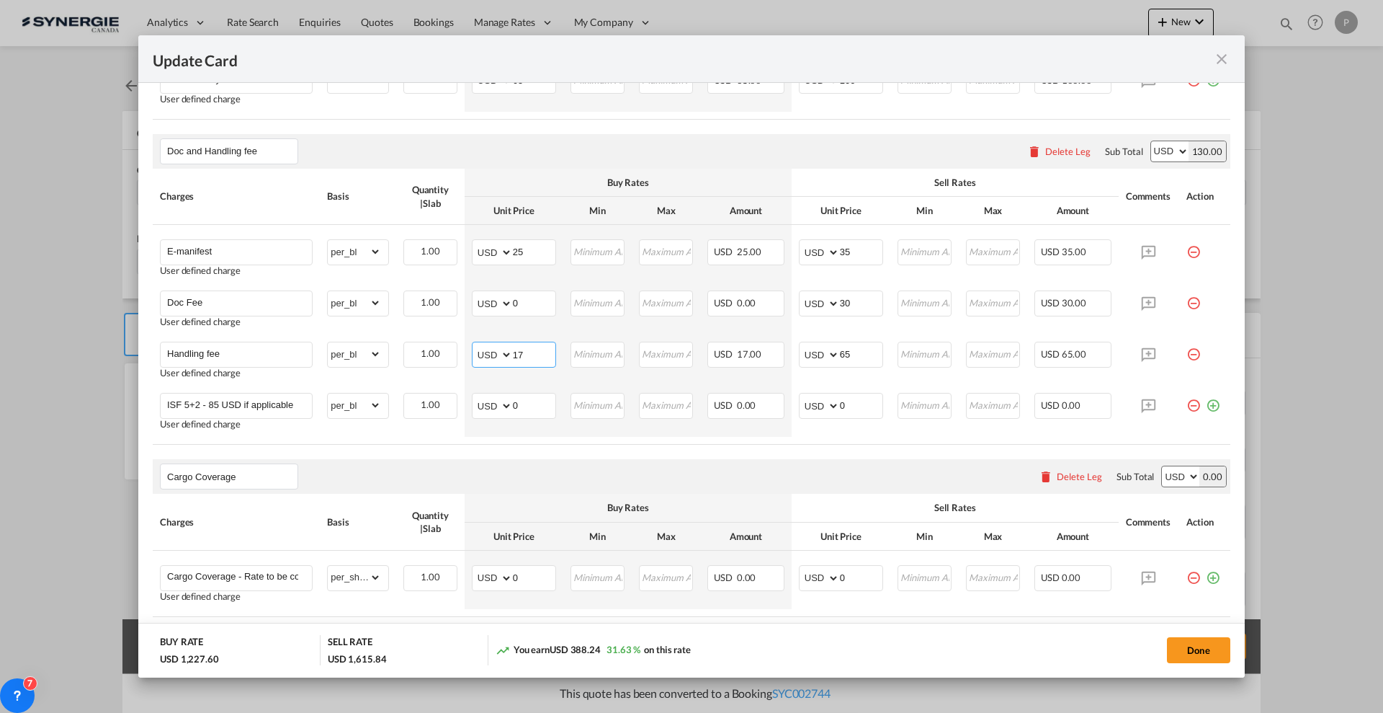
type input "17"
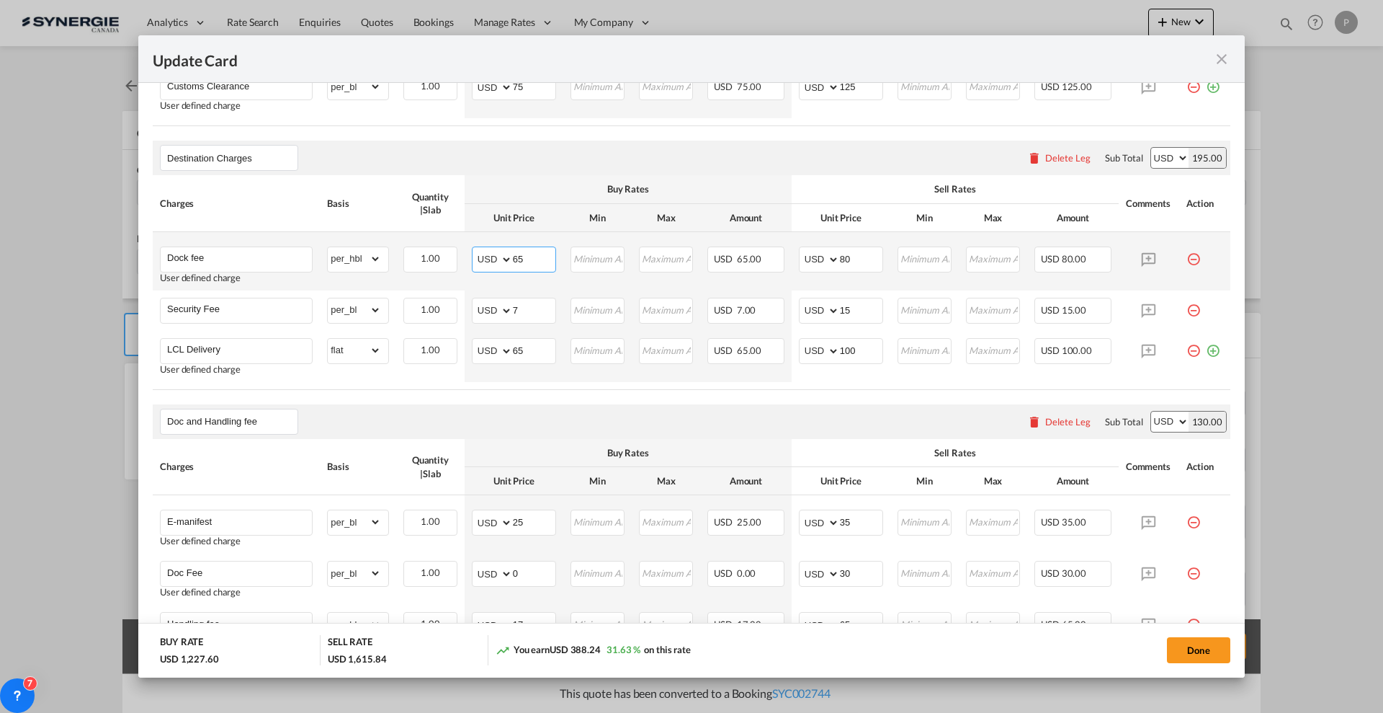
click at [535, 259] on input "65" at bounding box center [534, 258] width 43 height 22
click at [532, 262] on input "50" at bounding box center [534, 258] width 43 height 22
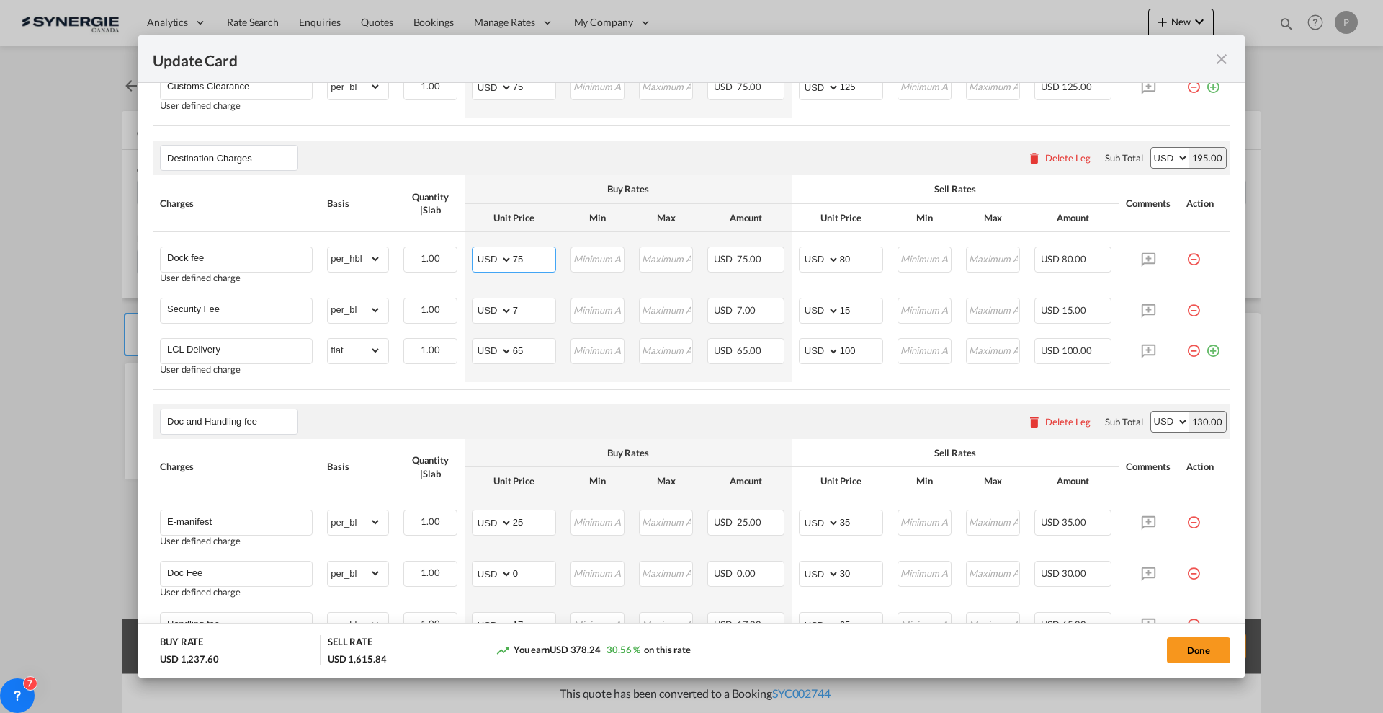
type input "75"
click at [670, 189] on div "Buy Rates" at bounding box center [628, 188] width 313 height 13
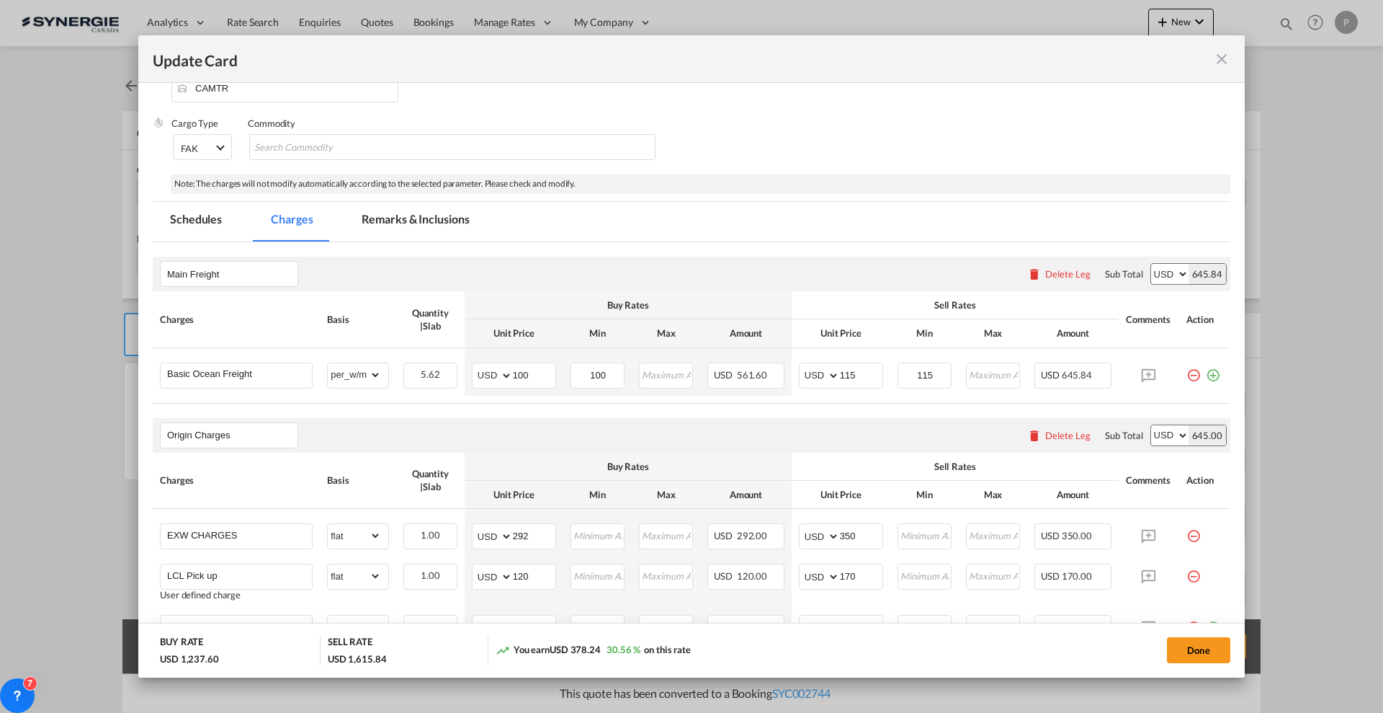
scroll to position [0, 0]
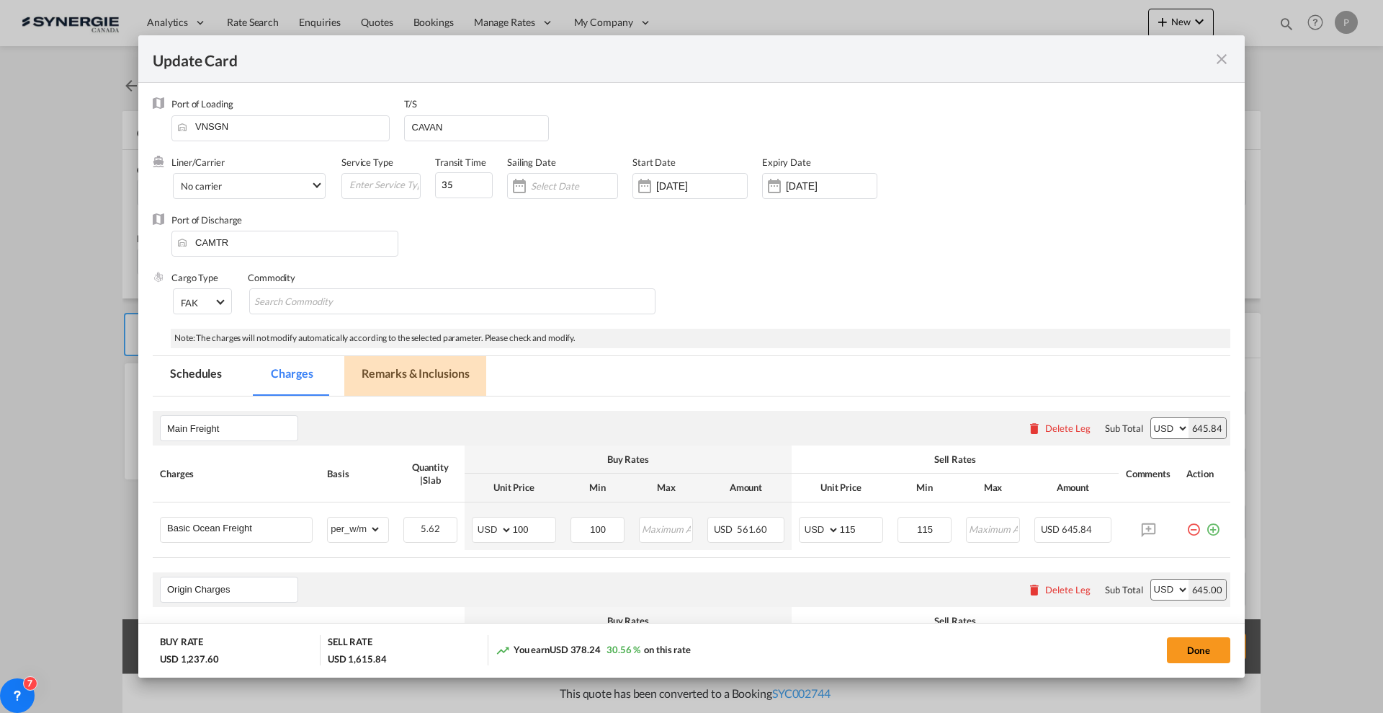
click at [423, 371] on md-tab-item "Remarks & Inclusions" at bounding box center [415, 376] width 142 height 40
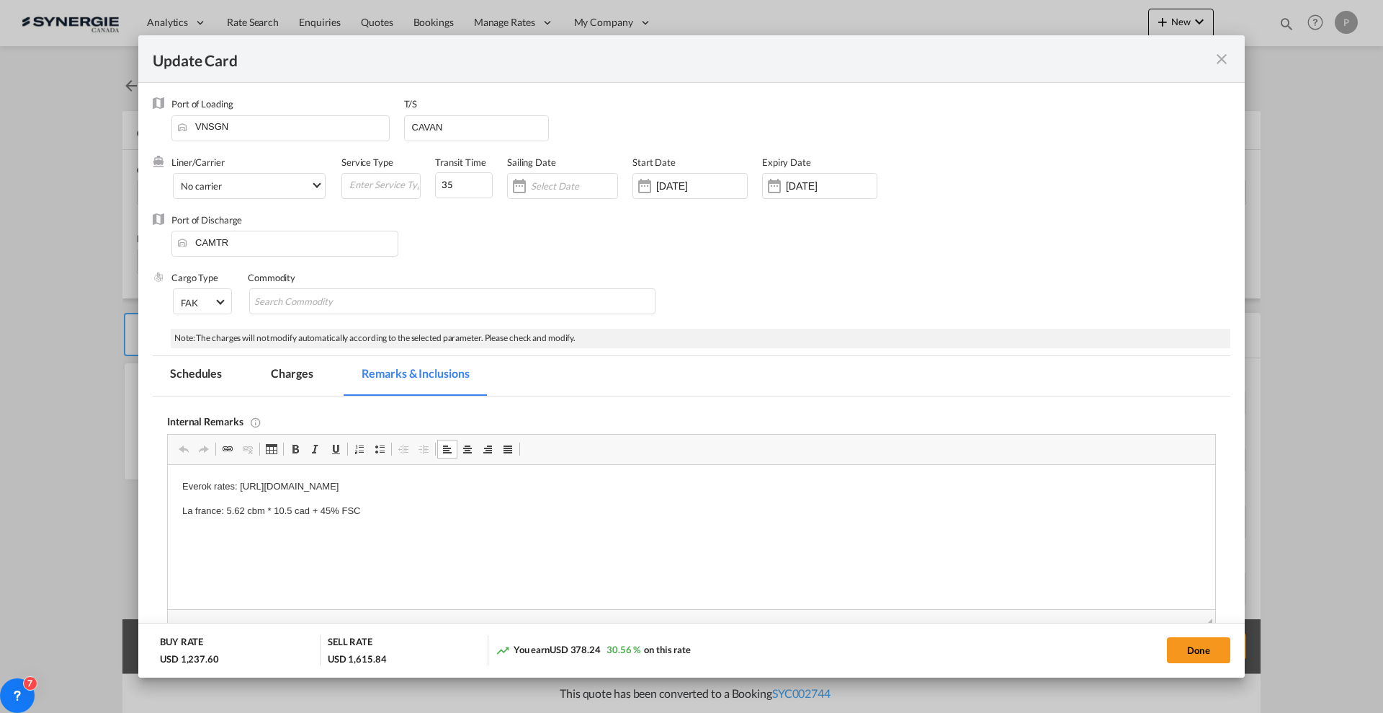
drag, startPoint x: 240, startPoint y: 485, endPoint x: 701, endPoint y: 487, distance: 461.1
click at [701, 487] on p "Everok rates: https://app.frontapp.com/open/cnv_q2itjrj?key=Uw3Tj-1PMLmGC1dhiyU…" at bounding box center [691, 486] width 1019 height 15
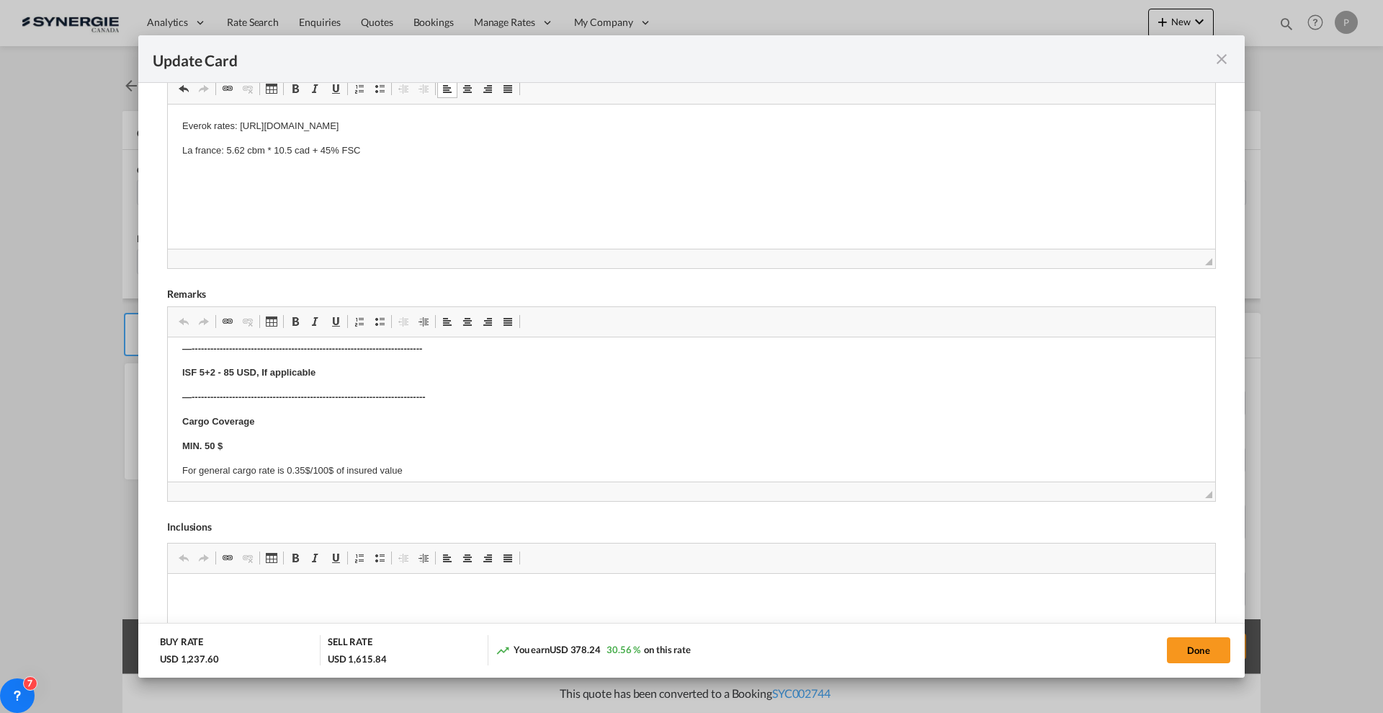
scroll to position [774, 0]
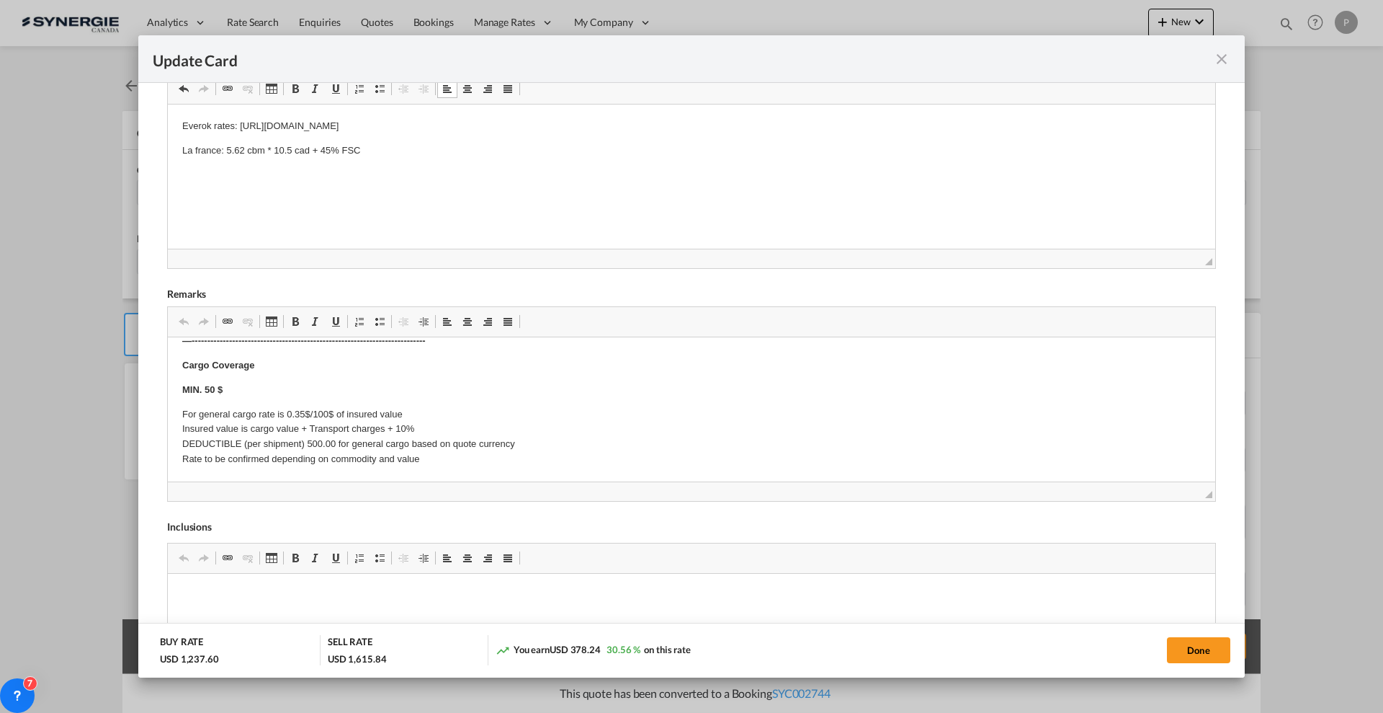
drag, startPoint x: 1174, startPoint y: 648, endPoint x: 1272, endPoint y: 627, distance: 100.7
click at [1174, 647] on button "Done" at bounding box center [1198, 650] width 63 height 26
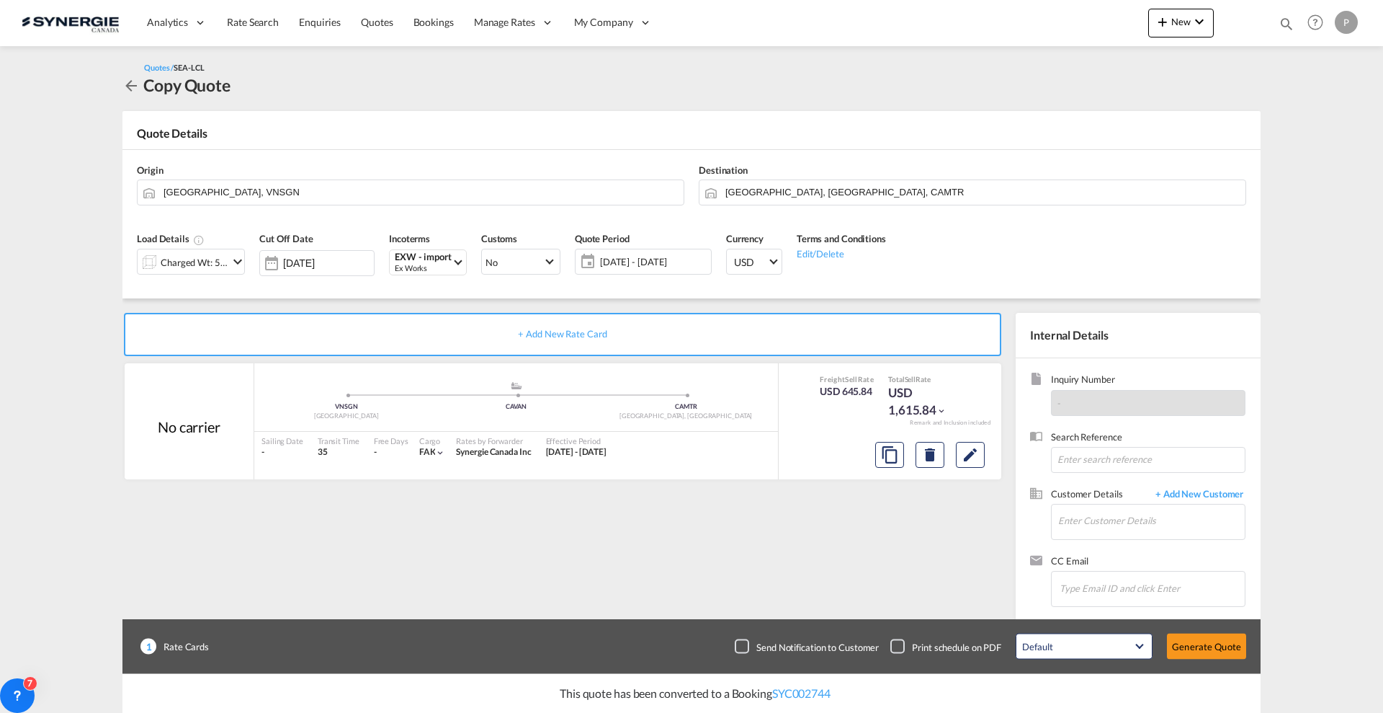
type input "05 Aug 2025"
type input "26 Sep 2025"
click at [1163, 528] on input "Enter Customer Details" at bounding box center [1151, 520] width 187 height 32
paste input "gsutton@manaras.com"
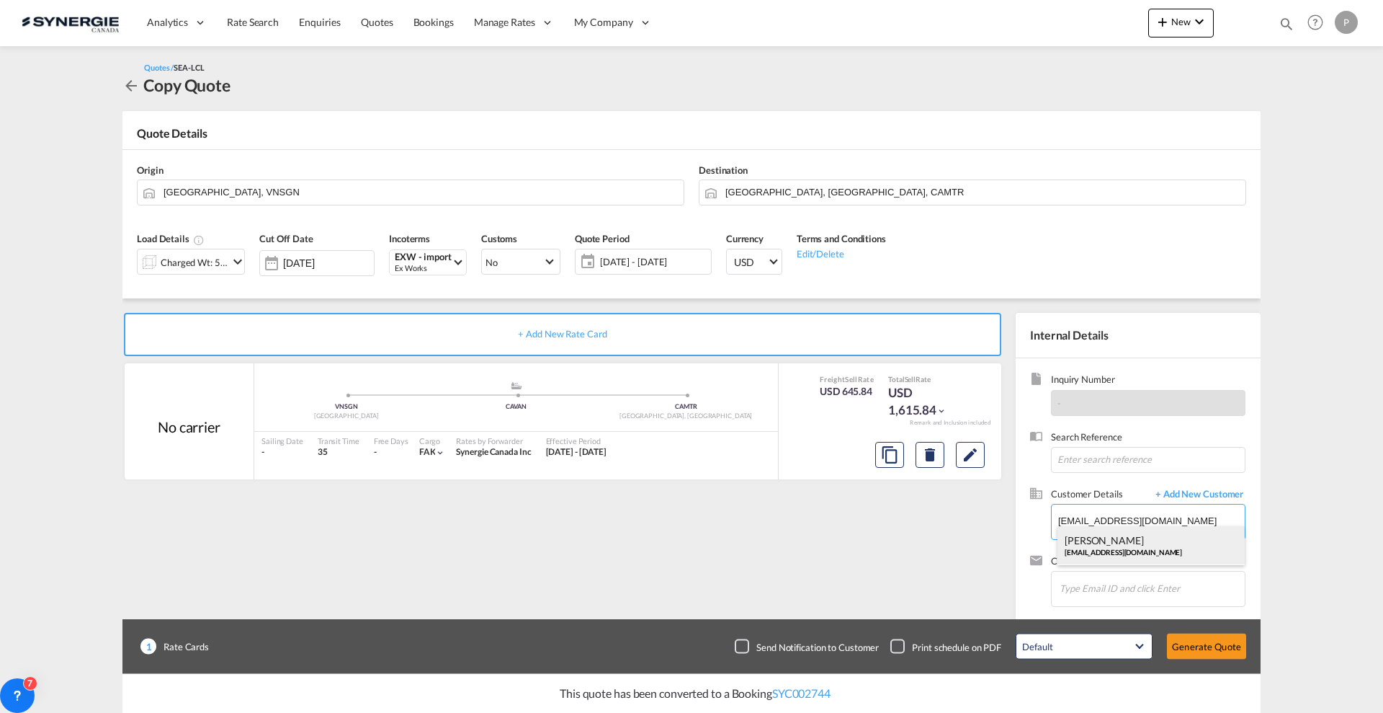
click at [1143, 544] on div "GAIL SUTTON gsutton@manaras.com" at bounding box center [1151, 545] width 187 height 39
type input "Manaras, GAIL SUTTON, gsutton@manaras.com"
click at [1220, 639] on button "Generate Quote" at bounding box center [1206, 646] width 79 height 26
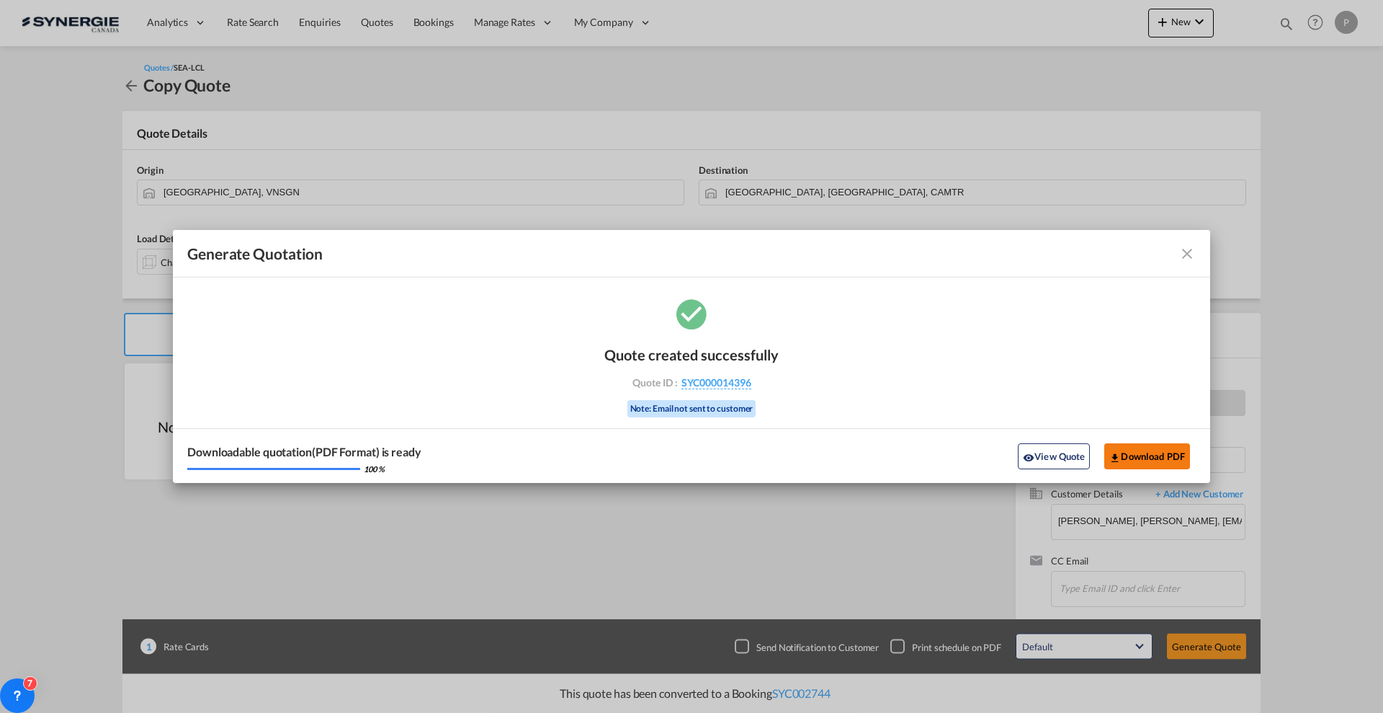
click at [1167, 453] on button "Download PDF" at bounding box center [1147, 456] width 86 height 26
click at [1040, 460] on button "View Quote" at bounding box center [1054, 456] width 72 height 26
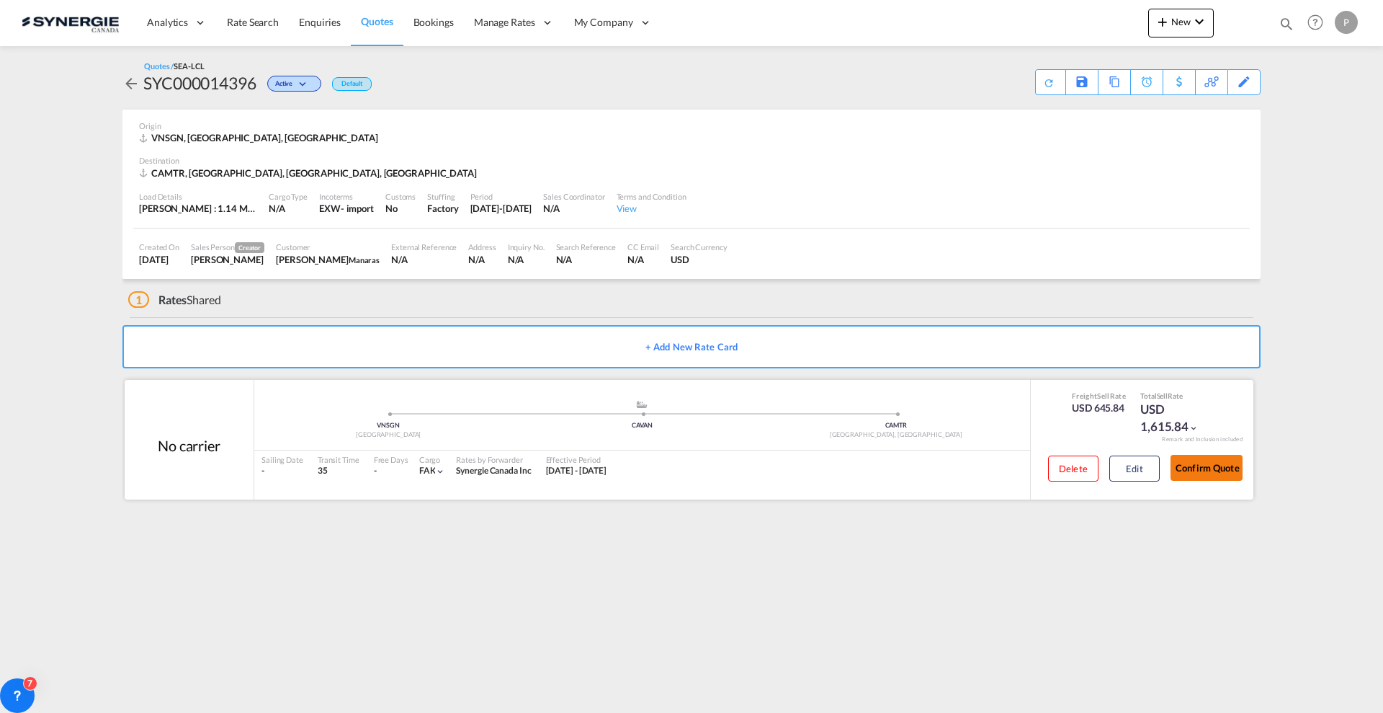
click at [1219, 468] on button "Confirm Quote" at bounding box center [1207, 468] width 72 height 26
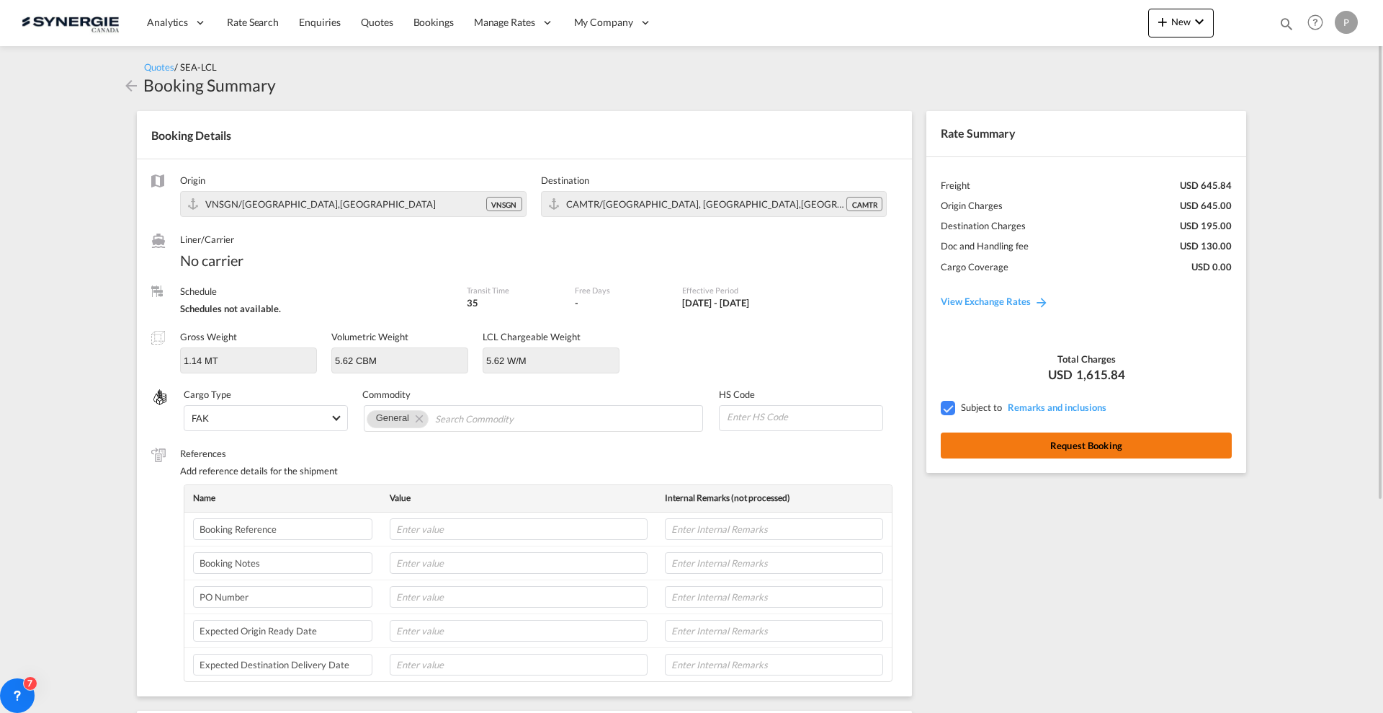
click at [1045, 446] on button "Request Booking" at bounding box center [1086, 445] width 291 height 26
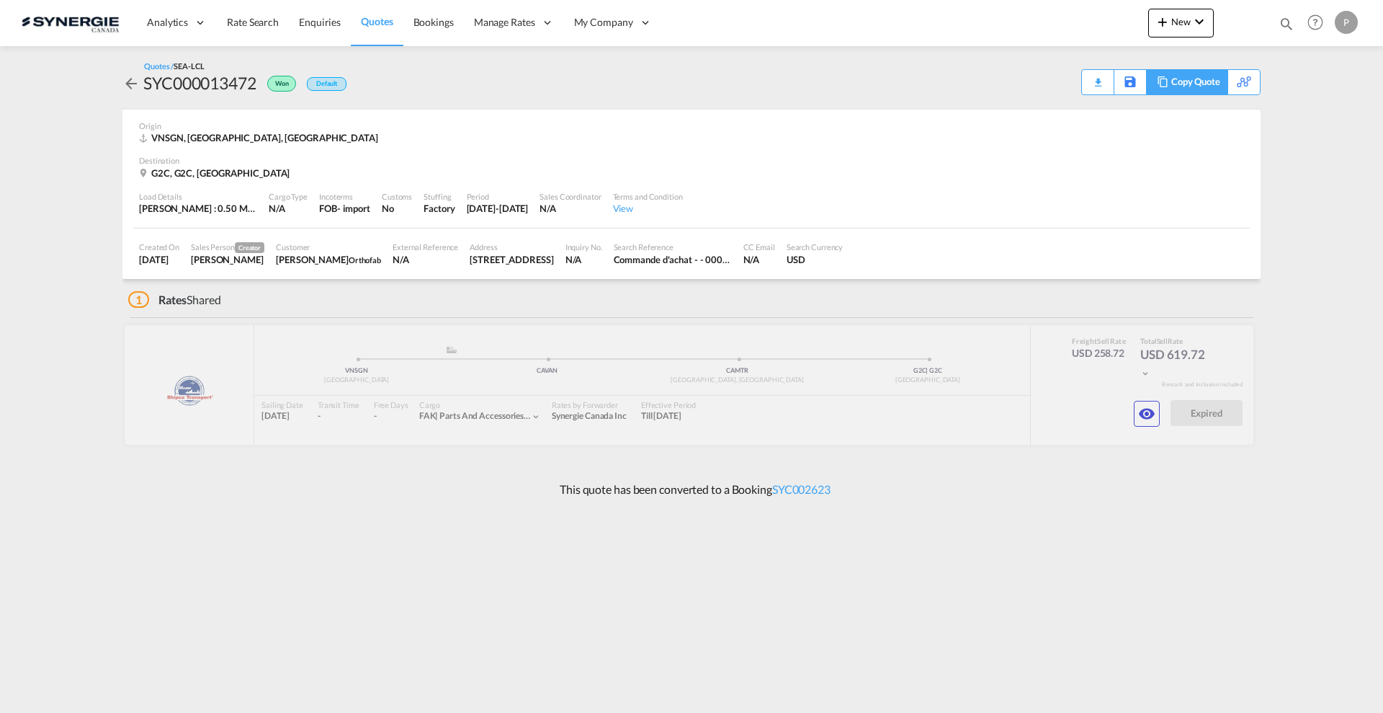
click at [1210, 82] on div "Copy Quote" at bounding box center [1195, 82] width 49 height 24
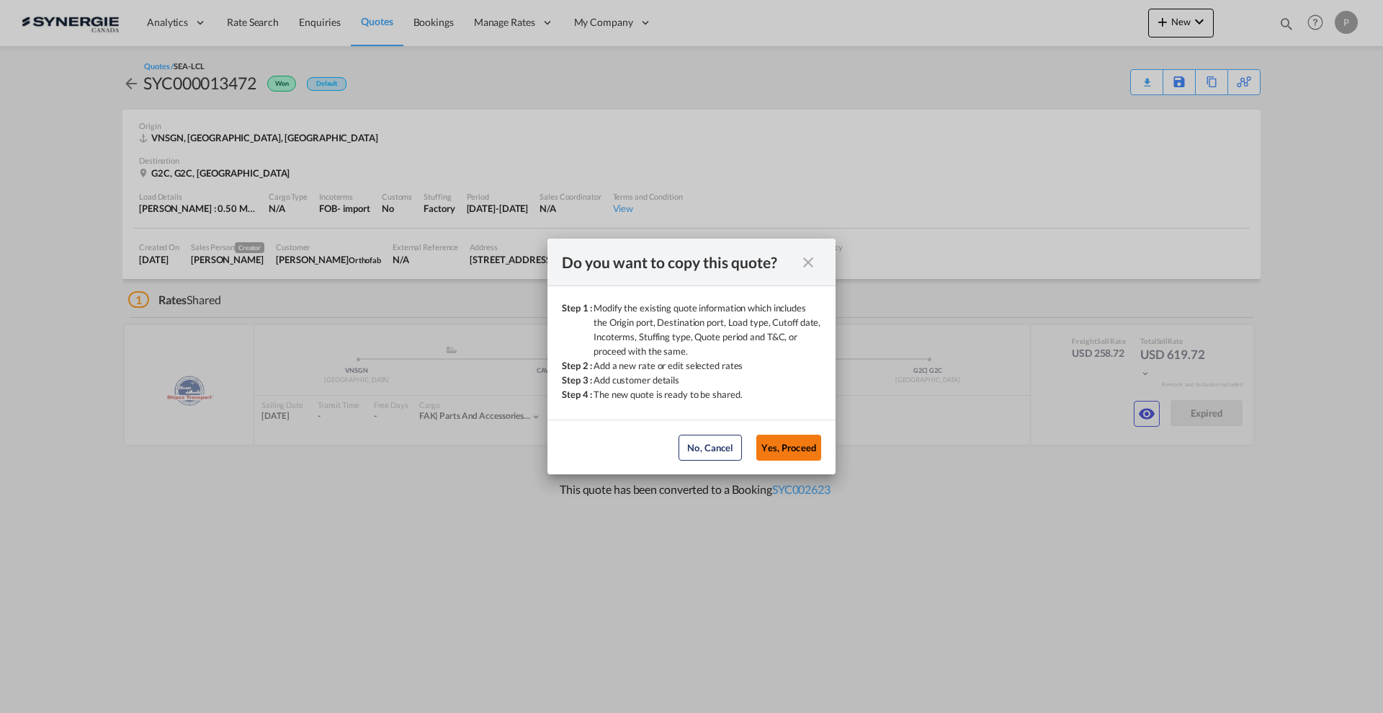
click at [783, 443] on button "Yes, Proceed" at bounding box center [788, 447] width 65 height 26
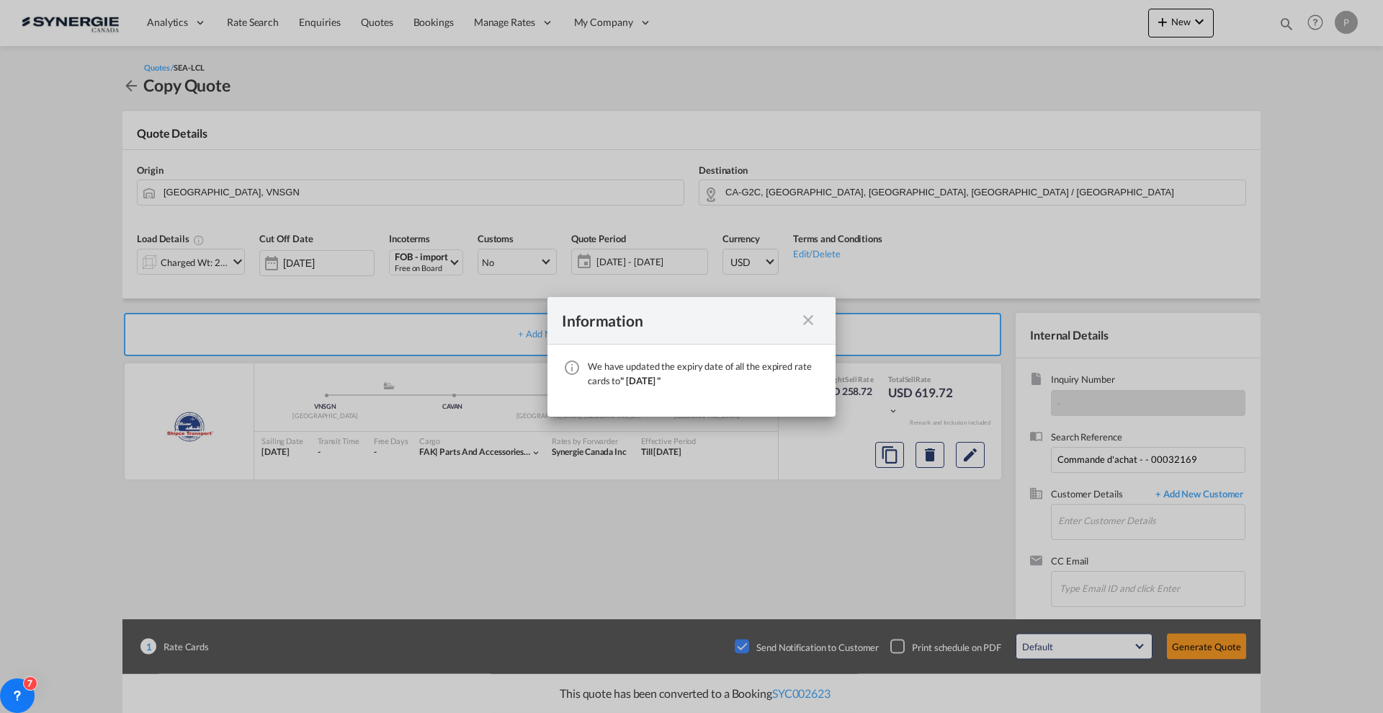
click at [811, 317] on md-icon "icon-close fg-AAA8AD cursor" at bounding box center [808, 319] width 17 height 17
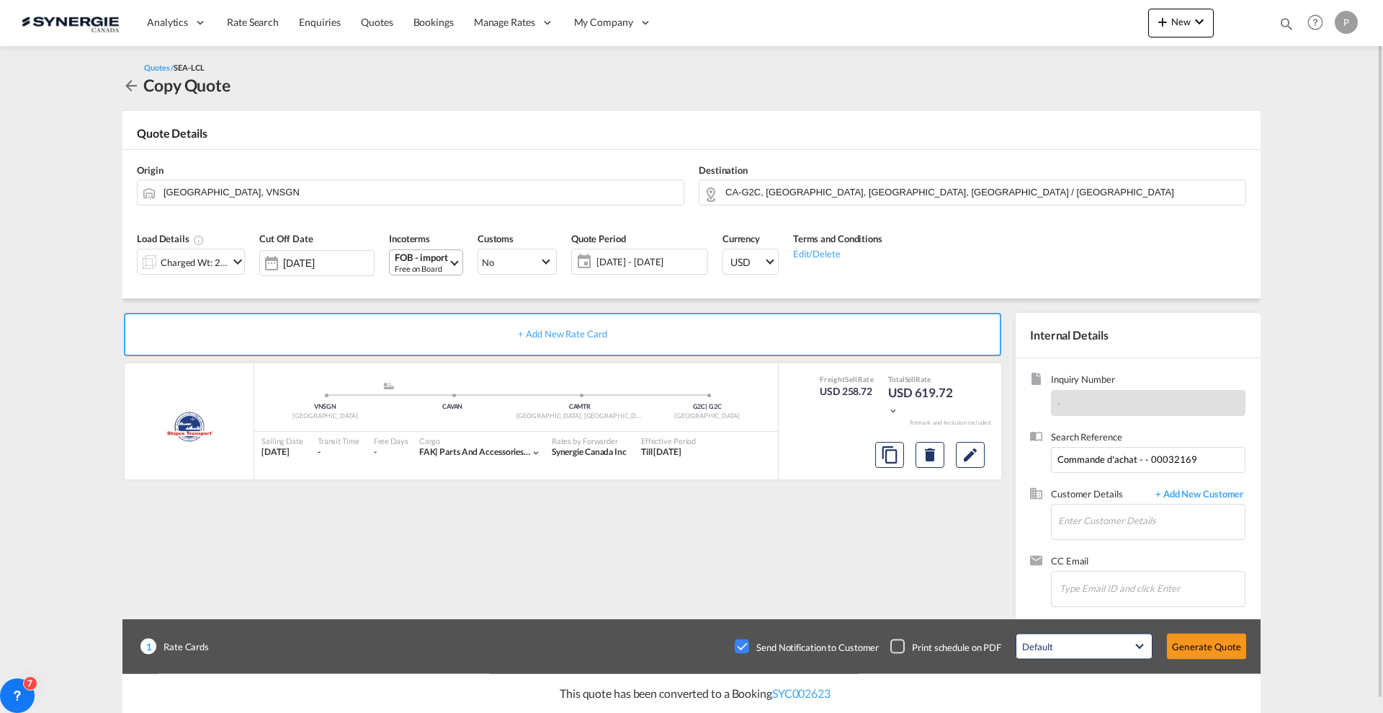
click at [417, 269] on div "Free on Board" at bounding box center [421, 268] width 53 height 11
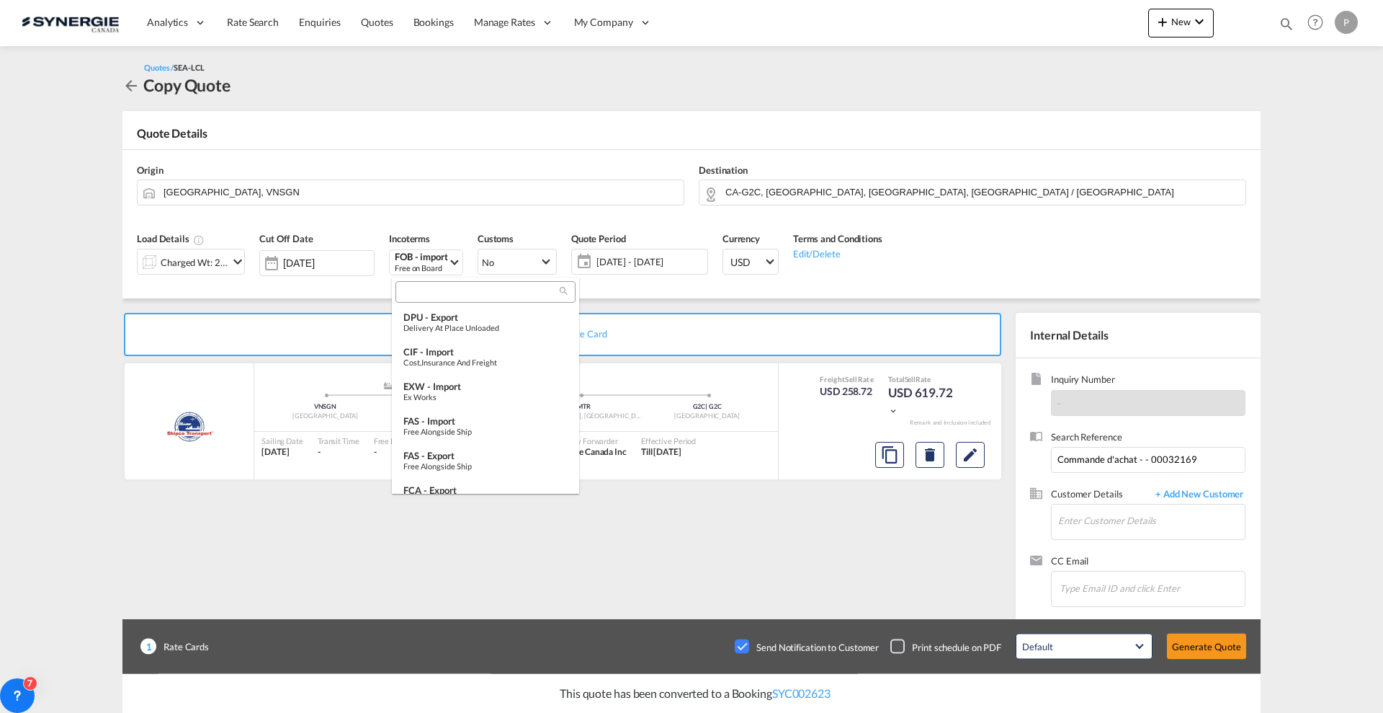
scroll to position [353, 0]
click at [444, 294] on input "search" at bounding box center [480, 292] width 160 height 13
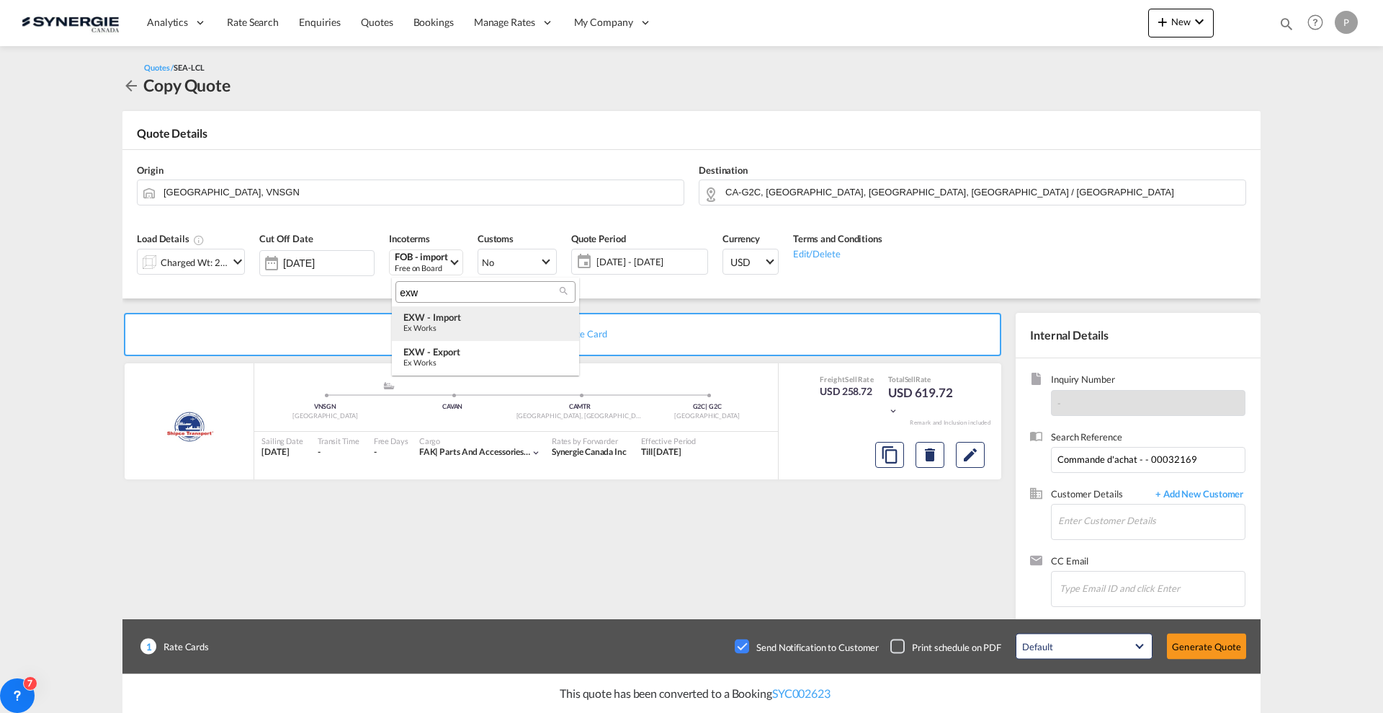
type input "exw"
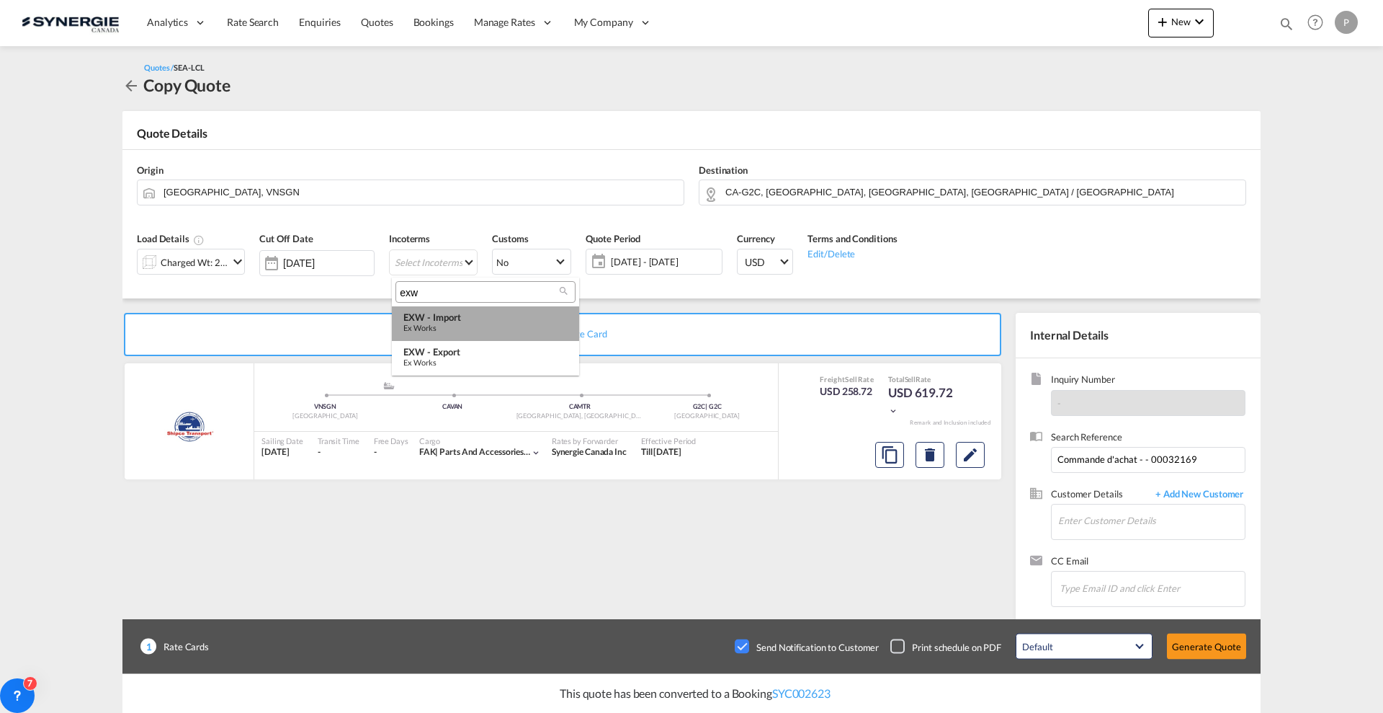
click at [434, 316] on div "EXW - import" at bounding box center [485, 317] width 164 height 12
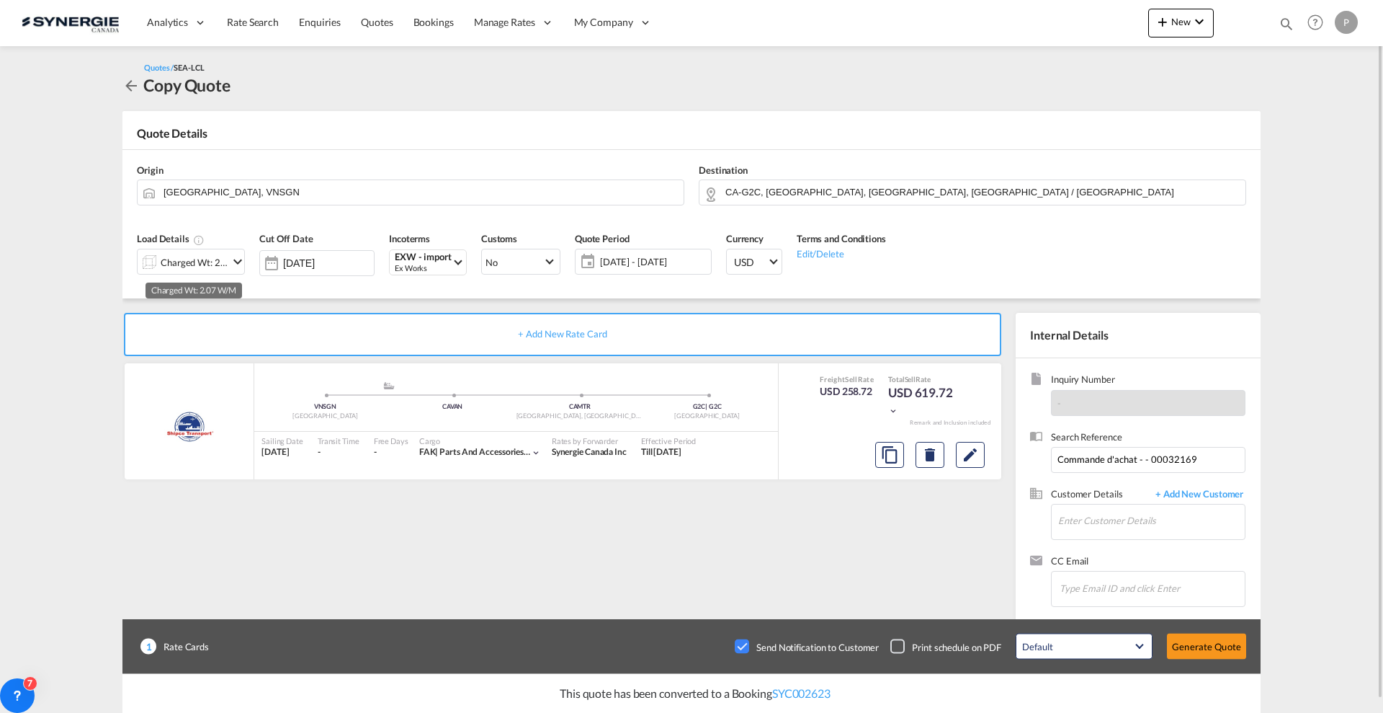
click at [200, 258] on div "Charged Wt: 2.07 W/M" at bounding box center [195, 262] width 68 height 20
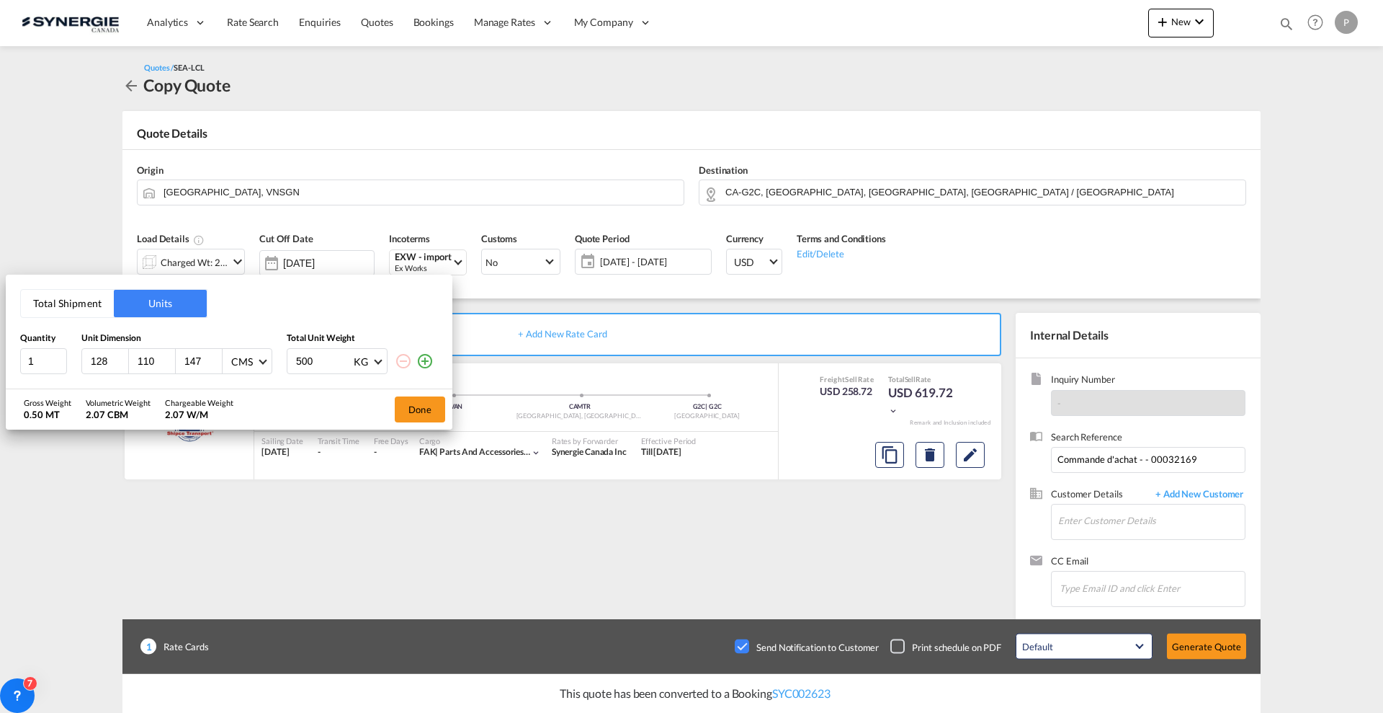
click at [83, 301] on button "Total Shipment" at bounding box center [67, 303] width 93 height 27
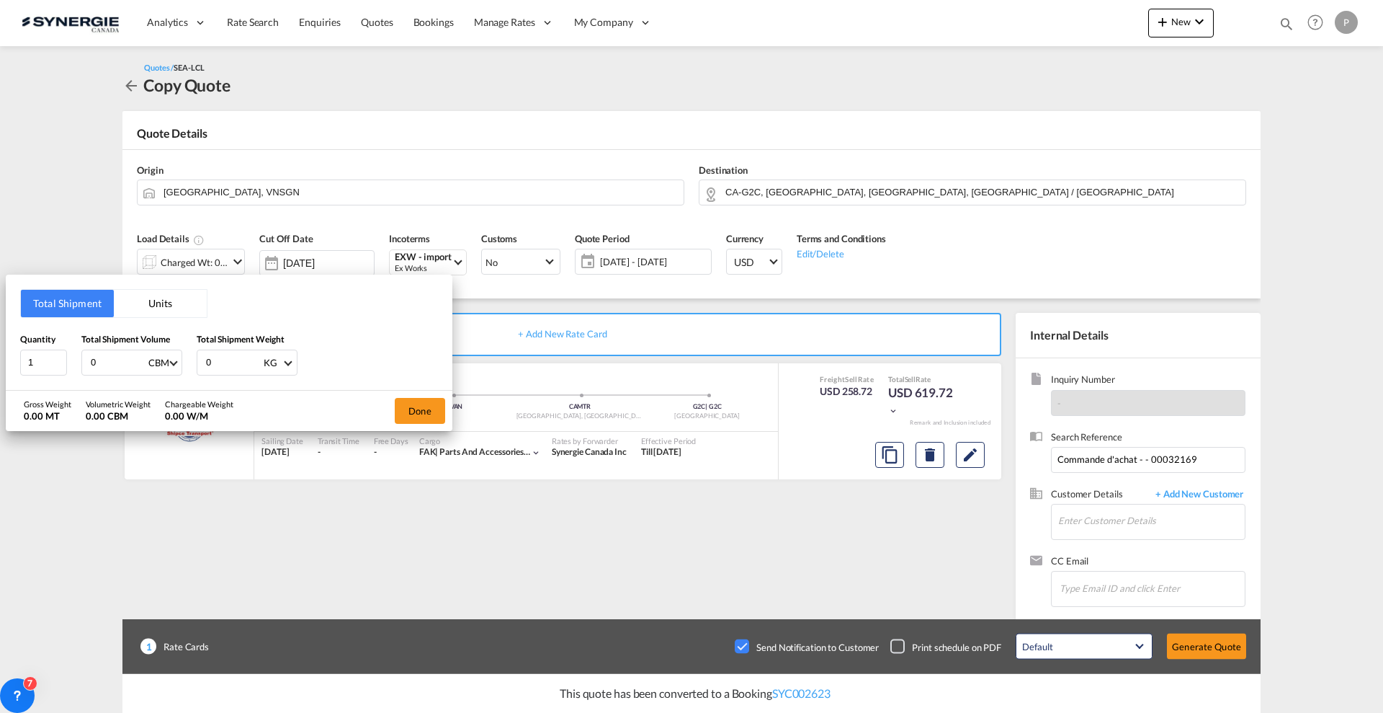
click at [117, 363] on input "0" at bounding box center [118, 362] width 58 height 24
click at [180, 290] on button "Units" at bounding box center [160, 303] width 93 height 27
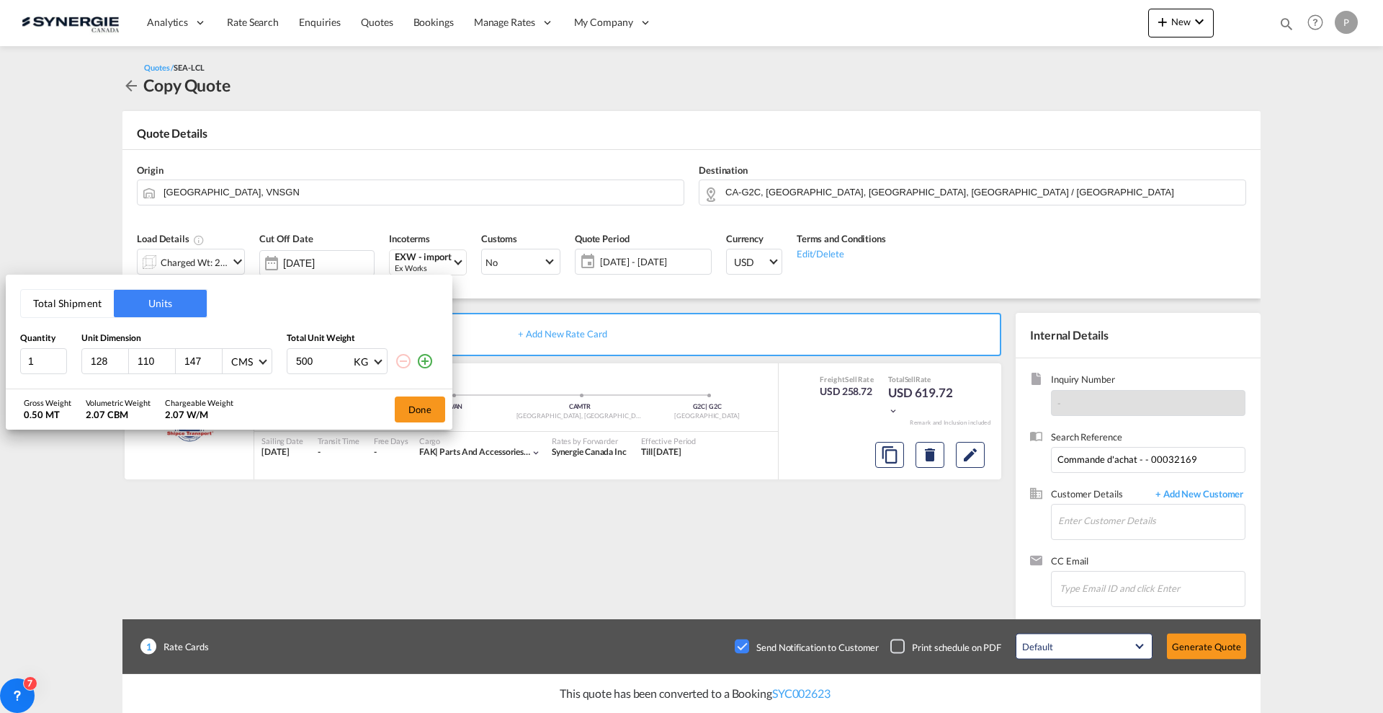
click at [43, 282] on div "Total Shipment Units Quantity Unit Dimension Total Unit Weight 1 128 110 147 CM…" at bounding box center [229, 331] width 447 height 114
click at [43, 295] on button "Total Shipment" at bounding box center [67, 303] width 93 height 27
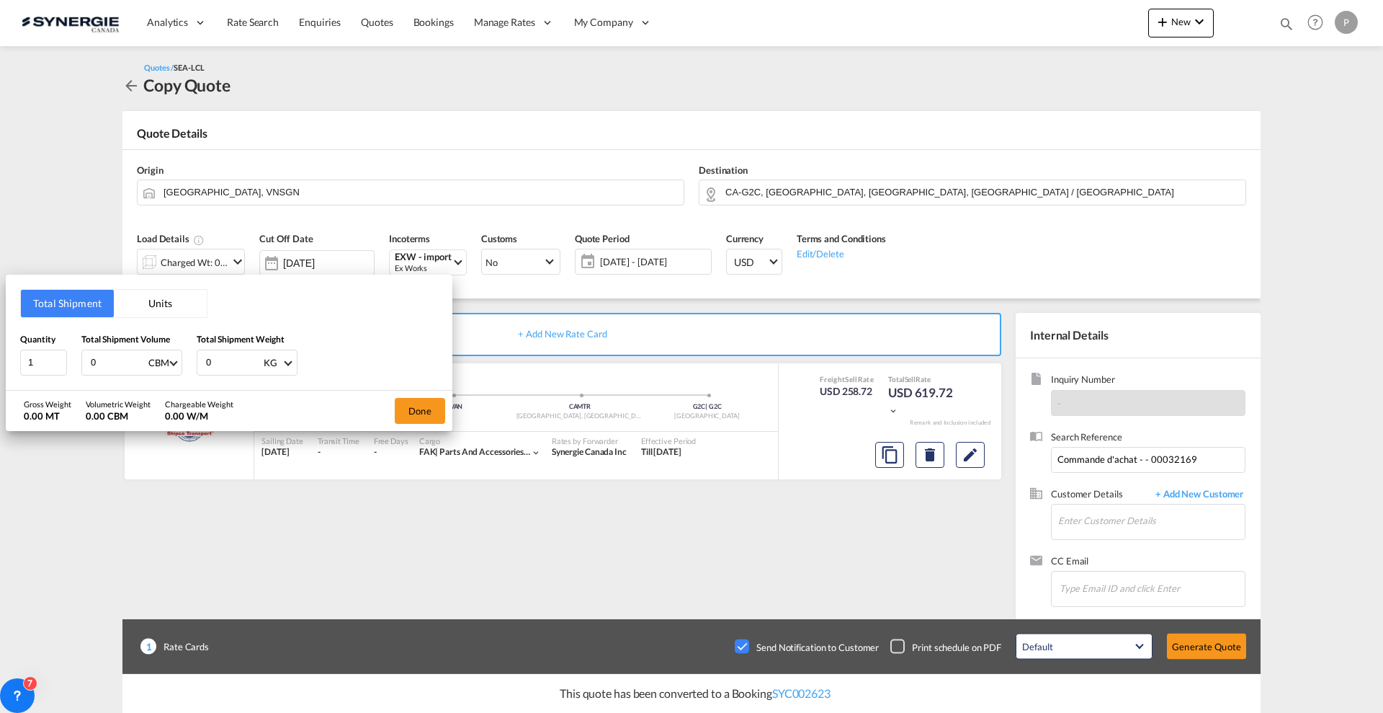
click at [104, 359] on input "0" at bounding box center [118, 362] width 58 height 24
click at [102, 362] on input "0" at bounding box center [118, 362] width 58 height 24
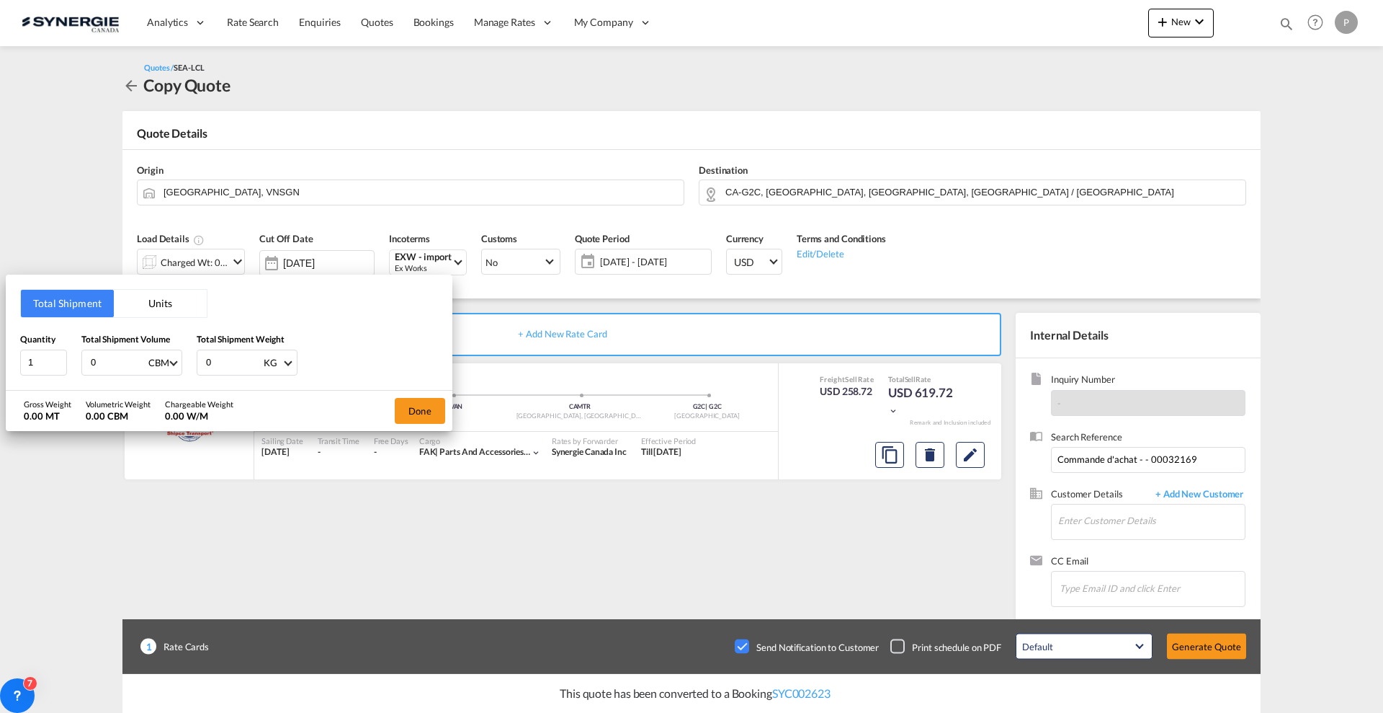
type input "2"
type input "2.17"
type input "62"
click at [401, 404] on button "Done" at bounding box center [420, 411] width 50 height 26
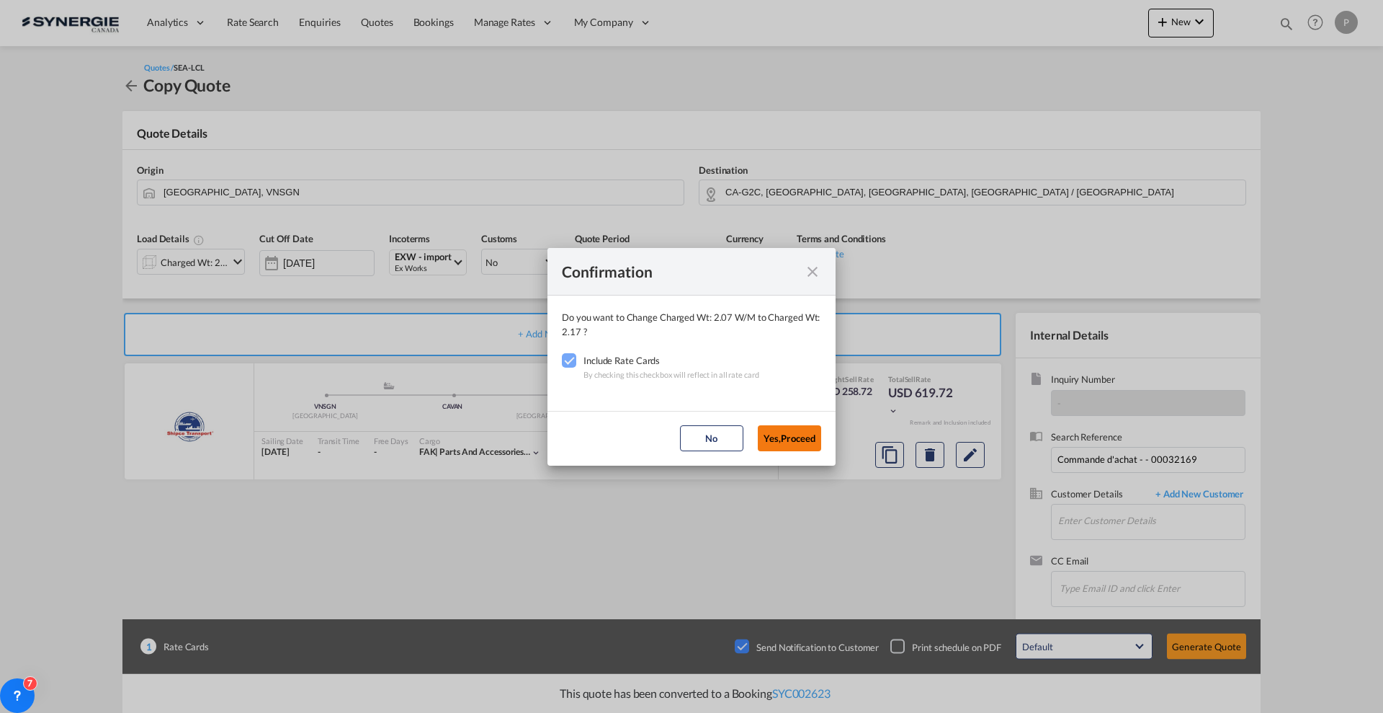
click at [802, 436] on button "Yes,Proceed" at bounding box center [789, 438] width 63 height 26
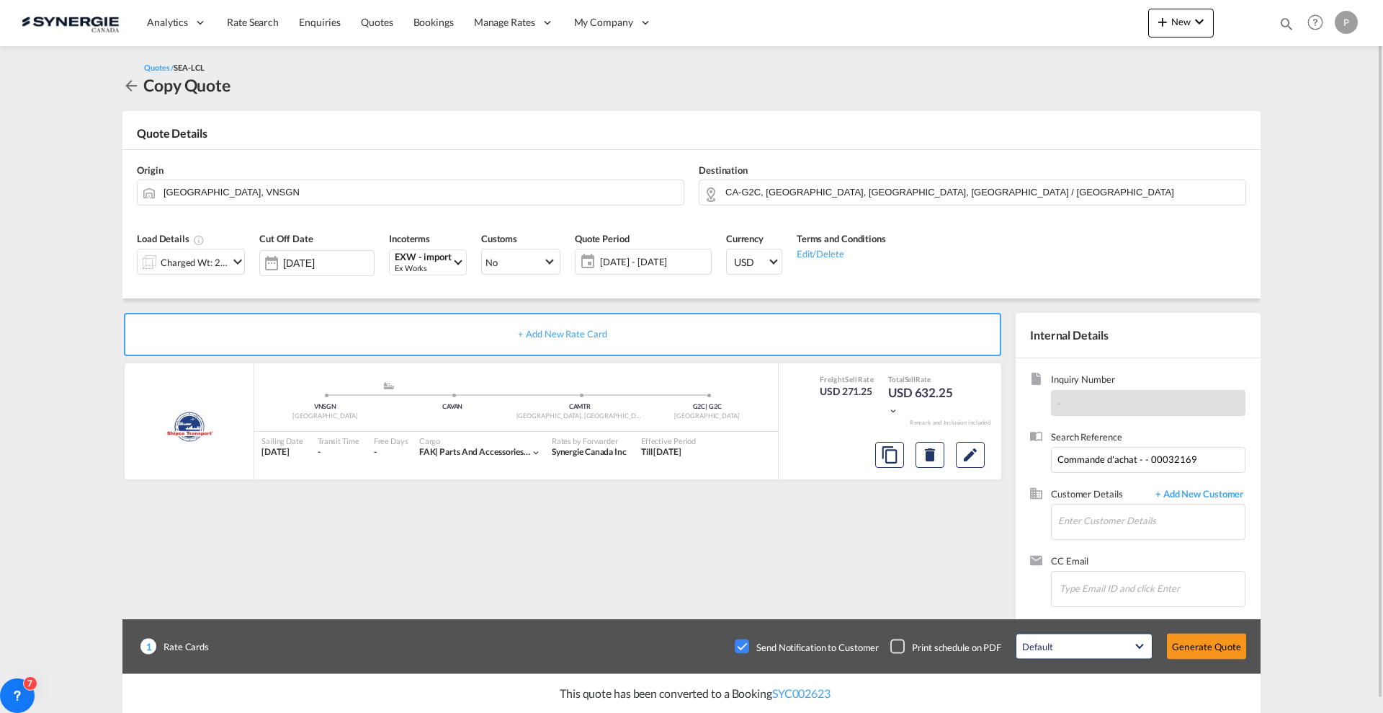
click at [647, 257] on span "28 Aug - 27 Sep 2025" at bounding box center [653, 261] width 107 height 13
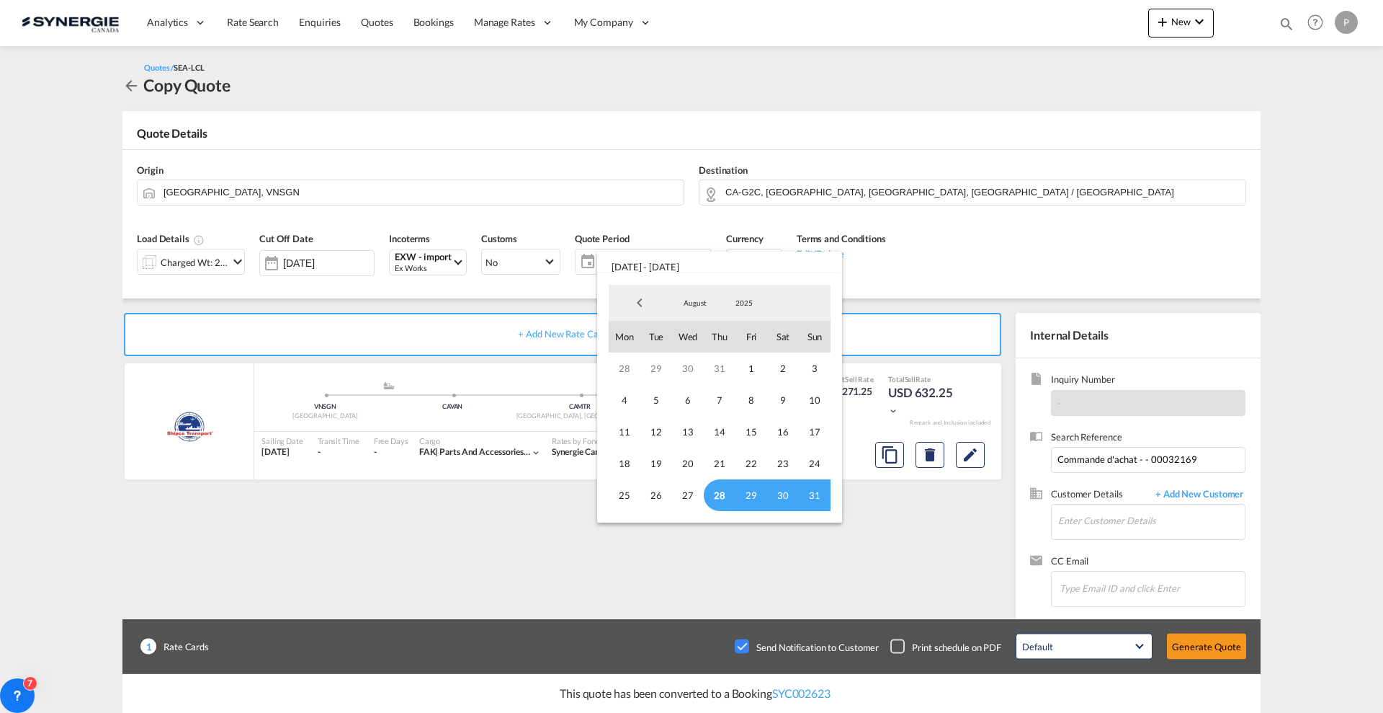
click at [722, 491] on span "28" at bounding box center [720, 495] width 32 height 32
click at [757, 368] on span "1" at bounding box center [752, 368] width 32 height 32
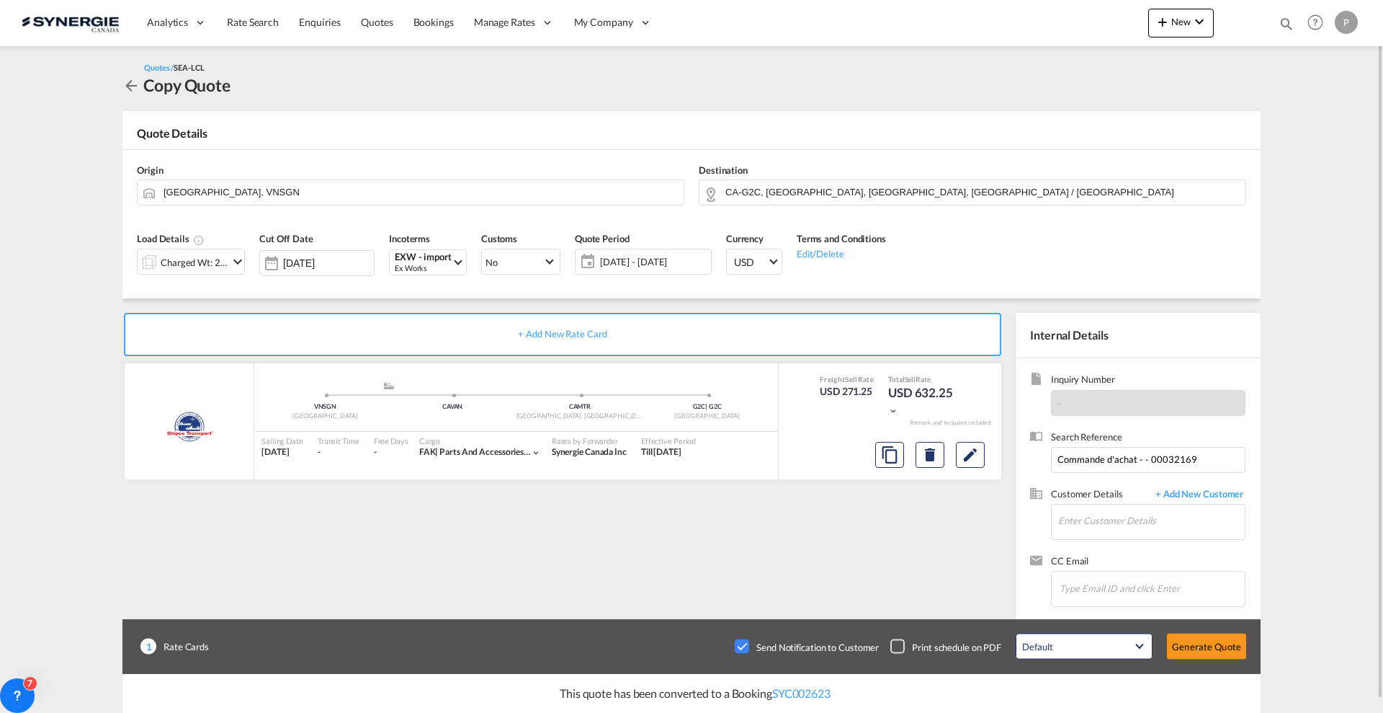
click at [658, 249] on div "01 - 28 Aug 2025" at bounding box center [643, 262] width 137 height 26
click at [659, 260] on span "01 - 28 Aug 2025" at bounding box center [653, 261] width 107 height 13
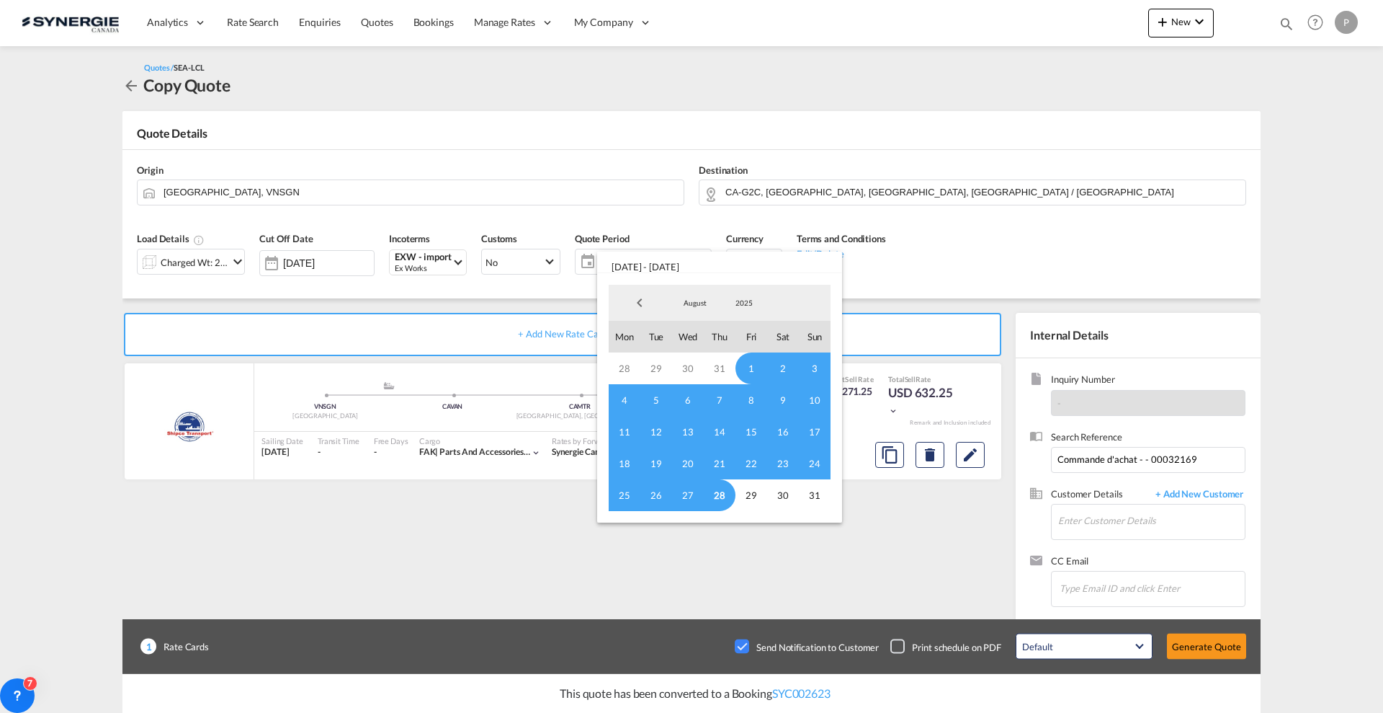
click at [743, 353] on span "1" at bounding box center [752, 368] width 32 height 32
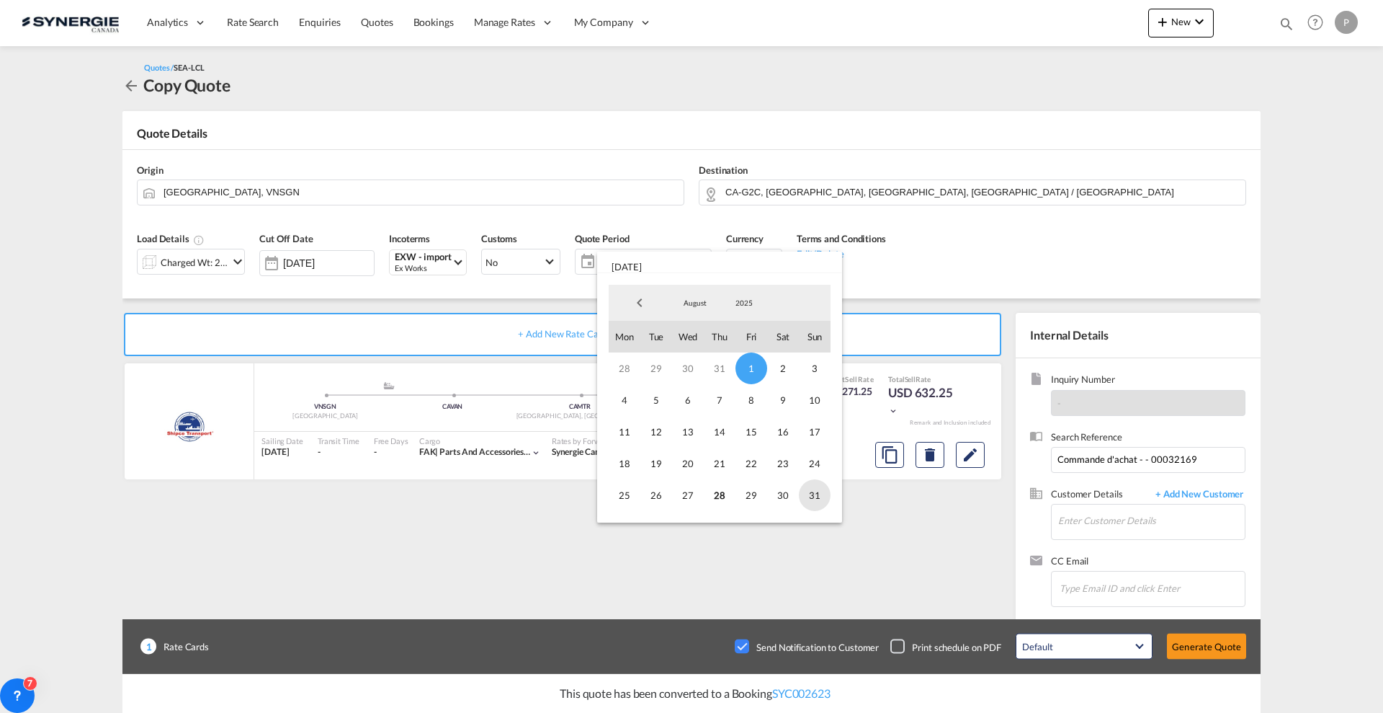
click at [812, 489] on span "31" at bounding box center [815, 495] width 32 height 32
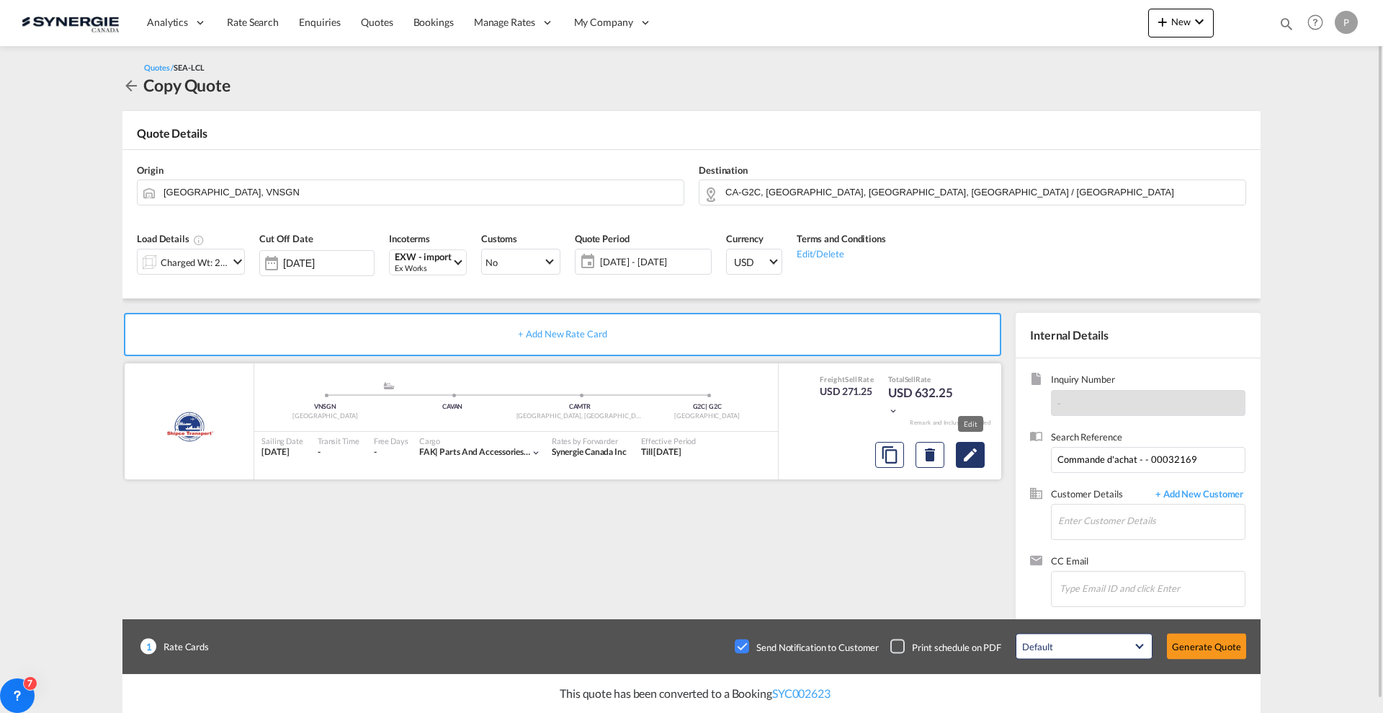
click at [981, 448] on button "Edit" at bounding box center [970, 455] width 29 height 26
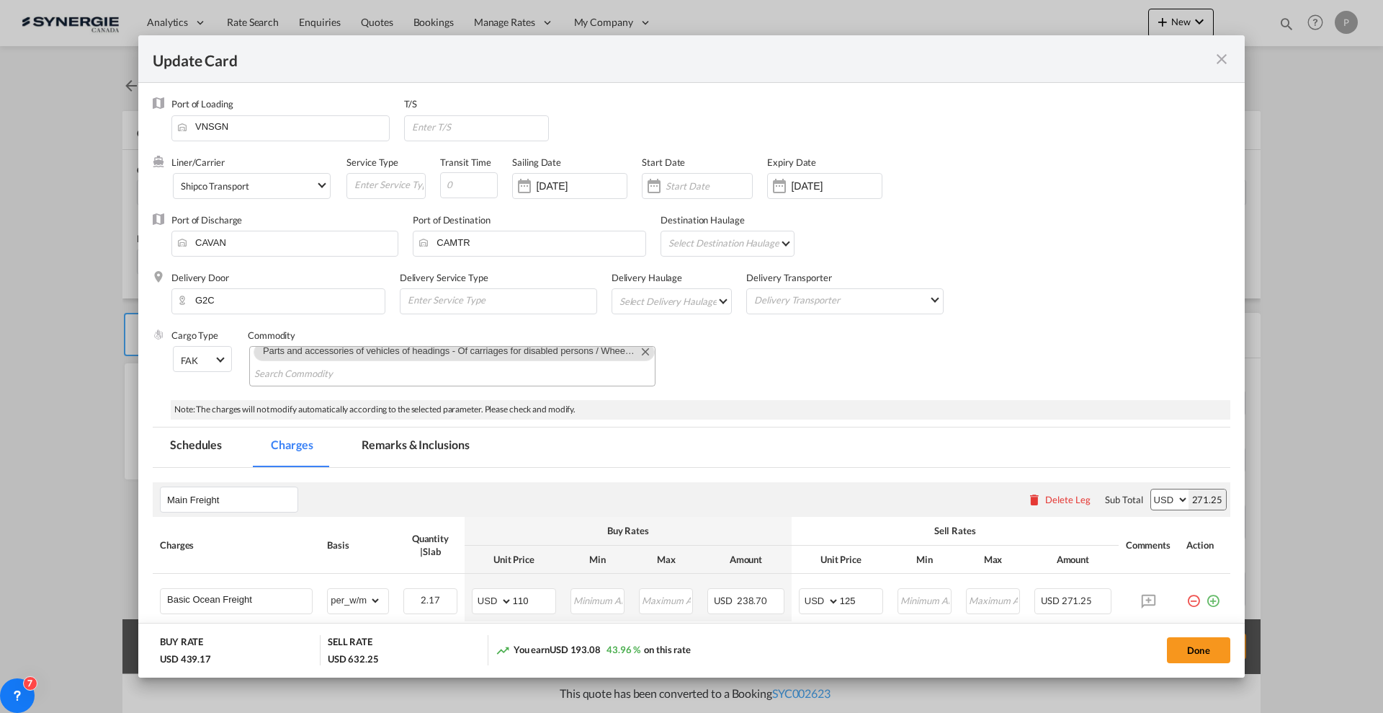
scroll to position [15, 0]
click at [906, 373] on div "Cargo Type FAK FAK GCR GDSM General Cargo Hazardous Cargo Ambient Foodstuff Chi…" at bounding box center [700, 364] width 1059 height 71
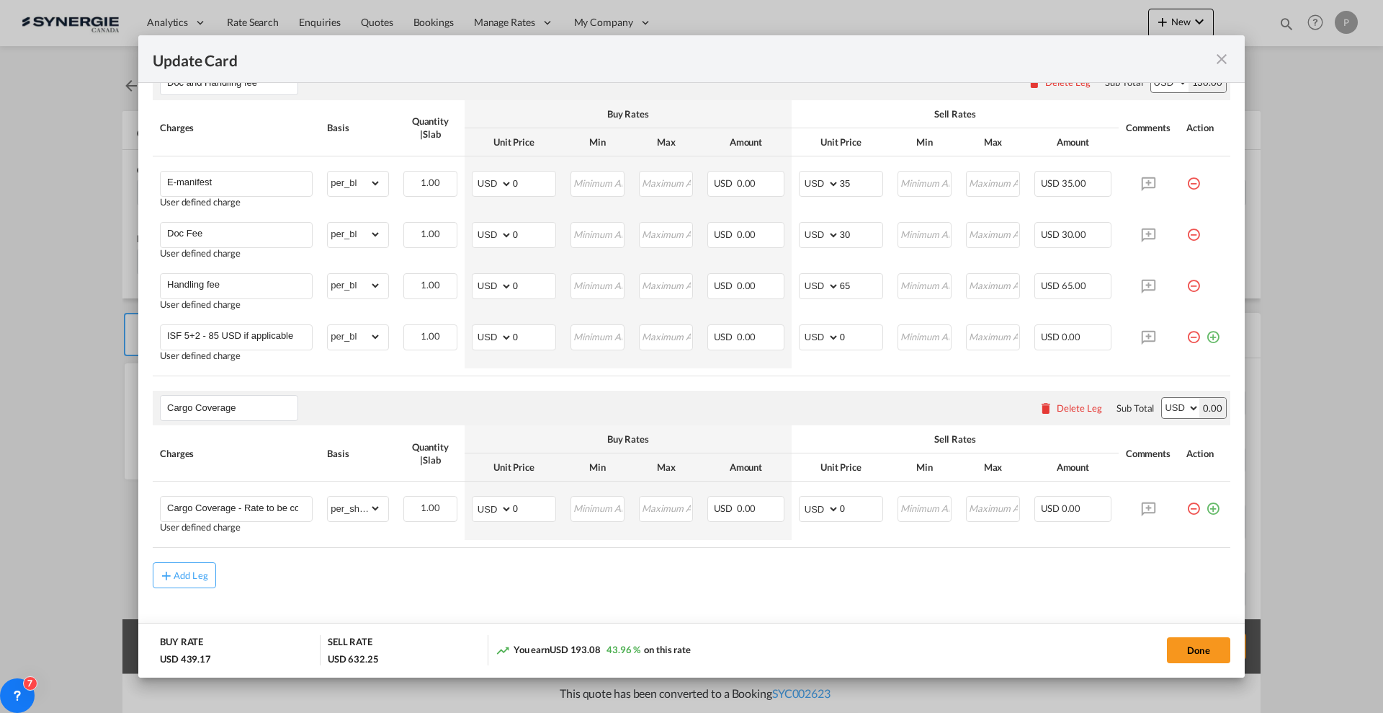
scroll to position [925, 0]
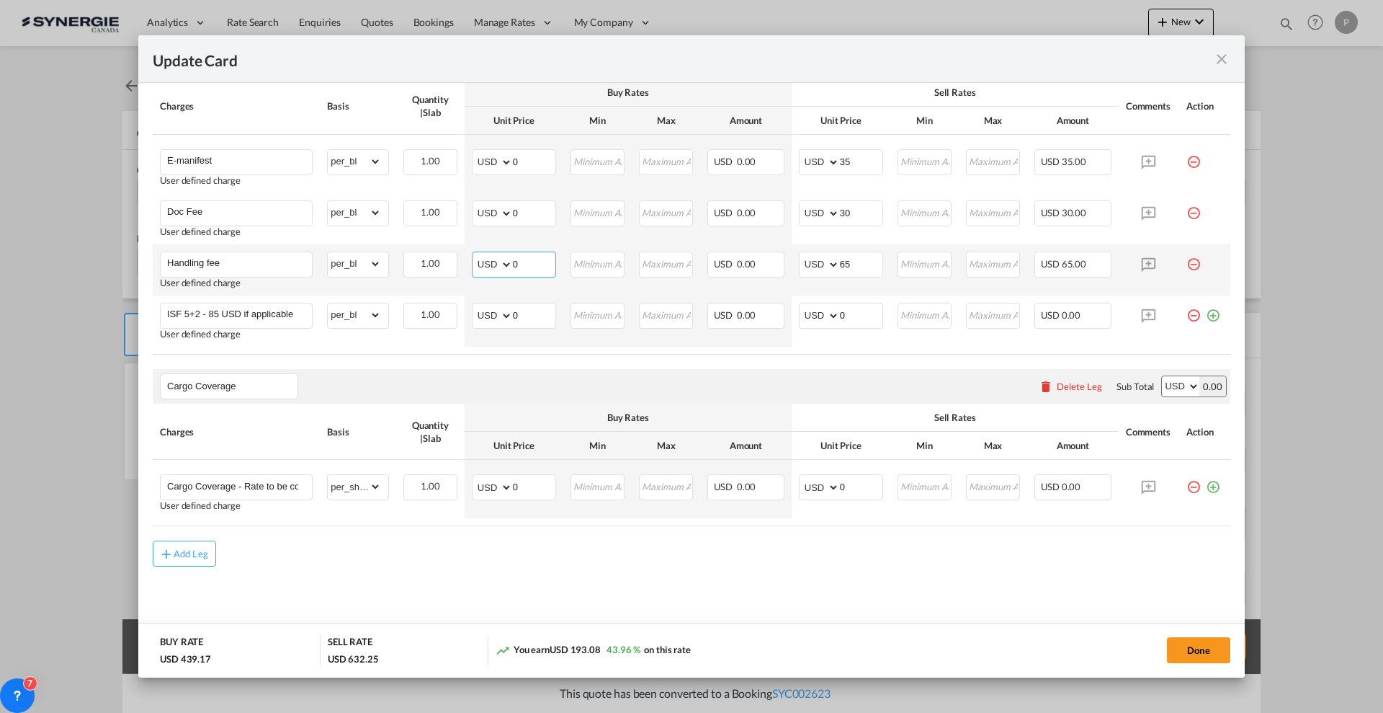
click at [550, 261] on input "0" at bounding box center [534, 263] width 43 height 22
type input "15"
click at [205, 374] on md-autocomplete "Cargo Coverage" at bounding box center [229, 386] width 137 height 24
click at [207, 378] on input "Cargo Coverage" at bounding box center [232, 386] width 130 height 22
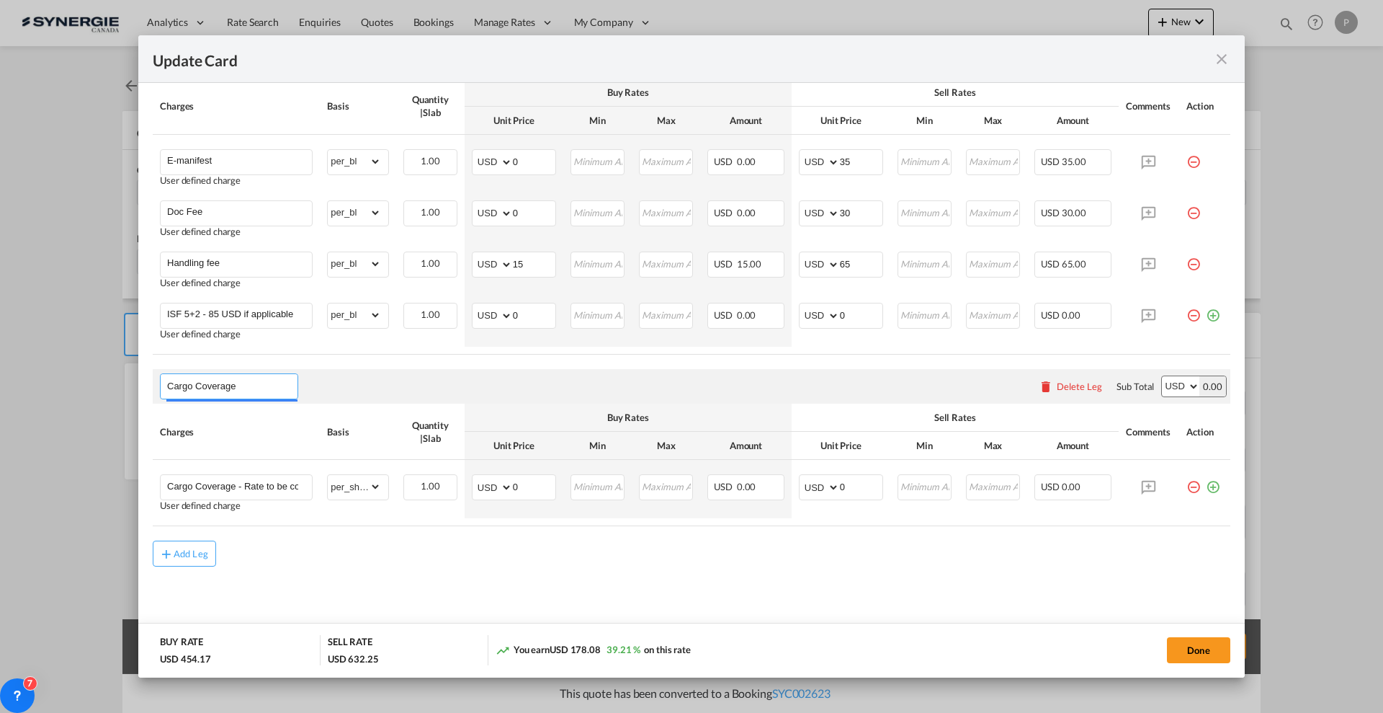
click at [207, 378] on input "Cargo Coverage" at bounding box center [232, 386] width 130 height 22
type input "Origin Charges"
click at [420, 435] on div "Quantity | Slab" at bounding box center [430, 432] width 54 height 26
click at [248, 491] on input "Cargo Coverage - Rate to be confirmed depending on commodity and value Min 50 U…" at bounding box center [239, 486] width 145 height 22
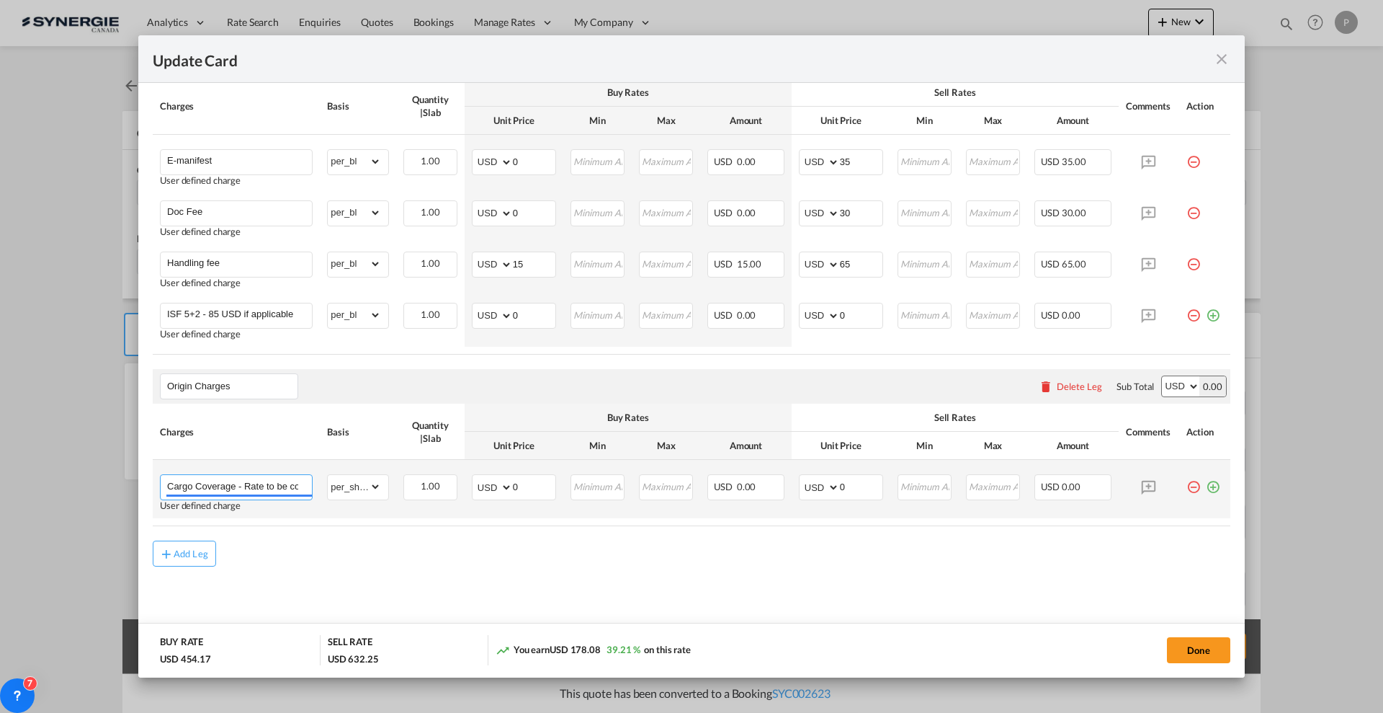
click at [248, 491] on input "Cargo Coverage - Rate to be confirmed depending on commodity and value Min 50 U…" at bounding box center [239, 486] width 145 height 22
type input "EXW fees"
select select "flat"
click at [252, 482] on input "EXW fees" at bounding box center [239, 486] width 145 height 22
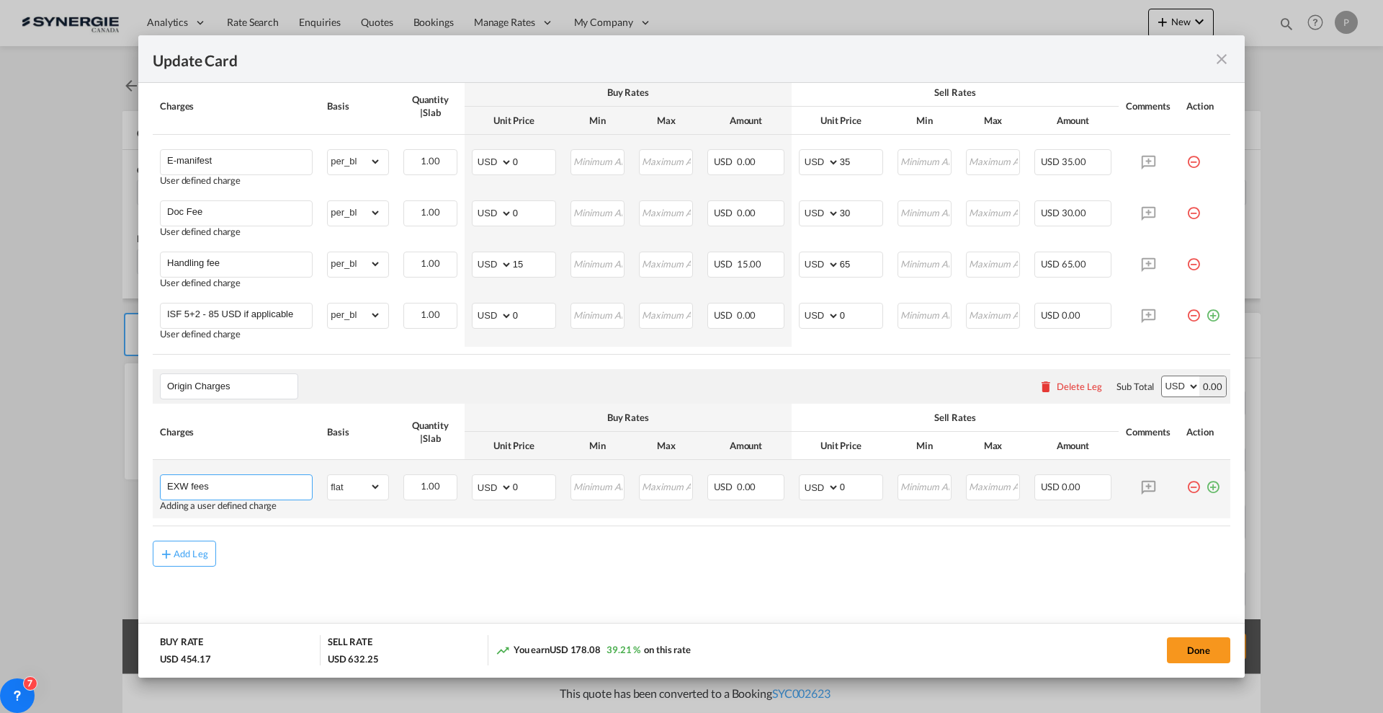
click at [252, 482] on input "EXW fees" at bounding box center [239, 486] width 145 height 22
type input "Customs clearance"
click at [361, 494] on select "gross_weight volumetric_weight per_shipment per_bl per_km per_hawb per_kg flat …" at bounding box center [354, 486] width 53 height 23
select select "per_declaration"
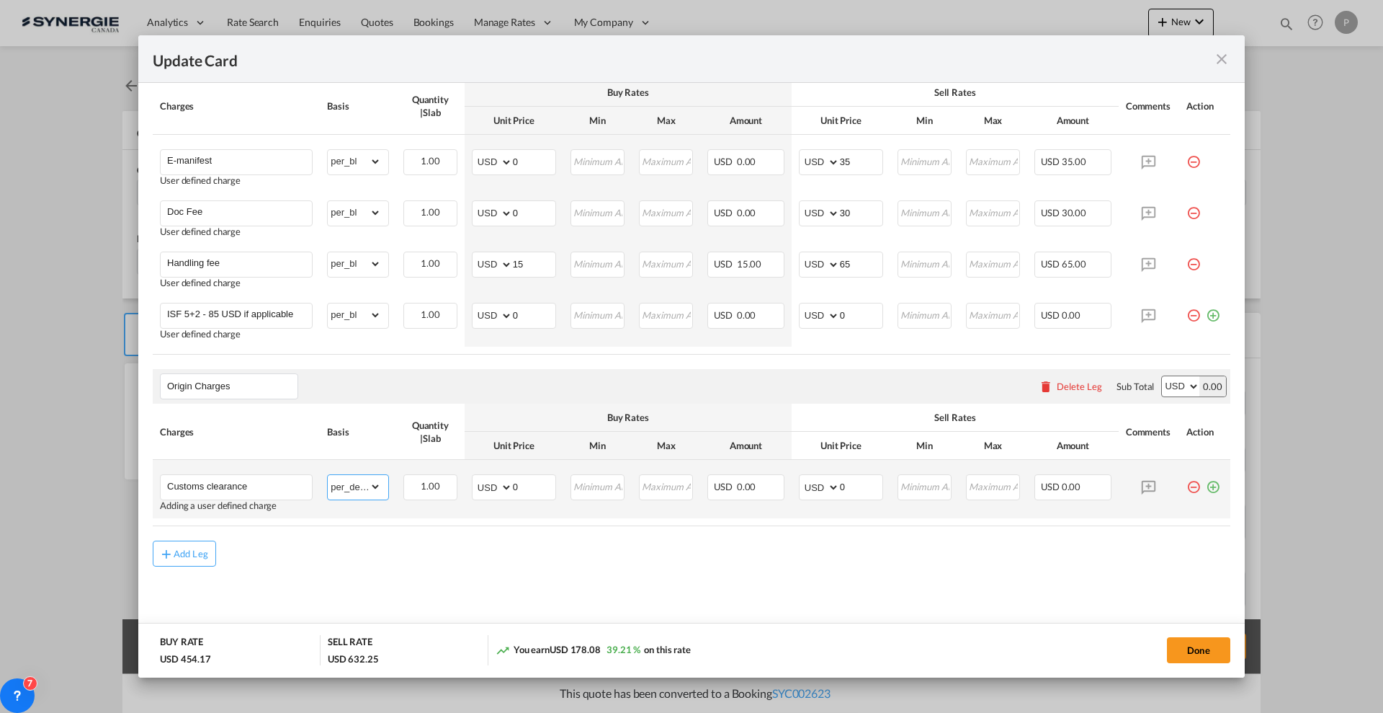
click at [328, 475] on select "gross_weight volumetric_weight per_shipment per_bl per_km per_hawb per_kg flat …" at bounding box center [354, 486] width 53 height 23
drag, startPoint x: 1202, startPoint y: 485, endPoint x: 1139, endPoint y: 486, distance: 62.7
click at [1206, 485] on md-icon "icon-plus-circle-outline green-400-fg" at bounding box center [1213, 481] width 14 height 14
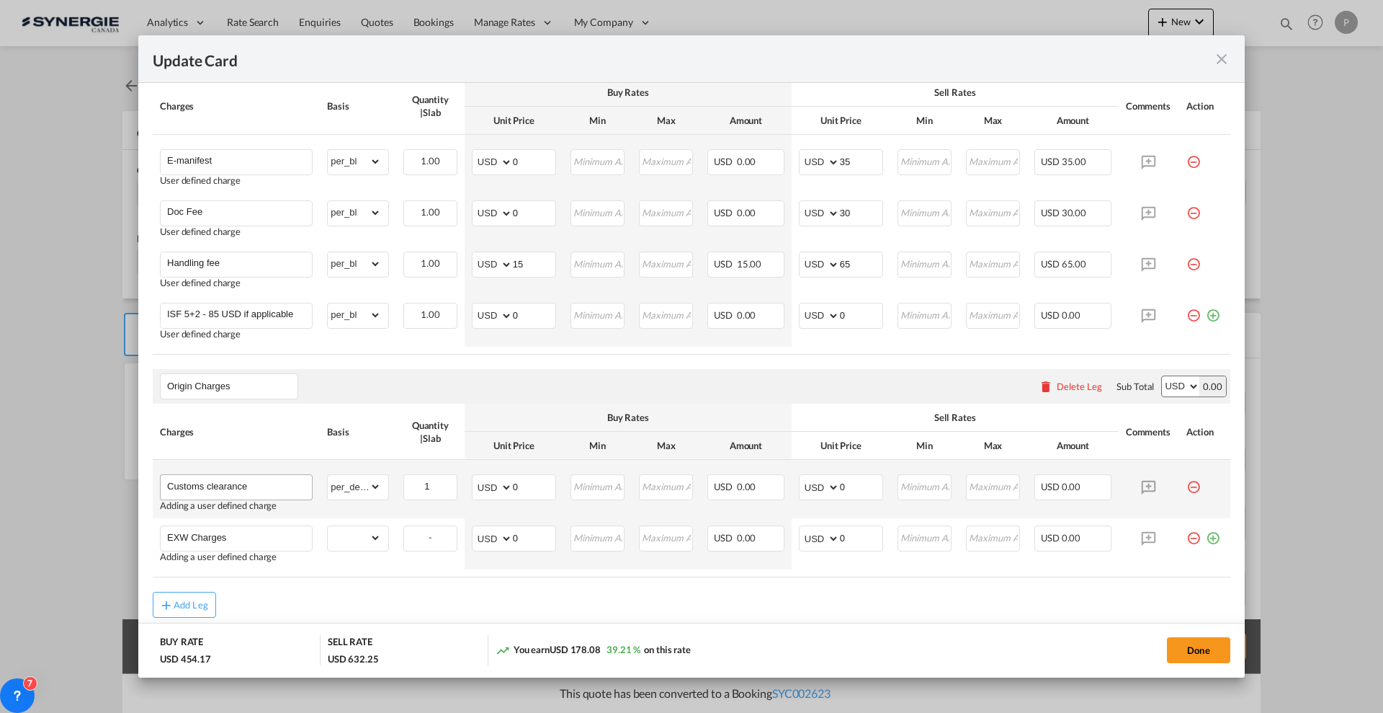
type input "EXW Charges"
select select "flat"
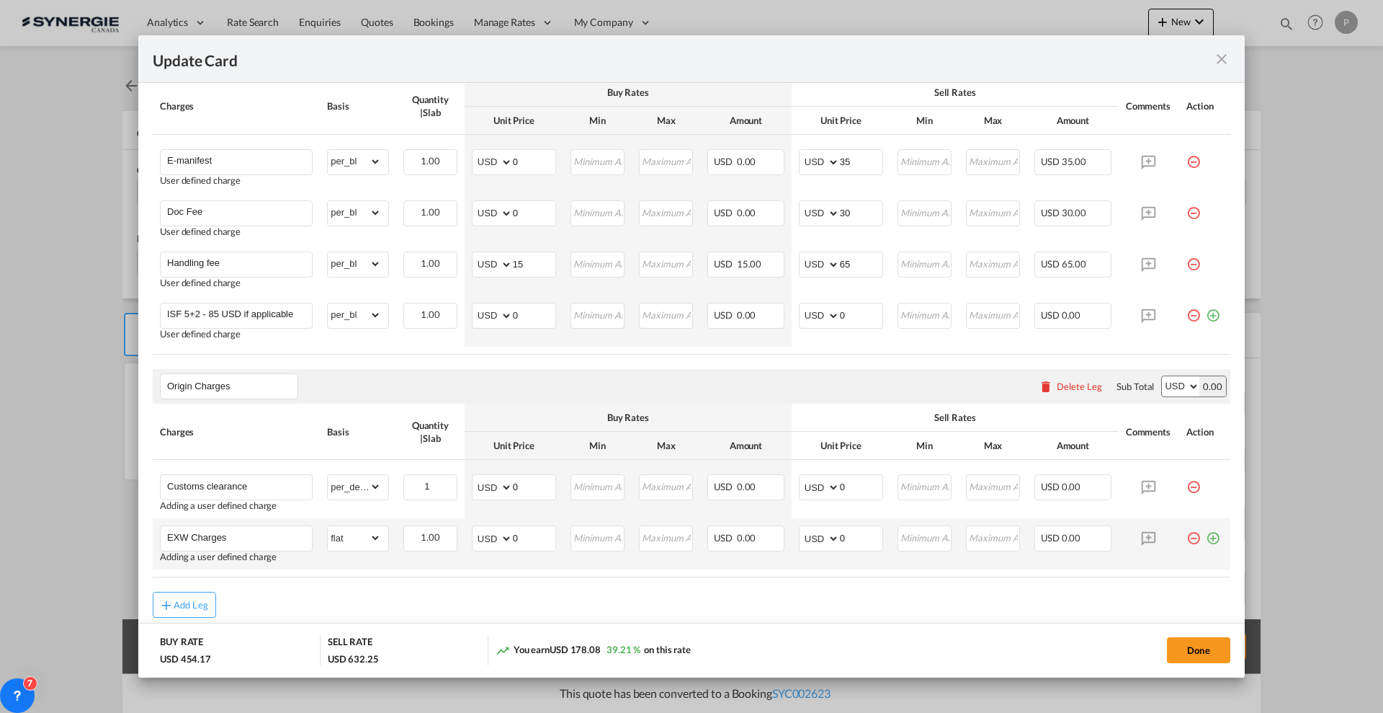
click at [1206, 537] on md-icon "icon-plus-circle-outline green-400-fg" at bounding box center [1213, 532] width 14 height 14
type input "Trucking"
select select "flat"
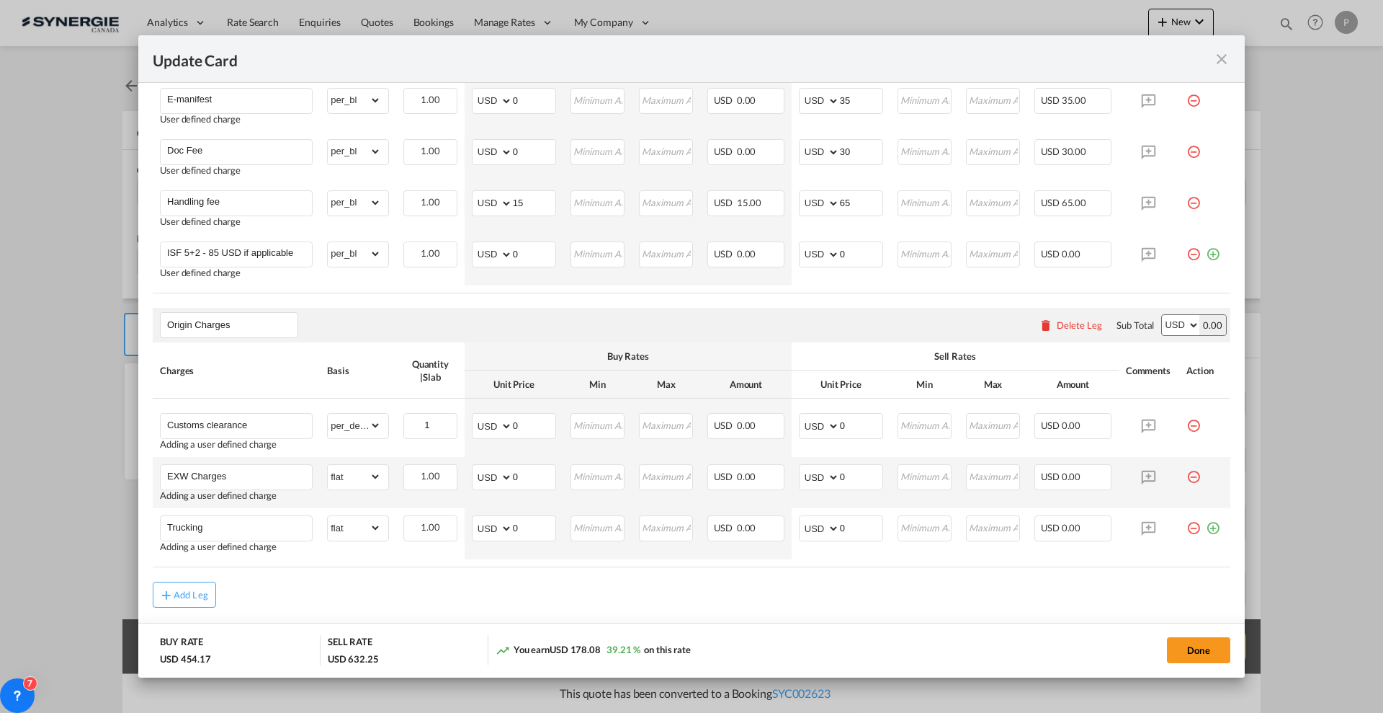
scroll to position [1027, 0]
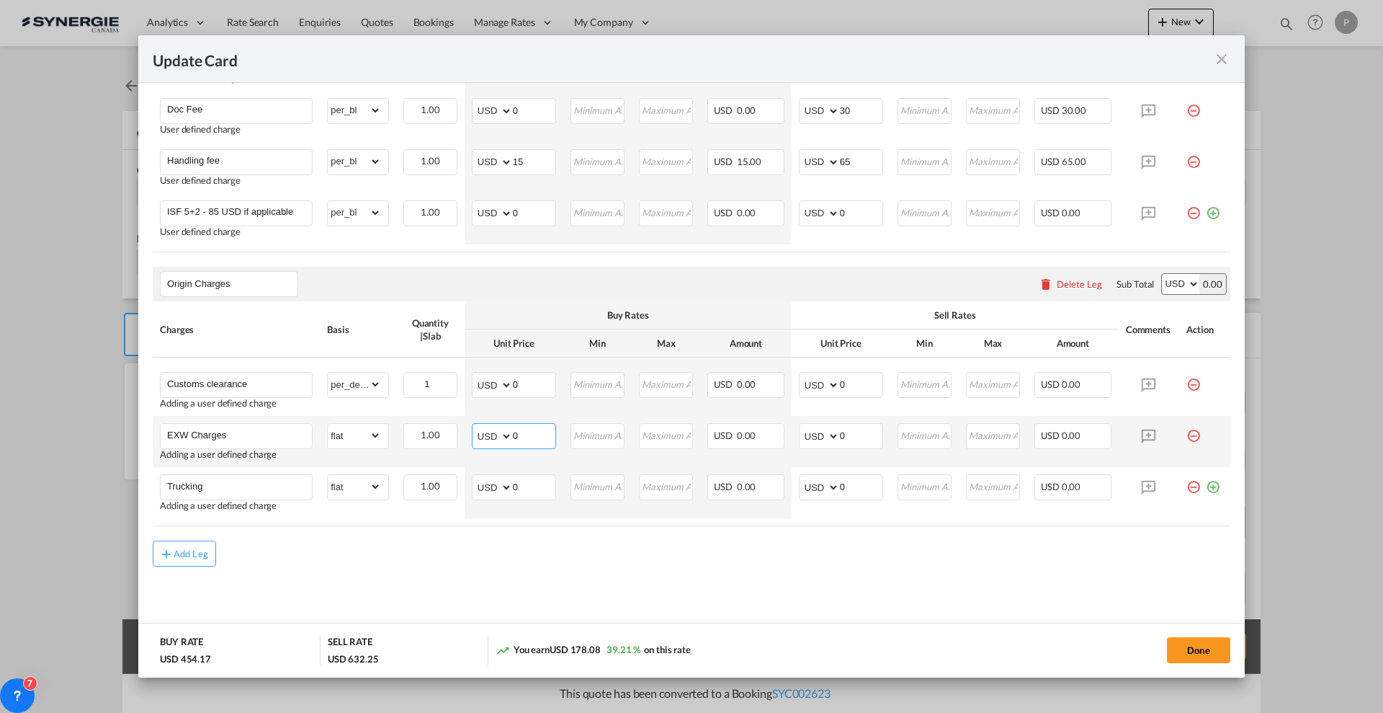
click at [523, 433] on input "0" at bounding box center [534, 435] width 43 height 22
type input "219"
type input "240"
click at [518, 483] on input "0" at bounding box center [534, 486] width 43 height 22
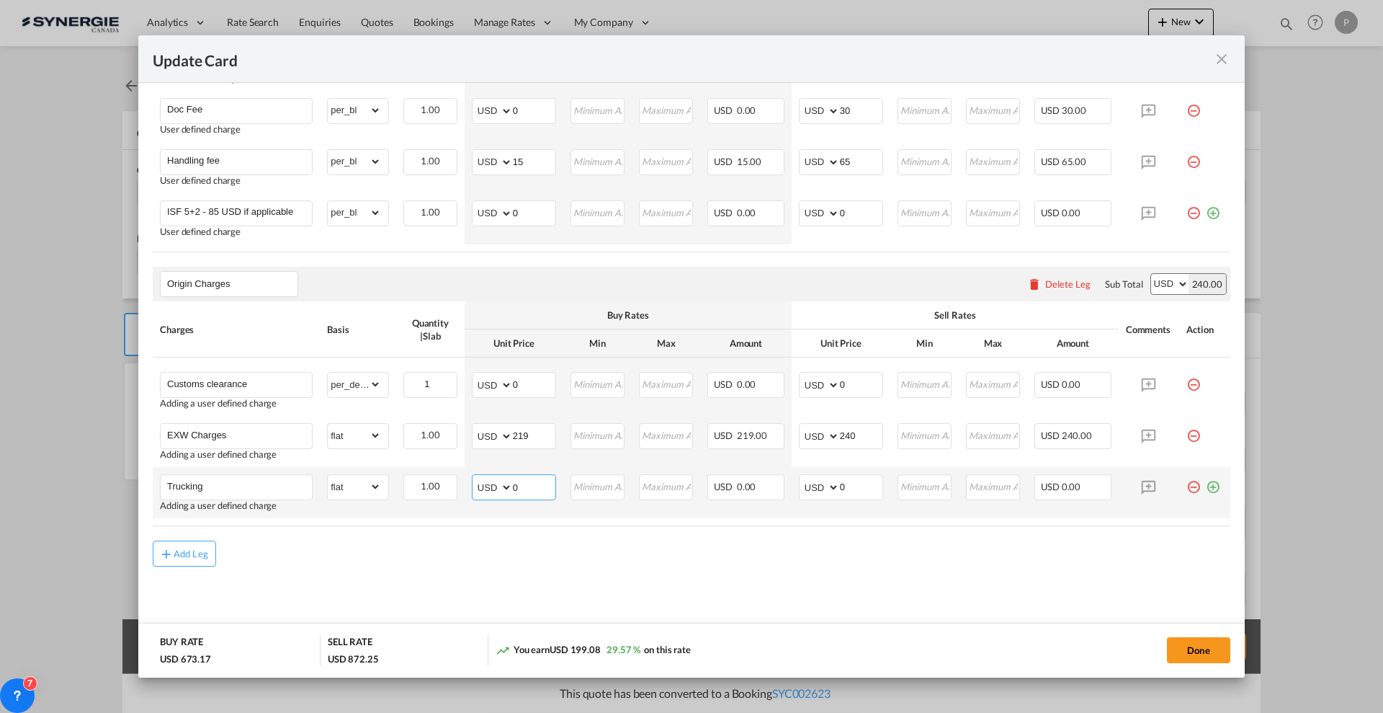
click at [518, 483] on input "0" at bounding box center [534, 486] width 43 height 22
type input "91"
type input "100"
click at [522, 388] on input "0" at bounding box center [534, 383] width 43 height 22
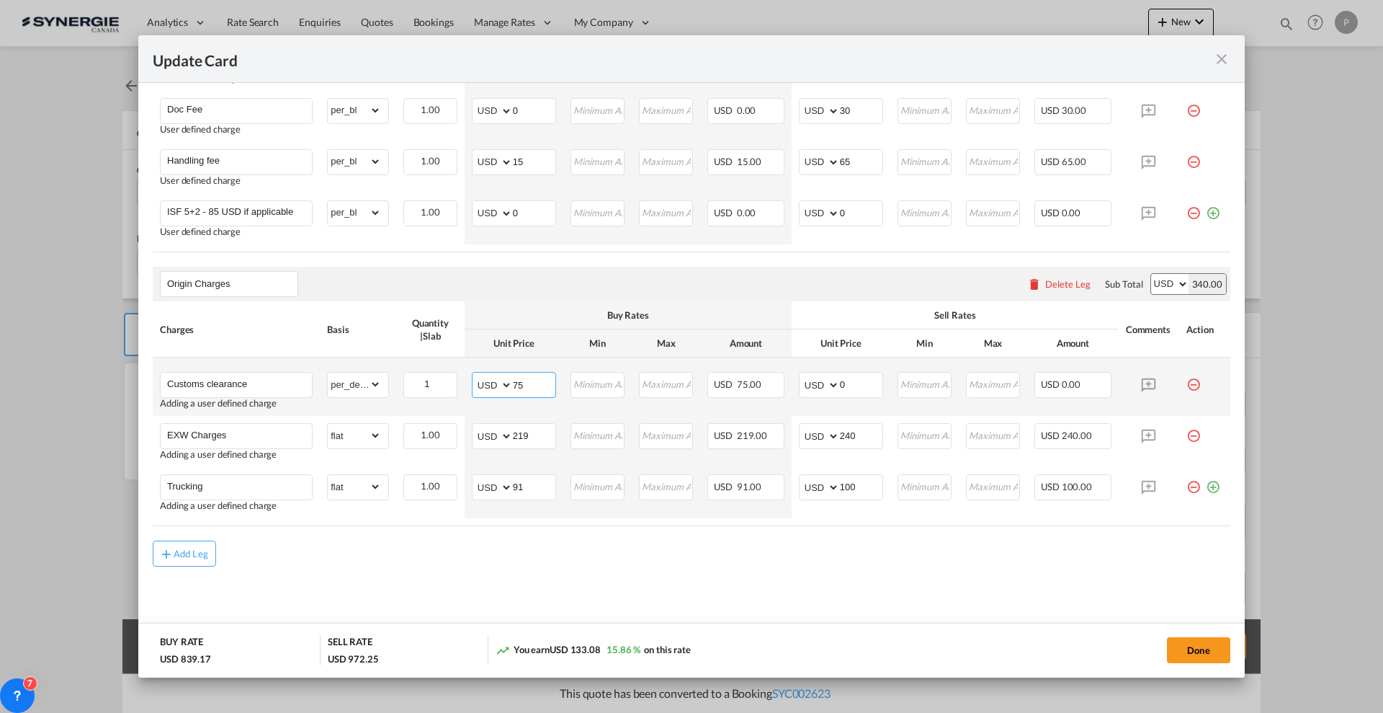
type input "75"
type input "1"
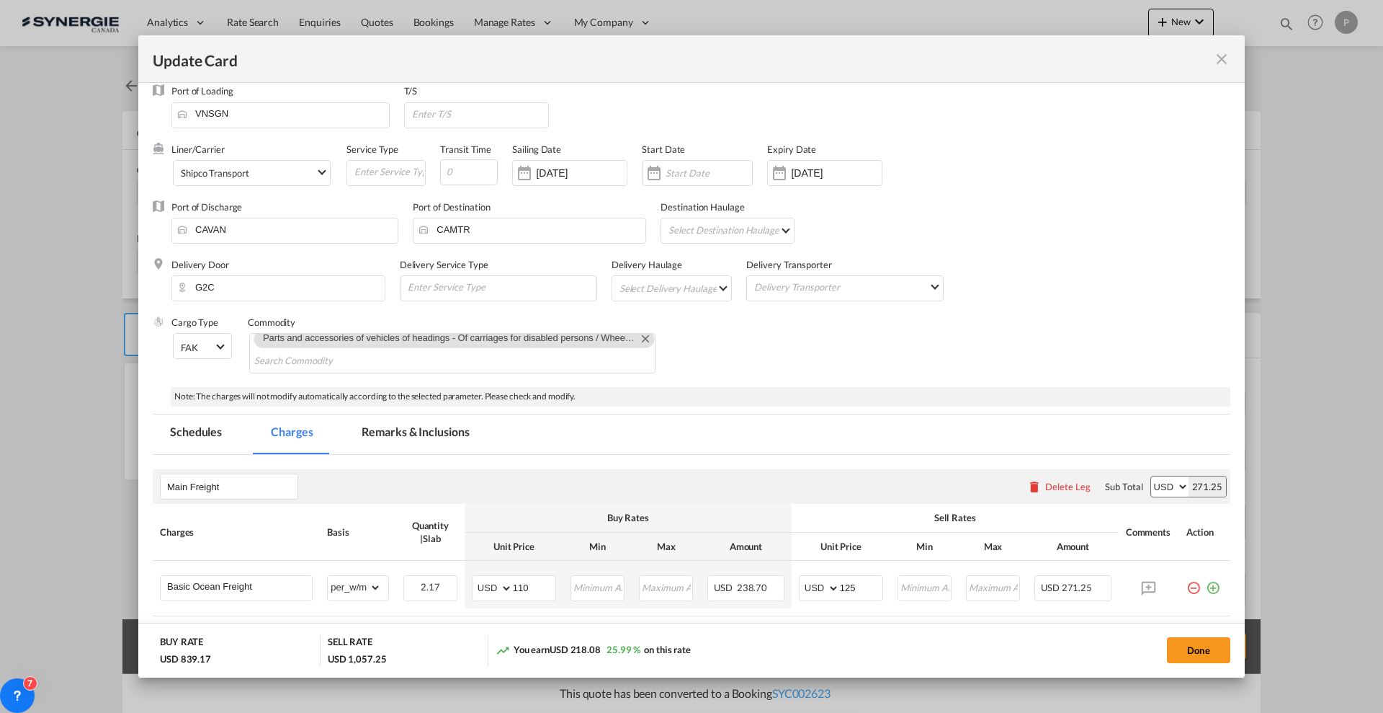
scroll to position [0, 0]
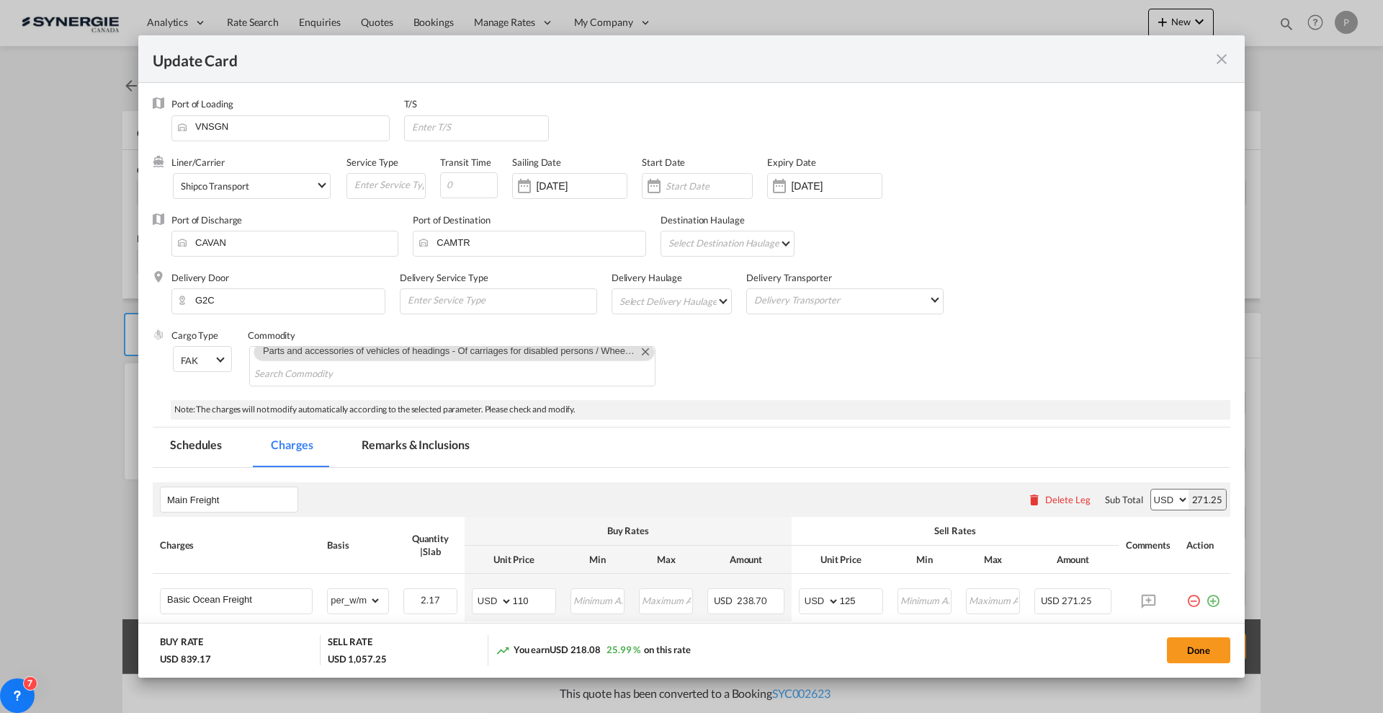
type input "85"
click at [409, 445] on md-tab-item "Remarks & Inclusions" at bounding box center [415, 447] width 142 height 40
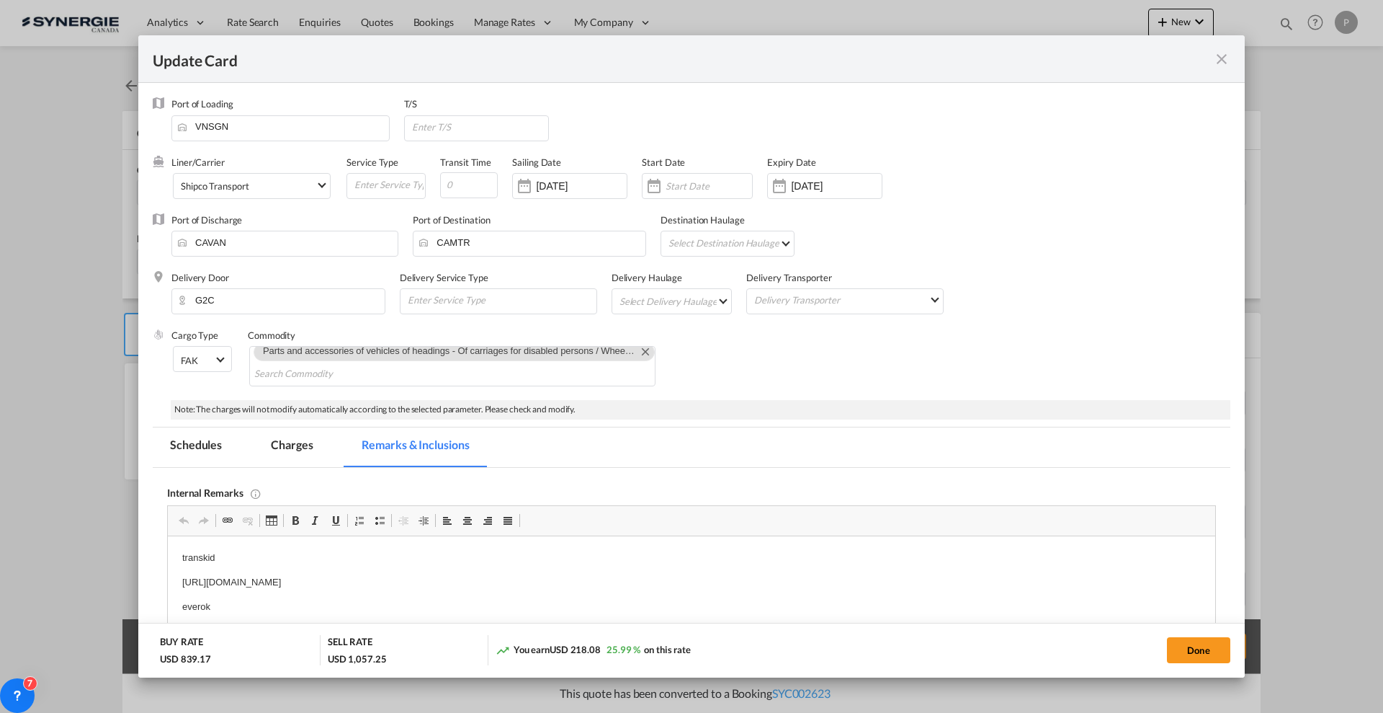
click at [311, 445] on md-tab-item "Charges" at bounding box center [292, 447] width 76 height 40
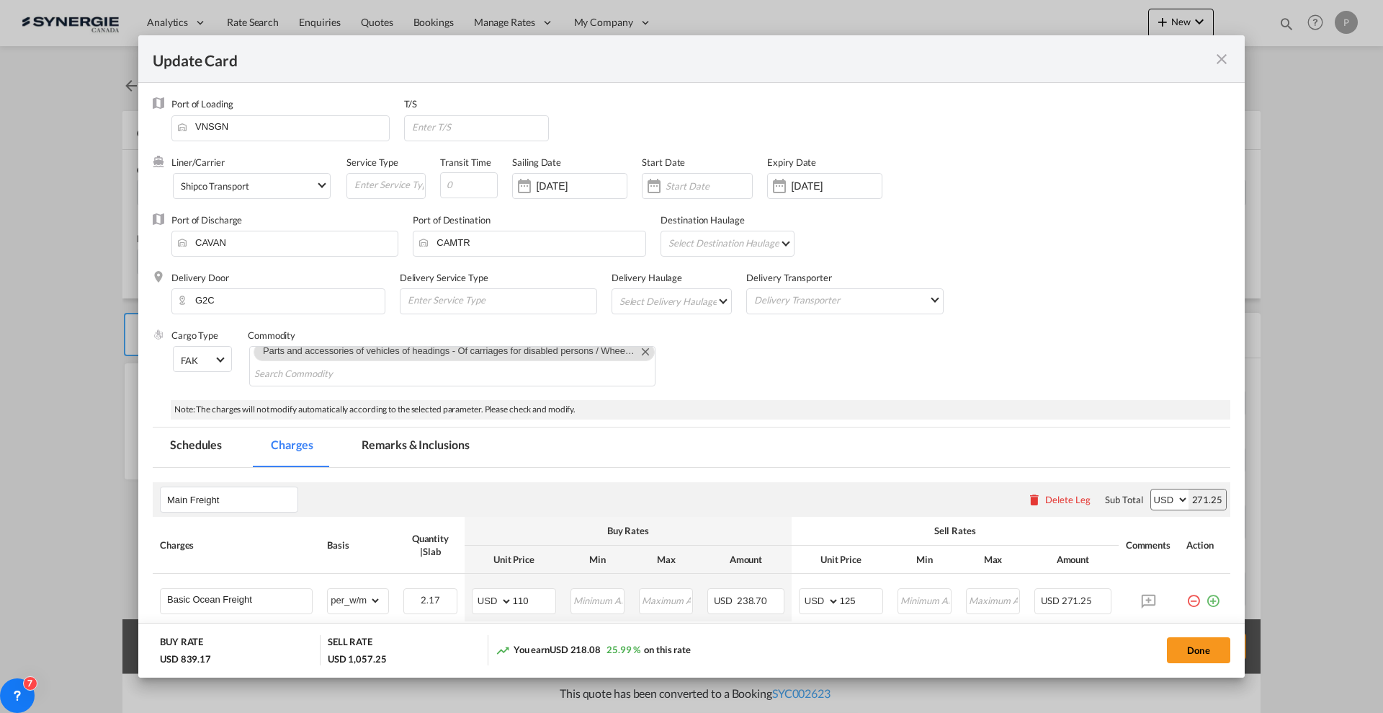
click at [447, 437] on md-tab-item "Remarks & Inclusions" at bounding box center [415, 447] width 142 height 40
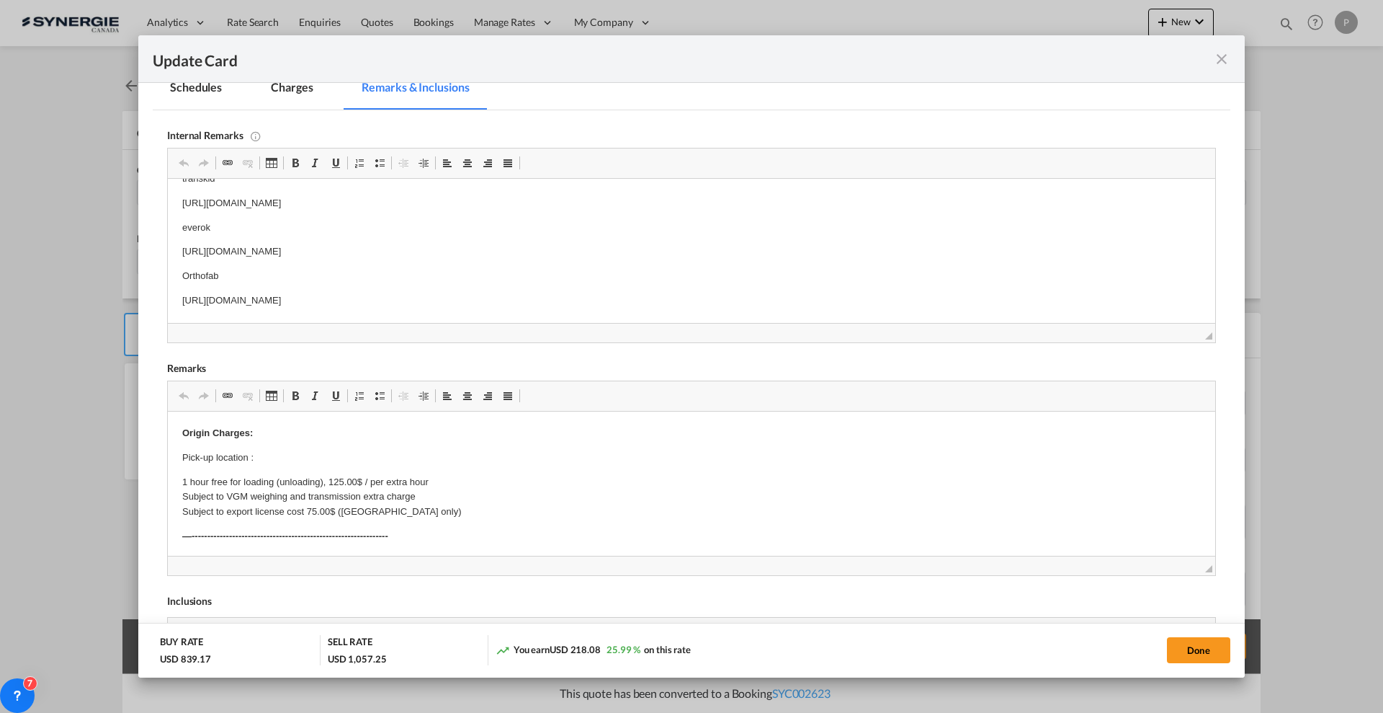
scroll to position [360, 0]
click at [274, 458] on p "Pick-up location :" at bounding box center [691, 454] width 1019 height 15
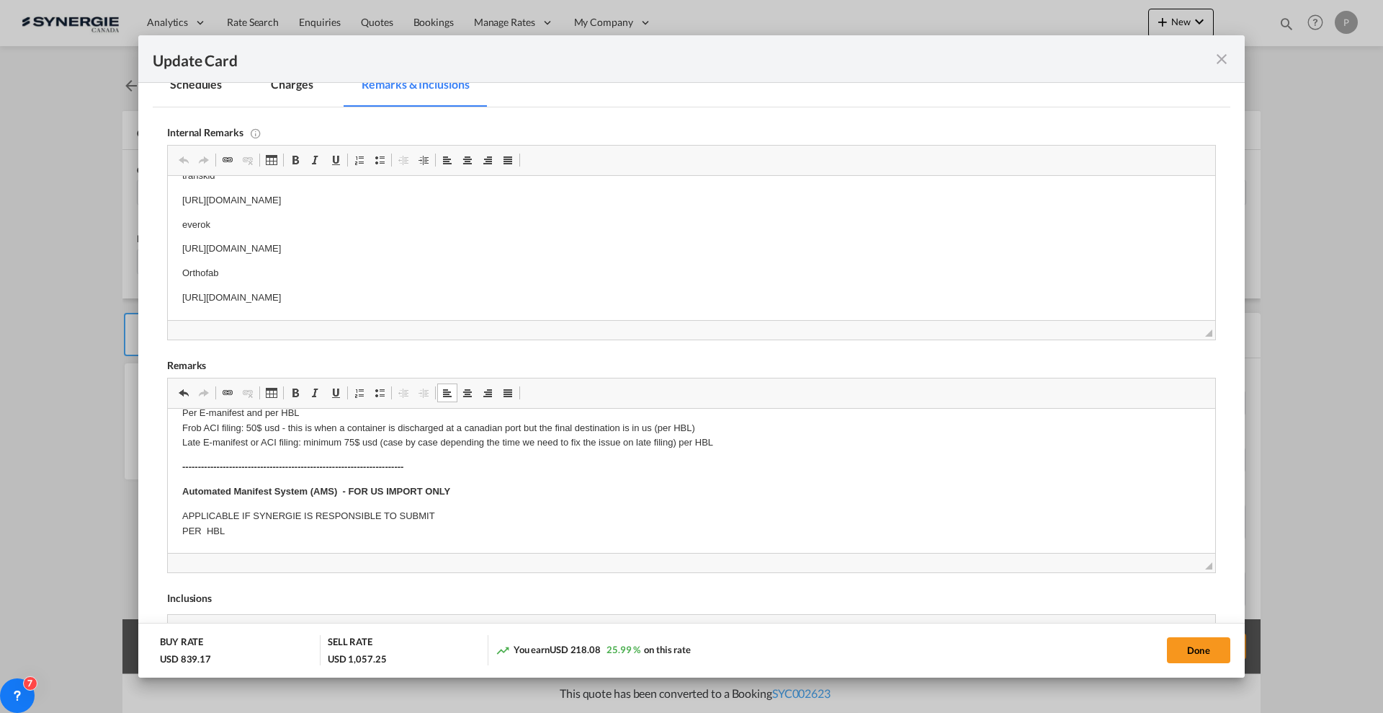
scroll to position [270, 0]
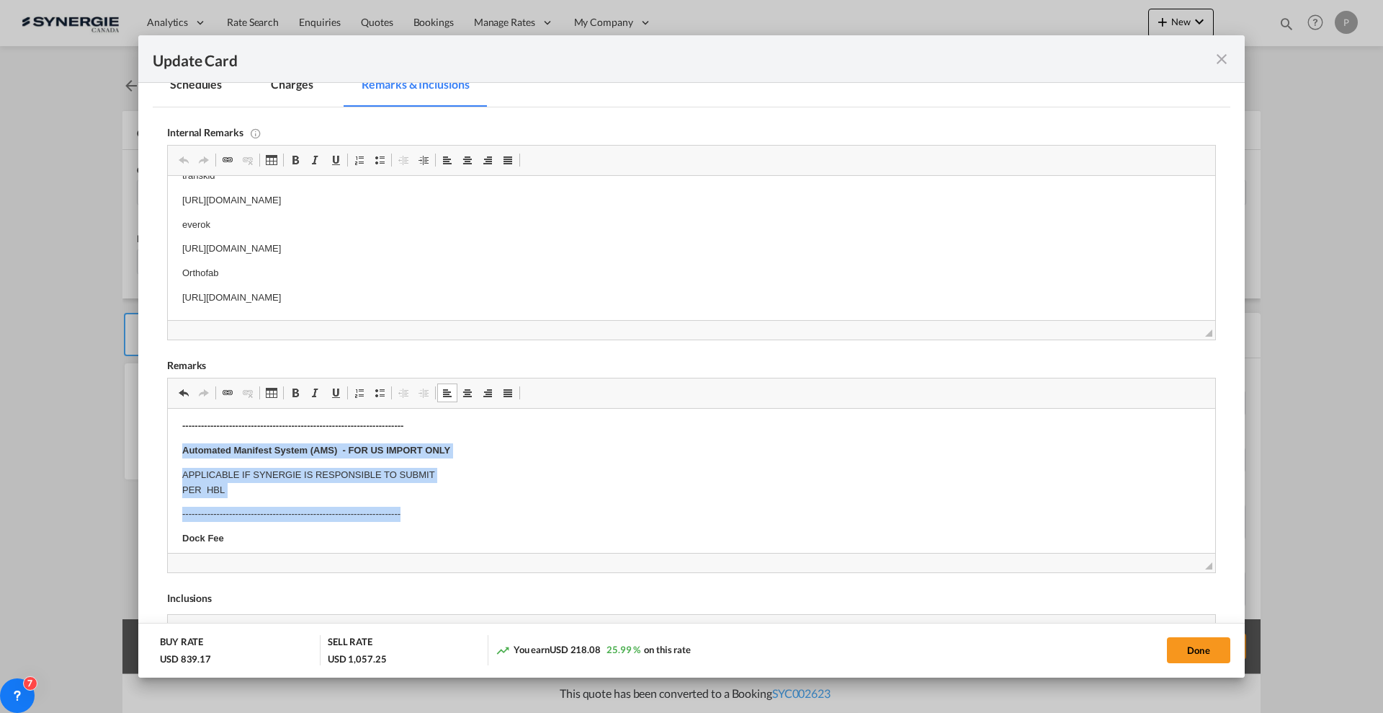
drag, startPoint x: 183, startPoint y: 450, endPoint x: 472, endPoint y: 501, distance: 293.4
click at [472, 501] on body "Origin Charges: Pick-up location : MZ Vietnam Co.,Ltd Unit 1 and Unit 2, 2nd Fl…" at bounding box center [691, 629] width 1019 height 953
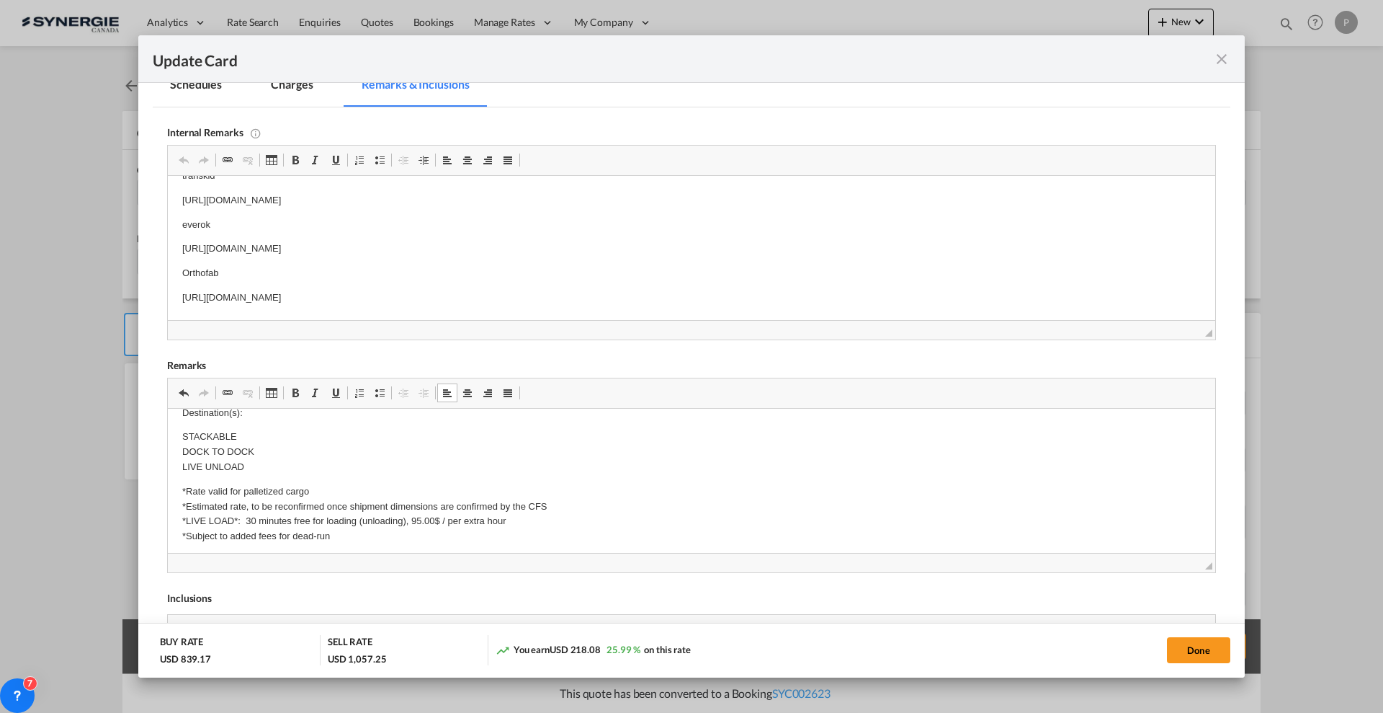
scroll to position [360, 0]
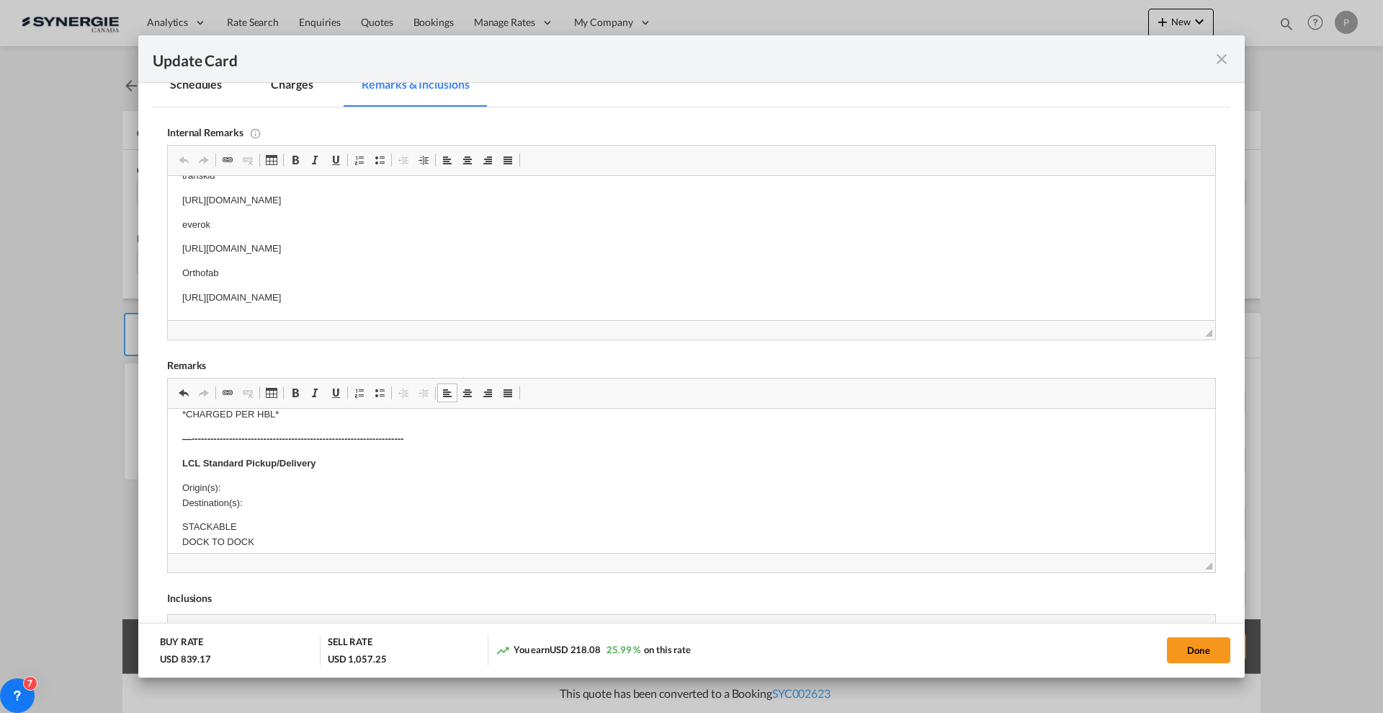
click at [261, 484] on p "Origin(s): Destination(s):" at bounding box center [691, 496] width 1019 height 30
click at [283, 507] on p "Origin(s): Montreal CFS Destination(s):" at bounding box center [691, 496] width 1019 height 30
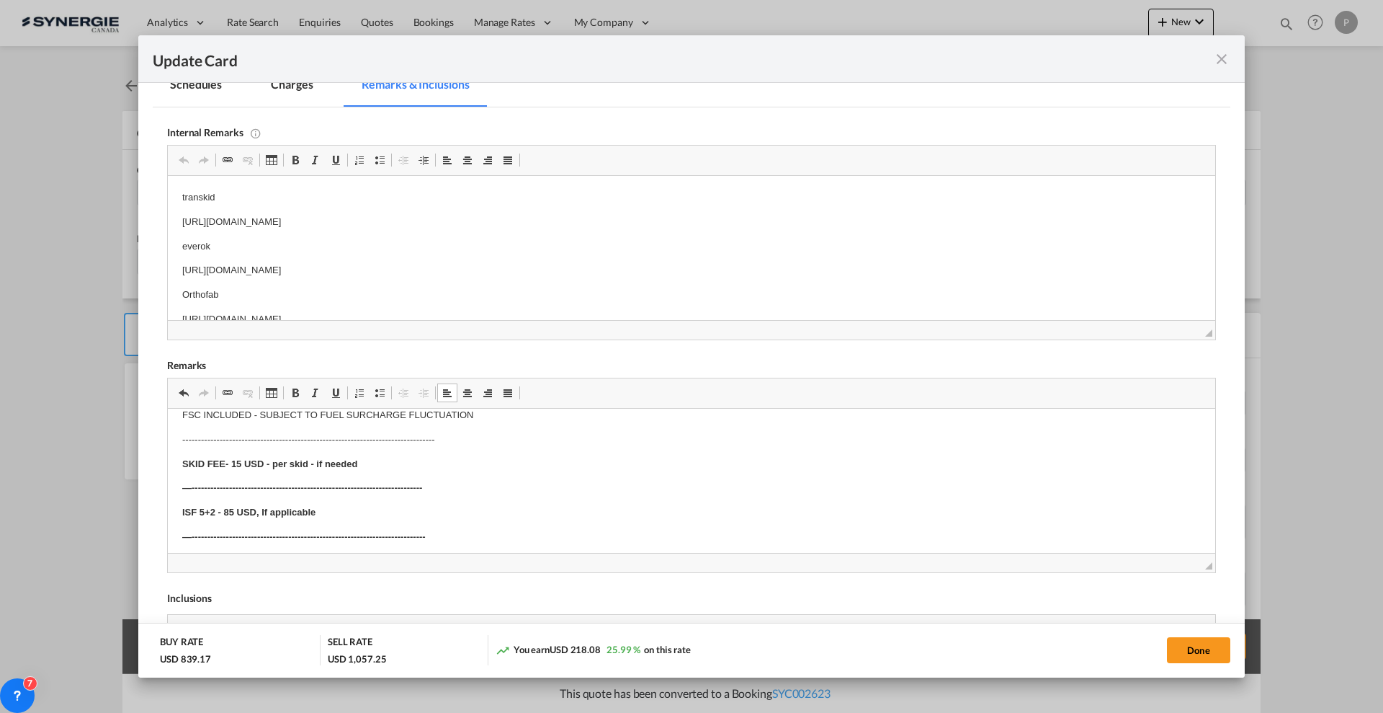
scroll to position [22, 0]
click at [1197, 645] on button "Done" at bounding box center [1198, 650] width 63 height 26
type input "30 Jul 2025"
type input "26 Sep 2025"
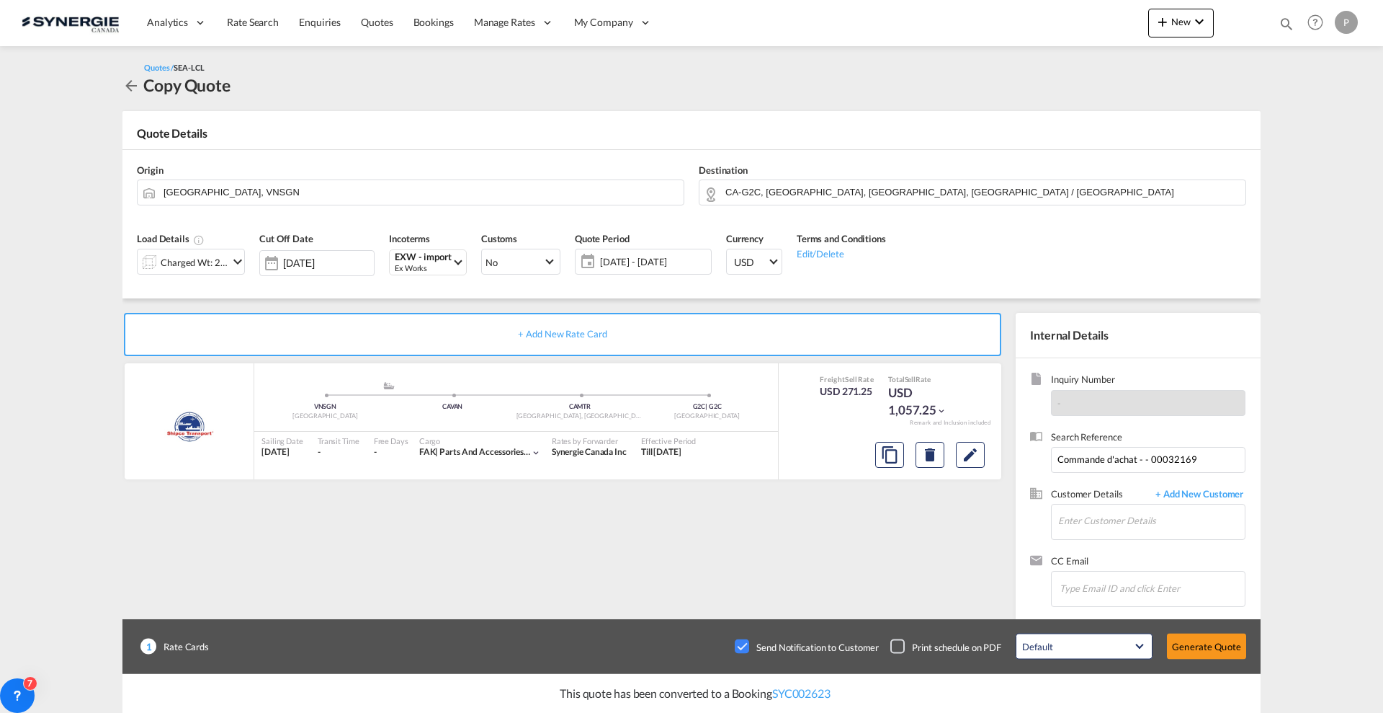
scroll to position [126, 0]
click at [1135, 526] on input "Enter Customer Details" at bounding box center [1151, 520] width 187 height 32
click at [1093, 522] on input "Enter Customer Details" at bounding box center [1151, 520] width 187 height 32
paste input "maurice.lecuyer@orthofab.com"
click at [1097, 538] on div "Maurice Lecuyer maurice.lecuyer@orthofab.com | Orthofab" at bounding box center [1151, 545] width 187 height 39
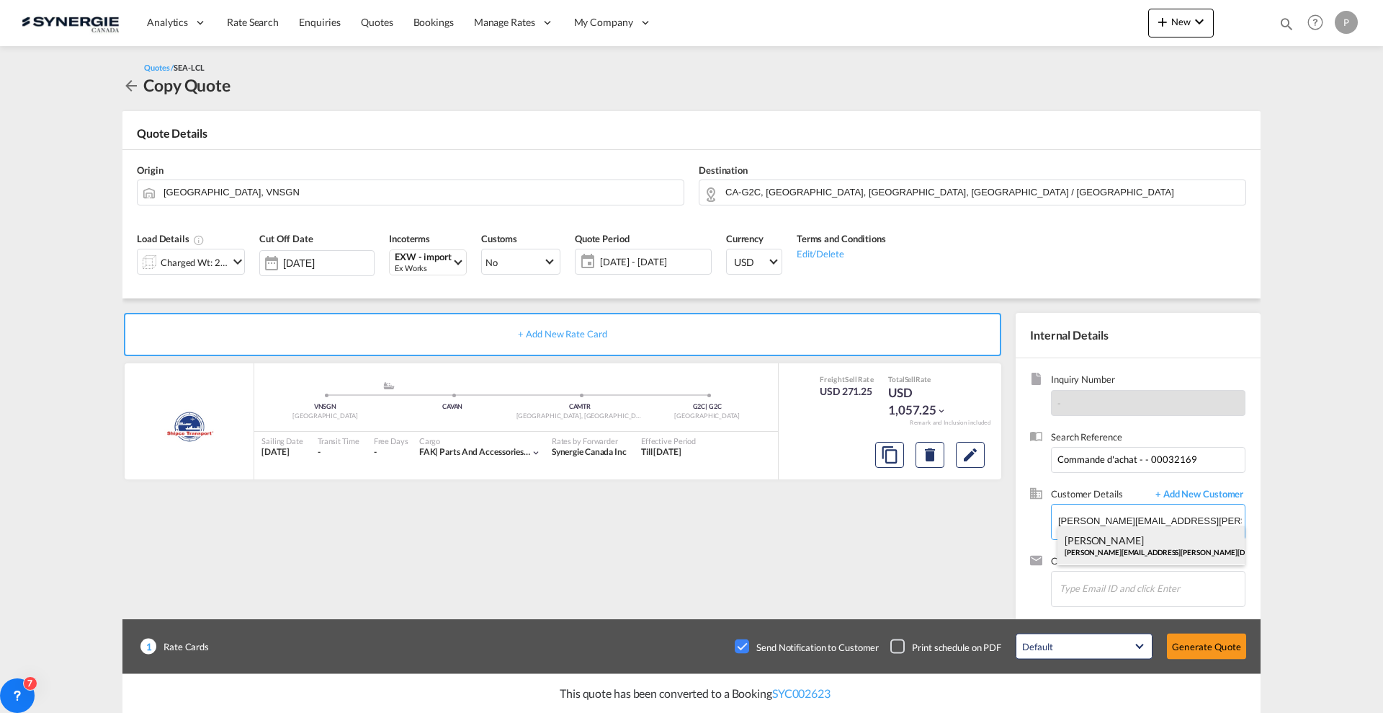
type input "Orthofab, Maurice Lecuyer, maurice.lecuyer@orthofab.com"
click at [1191, 639] on button "Generate Quote" at bounding box center [1206, 646] width 79 height 26
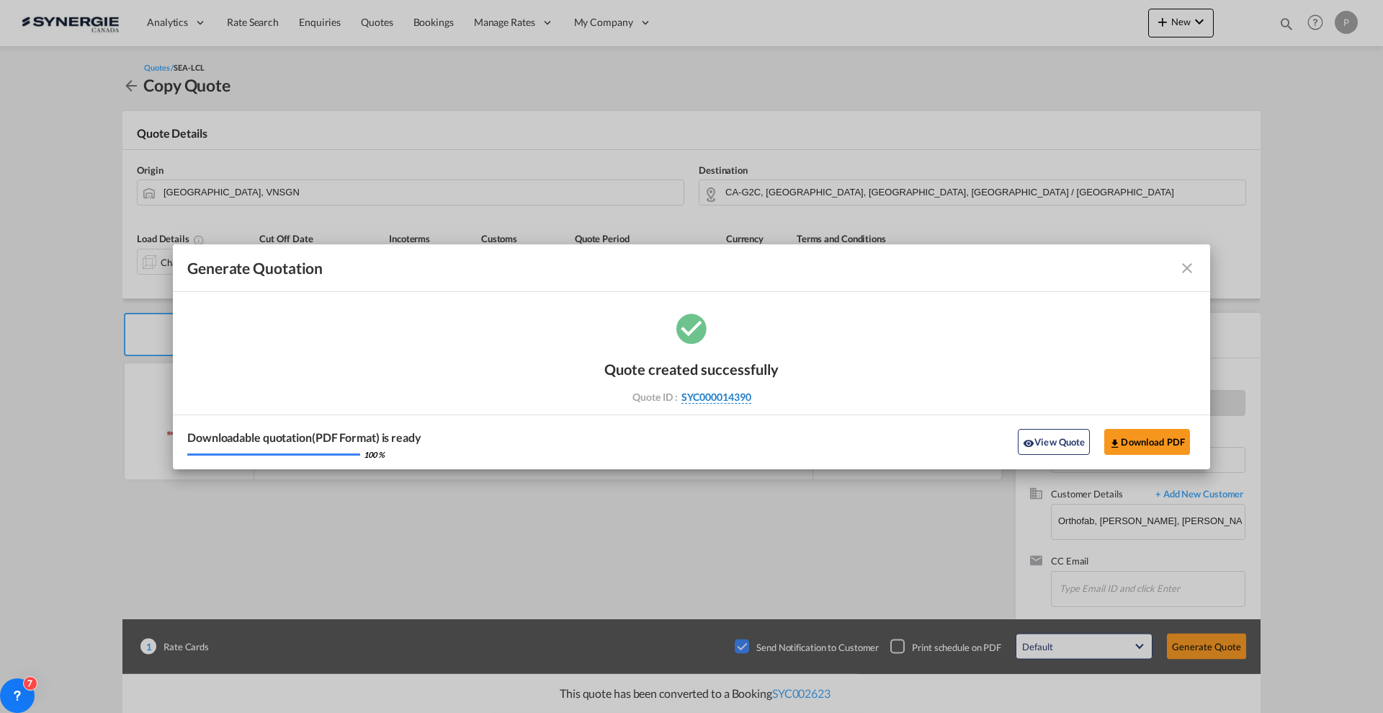
drag, startPoint x: 773, startPoint y: 395, endPoint x: 751, endPoint y: 397, distance: 21.7
click at [751, 397] on div "Quote ID : SYC000014390" at bounding box center [691, 396] width 167 height 13
copy div "SYC000014390"
click at [1132, 429] on button "Download PDF" at bounding box center [1147, 442] width 86 height 26
click at [1069, 447] on button "View Quote" at bounding box center [1054, 442] width 72 height 26
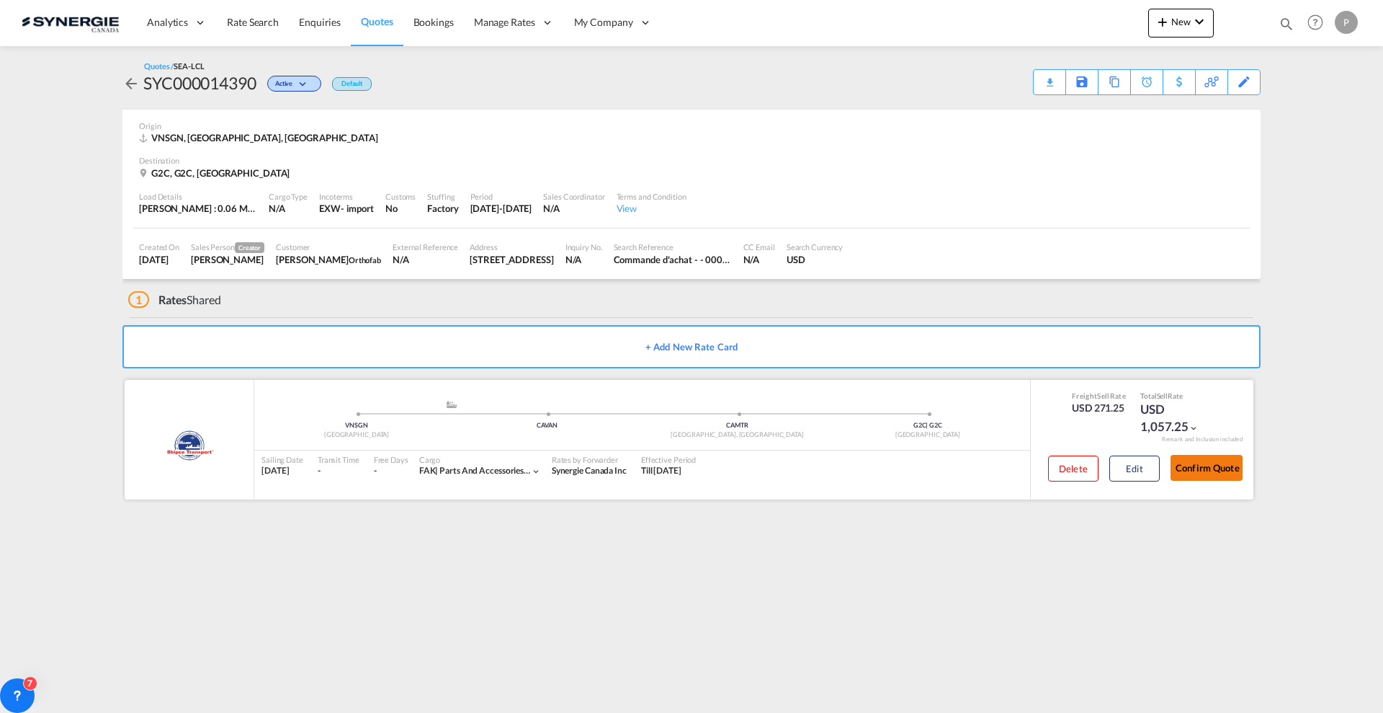
click at [1206, 473] on button "Confirm Quote" at bounding box center [1207, 468] width 72 height 26
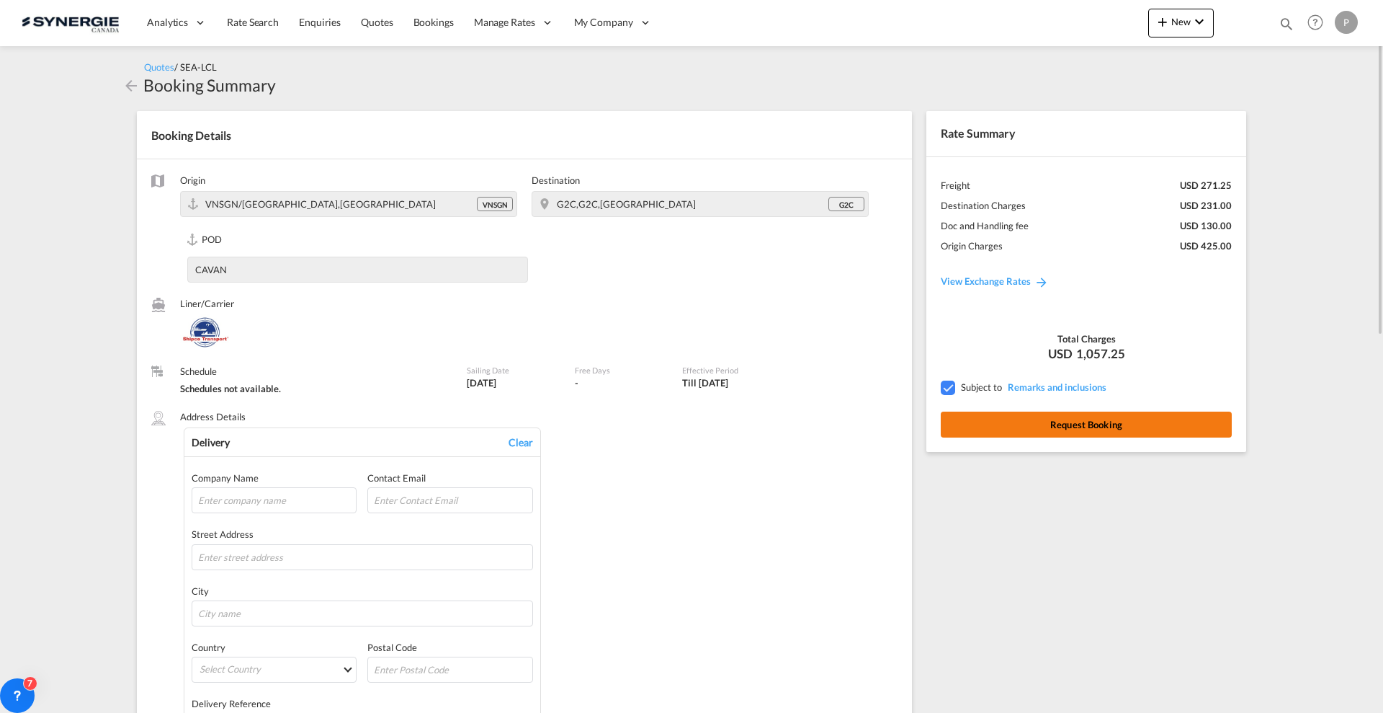
click at [1090, 426] on button "Request Booking" at bounding box center [1086, 424] width 291 height 26
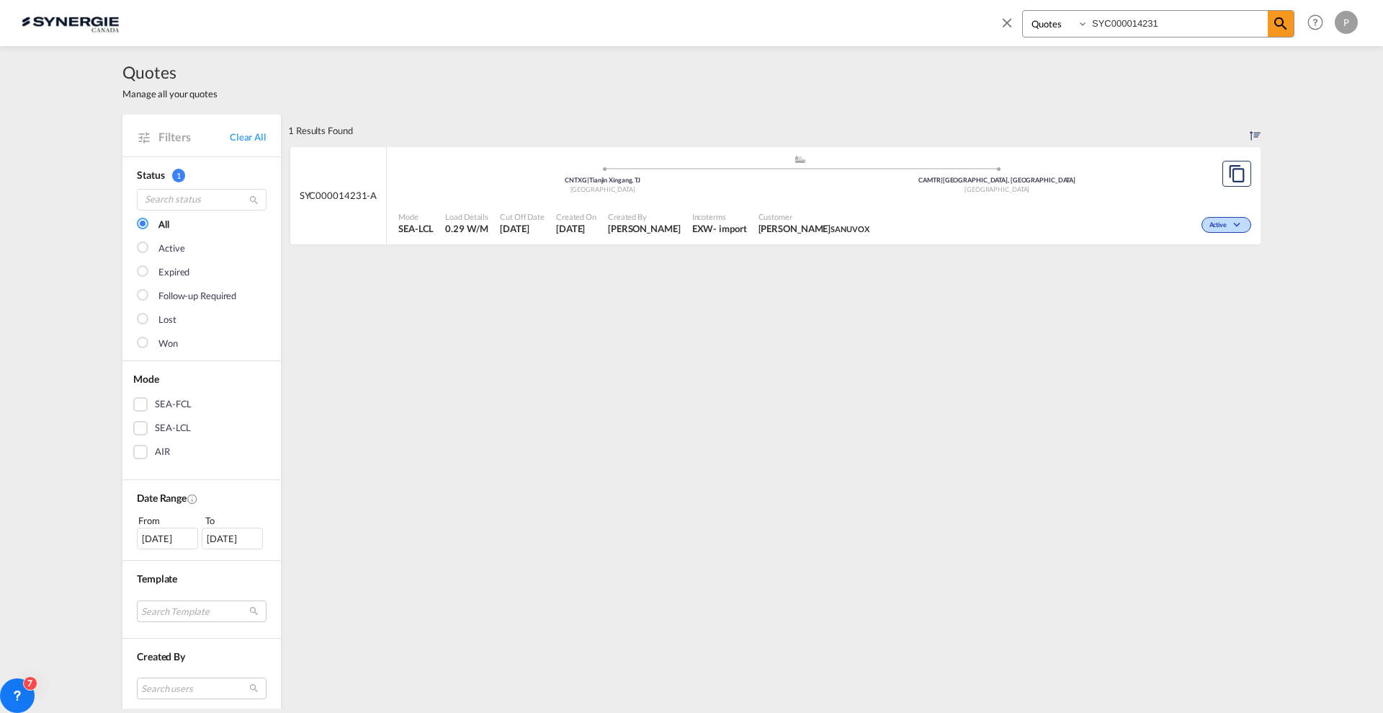
select select "Quotes"
drag, startPoint x: 1010, startPoint y: 15, endPoint x: 437, endPoint y: 58, distance: 575.1
click at [1010, 14] on md-icon "icon-close" at bounding box center [1007, 22] width 16 height 16
click at [370, 15] on span "Quotes" at bounding box center [377, 21] width 32 height 12
click at [361, 18] on span "Quotes" at bounding box center [377, 21] width 32 height 12
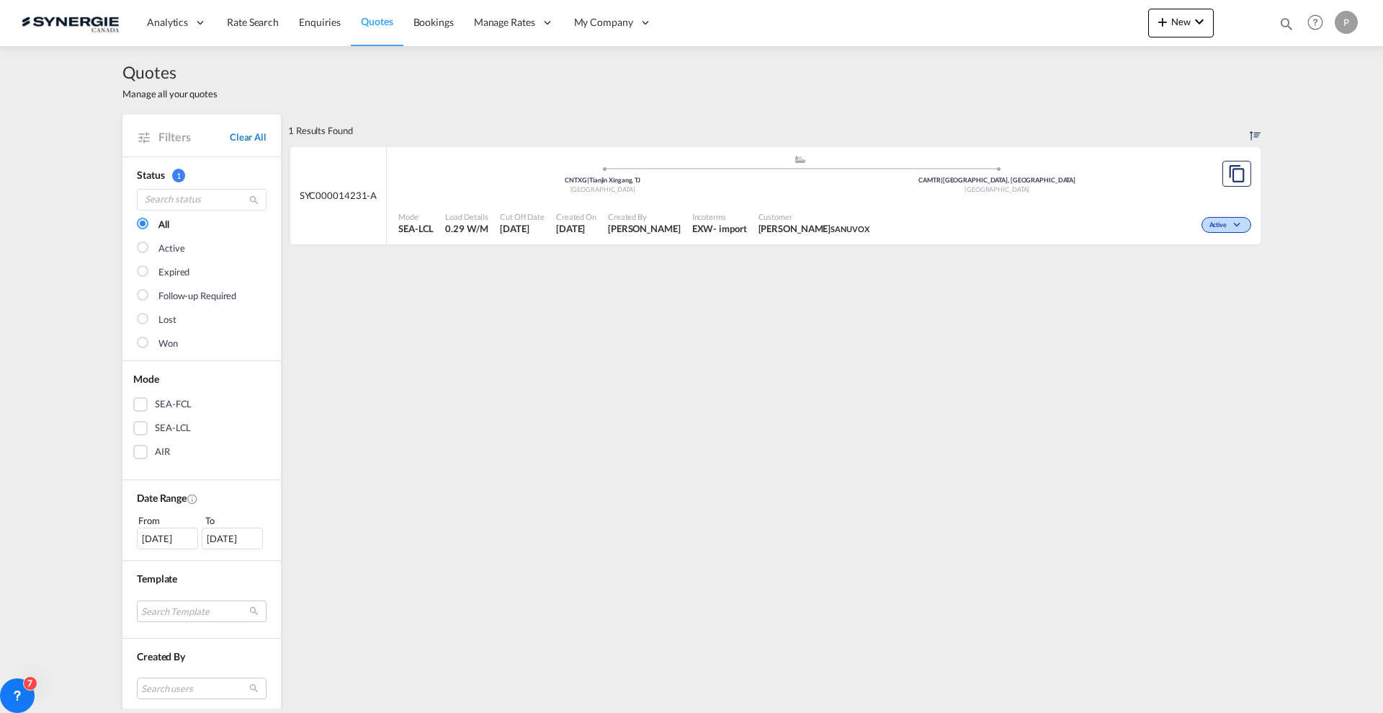
click at [238, 137] on link "Clear All" at bounding box center [248, 136] width 37 height 13
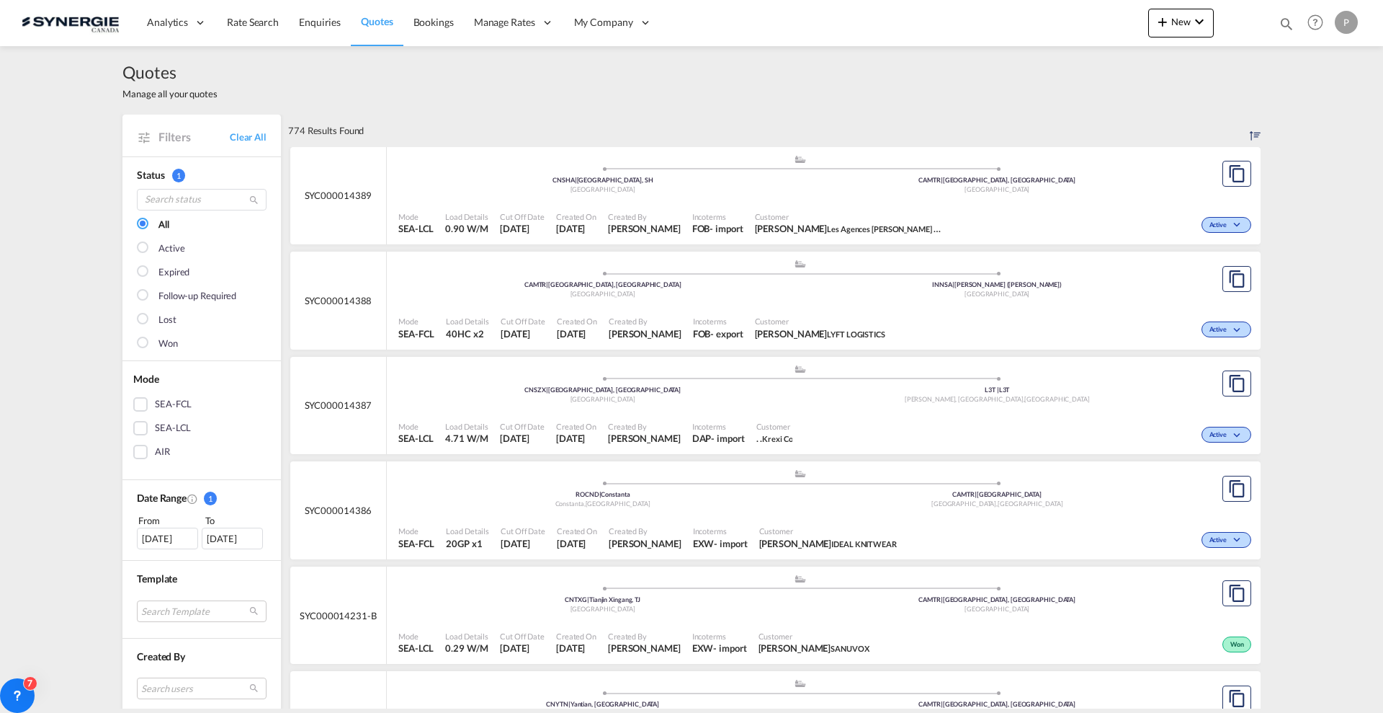
click at [502, 205] on div "Cut Off Date [DATE]" at bounding box center [522, 223] width 56 height 36
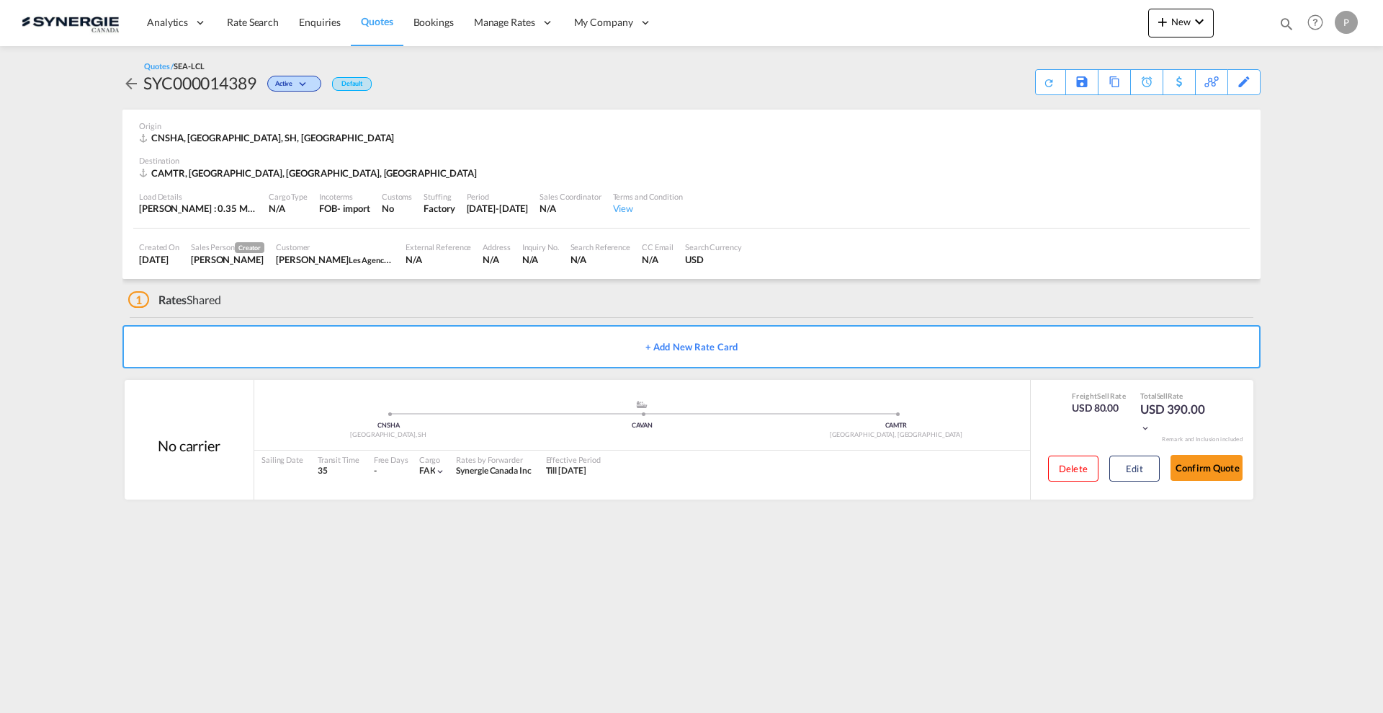
click at [211, 73] on div "SYC000014389" at bounding box center [199, 82] width 113 height 23
copy div "SYC000014389"
click at [1147, 465] on button "Edit" at bounding box center [1134, 468] width 50 height 26
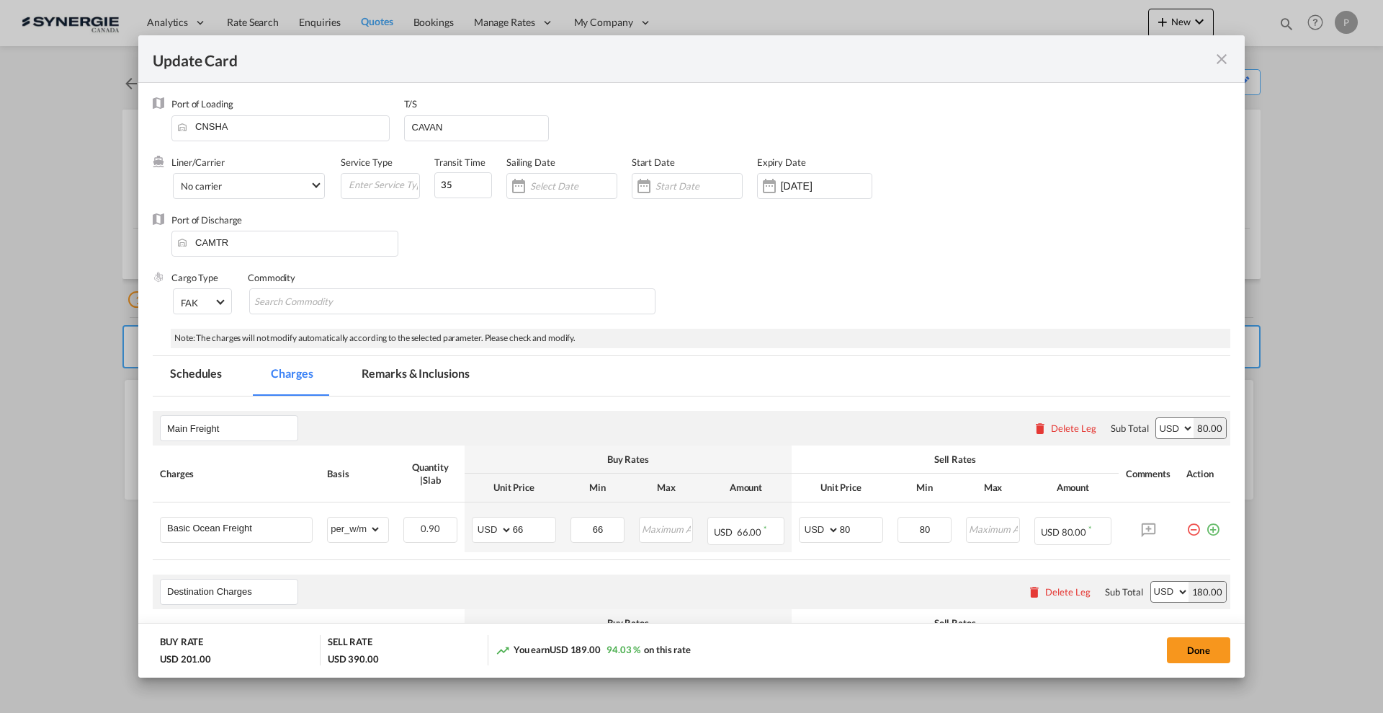
click at [1216, 61] on md-icon "icon-close fg-AAA8AD m-0 pointer" at bounding box center [1221, 58] width 17 height 17
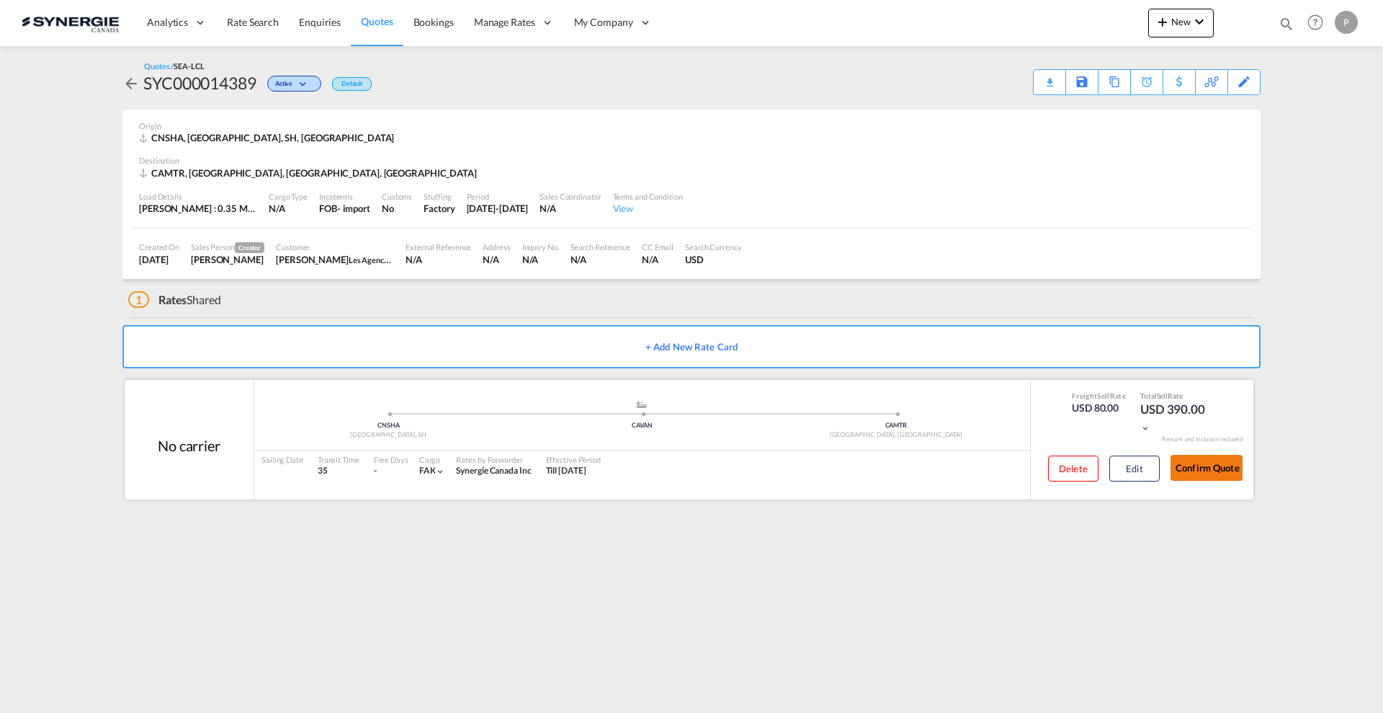
click at [1207, 469] on button "Confirm Quote" at bounding box center [1207, 468] width 72 height 26
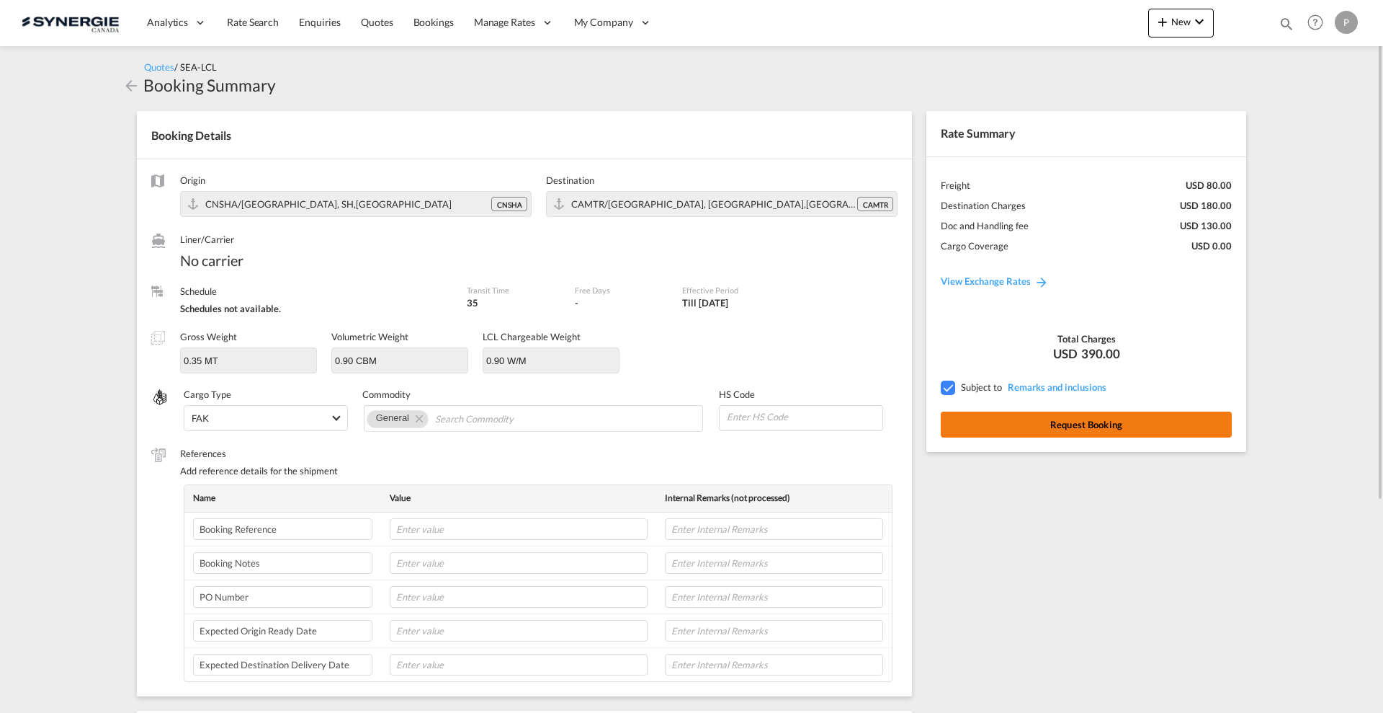
click at [1132, 421] on button "Request Booking" at bounding box center [1086, 424] width 291 height 26
